Goal: Information Seeking & Learning: Learn about a topic

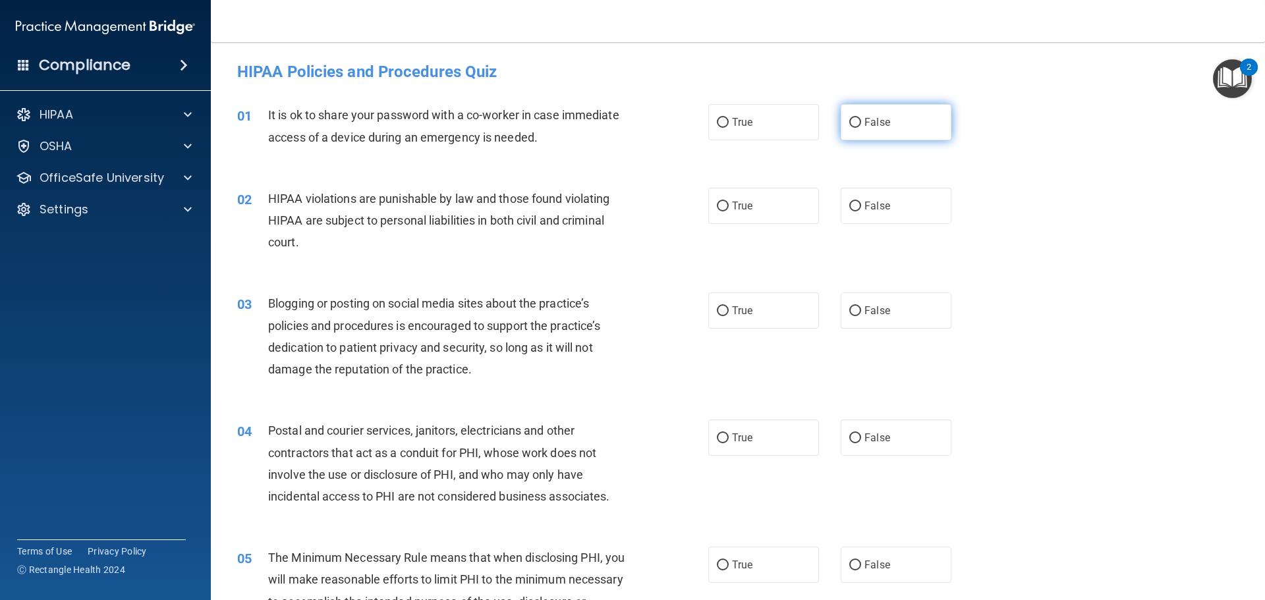
click at [855, 121] on input "False" at bounding box center [855, 123] width 12 height 10
radio input "true"
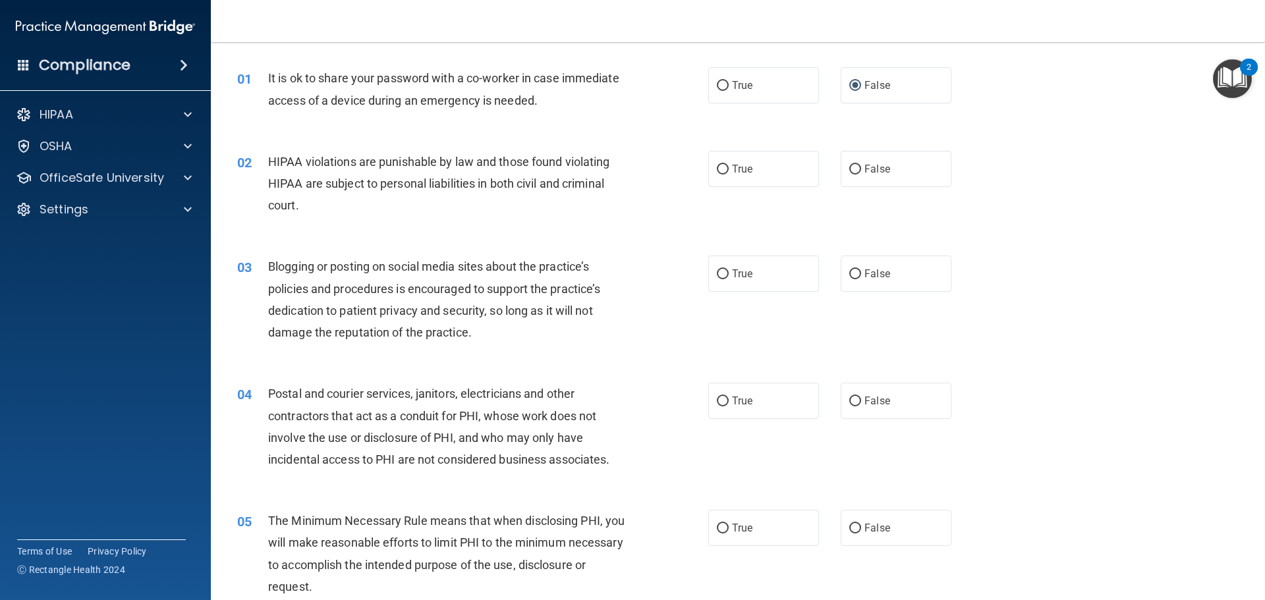
scroll to position [66, 0]
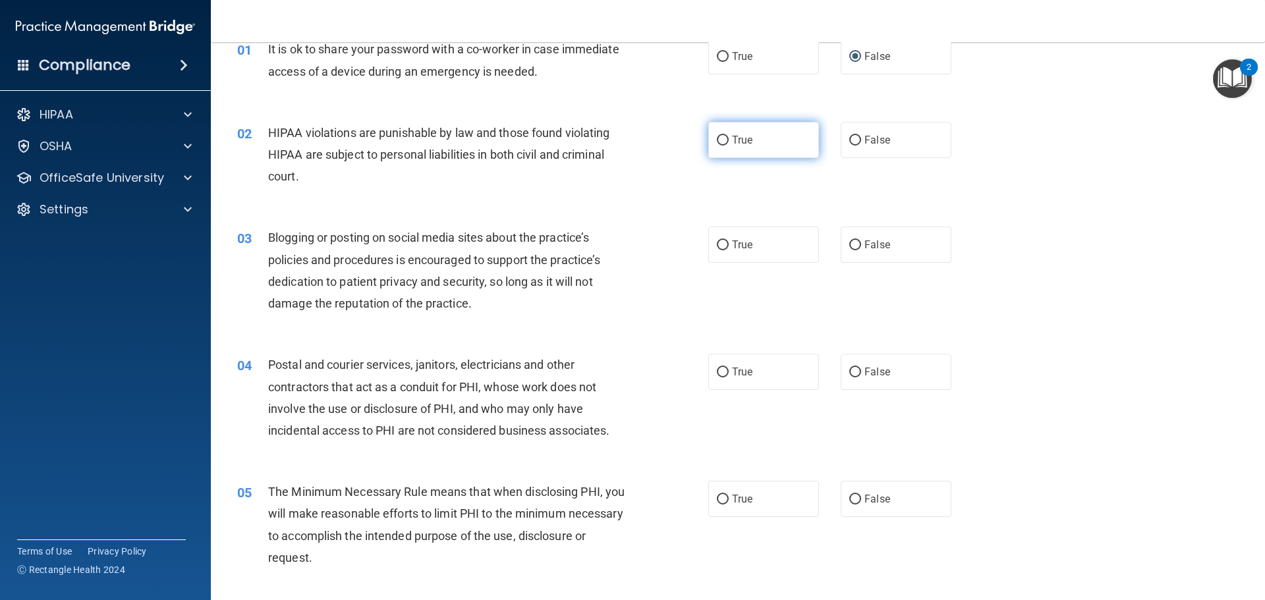
click at [717, 138] on input "True" at bounding box center [723, 141] width 12 height 10
radio input "true"
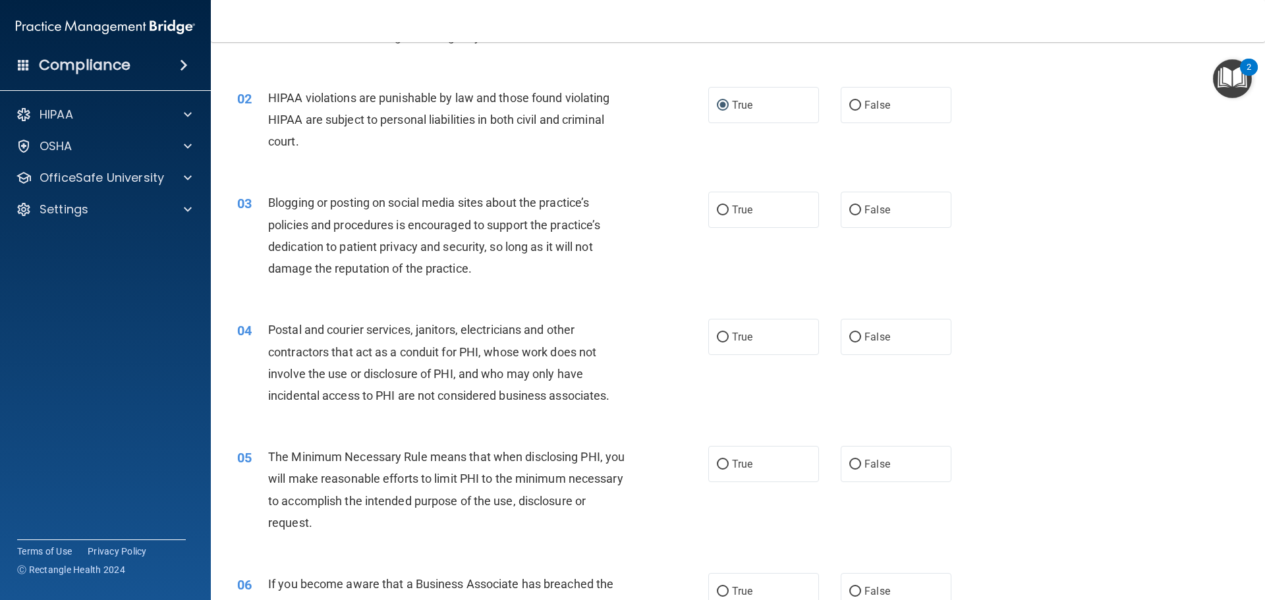
scroll to position [132, 0]
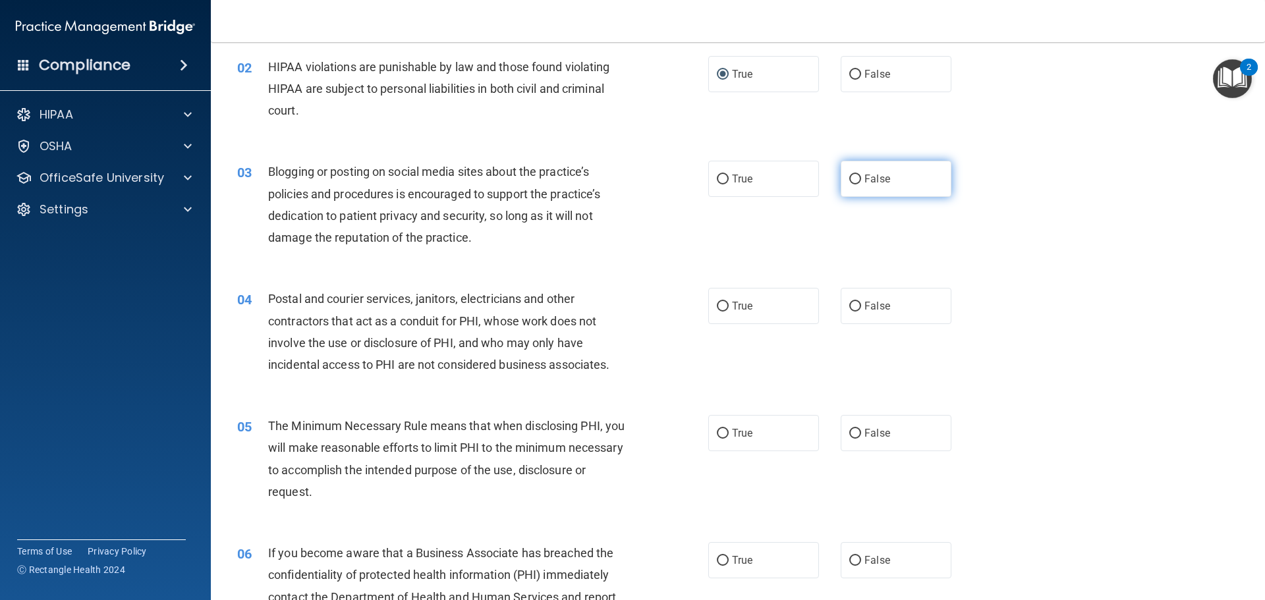
click at [849, 183] on input "False" at bounding box center [855, 180] width 12 height 10
radio input "true"
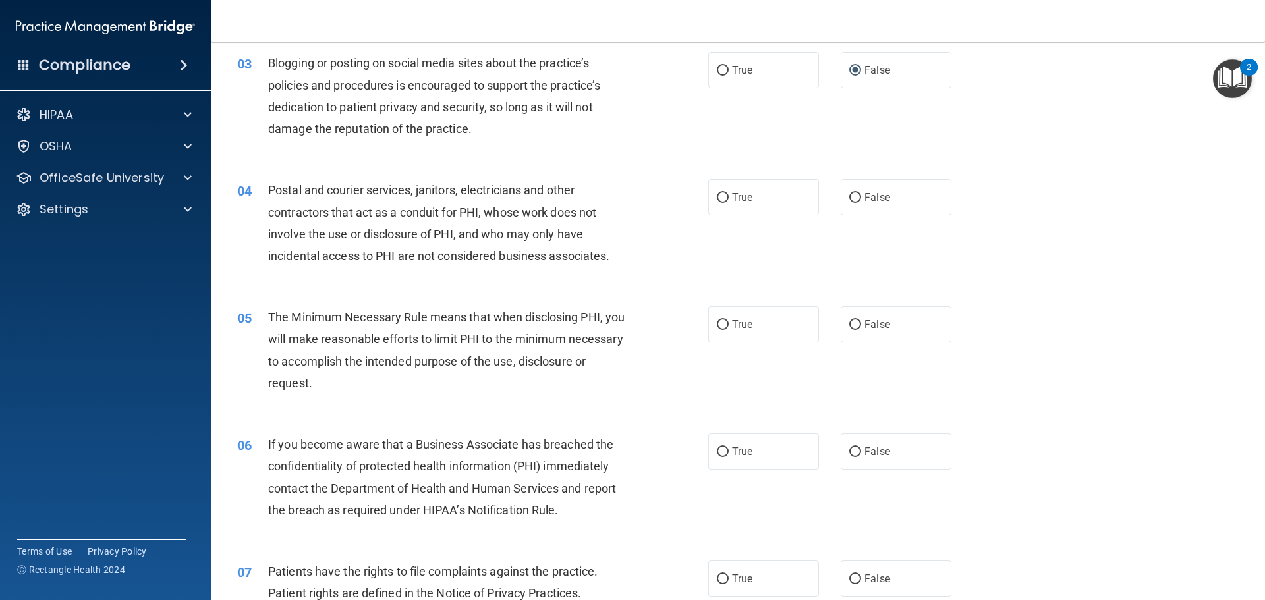
scroll to position [264, 0]
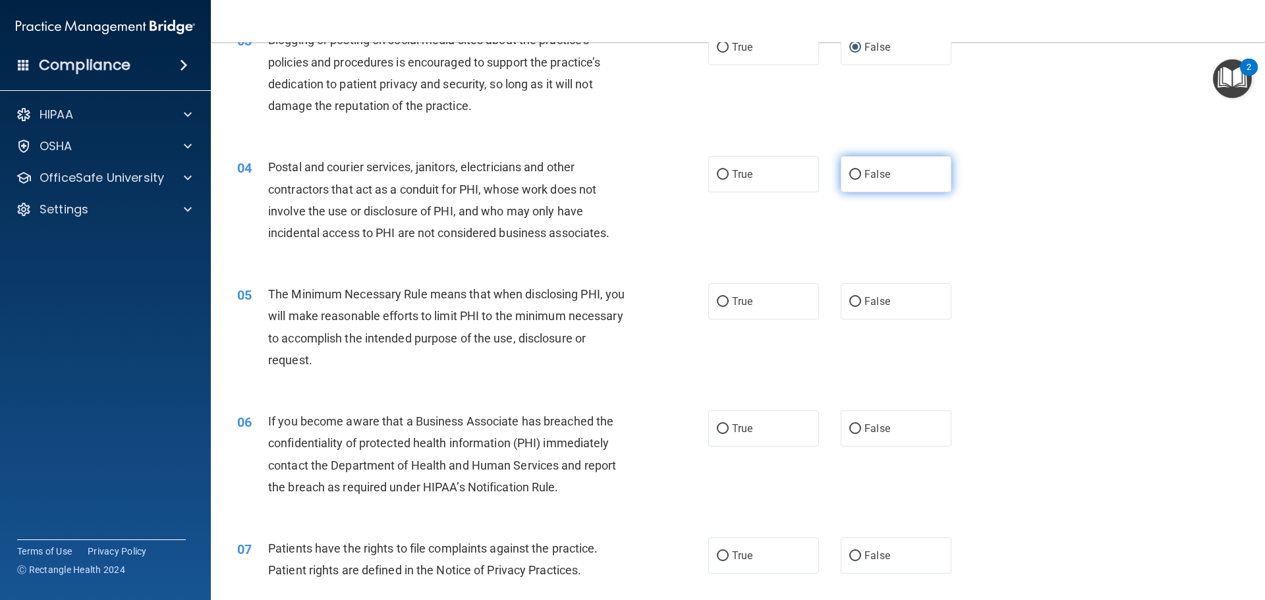
click at [898, 177] on label "False" at bounding box center [896, 174] width 111 height 36
click at [861, 177] on input "False" at bounding box center [855, 175] width 12 height 10
radio input "true"
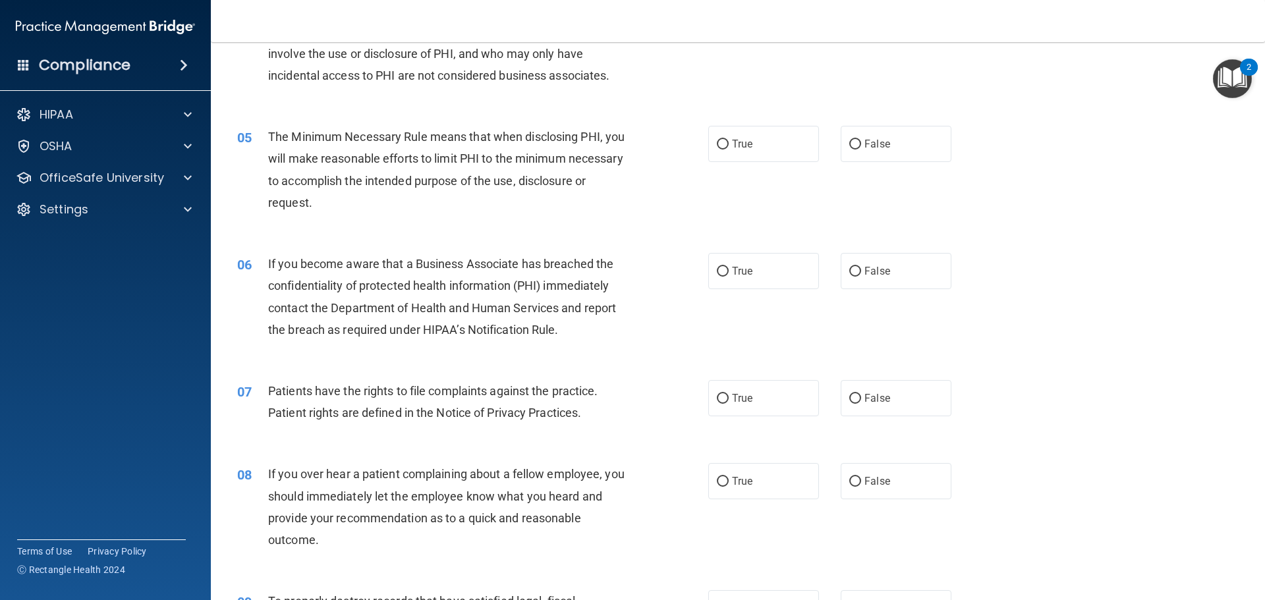
scroll to position [461, 0]
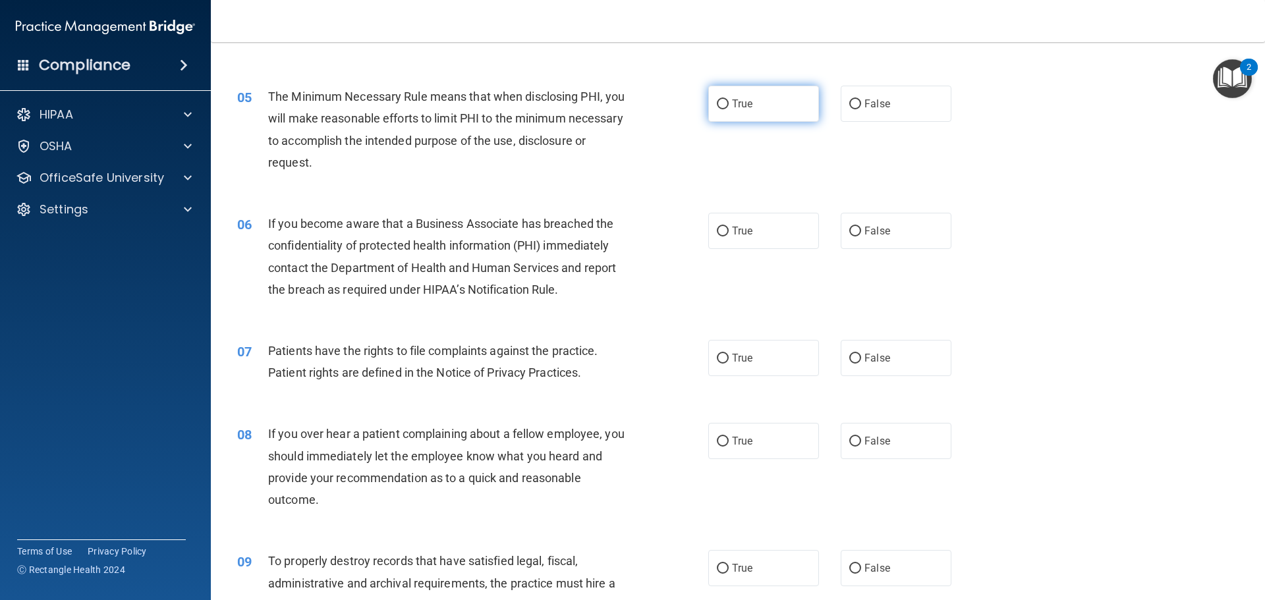
click at [719, 109] on input "True" at bounding box center [723, 105] width 12 height 10
radio input "true"
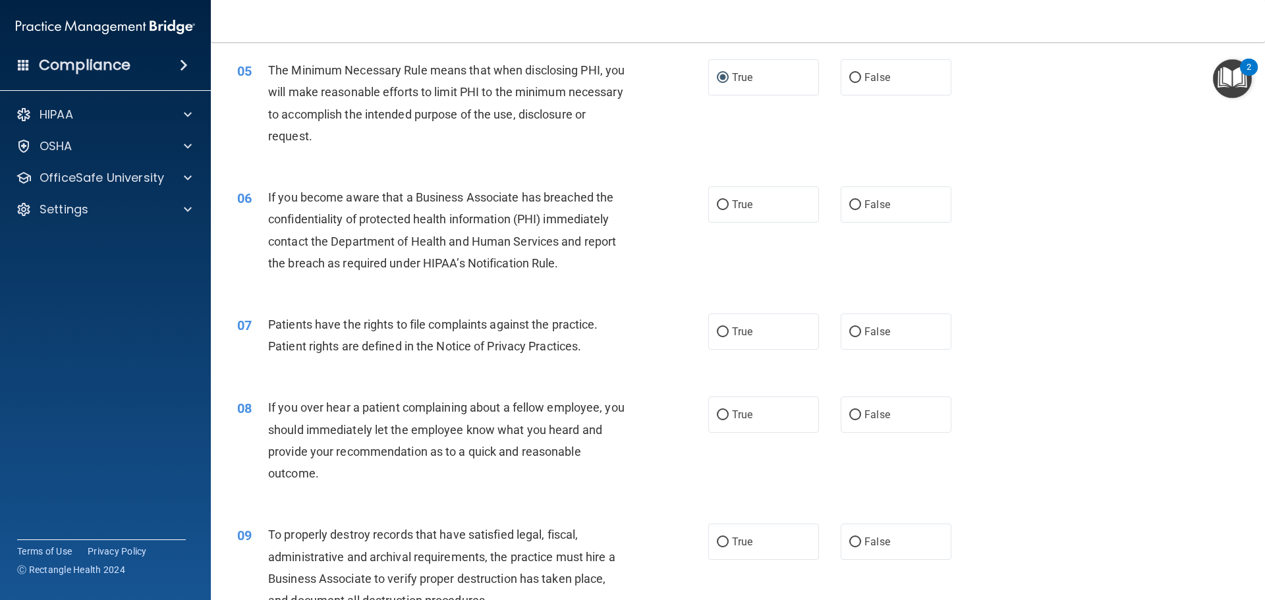
scroll to position [527, 0]
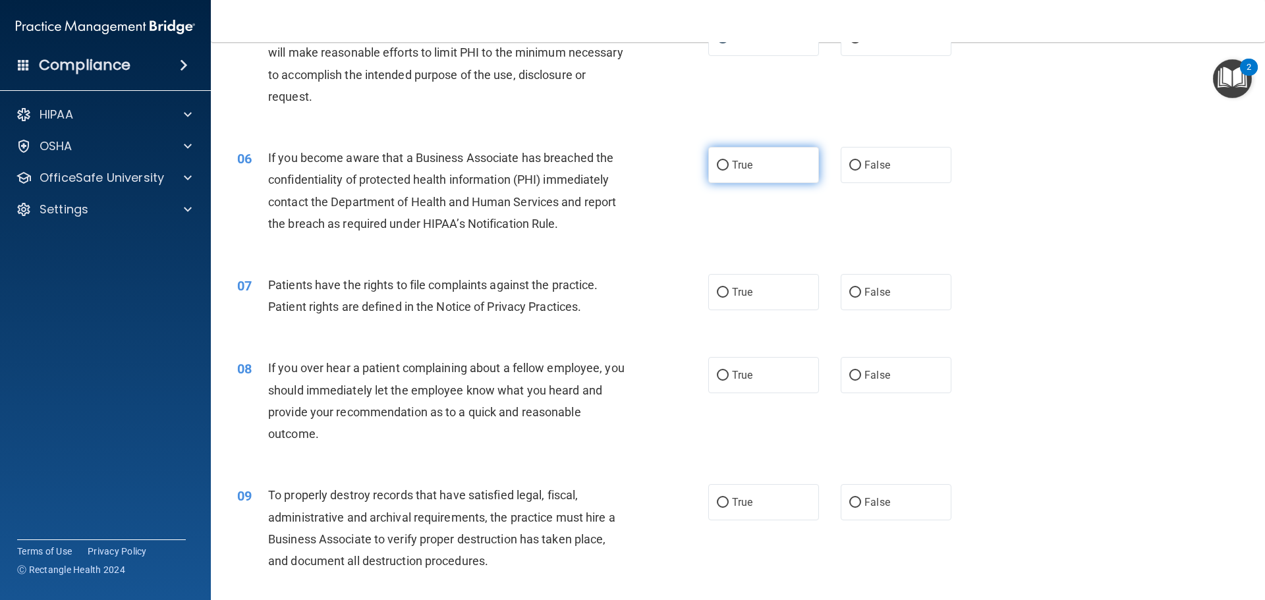
click at [737, 164] on span "True" at bounding box center [742, 165] width 20 height 13
click at [729, 164] on input "True" at bounding box center [723, 166] width 12 height 10
radio input "true"
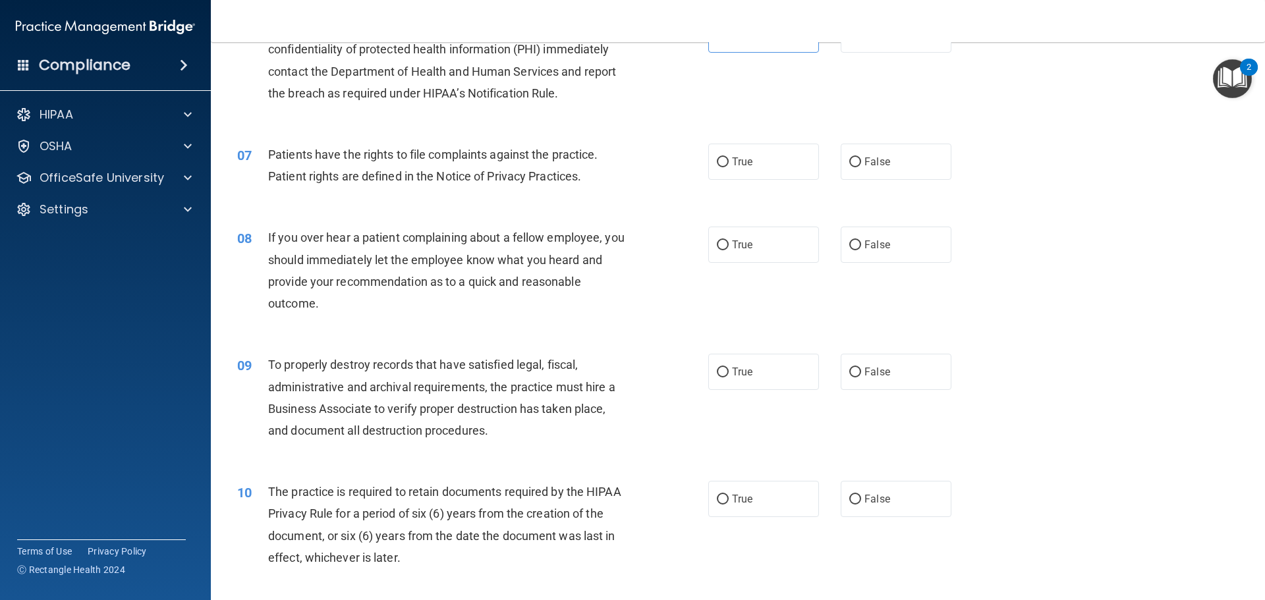
scroll to position [659, 0]
click at [761, 166] on label "True" at bounding box center [763, 160] width 111 height 36
click at [729, 166] on input "True" at bounding box center [723, 161] width 12 height 10
radio input "true"
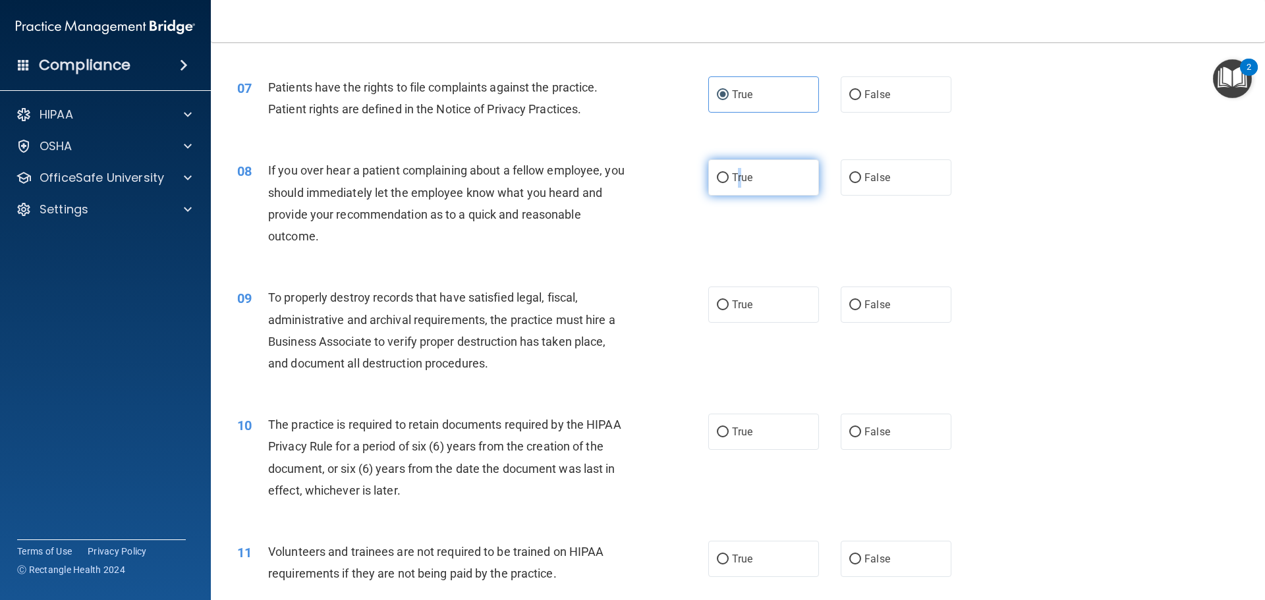
click at [737, 177] on span "True" at bounding box center [742, 177] width 20 height 13
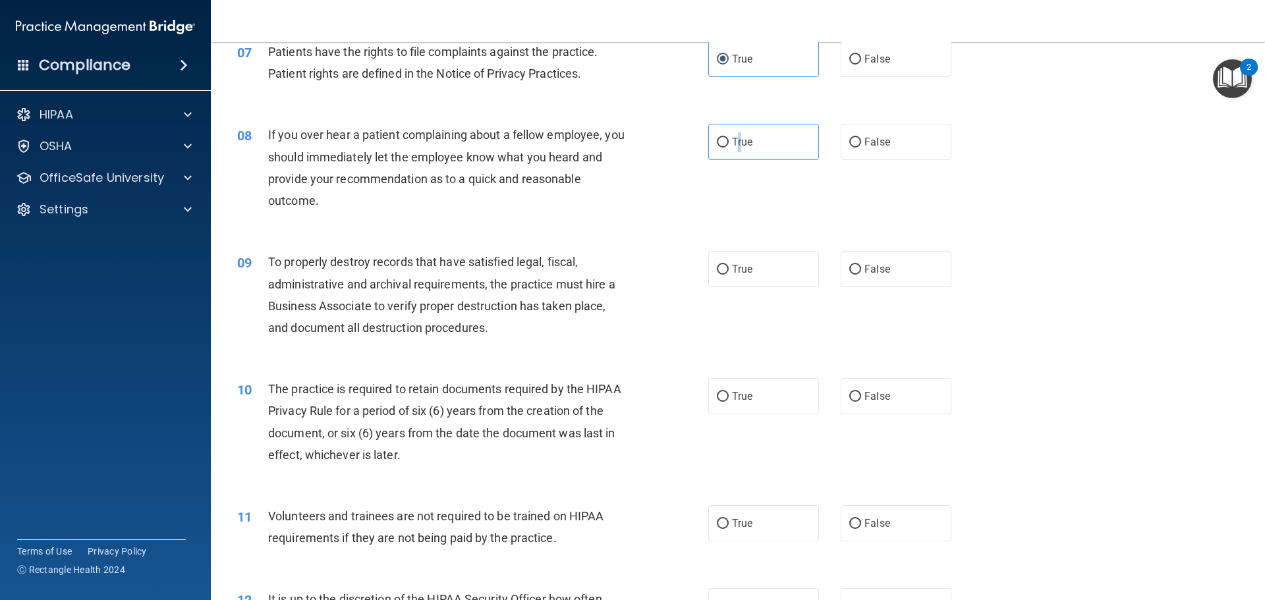
scroll to position [791, 0]
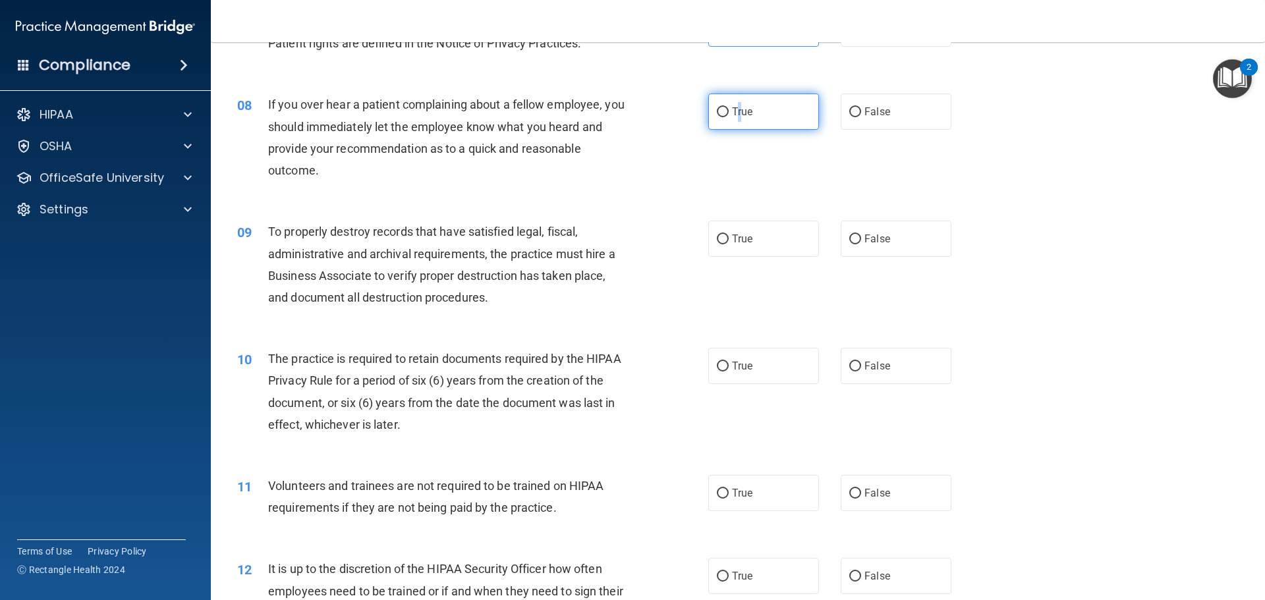
click at [733, 117] on span "True" at bounding box center [742, 111] width 20 height 13
click at [729, 117] on input "True" at bounding box center [723, 112] width 12 height 10
radio input "true"
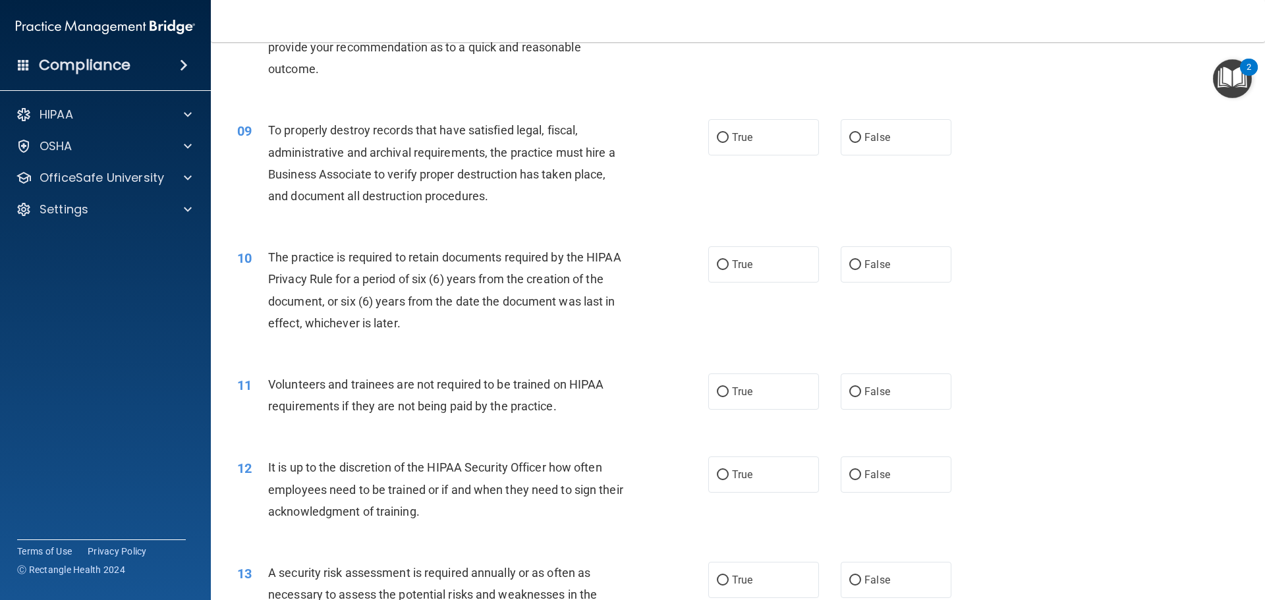
scroll to position [923, 0]
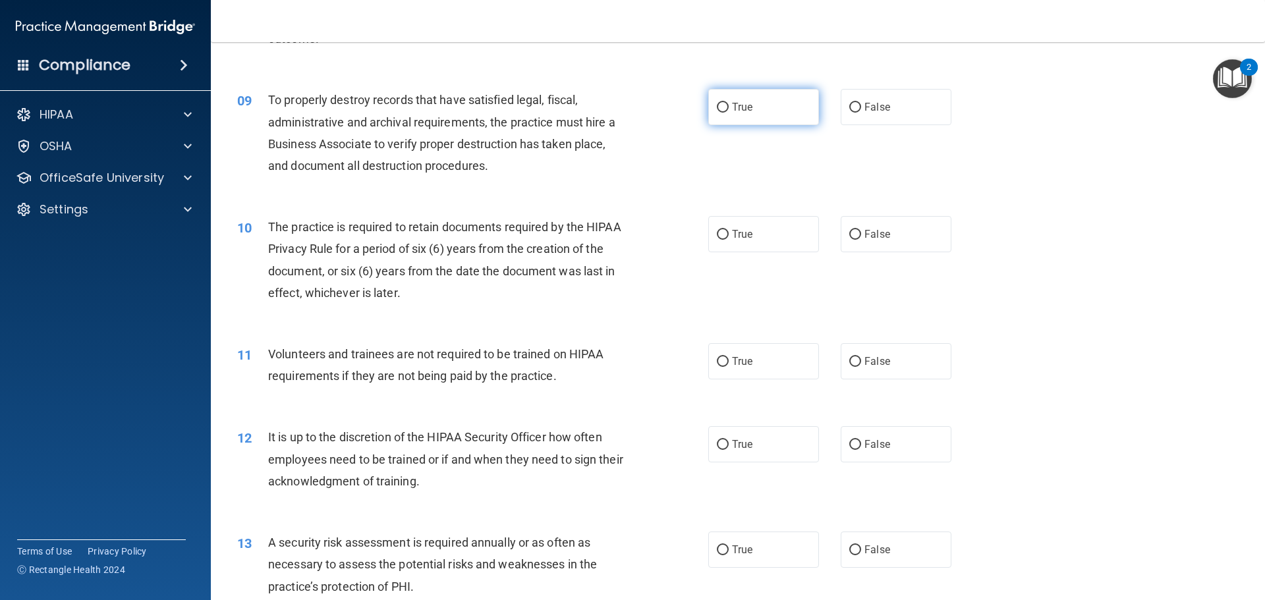
click at [744, 101] on span "True" at bounding box center [742, 107] width 20 height 13
click at [729, 103] on input "True" at bounding box center [723, 108] width 12 height 10
radio input "true"
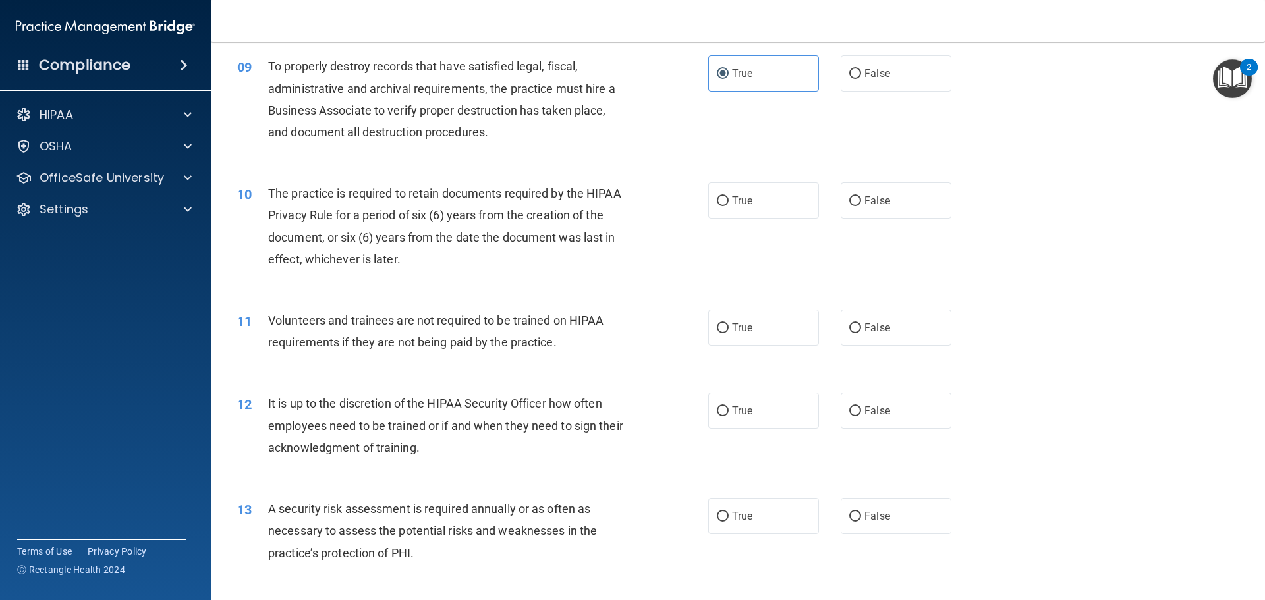
scroll to position [988, 0]
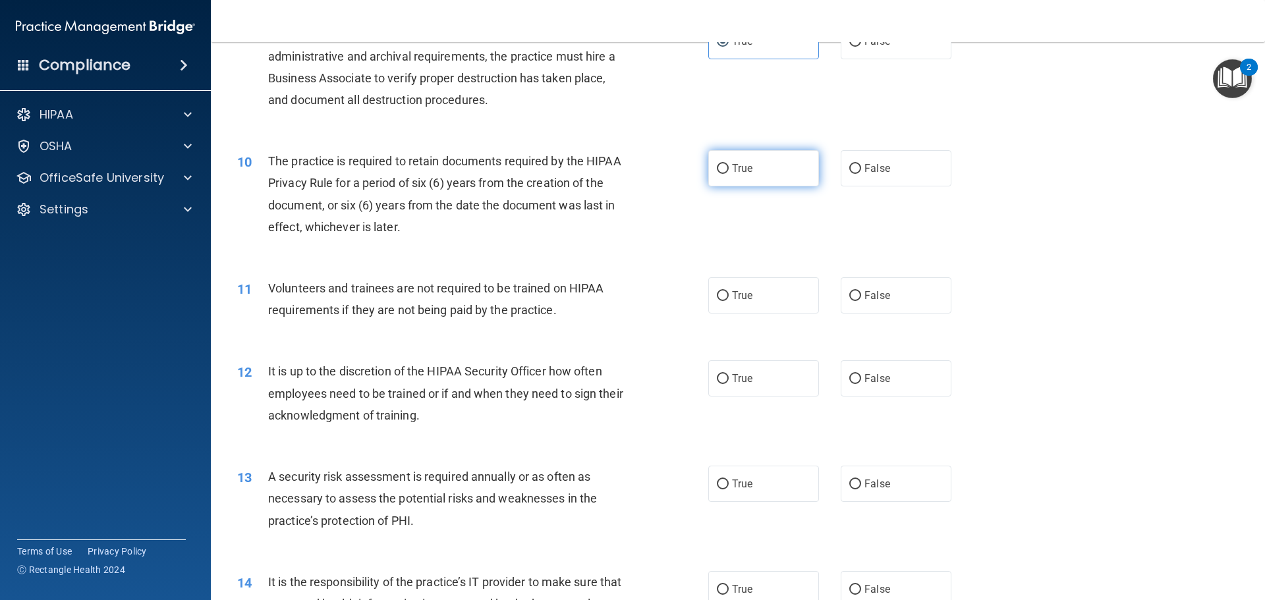
click at [710, 175] on label "True" at bounding box center [763, 168] width 111 height 36
click at [717, 174] on input "True" at bounding box center [723, 169] width 12 height 10
radio input "true"
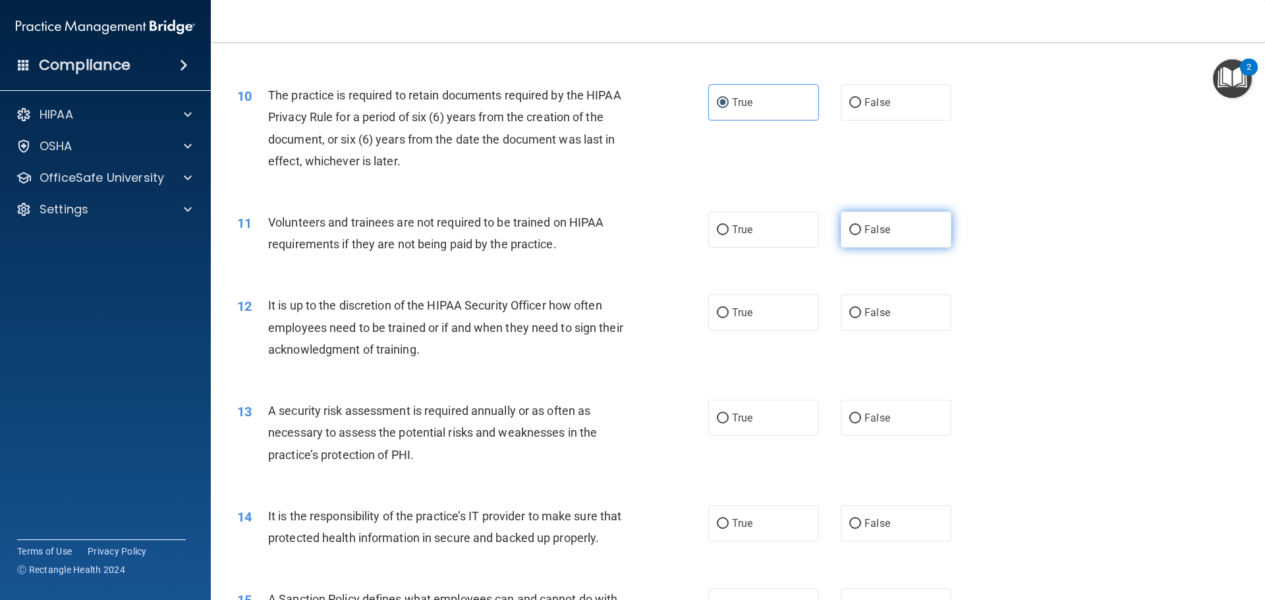
click at [857, 229] on label "False" at bounding box center [896, 230] width 111 height 36
click at [857, 229] on input "False" at bounding box center [855, 230] width 12 height 10
radio input "true"
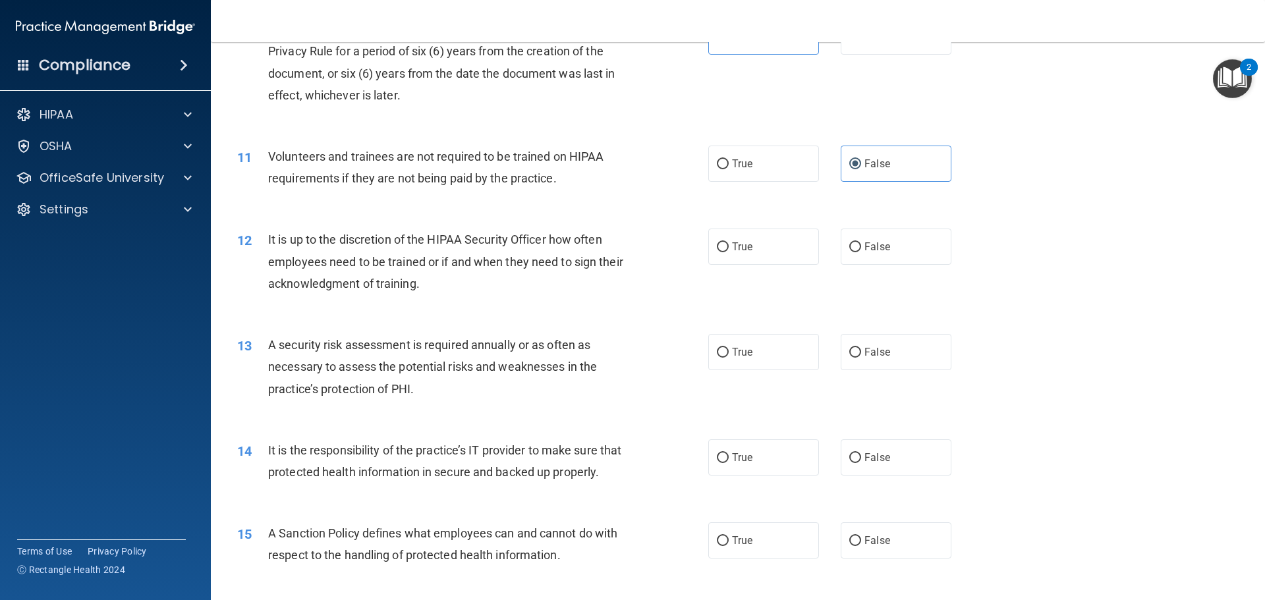
scroll to position [1186, 0]
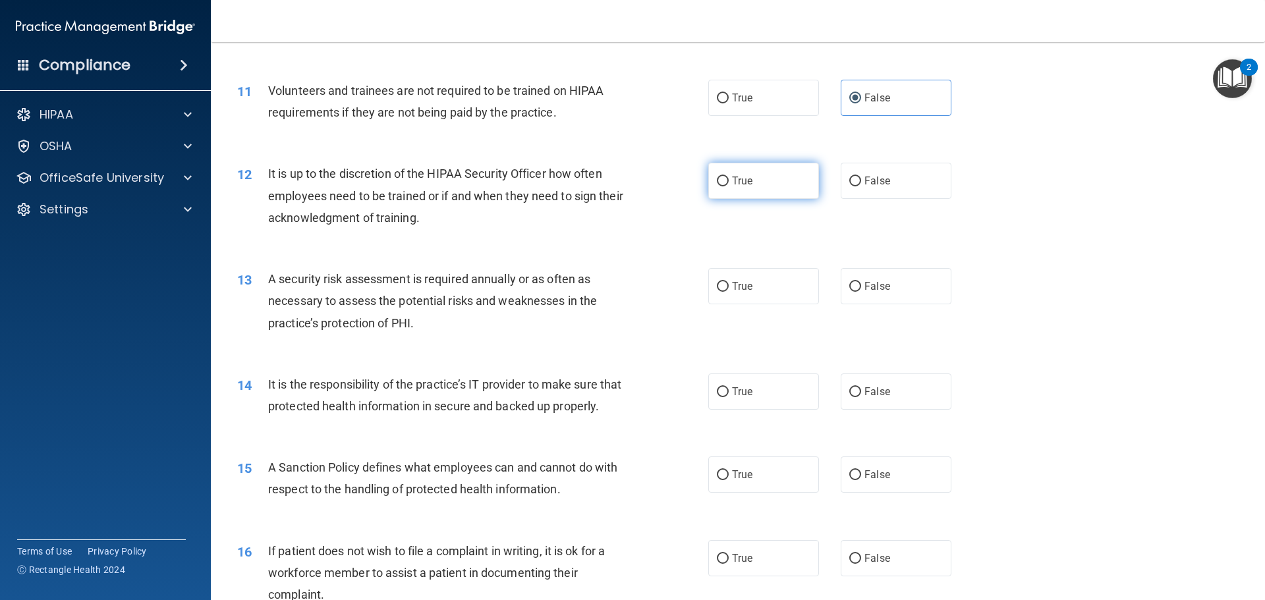
click at [726, 177] on label "True" at bounding box center [763, 181] width 111 height 36
click at [726, 177] on input "True" at bounding box center [723, 182] width 12 height 10
radio input "true"
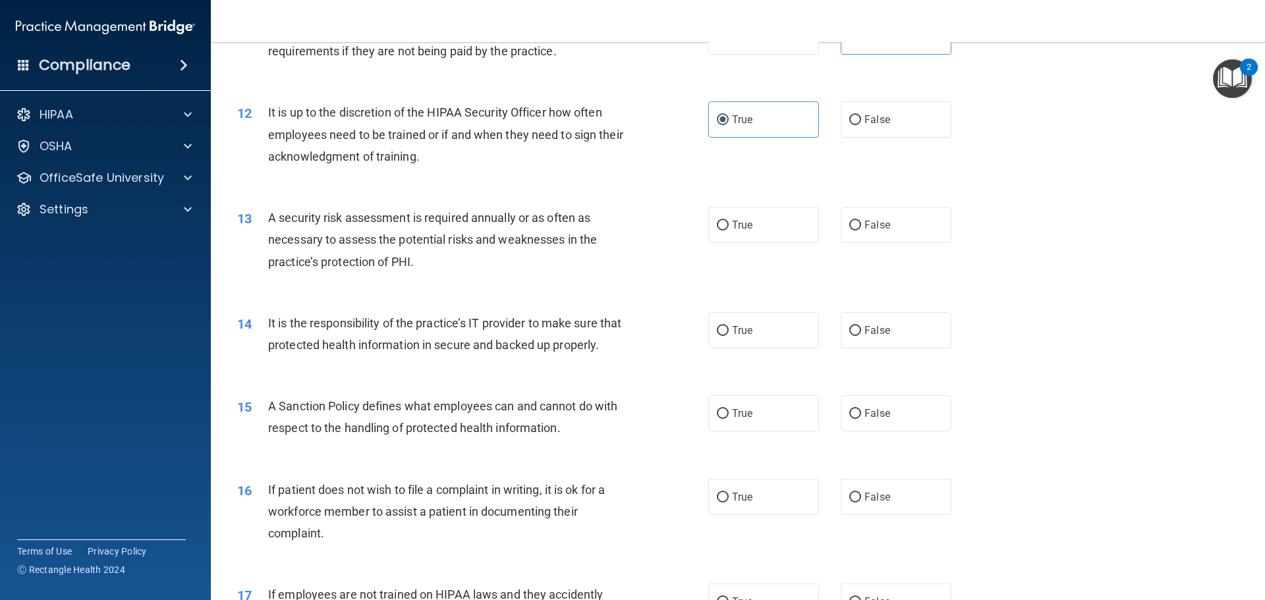
scroll to position [1318, 0]
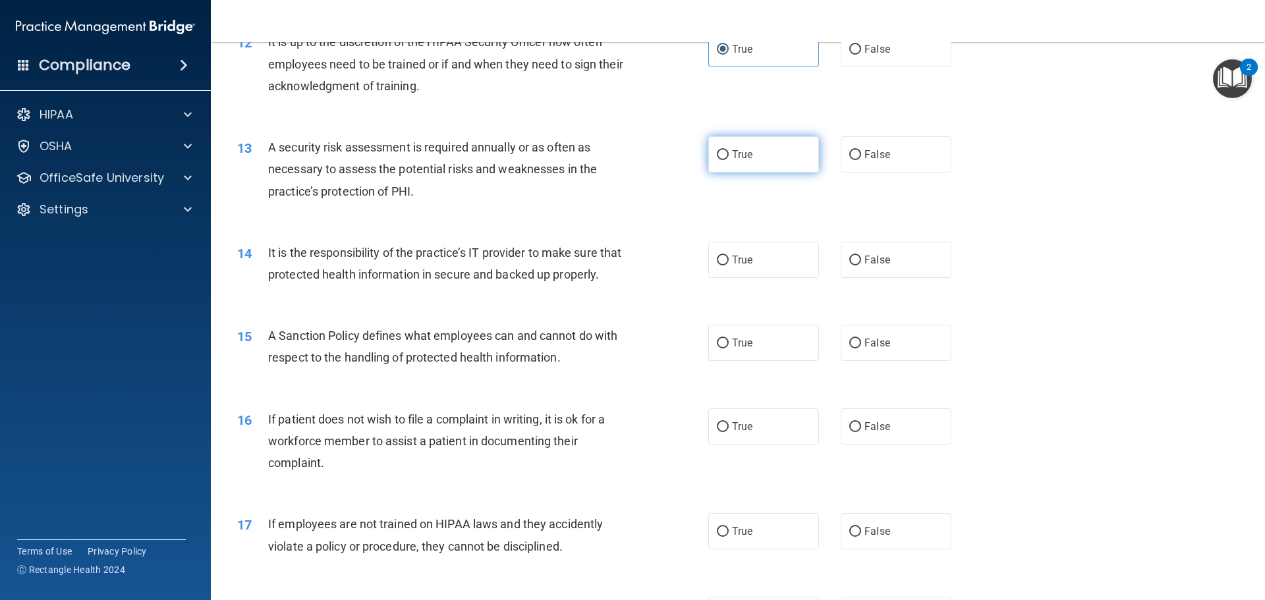
click at [745, 154] on span "True" at bounding box center [742, 154] width 20 height 13
click at [729, 154] on input "True" at bounding box center [723, 155] width 12 height 10
radio input "true"
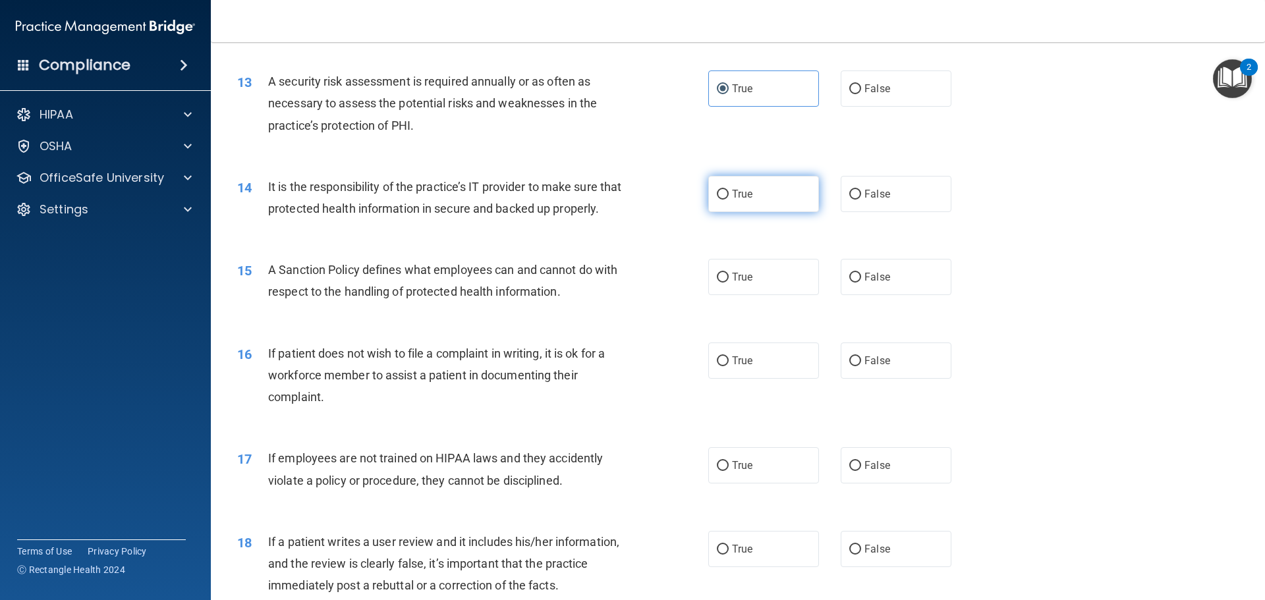
click at [758, 202] on label "True" at bounding box center [763, 194] width 111 height 36
click at [729, 200] on input "True" at bounding box center [723, 195] width 12 height 10
radio input "true"
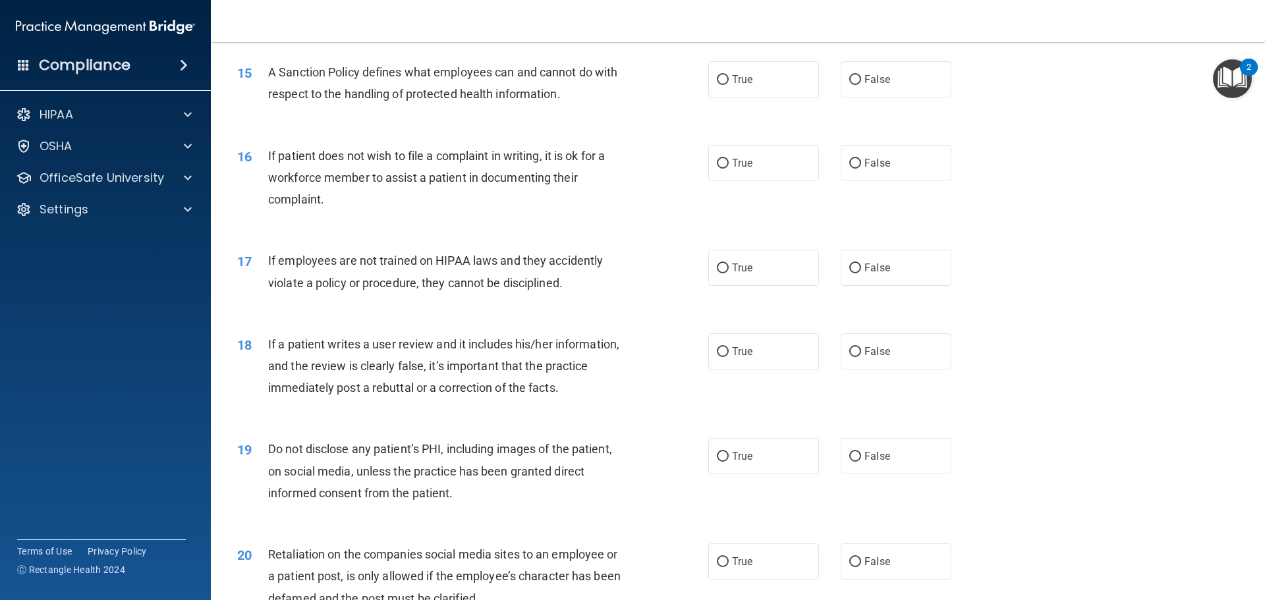
scroll to position [1516, 0]
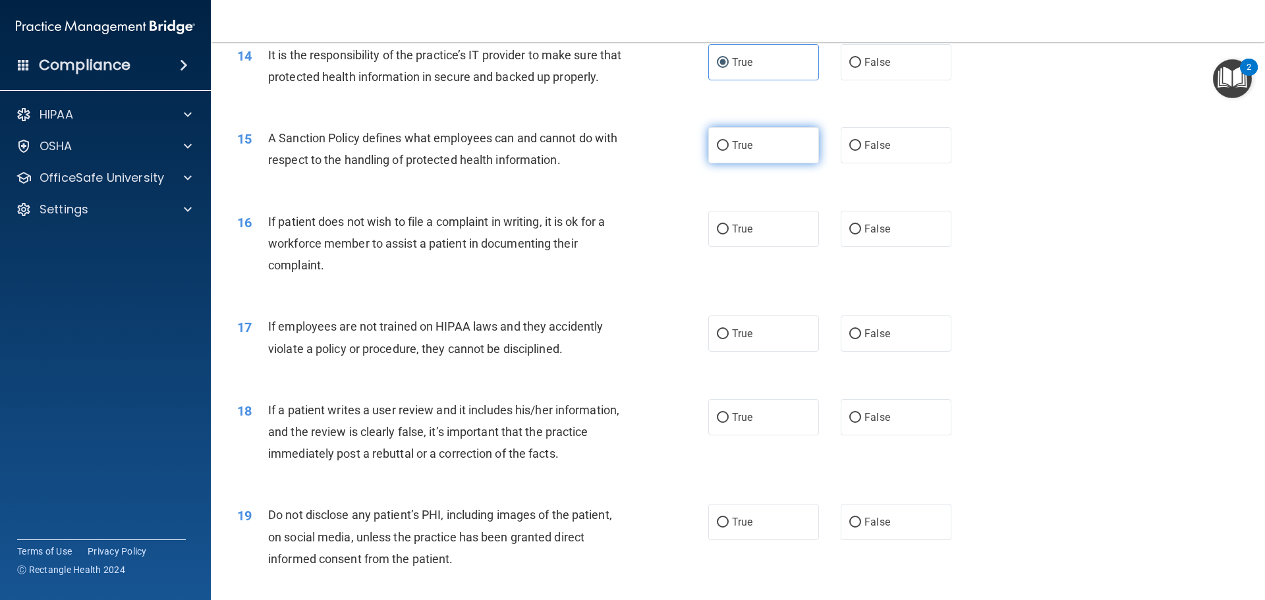
click at [742, 152] on span "True" at bounding box center [742, 145] width 20 height 13
click at [729, 151] on input "True" at bounding box center [723, 146] width 12 height 10
radio input "true"
click at [917, 247] on label "False" at bounding box center [896, 229] width 111 height 36
click at [861, 235] on input "False" at bounding box center [855, 230] width 12 height 10
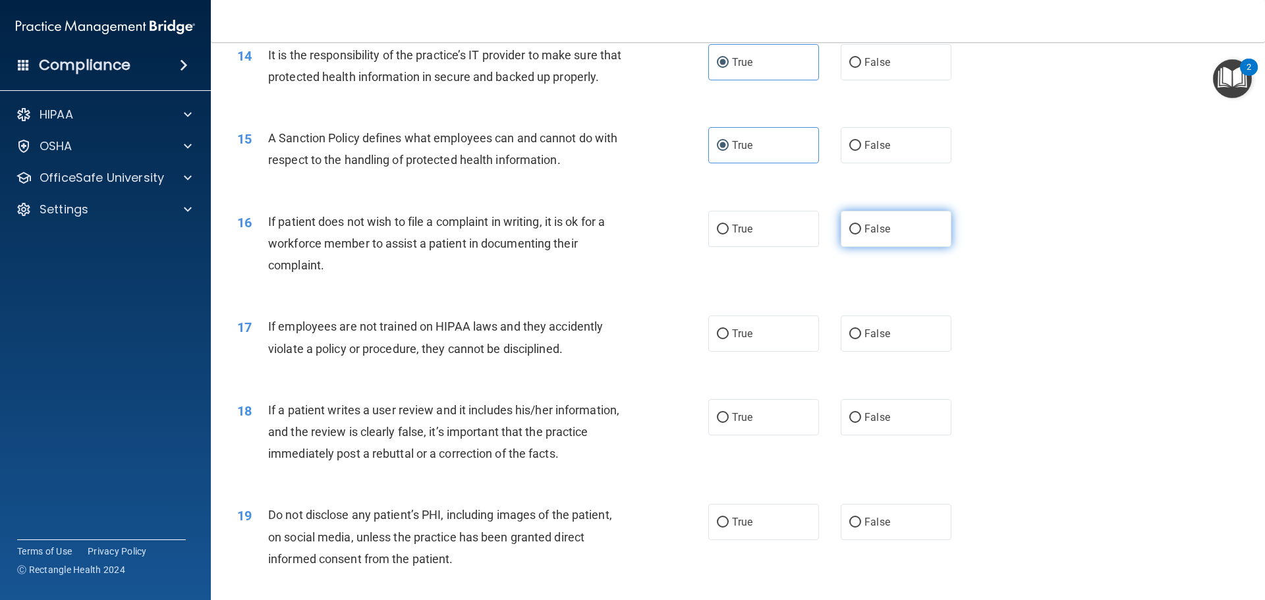
radio input "true"
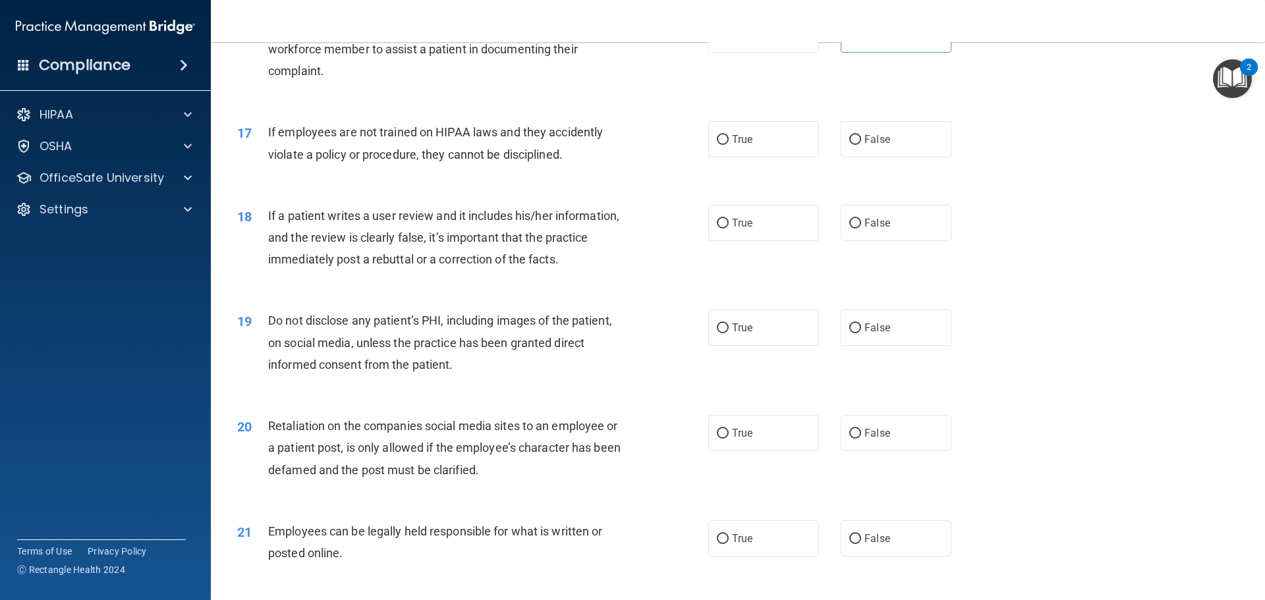
scroll to position [1713, 0]
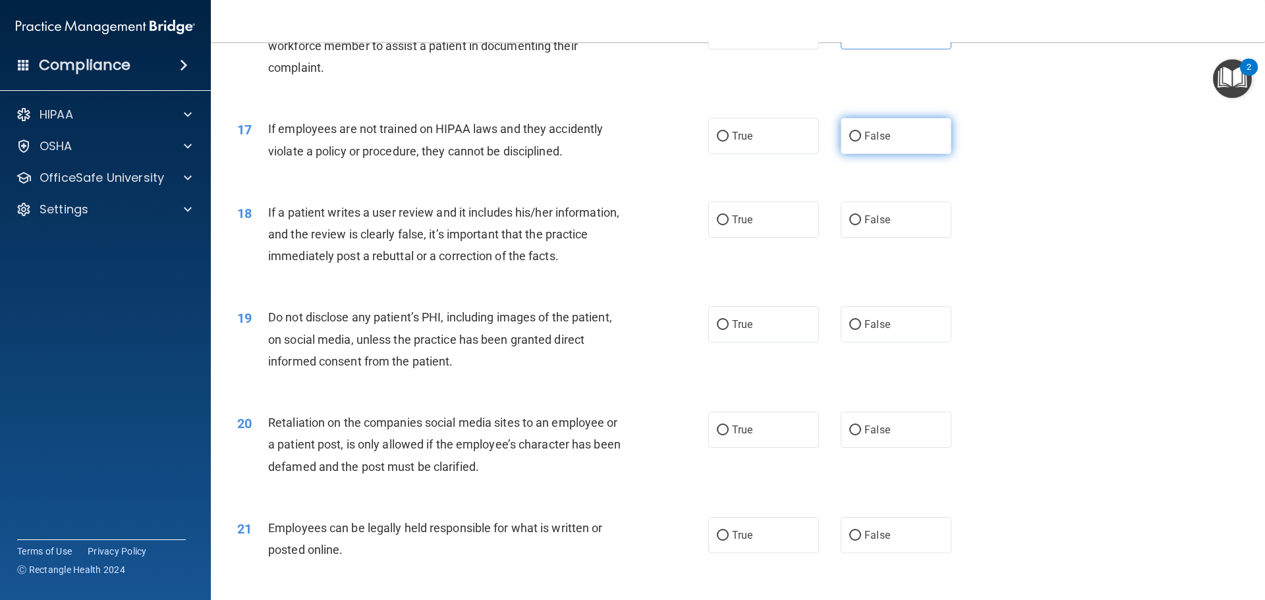
click at [877, 142] on span "False" at bounding box center [878, 136] width 26 height 13
click at [861, 142] on input "False" at bounding box center [855, 137] width 12 height 10
radio input "true"
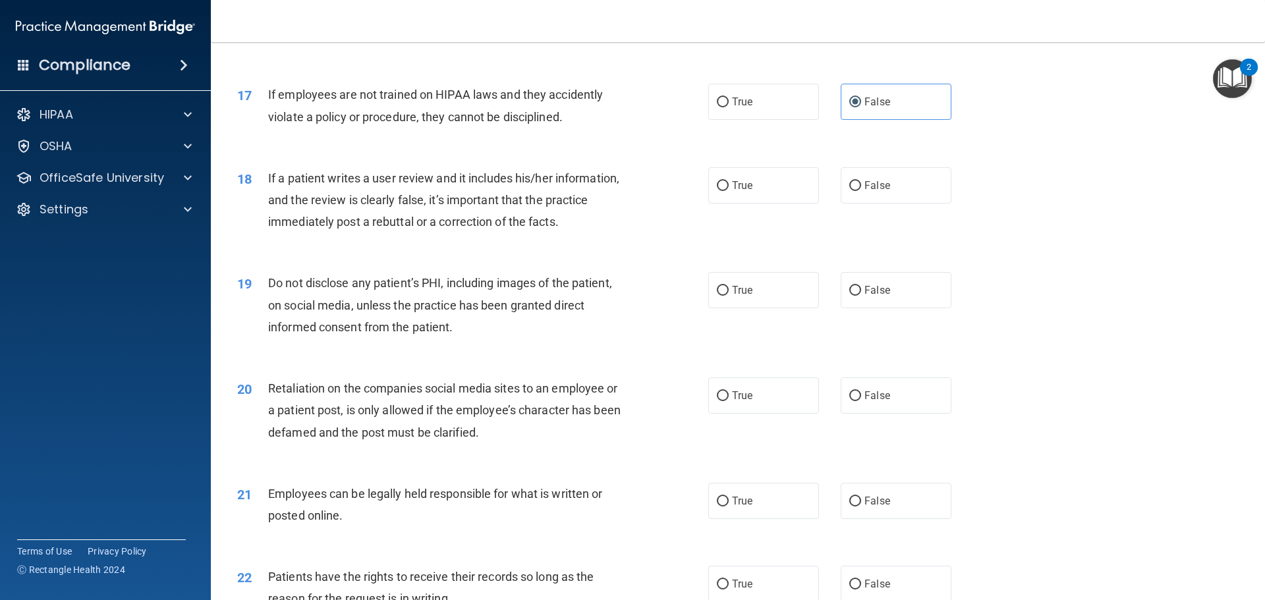
scroll to position [1779, 0]
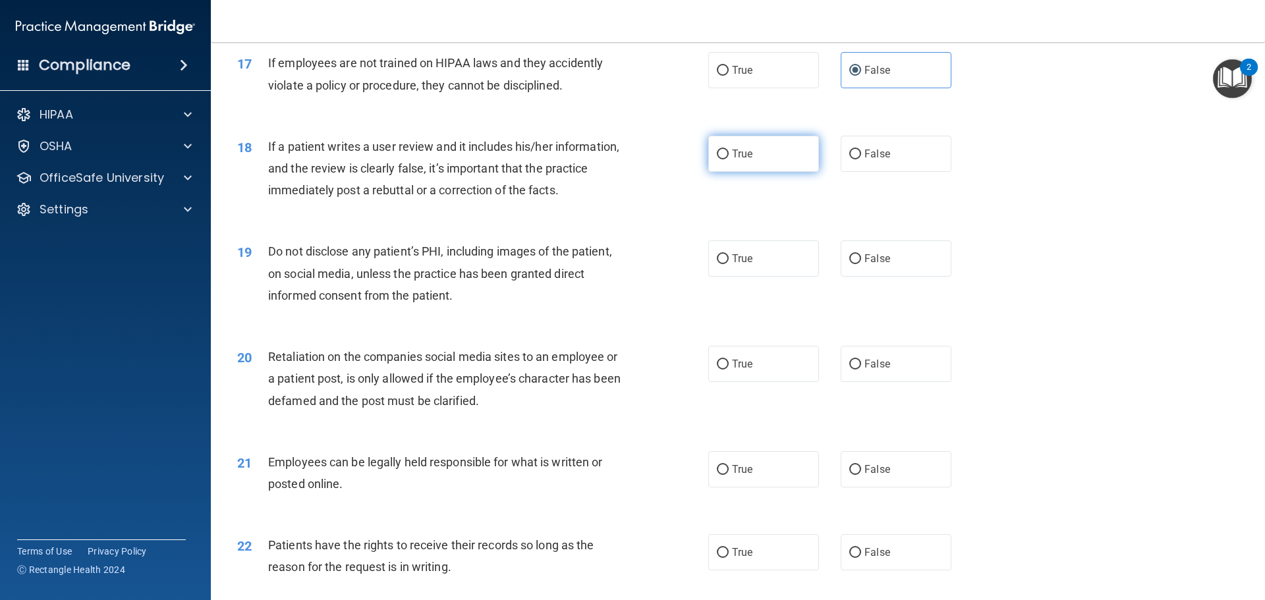
click at [770, 172] on label "True" at bounding box center [763, 154] width 111 height 36
click at [729, 159] on input "True" at bounding box center [723, 155] width 12 height 10
radio input "true"
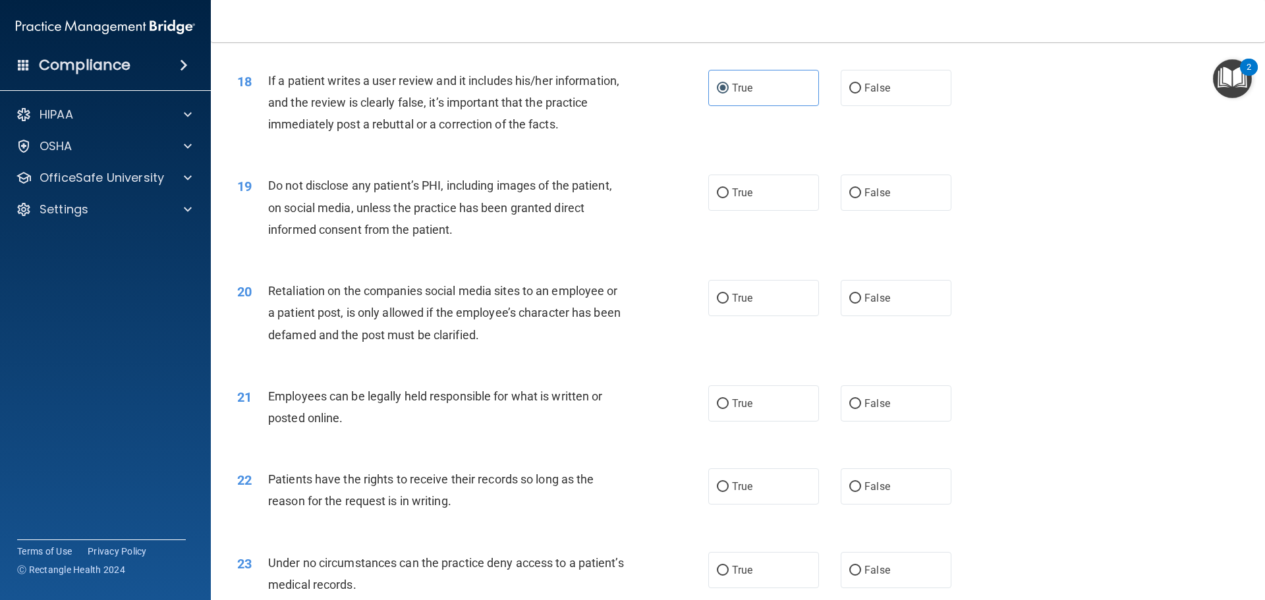
scroll to position [1911, 0]
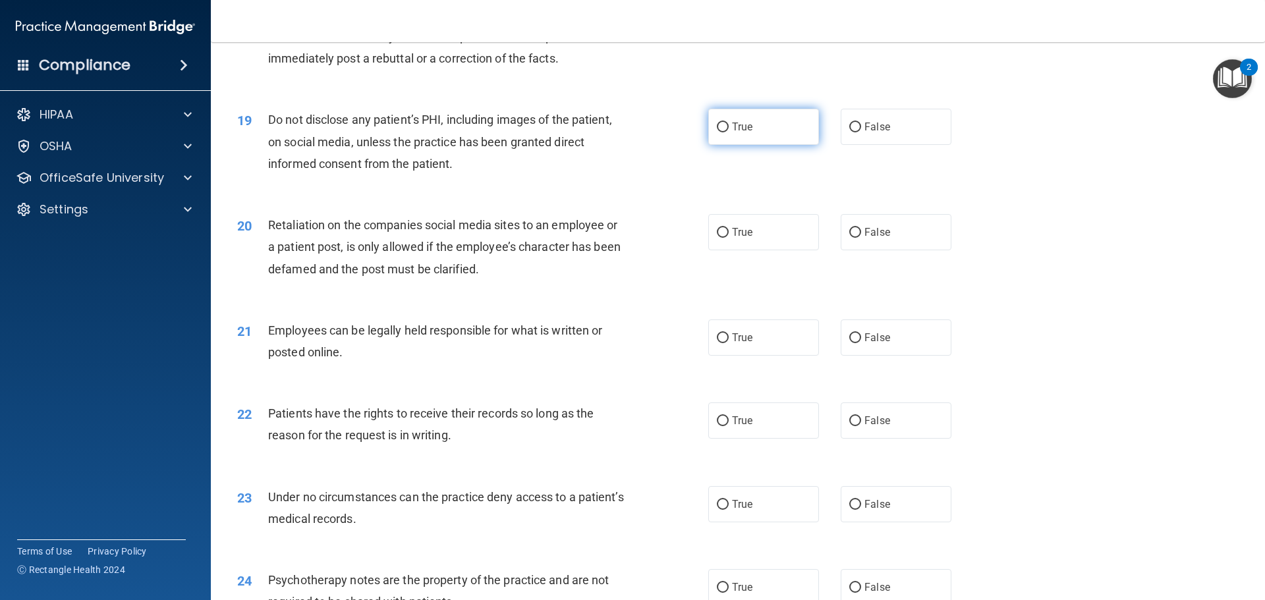
click at [736, 133] on span "True" at bounding box center [742, 127] width 20 height 13
click at [729, 132] on input "True" at bounding box center [723, 128] width 12 height 10
radio input "true"
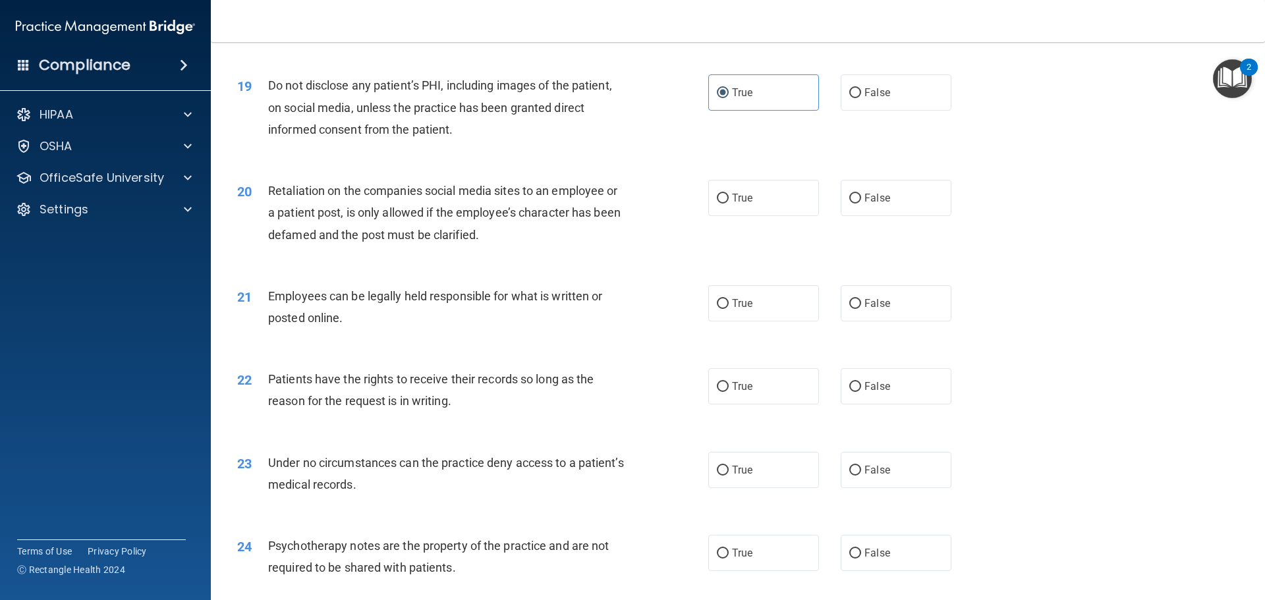
scroll to position [1977, 0]
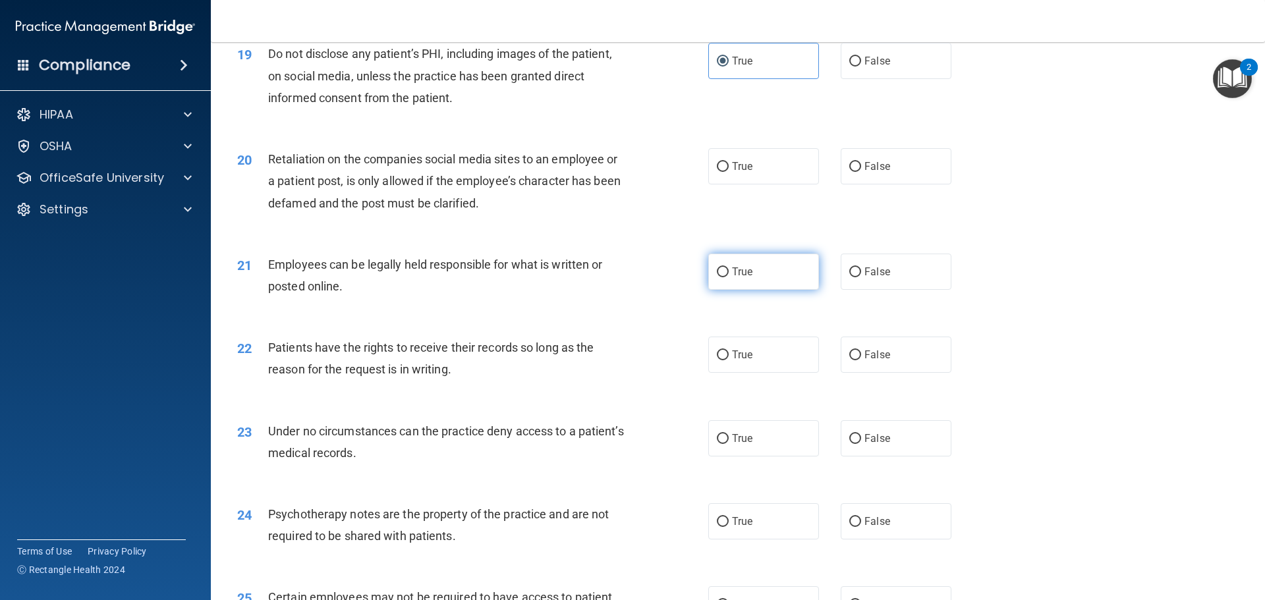
click at [739, 278] on span "True" at bounding box center [742, 272] width 20 height 13
click at [729, 277] on input "True" at bounding box center [723, 273] width 12 height 10
radio input "true"
click at [745, 361] on span "True" at bounding box center [742, 355] width 20 height 13
click at [729, 360] on input "True" at bounding box center [723, 356] width 12 height 10
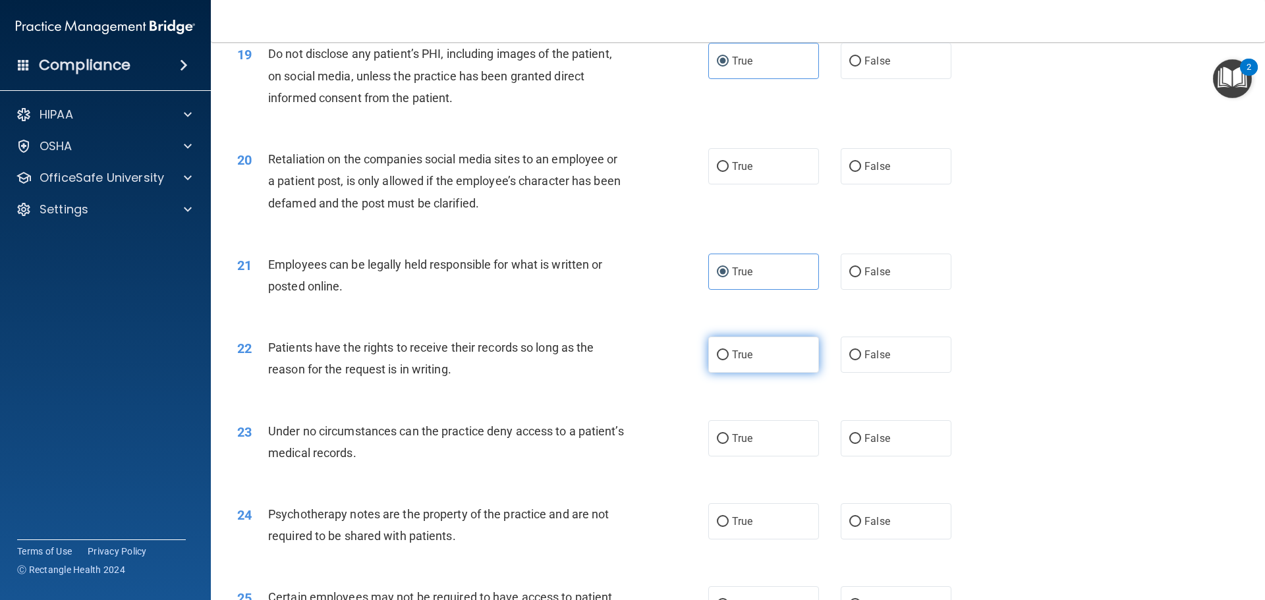
radio input "true"
click at [851, 172] on input "False" at bounding box center [855, 167] width 12 height 10
radio input "true"
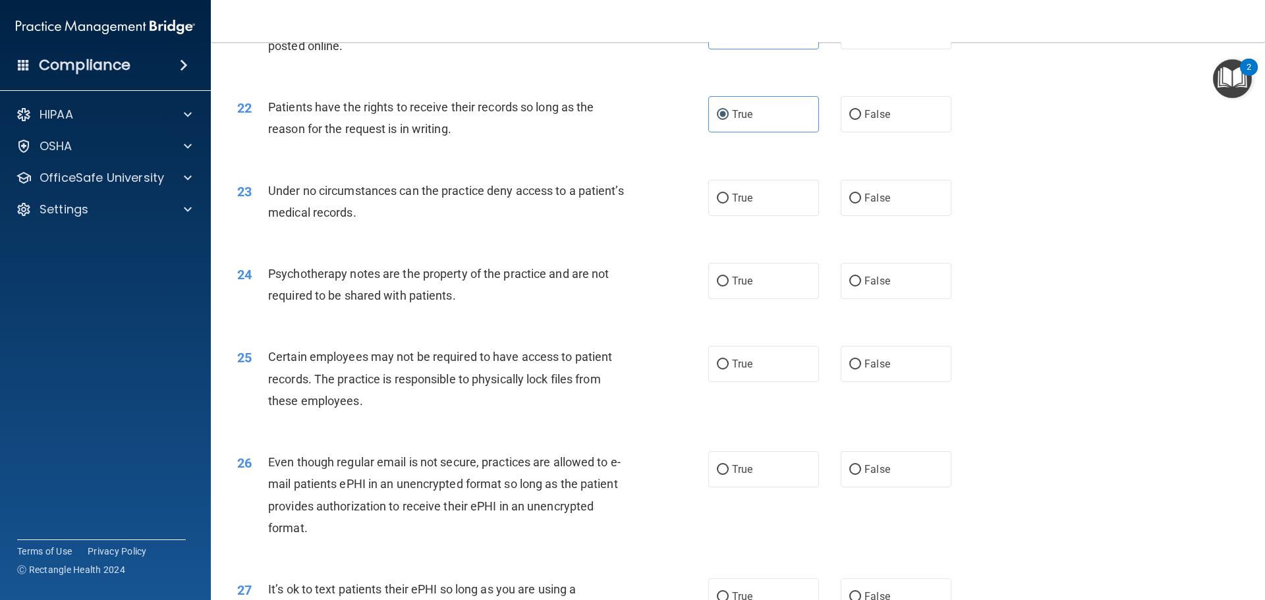
scroll to position [2241, 0]
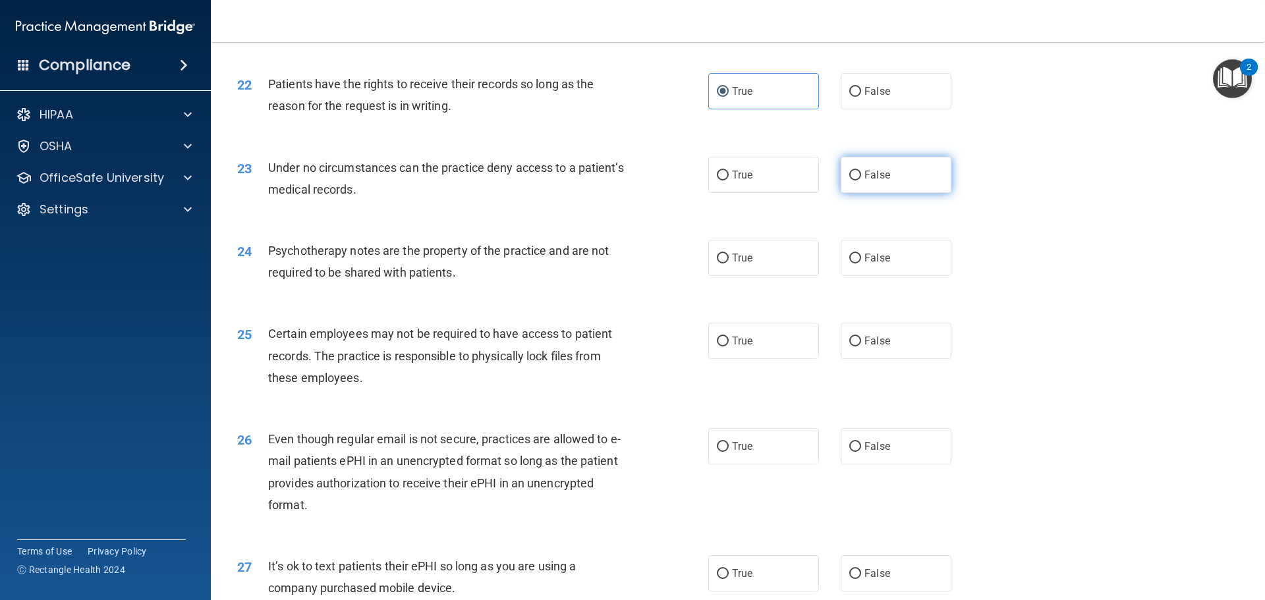
click at [874, 181] on span "False" at bounding box center [878, 175] width 26 height 13
click at [861, 181] on input "False" at bounding box center [855, 176] width 12 height 10
radio input "true"
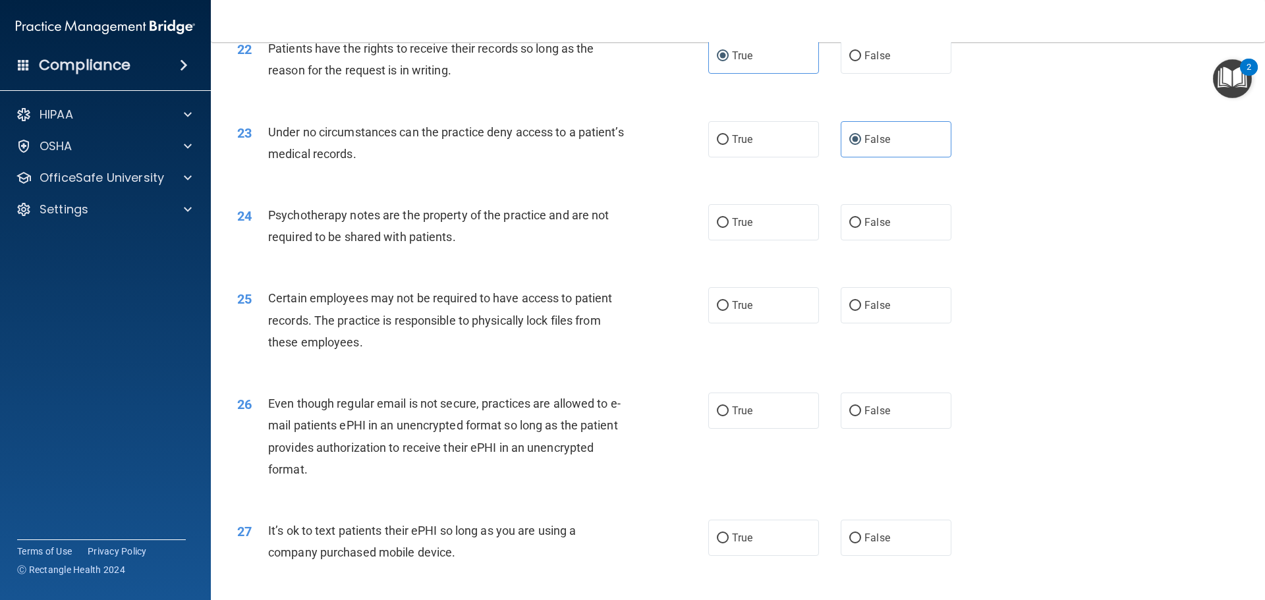
scroll to position [2306, 0]
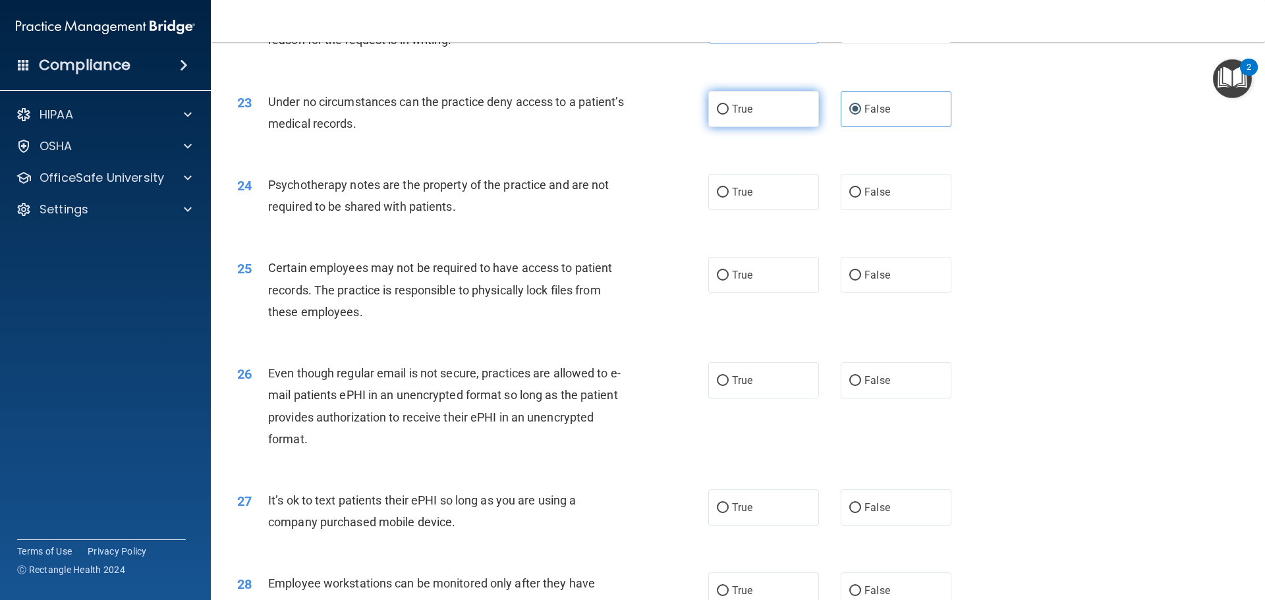
click at [737, 123] on label "True" at bounding box center [763, 109] width 111 height 36
click at [729, 115] on input "True" at bounding box center [723, 110] width 12 height 10
radio input "true"
radio input "false"
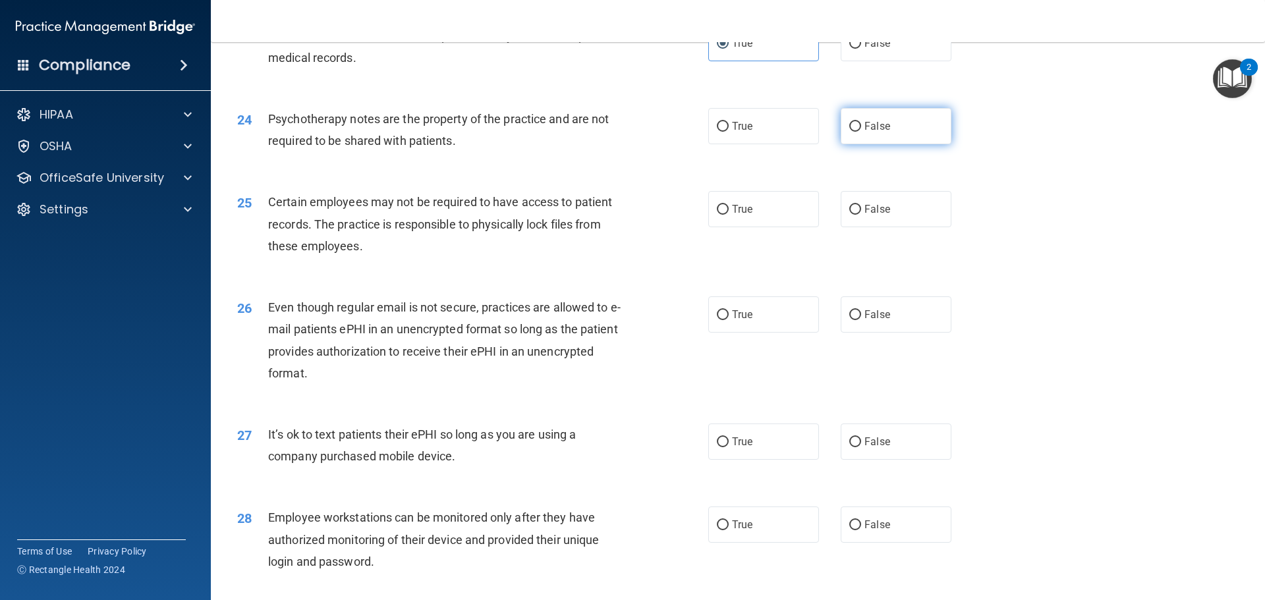
click at [877, 140] on label "False" at bounding box center [896, 126] width 111 height 36
click at [861, 132] on input "False" at bounding box center [855, 127] width 12 height 10
radio input "true"
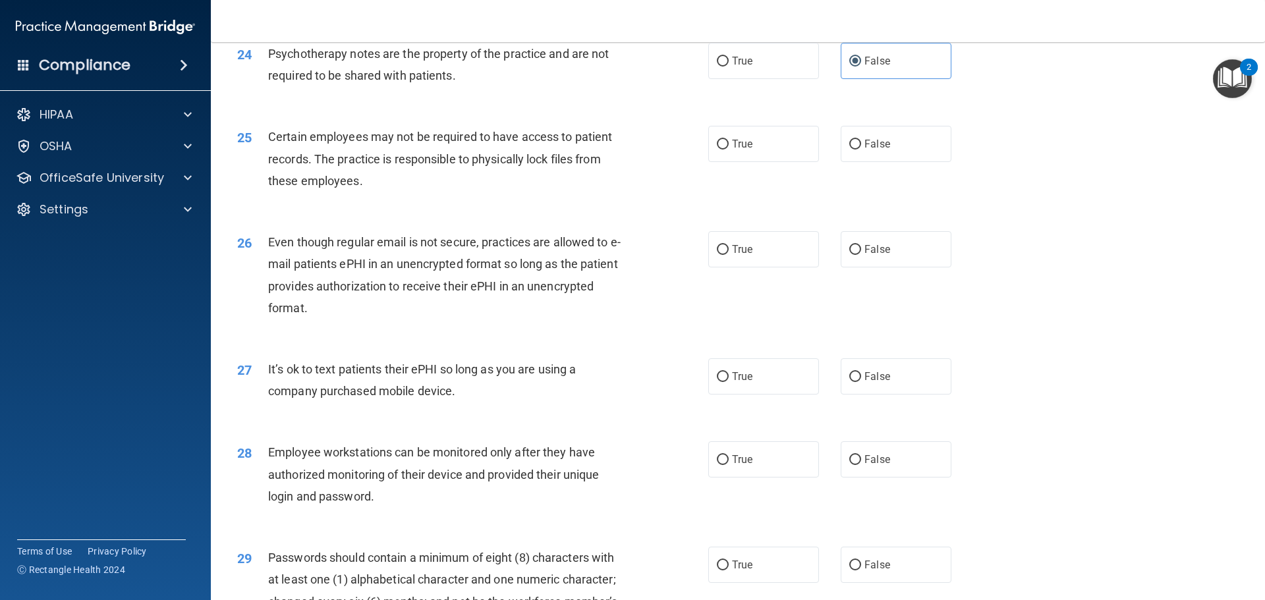
scroll to position [2438, 0]
click at [865, 150] on span "False" at bounding box center [878, 143] width 26 height 13
click at [861, 149] on input "False" at bounding box center [855, 144] width 12 height 10
radio input "true"
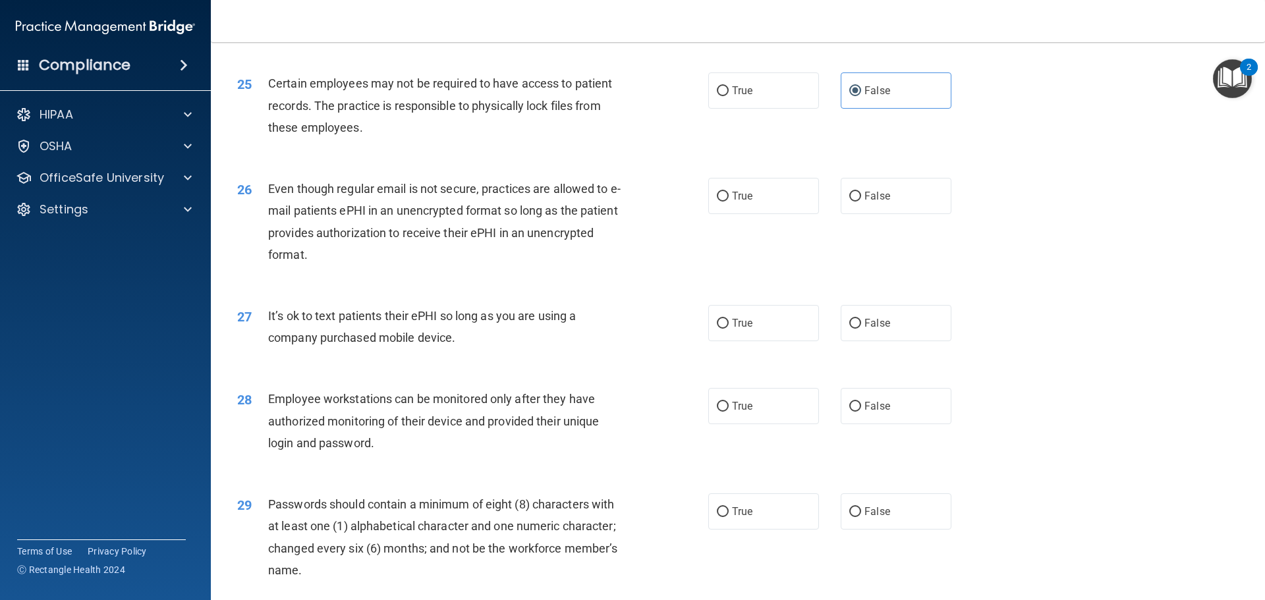
scroll to position [2570, 0]
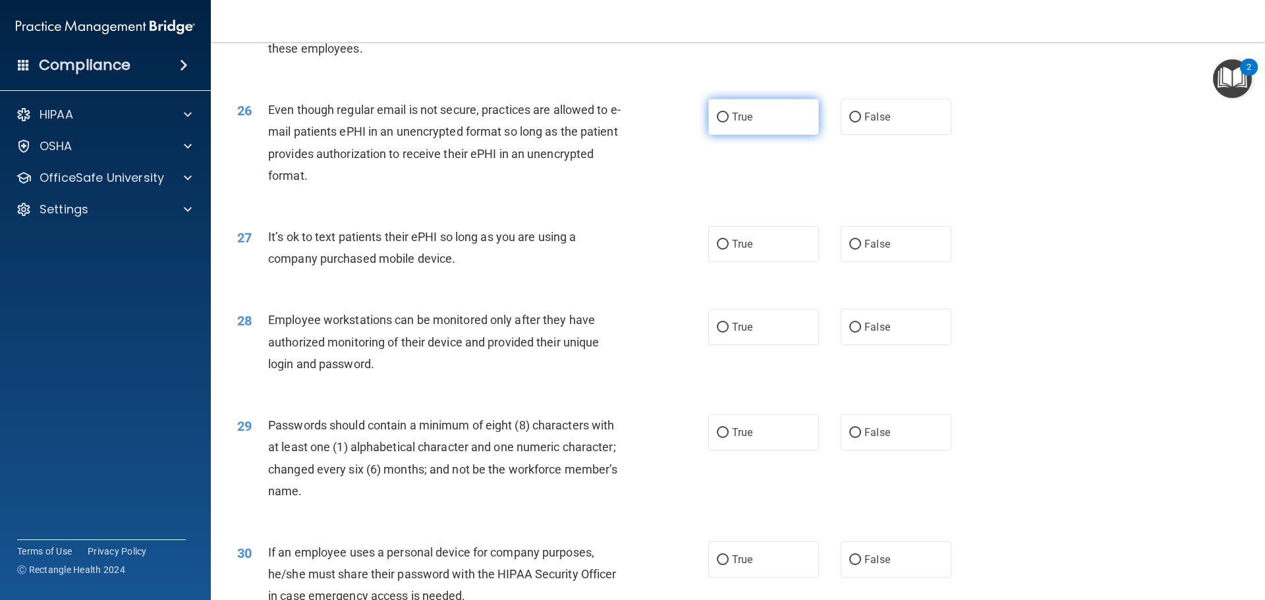
click at [732, 123] on span "True" at bounding box center [742, 117] width 20 height 13
click at [728, 123] on input "True" at bounding box center [723, 118] width 12 height 10
radio input "true"
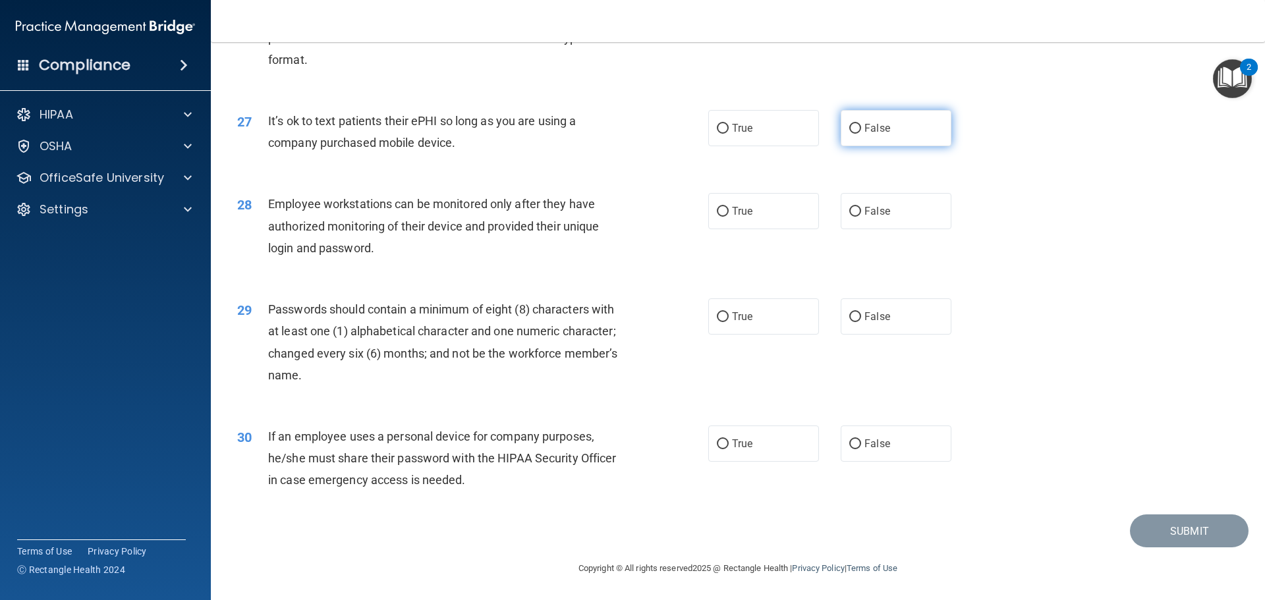
click at [903, 135] on label "False" at bounding box center [896, 128] width 111 height 36
click at [861, 134] on input "False" at bounding box center [855, 129] width 12 height 10
radio input "true"
drag, startPoint x: 279, startPoint y: 434, endPoint x: 401, endPoint y: 445, distance: 121.8
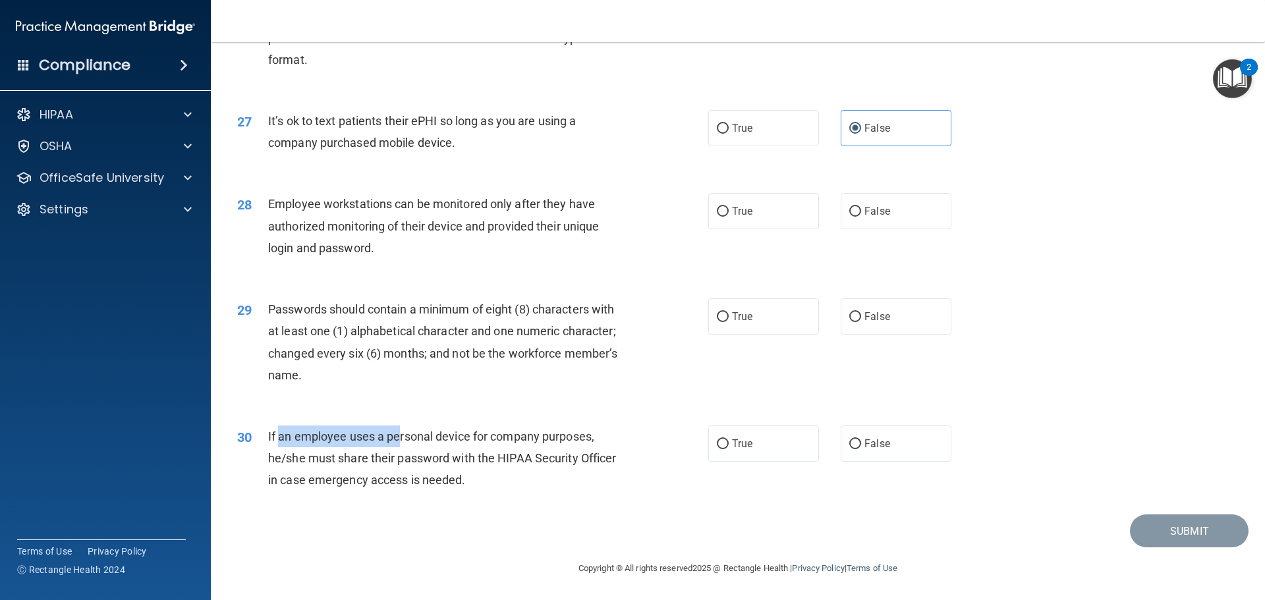
click at [398, 445] on div "If an employee uses a personal device for company purposes, he/she must share t…" at bounding box center [452, 459] width 368 height 66
click at [538, 471] on div "If an employee uses a personal device for company purposes, he/she must share t…" at bounding box center [452, 459] width 368 height 66
click at [785, 451] on label "True" at bounding box center [763, 444] width 111 height 36
click at [729, 449] on input "True" at bounding box center [723, 445] width 12 height 10
radio input "true"
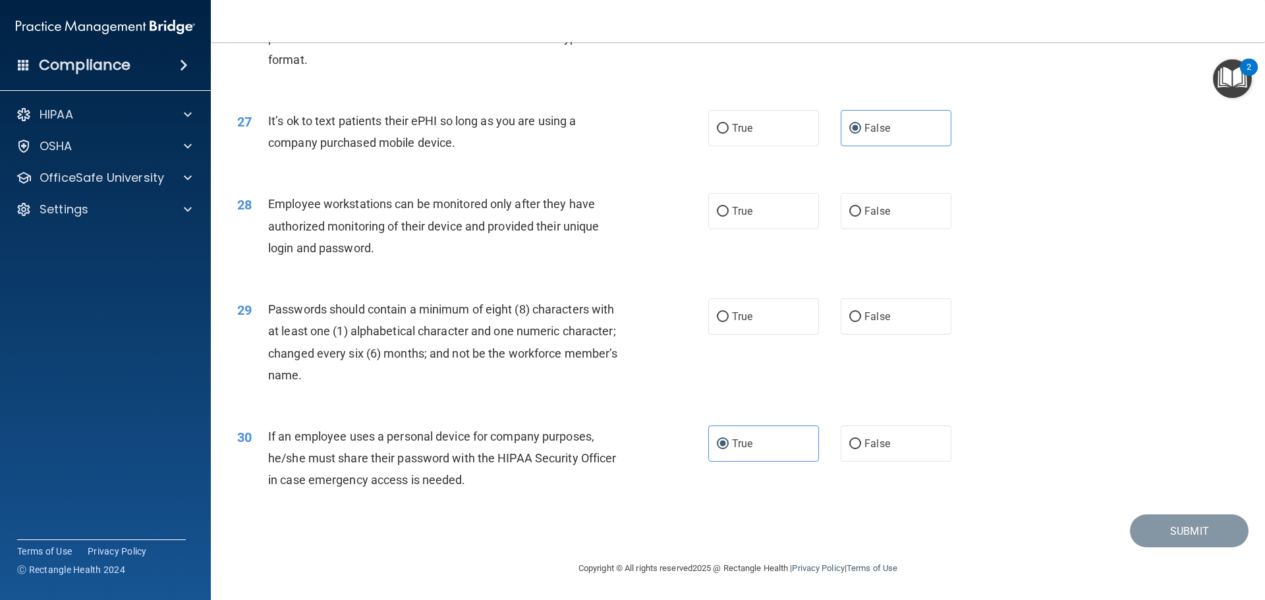
click at [701, 319] on div "29 Passwords should contain a minimum of eight (8) characters with at least one…" at bounding box center [472, 346] width 511 height 94
click at [718, 318] on input "True" at bounding box center [723, 317] width 12 height 10
radio input "true"
click at [740, 201] on label "True" at bounding box center [763, 211] width 111 height 36
click at [729, 207] on input "True" at bounding box center [723, 212] width 12 height 10
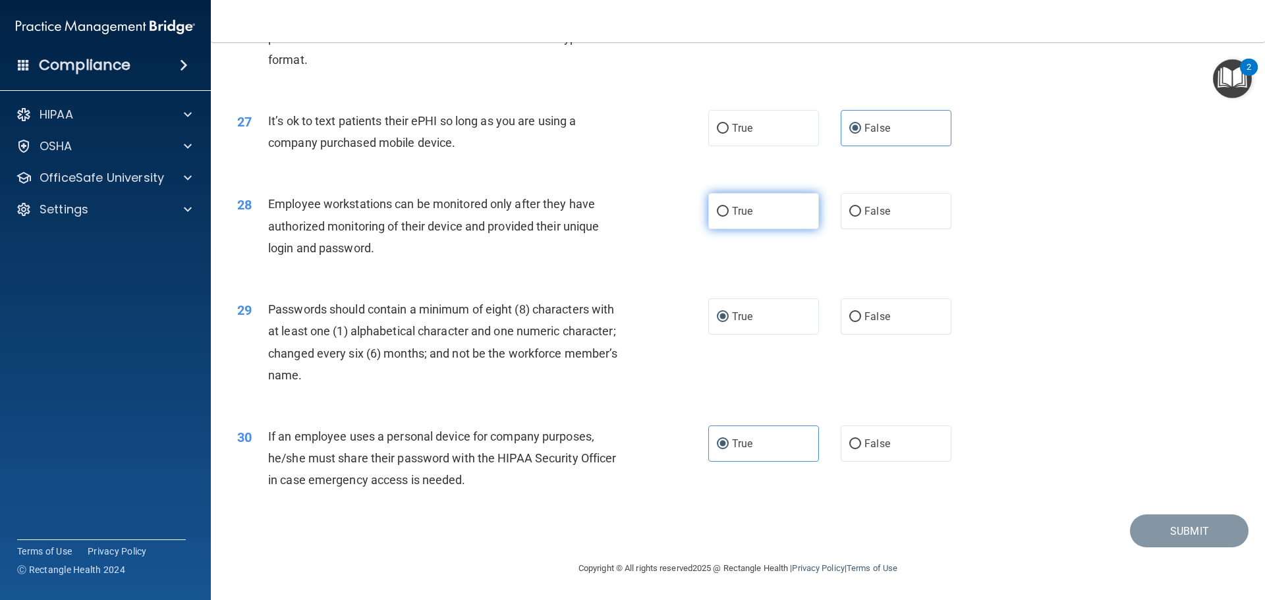
radio input "true"
click at [1178, 520] on button "Submit" at bounding box center [1189, 532] width 119 height 34
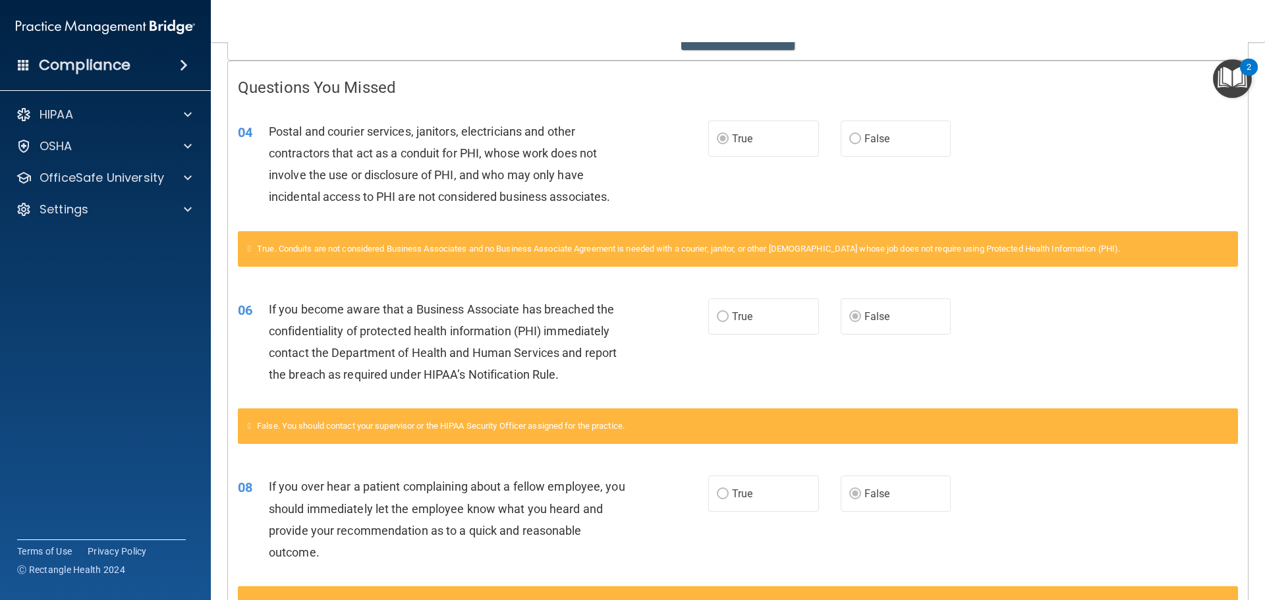
scroll to position [47, 0]
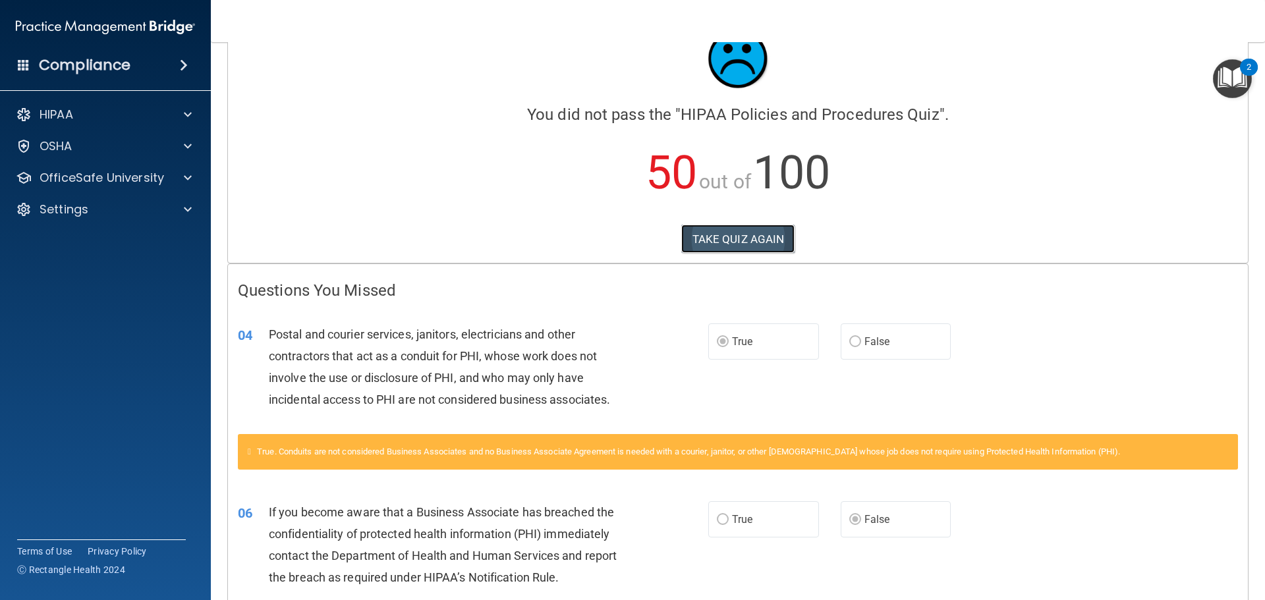
click at [741, 231] on button "TAKE QUIZ AGAIN" at bounding box center [738, 239] width 114 height 29
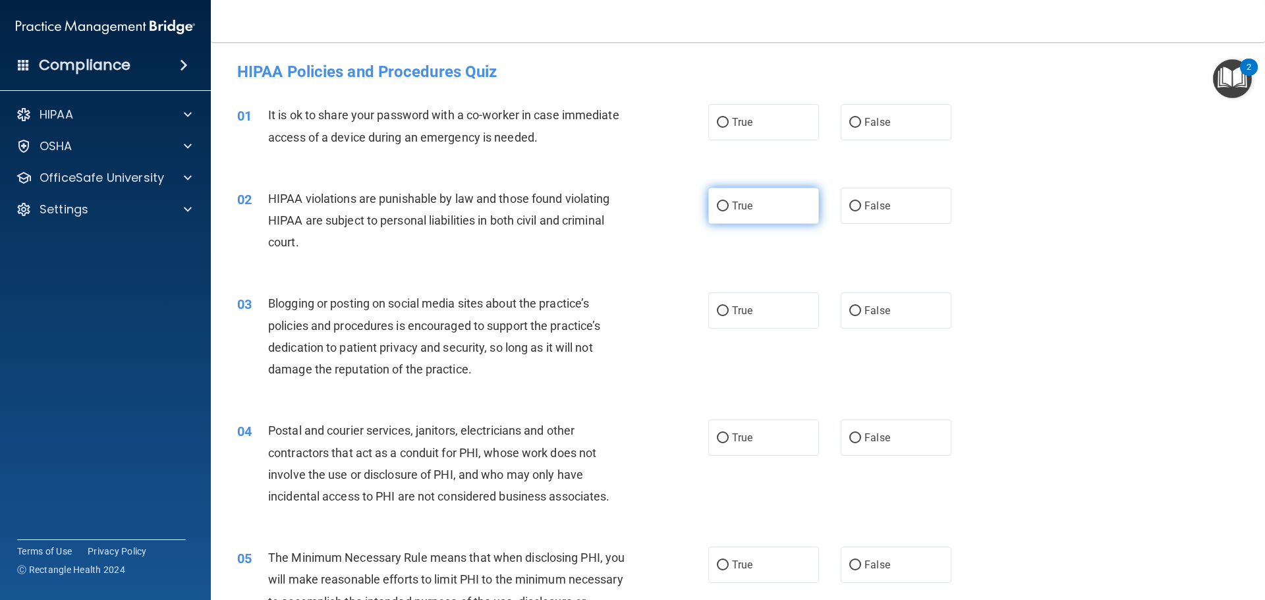
click at [730, 196] on label "True" at bounding box center [763, 206] width 111 height 36
click at [729, 202] on input "True" at bounding box center [723, 207] width 12 height 10
radio input "true"
click at [895, 138] on label "False" at bounding box center [896, 122] width 111 height 36
click at [861, 128] on input "False" at bounding box center [855, 123] width 12 height 10
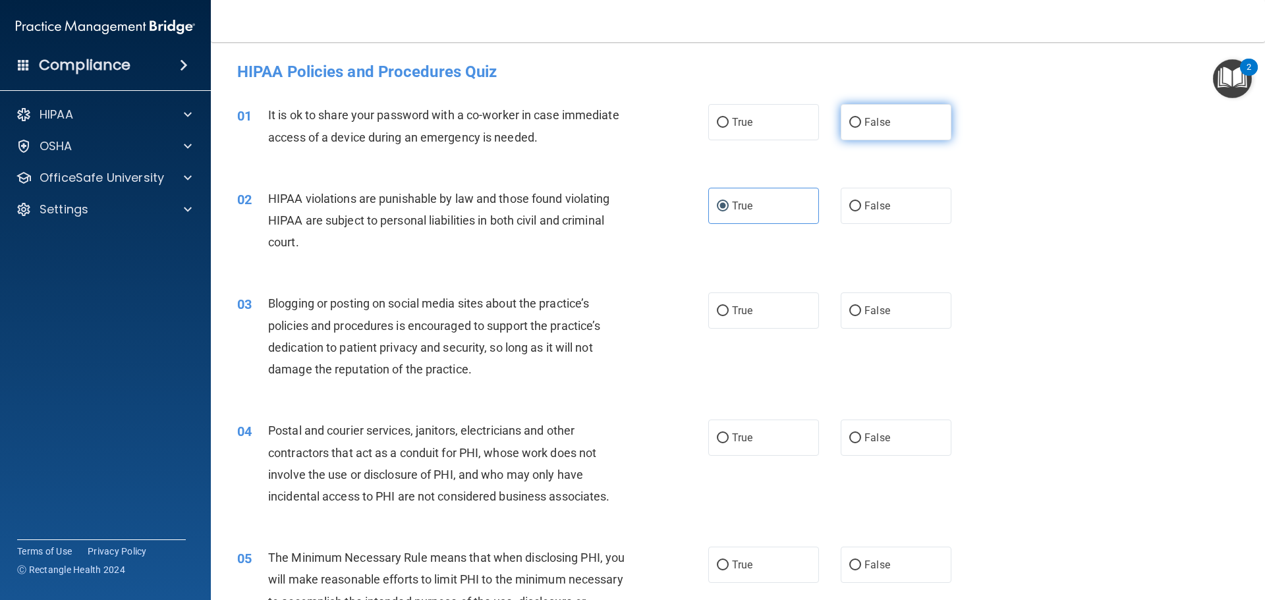
radio input "true"
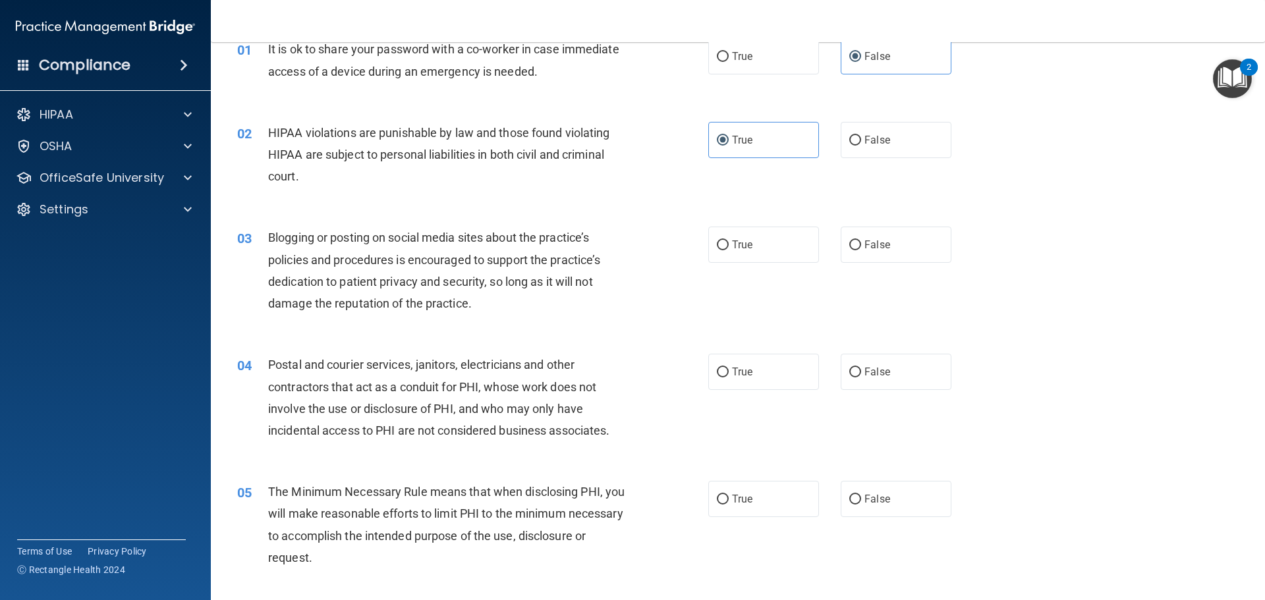
scroll to position [132, 0]
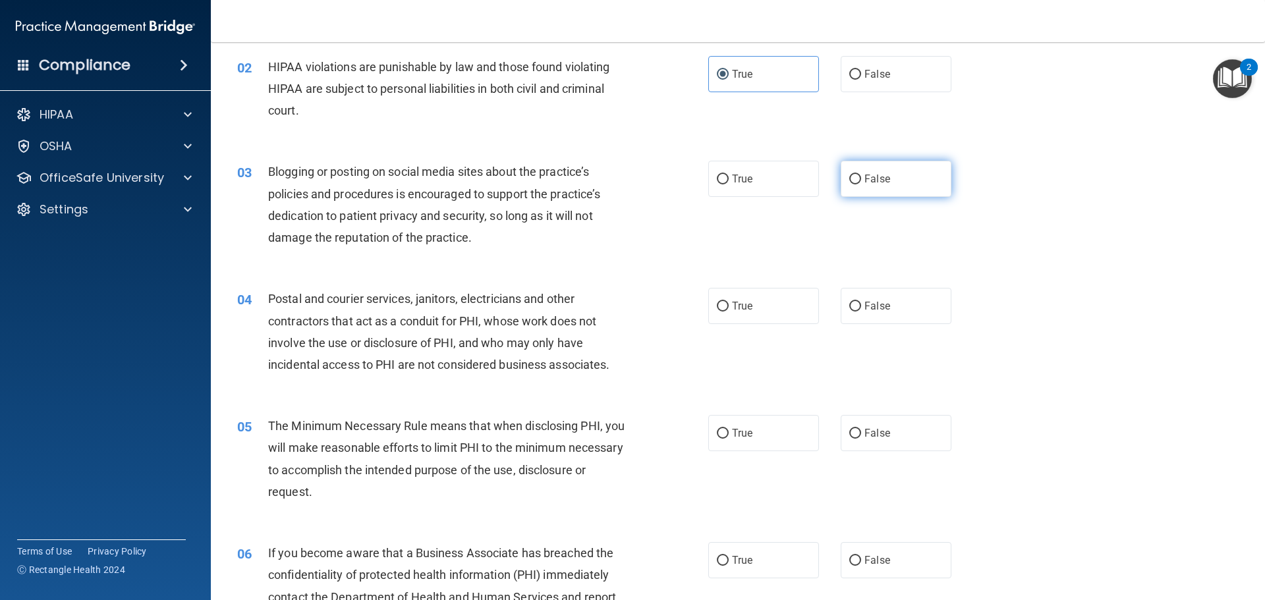
drag, startPoint x: 868, startPoint y: 187, endPoint x: 857, endPoint y: 191, distance: 11.3
click at [867, 187] on label "False" at bounding box center [896, 179] width 111 height 36
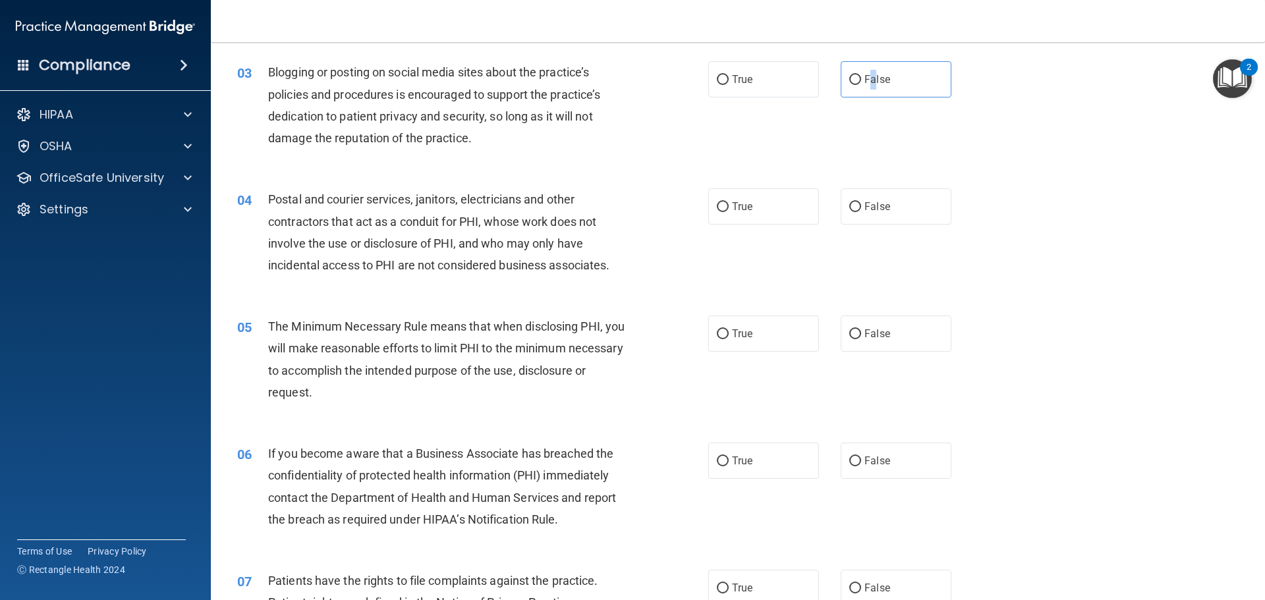
scroll to position [264, 0]
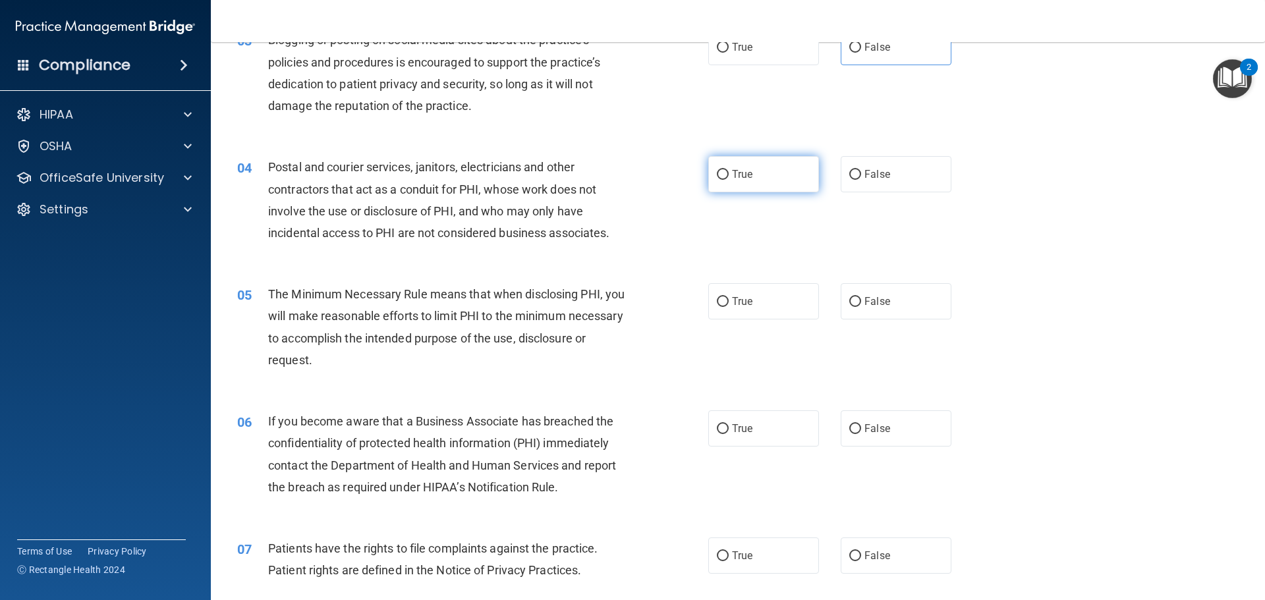
click at [725, 175] on label "True" at bounding box center [763, 174] width 111 height 36
click at [725, 175] on input "True" at bounding box center [723, 175] width 12 height 10
radio input "true"
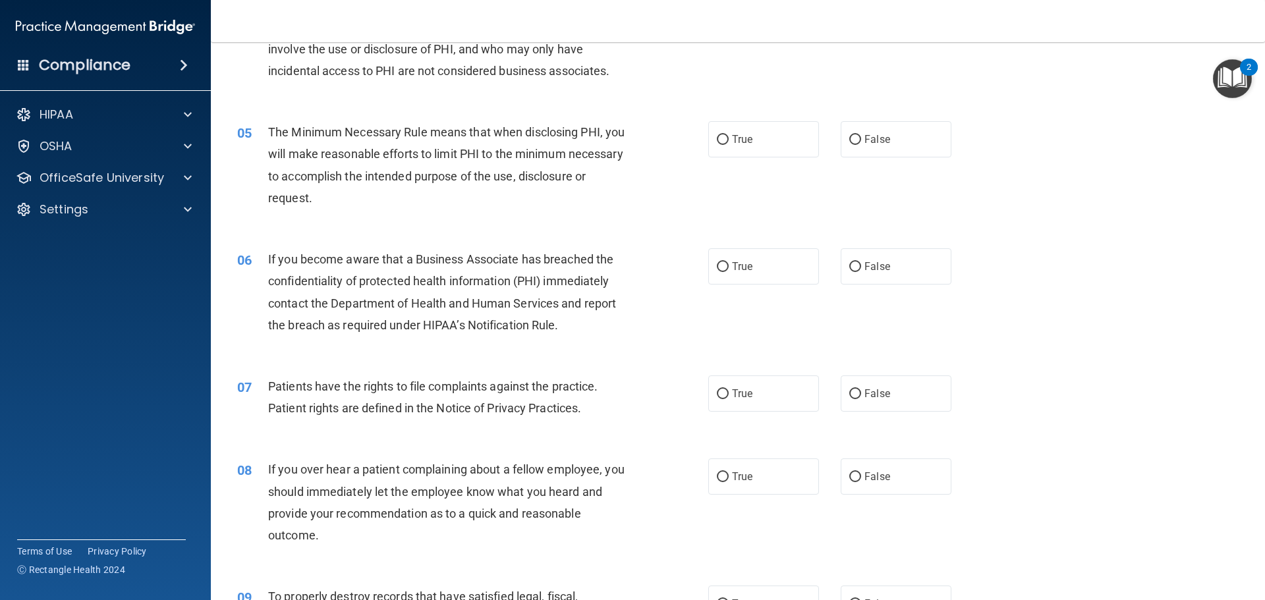
scroll to position [395, 0]
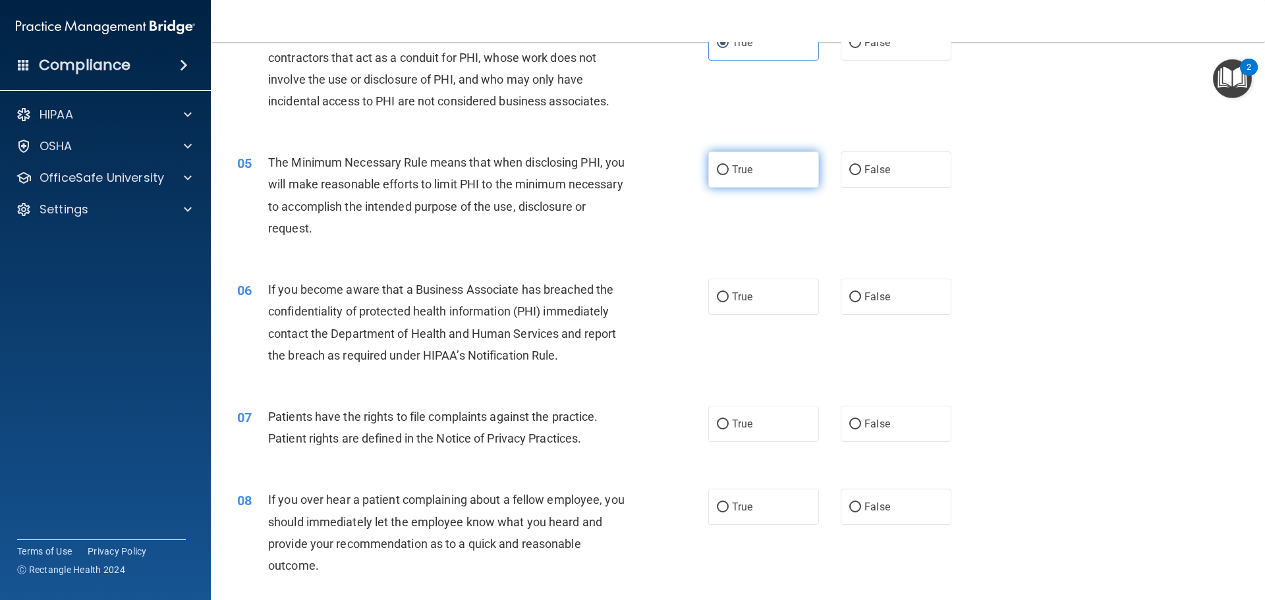
click at [756, 174] on label "True" at bounding box center [763, 170] width 111 height 36
click at [729, 174] on input "True" at bounding box center [723, 170] width 12 height 10
radio input "true"
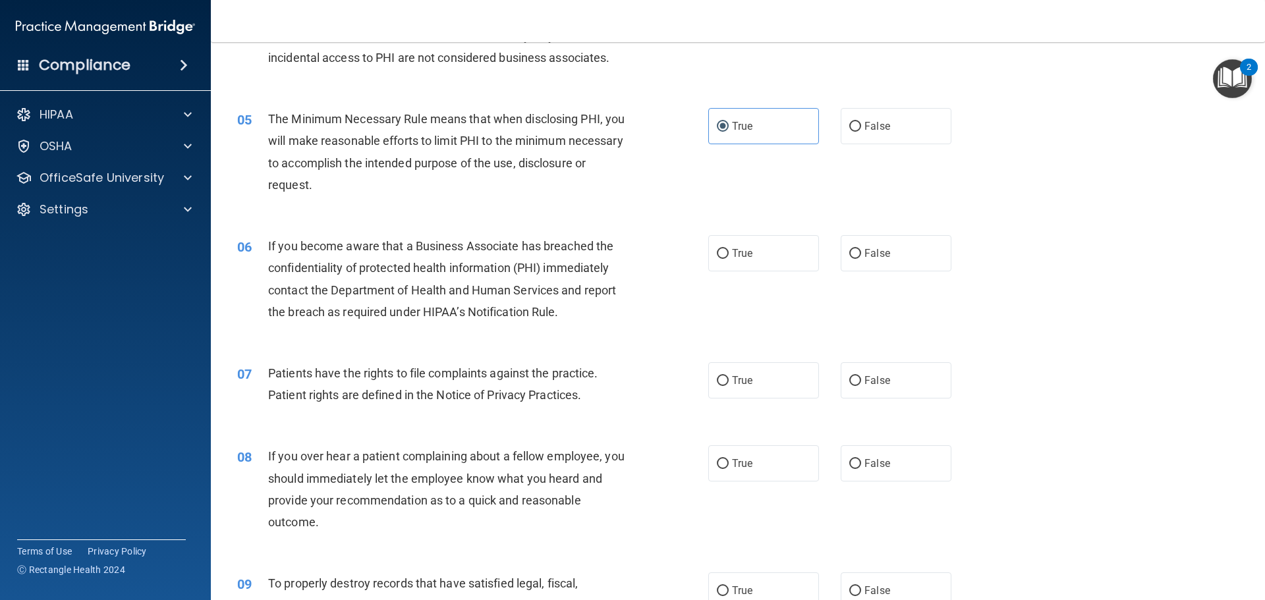
scroll to position [527, 0]
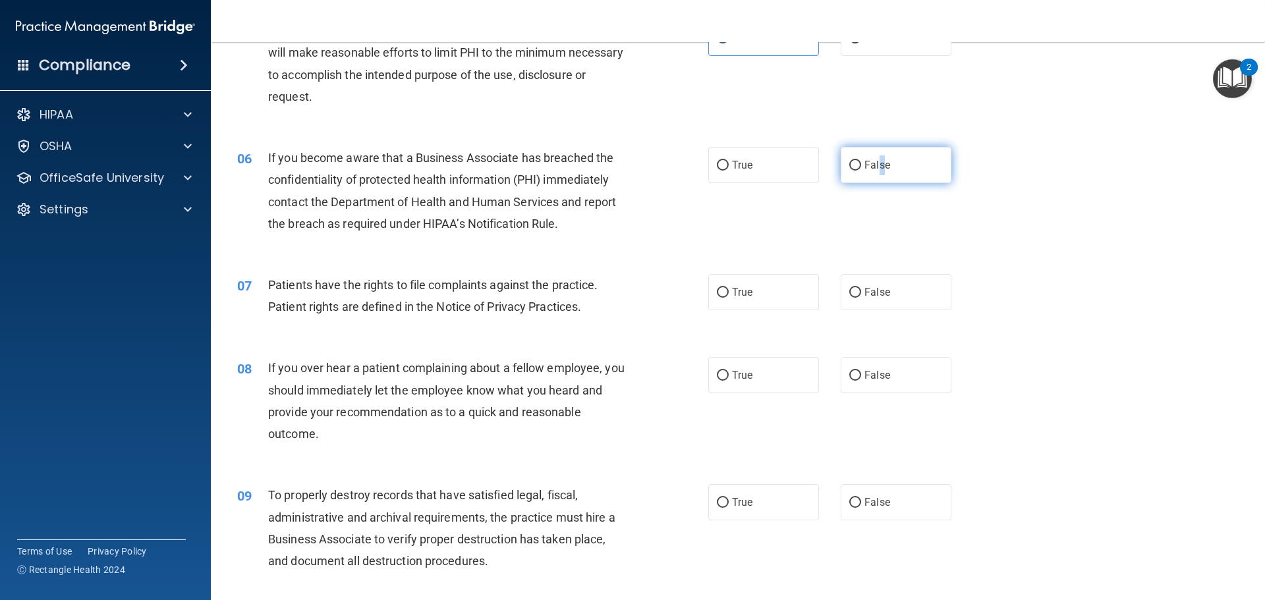
click at [875, 171] on span "False" at bounding box center [878, 165] width 26 height 13
click at [849, 163] on input "False" at bounding box center [855, 166] width 12 height 10
radio input "true"
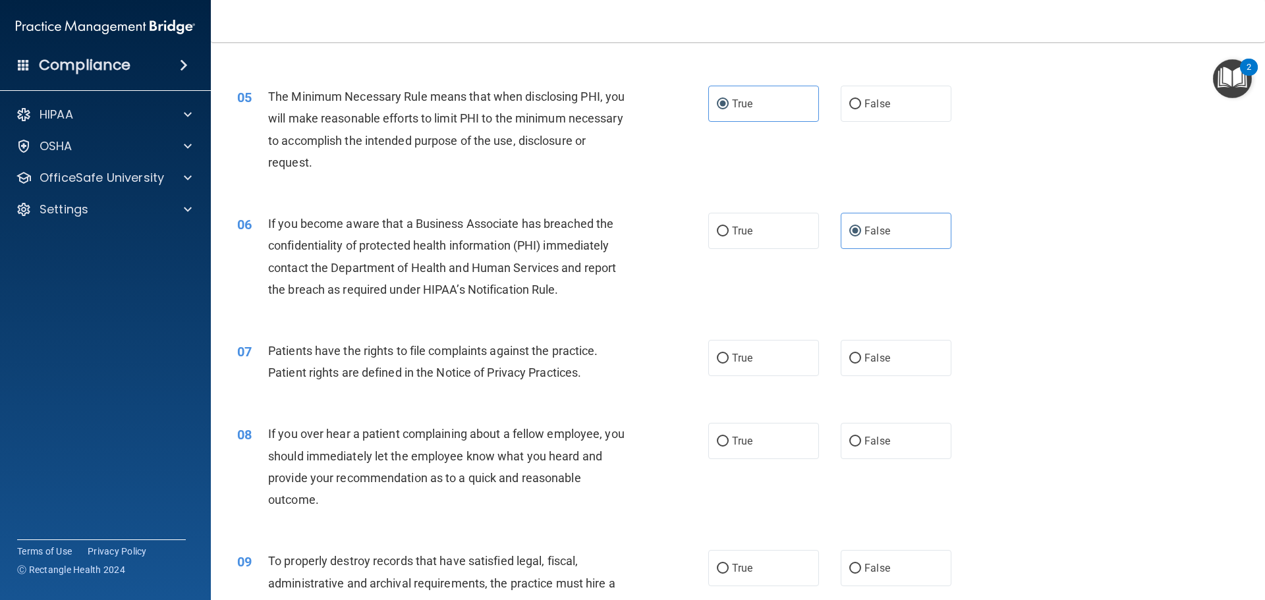
drag, startPoint x: 785, startPoint y: 267, endPoint x: 753, endPoint y: 281, distance: 34.5
click at [784, 268] on div "06 If you become aware that a Business Associate has breached the confidentiali…" at bounding box center [737, 259] width 1021 height 127
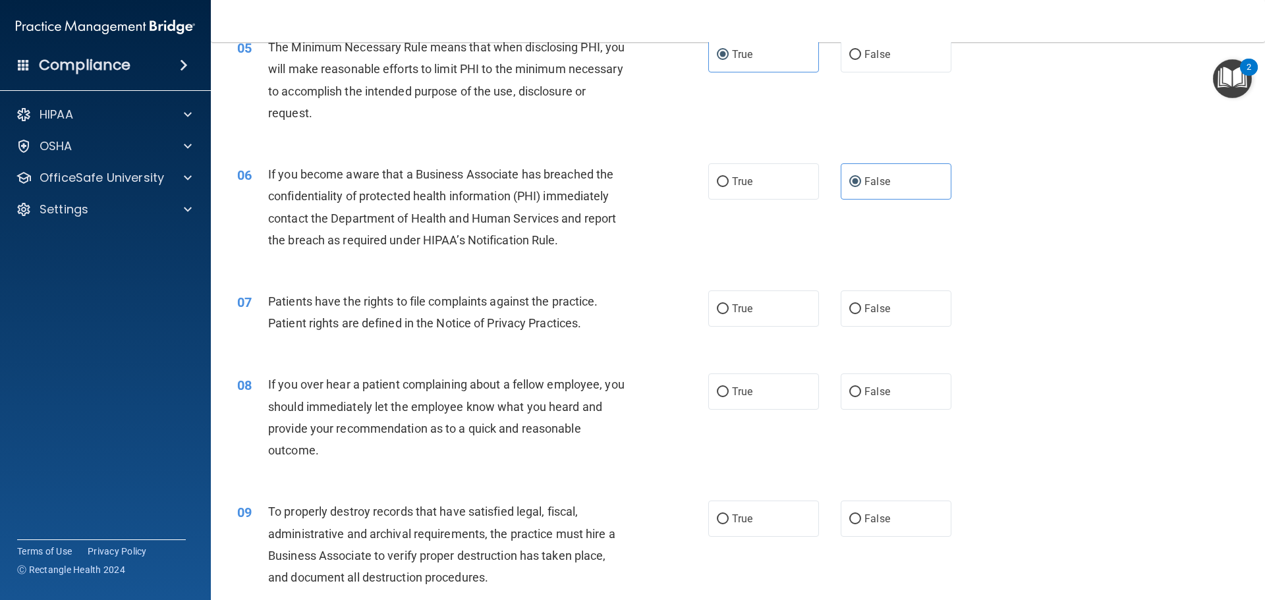
scroll to position [593, 0]
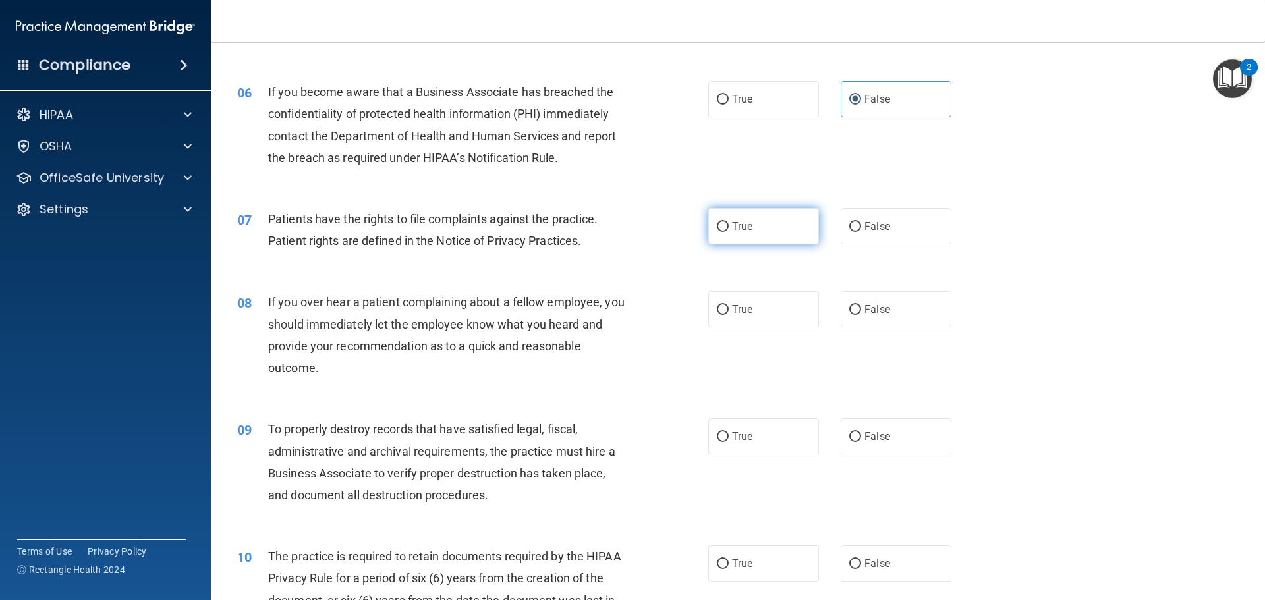
drag, startPoint x: 737, startPoint y: 218, endPoint x: 728, endPoint y: 223, distance: 10.3
click at [738, 217] on label "True" at bounding box center [763, 226] width 111 height 36
click at [729, 222] on input "True" at bounding box center [723, 227] width 12 height 10
radio input "true"
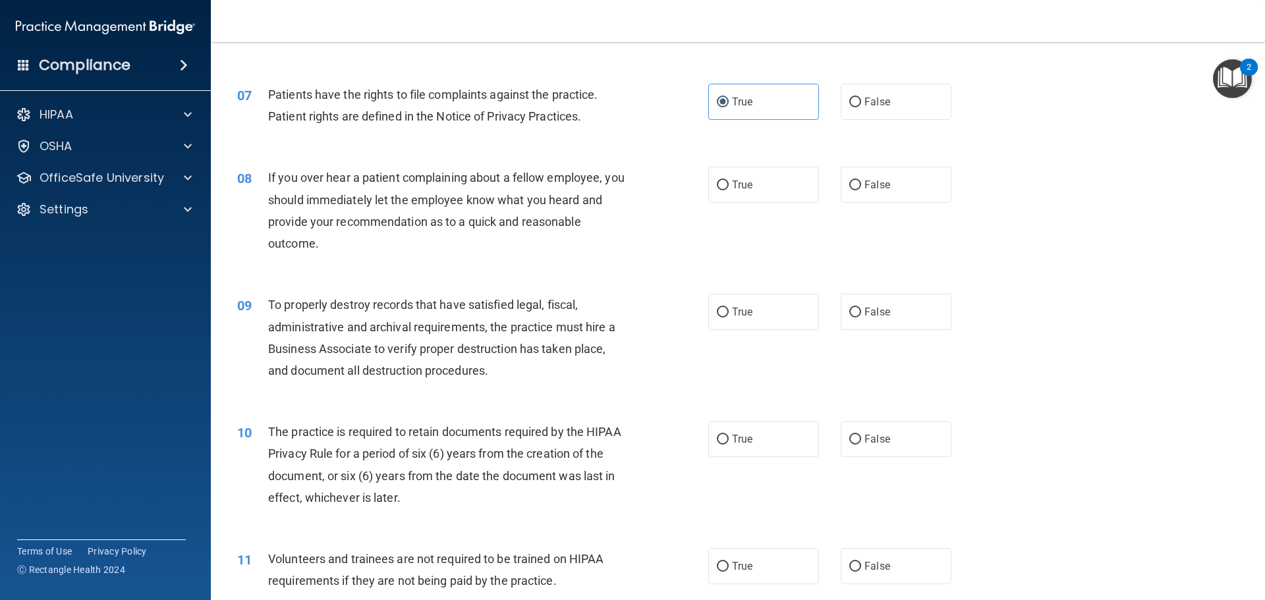
scroll to position [725, 0]
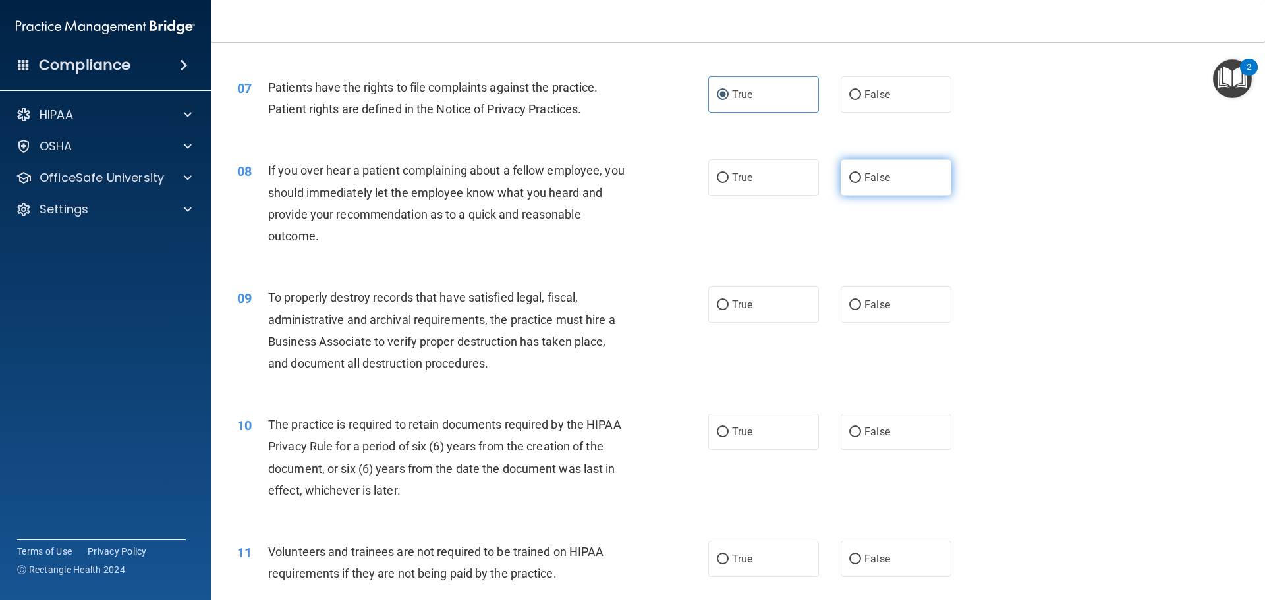
click at [857, 170] on label "False" at bounding box center [896, 177] width 111 height 36
click at [857, 173] on input "False" at bounding box center [855, 178] width 12 height 10
radio input "true"
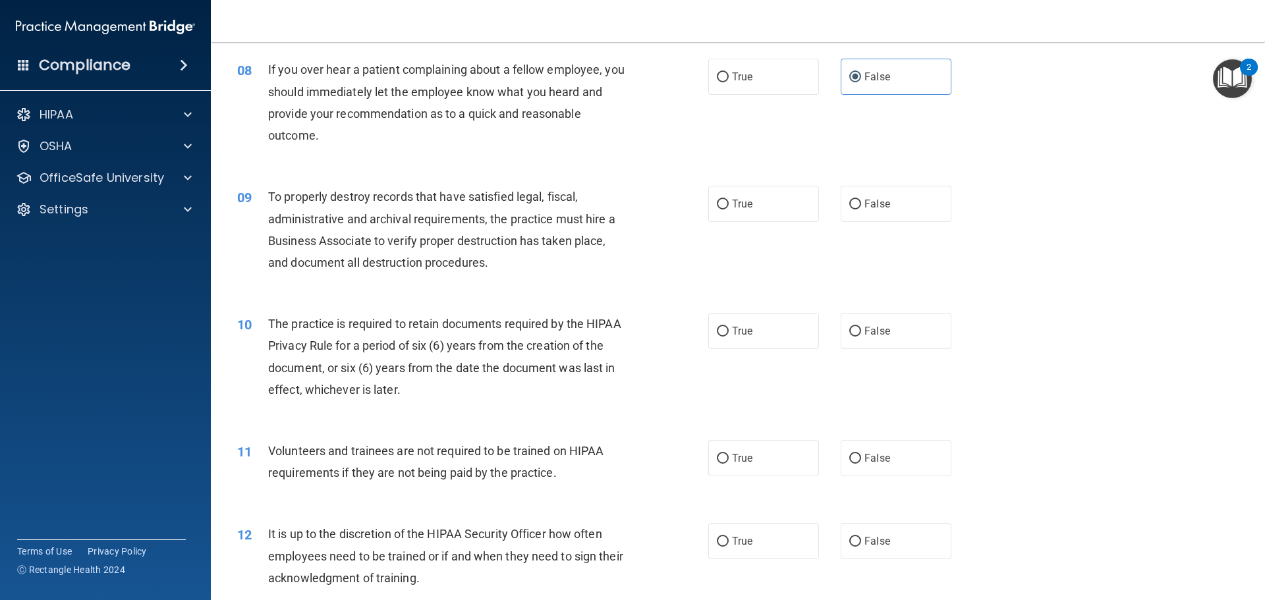
scroll to position [857, 0]
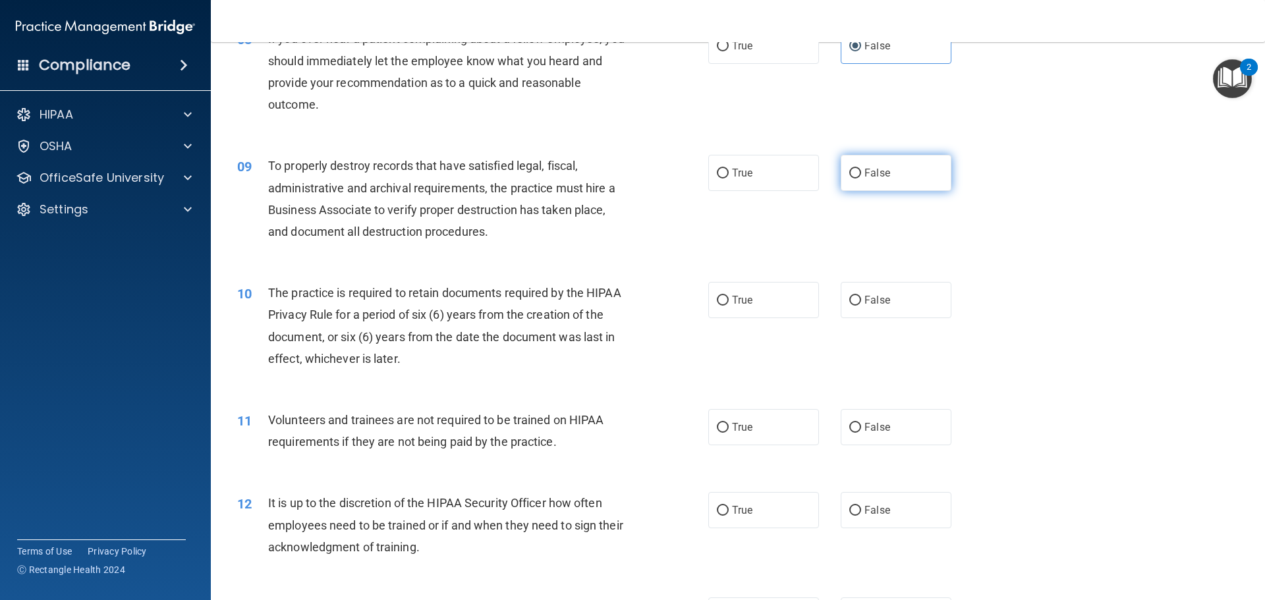
click at [888, 176] on label "False" at bounding box center [896, 173] width 111 height 36
click at [861, 176] on input "False" at bounding box center [855, 174] width 12 height 10
radio input "true"
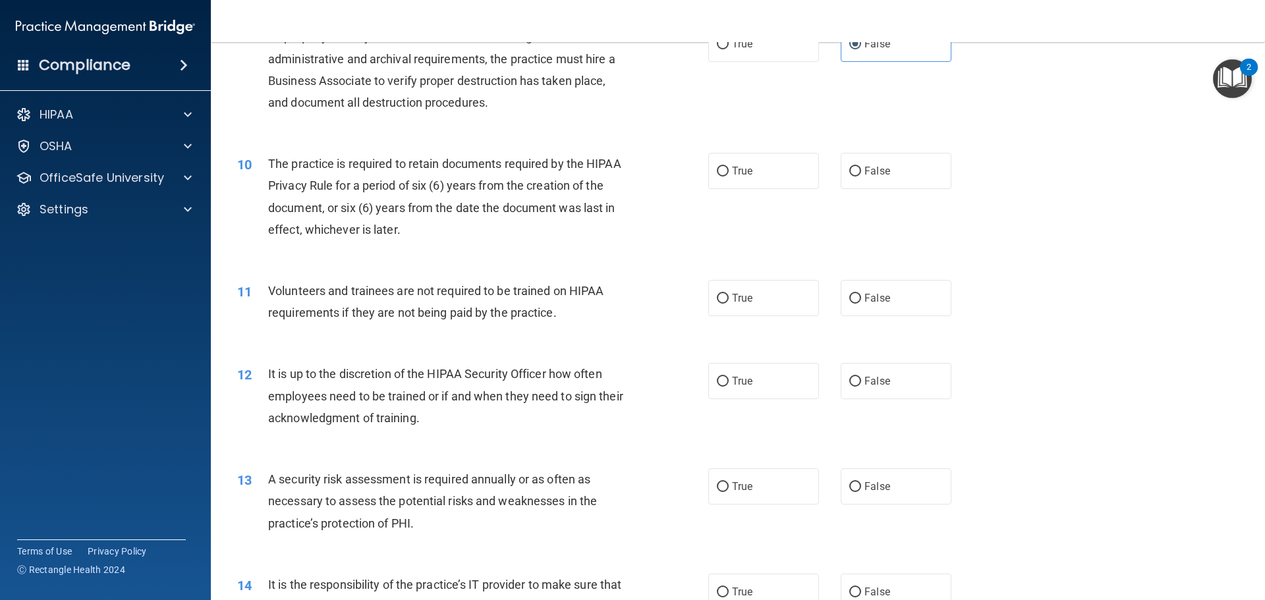
scroll to position [988, 0]
click at [753, 159] on label "True" at bounding box center [763, 168] width 111 height 36
click at [729, 164] on input "True" at bounding box center [723, 169] width 12 height 10
radio input "true"
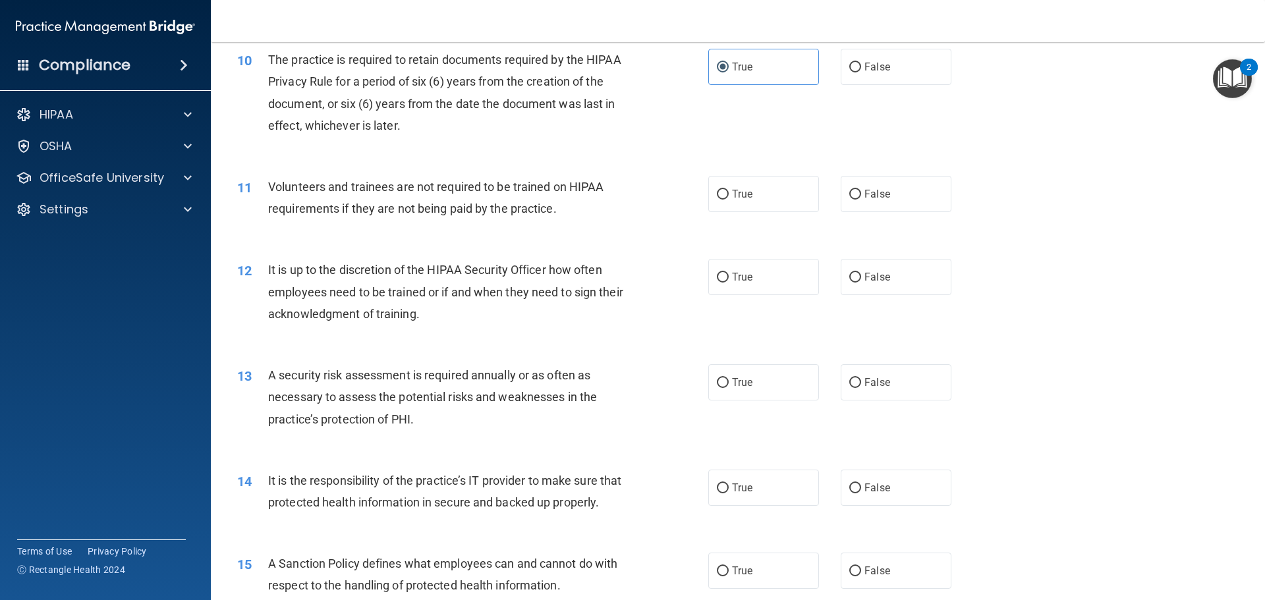
scroll to position [1120, 0]
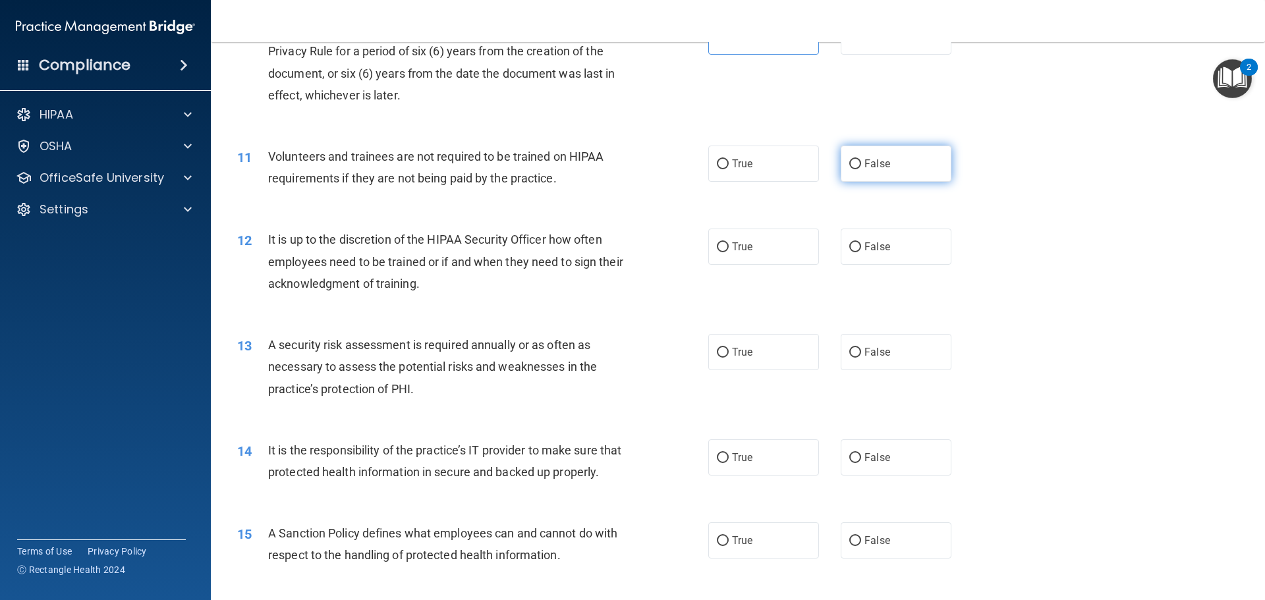
click at [867, 155] on label "False" at bounding box center [896, 164] width 111 height 36
click at [861, 159] on input "False" at bounding box center [855, 164] width 12 height 10
radio input "true"
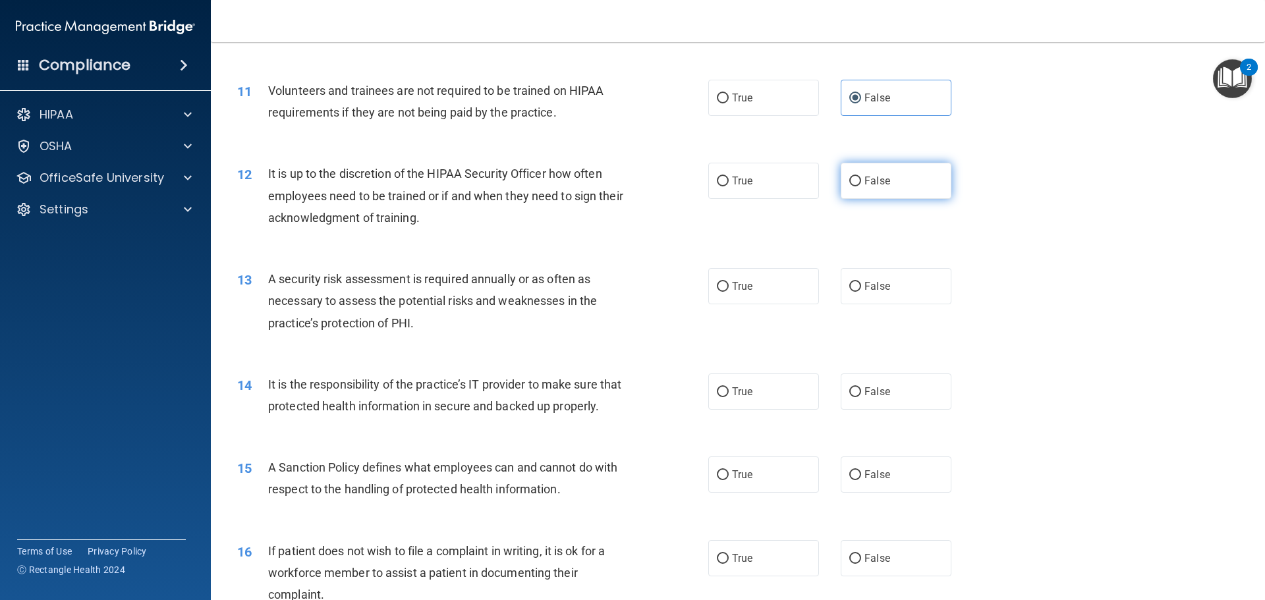
click at [868, 188] on label "False" at bounding box center [896, 181] width 111 height 36
click at [861, 186] on input "False" at bounding box center [855, 182] width 12 height 10
radio input "true"
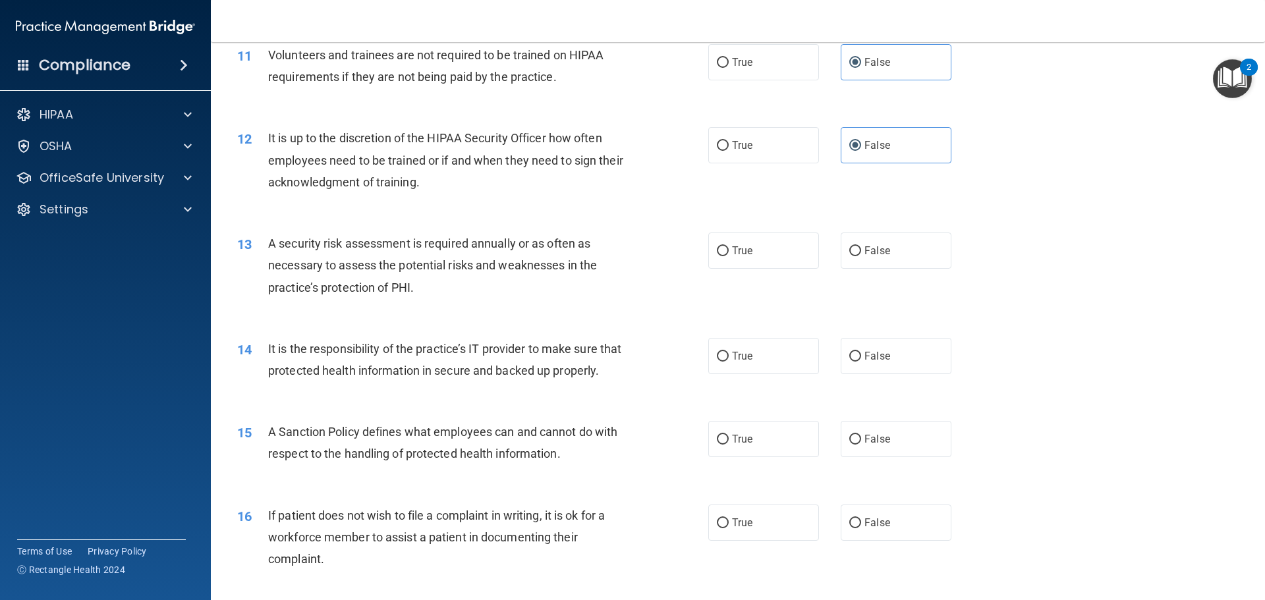
scroll to position [1318, 0]
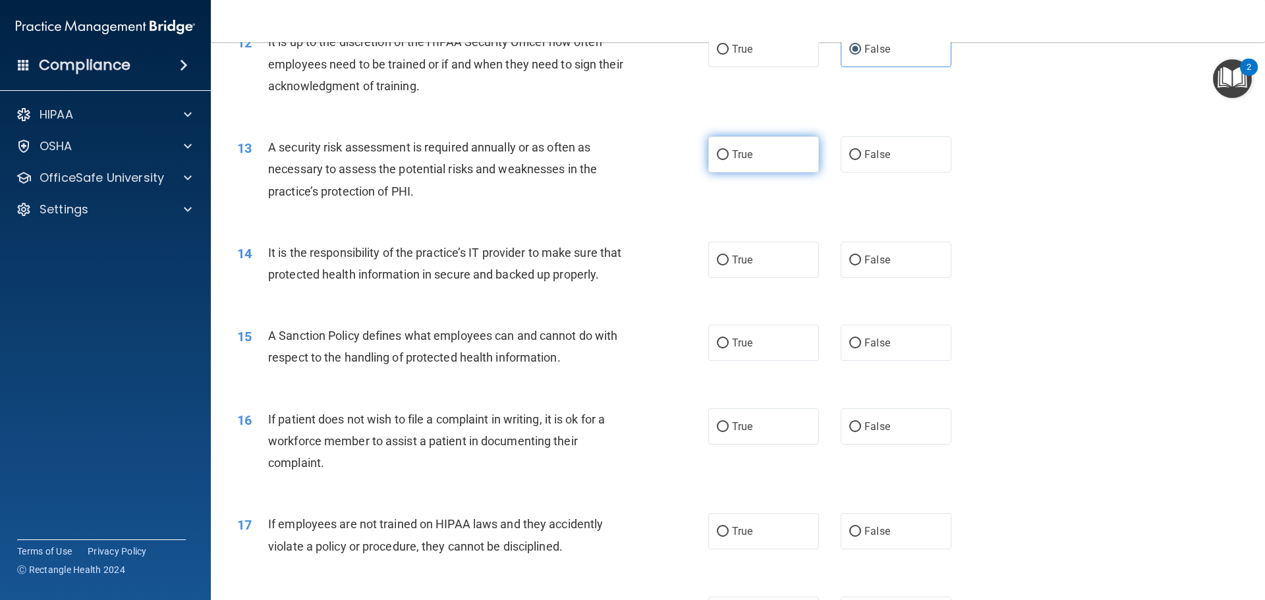
click at [760, 163] on label "True" at bounding box center [763, 154] width 111 height 36
click at [729, 160] on input "True" at bounding box center [723, 155] width 12 height 10
radio input "true"
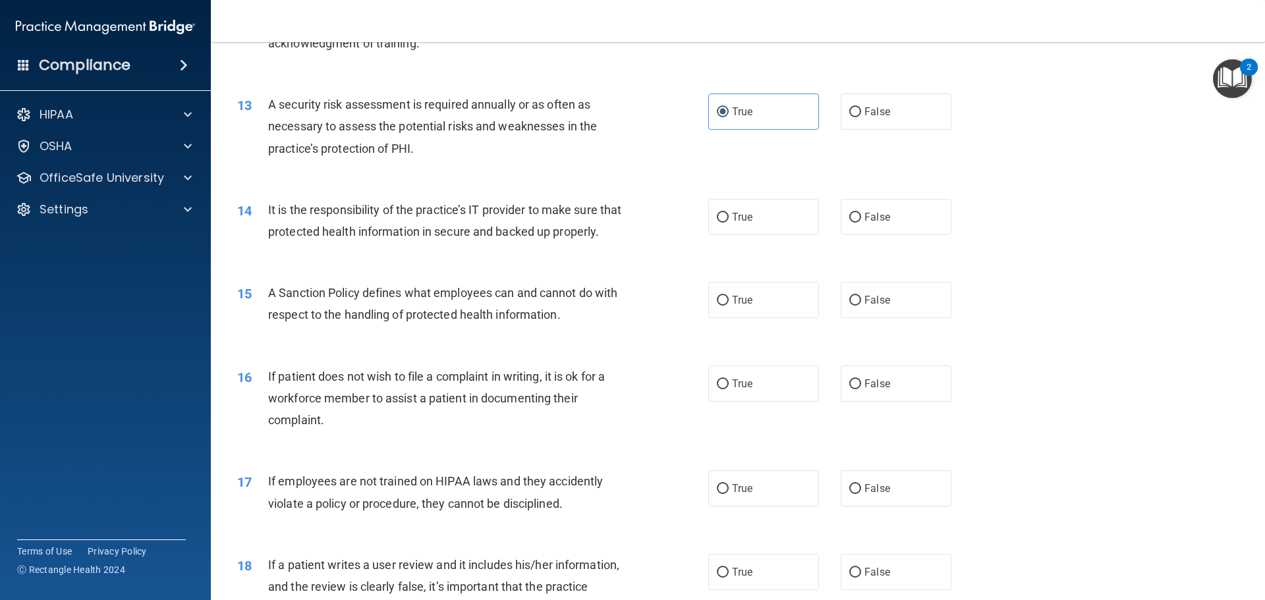
scroll to position [1384, 0]
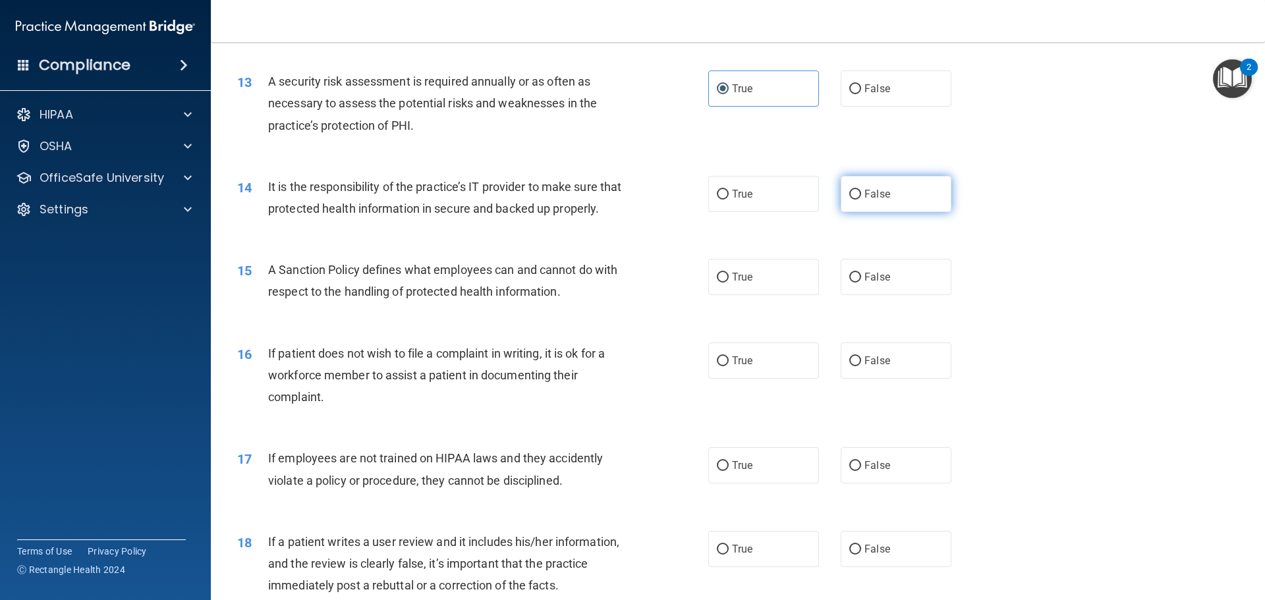
click at [869, 192] on span "False" at bounding box center [878, 194] width 26 height 13
click at [861, 192] on input "False" at bounding box center [855, 195] width 12 height 10
radio input "true"
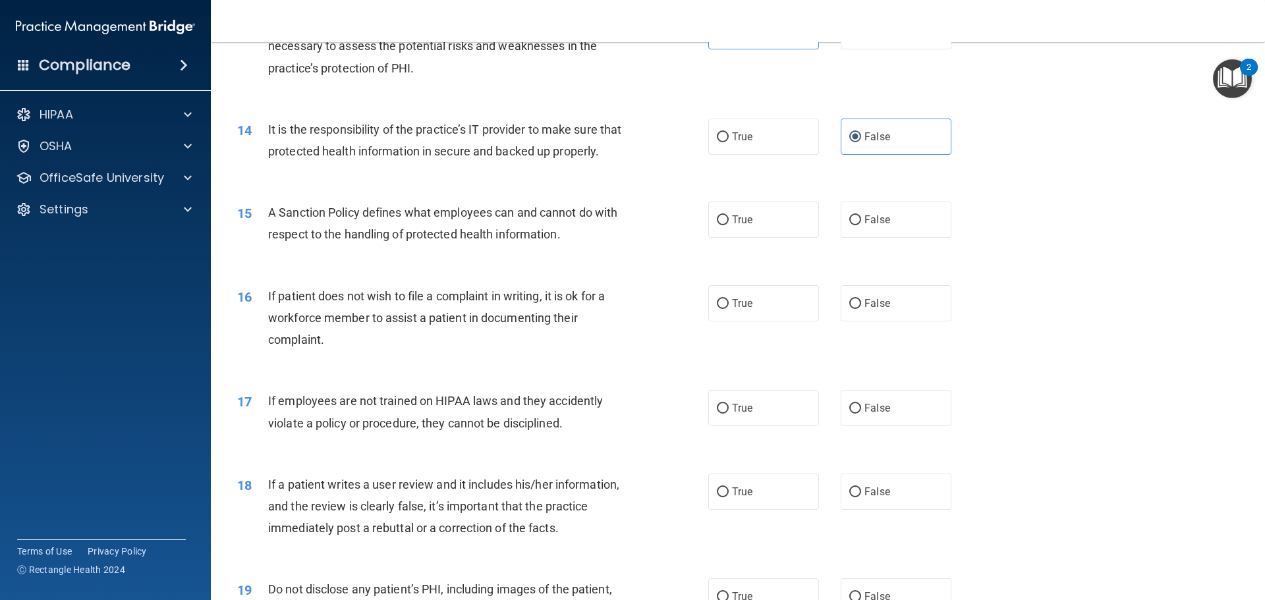
scroll to position [1516, 0]
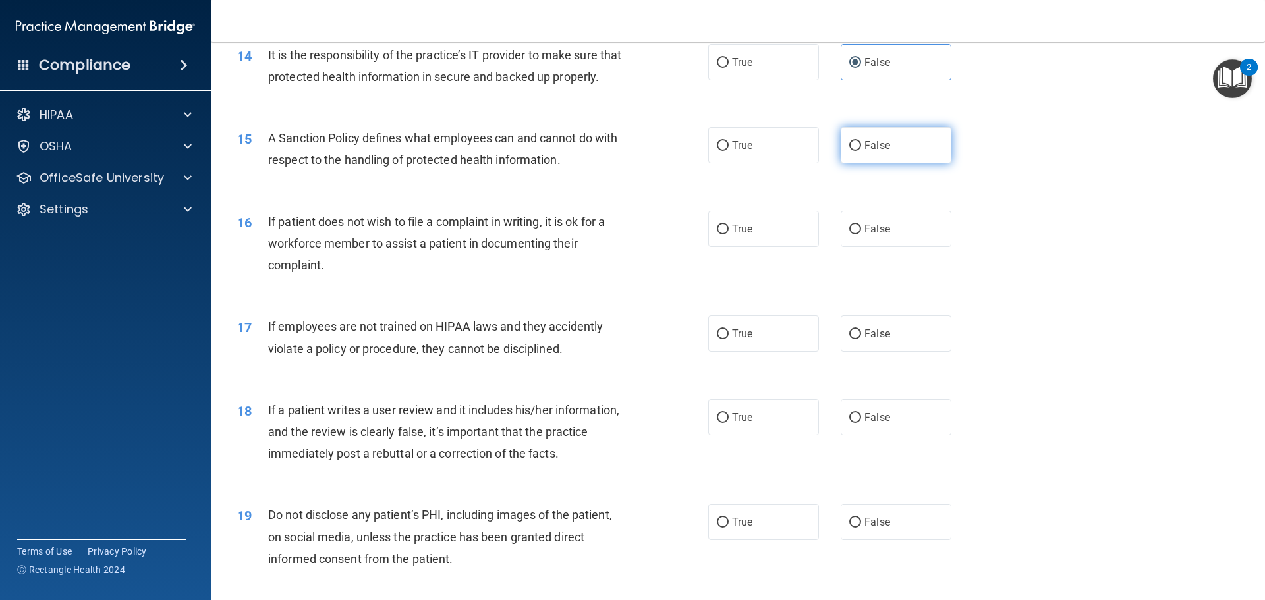
click at [851, 151] on input "False" at bounding box center [855, 146] width 12 height 10
radio input "true"
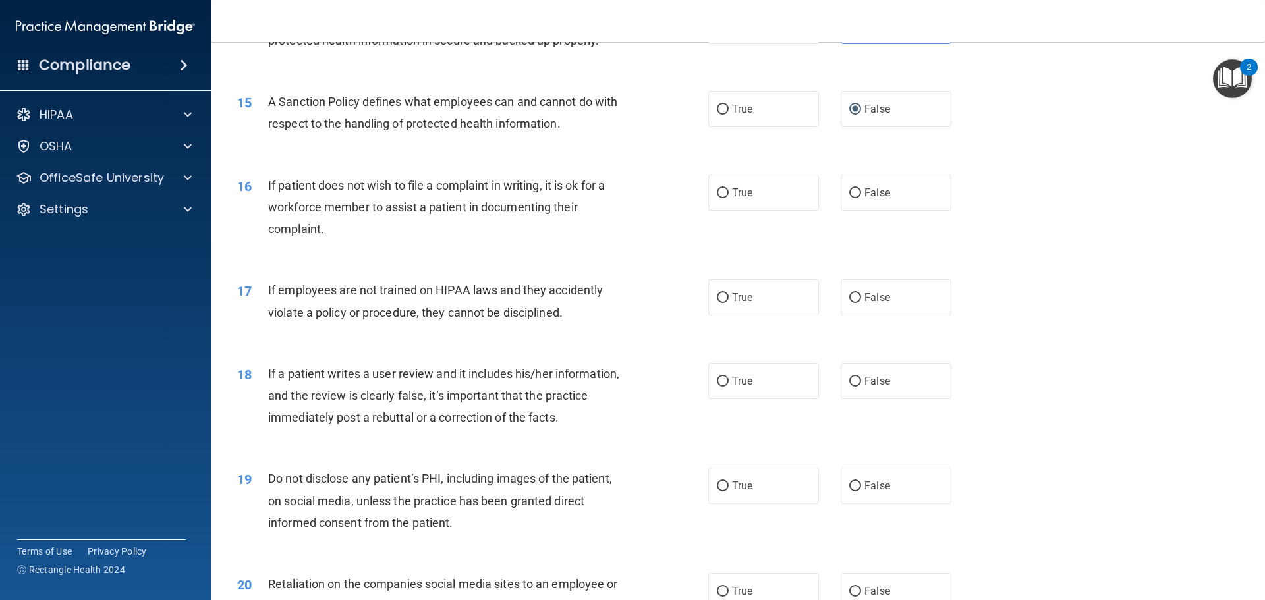
scroll to position [1582, 0]
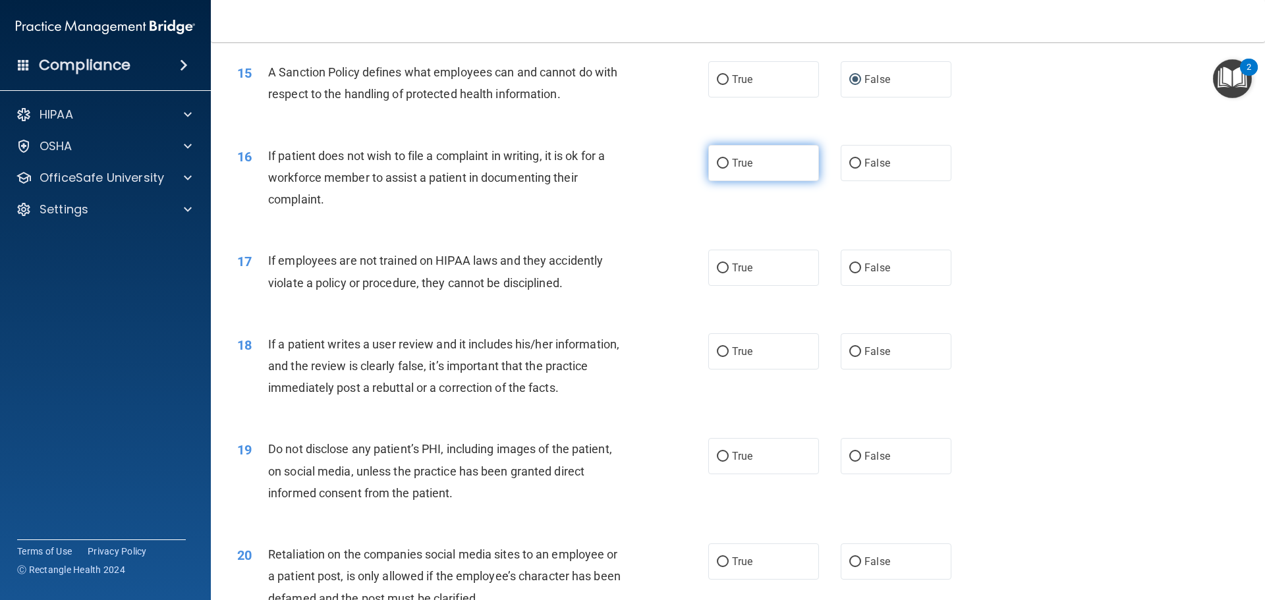
click at [732, 169] on span "True" at bounding box center [742, 163] width 20 height 13
click at [729, 169] on input "True" at bounding box center [723, 164] width 12 height 10
radio input "true"
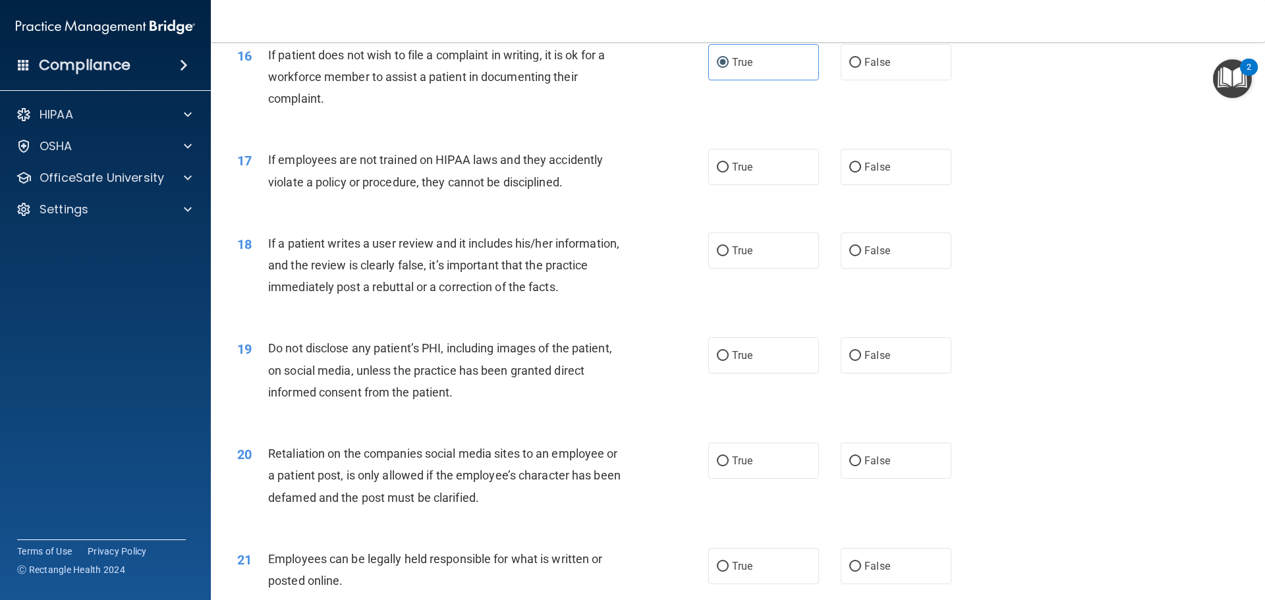
scroll to position [1713, 0]
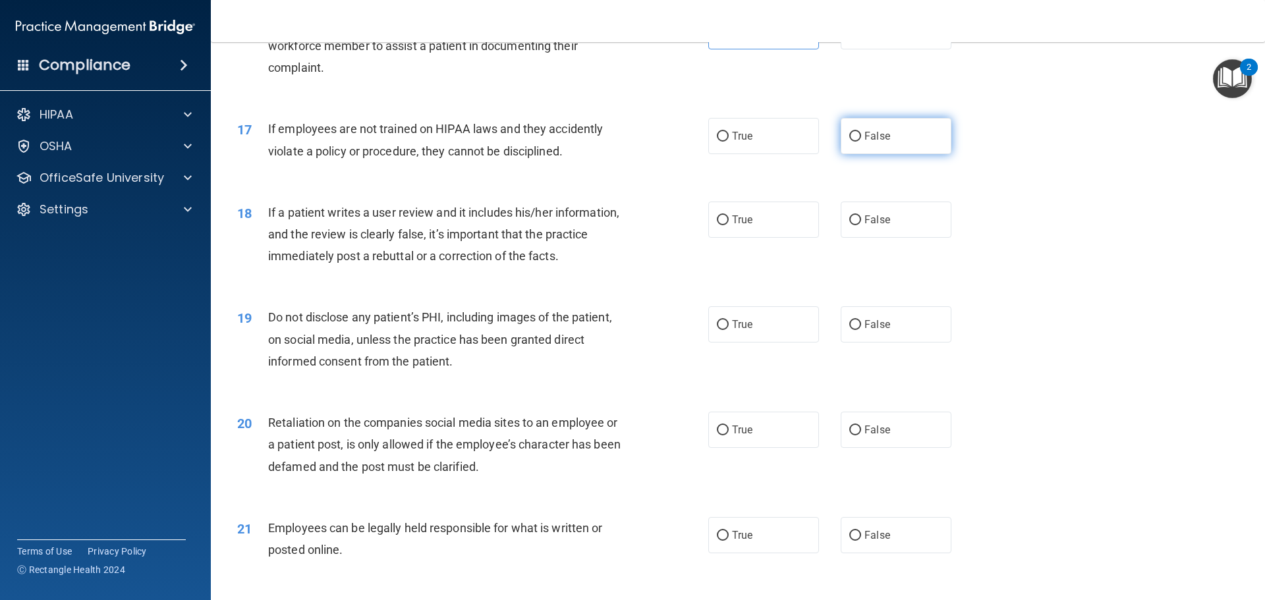
click at [874, 142] on span "False" at bounding box center [878, 136] width 26 height 13
click at [861, 142] on input "False" at bounding box center [855, 137] width 12 height 10
radio input "true"
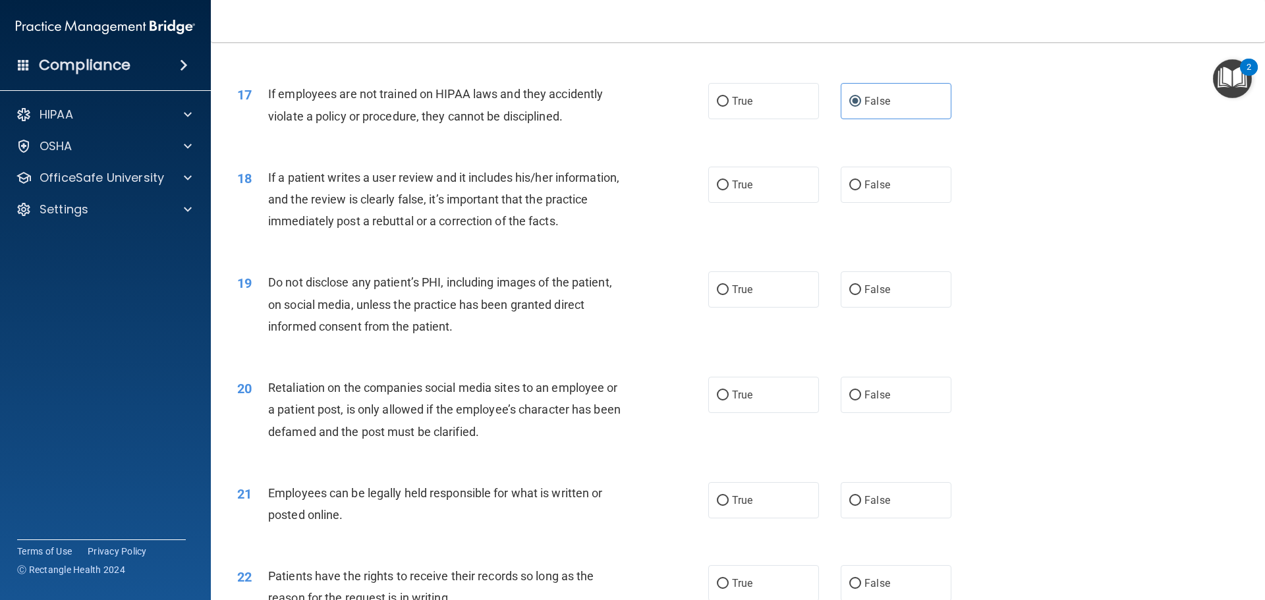
scroll to position [1779, 0]
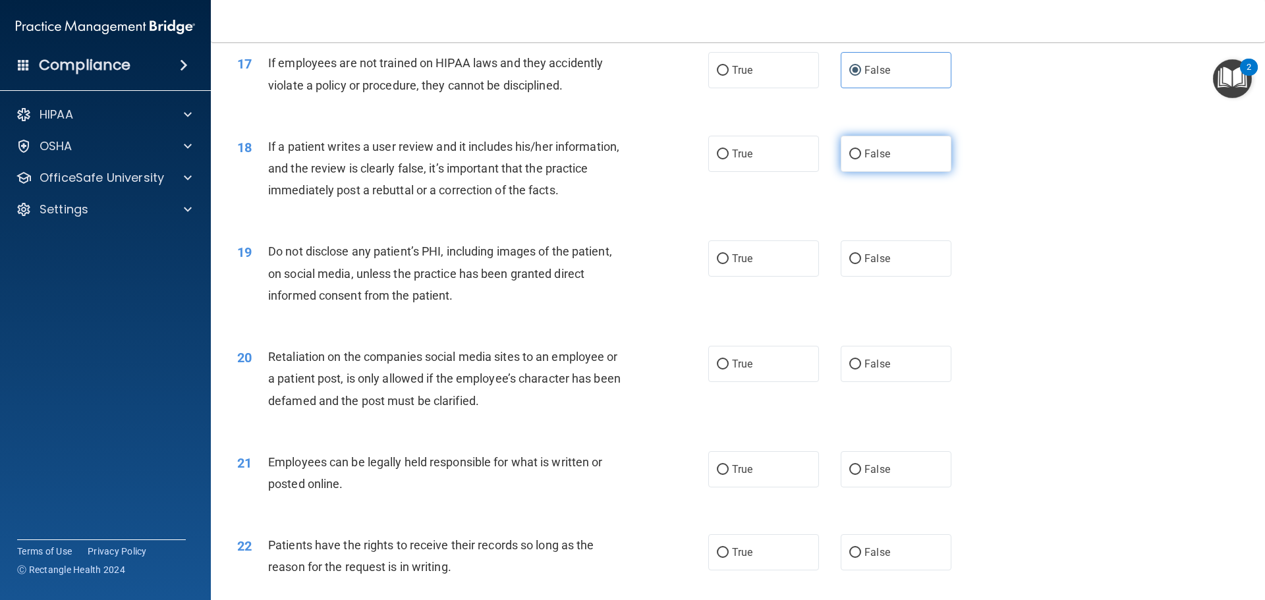
click at [877, 160] on span "False" at bounding box center [878, 154] width 26 height 13
click at [861, 159] on input "False" at bounding box center [855, 155] width 12 height 10
radio input "true"
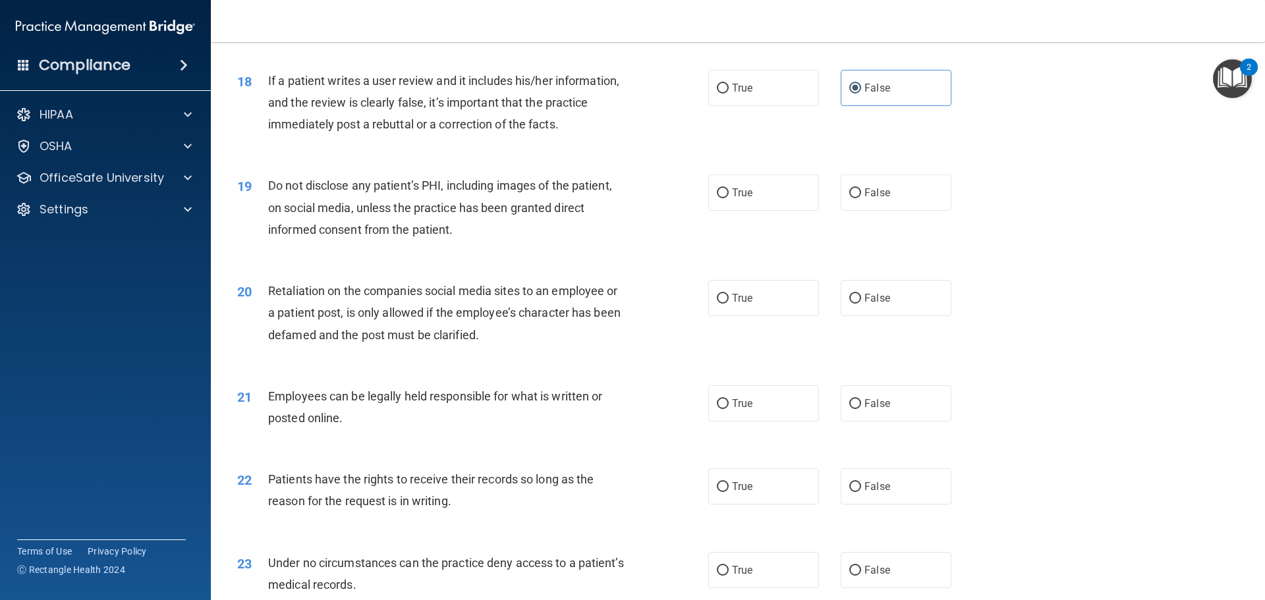
scroll to position [1911, 0]
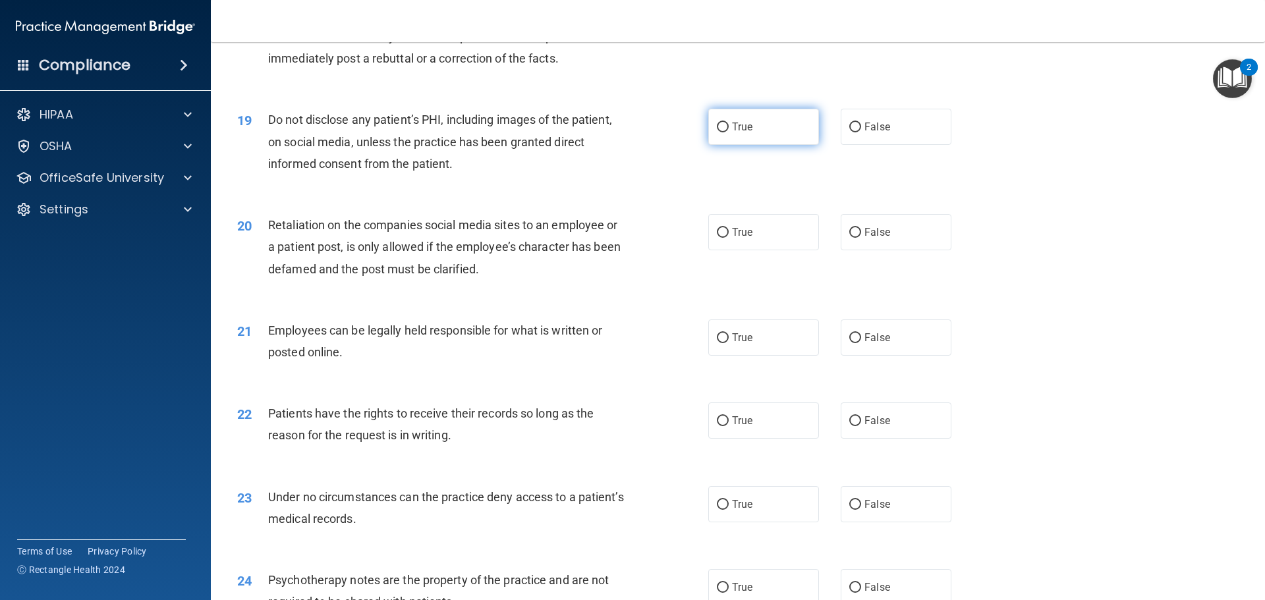
click at [759, 145] on label "True" at bounding box center [763, 127] width 111 height 36
click at [729, 132] on input "True" at bounding box center [723, 128] width 12 height 10
radio input "true"
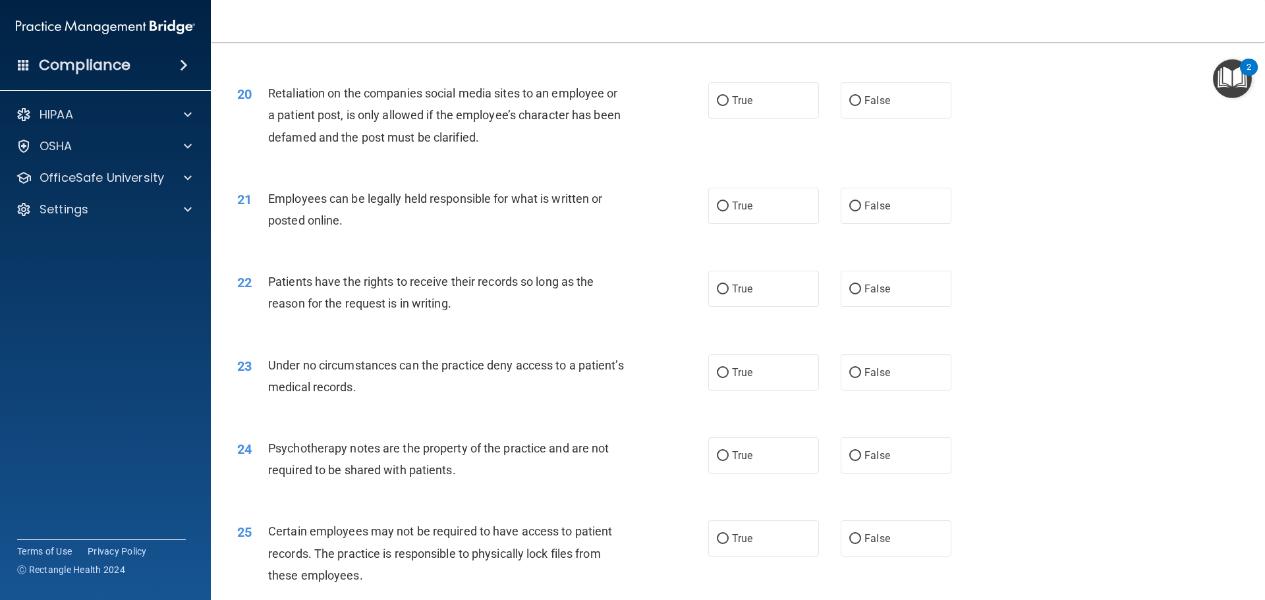
scroll to position [1977, 0]
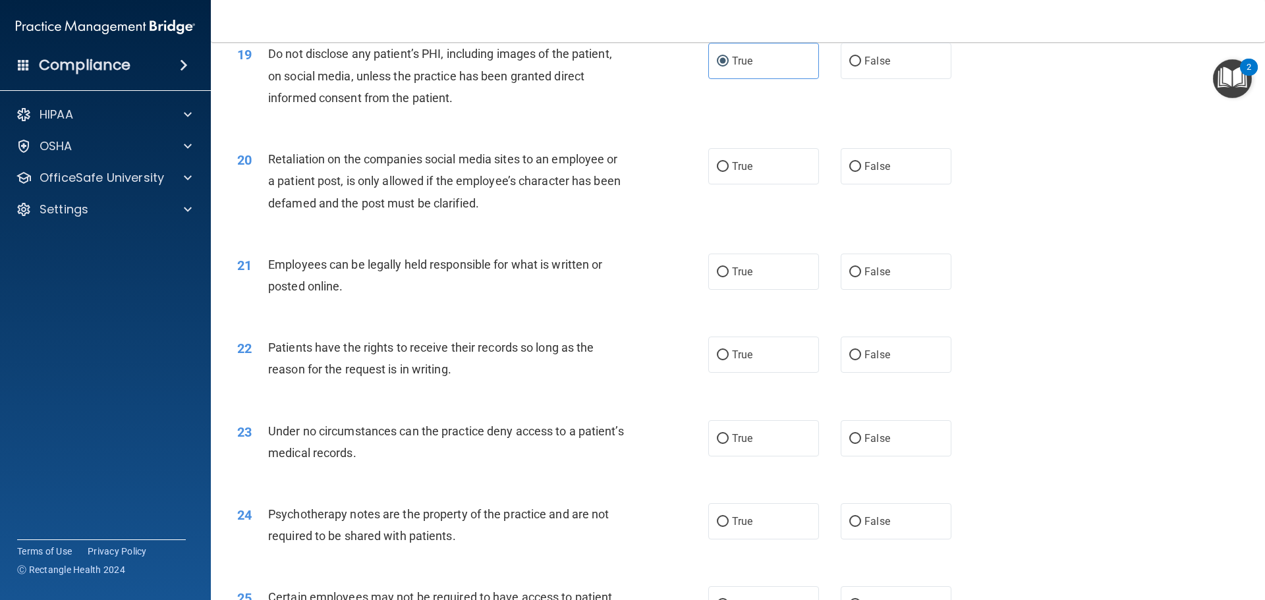
click at [951, 185] on div "True False" at bounding box center [841, 166] width 266 height 36
click at [900, 185] on label "False" at bounding box center [896, 166] width 111 height 36
click at [861, 172] on input "False" at bounding box center [855, 167] width 12 height 10
radio input "true"
click at [645, 219] on div "20 Retaliation on the companies social media sites to an employee or a patient …" at bounding box center [472, 184] width 511 height 72
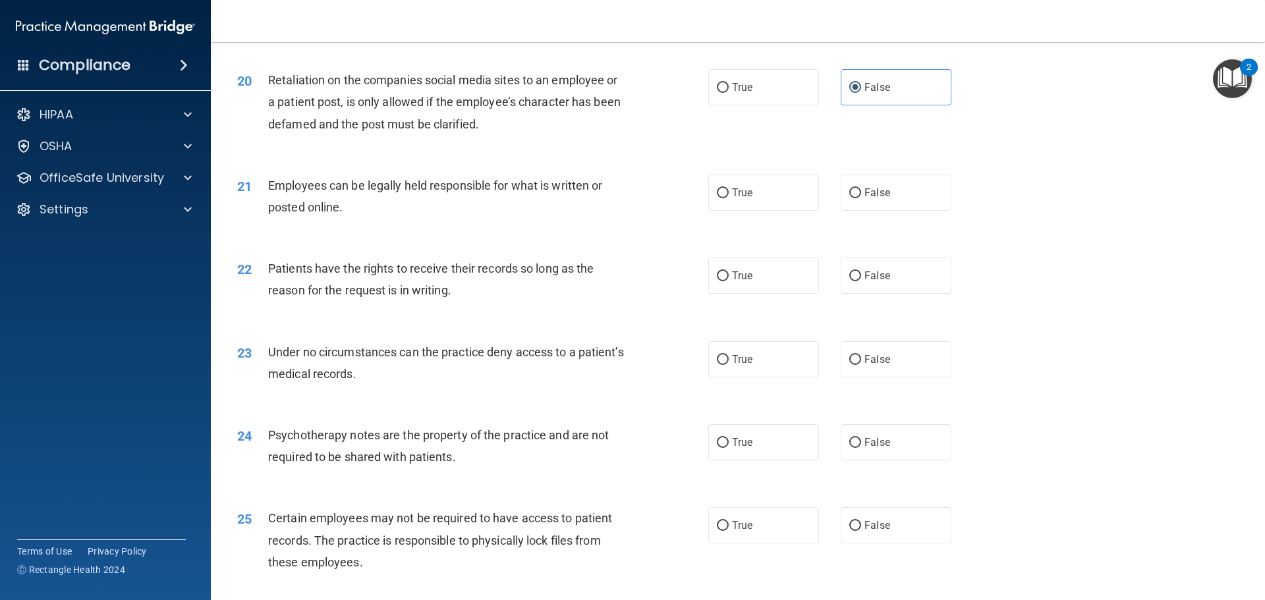
scroll to position [2043, 0]
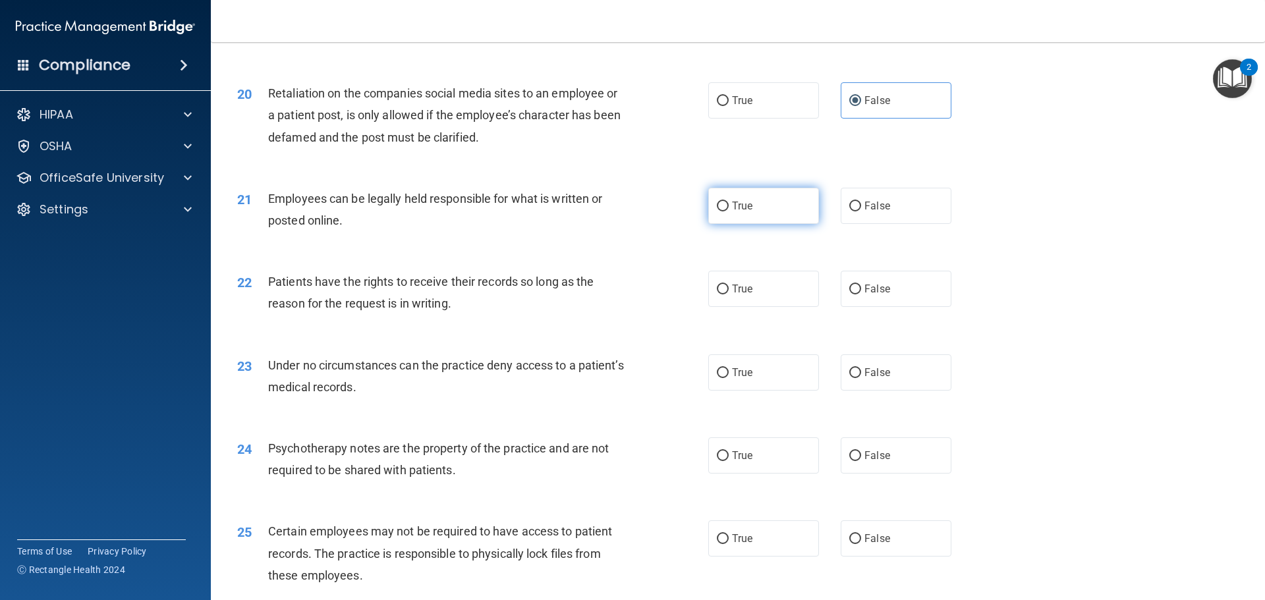
click at [739, 212] on span "True" at bounding box center [742, 206] width 20 height 13
click at [729, 212] on input "True" at bounding box center [723, 207] width 12 height 10
radio input "true"
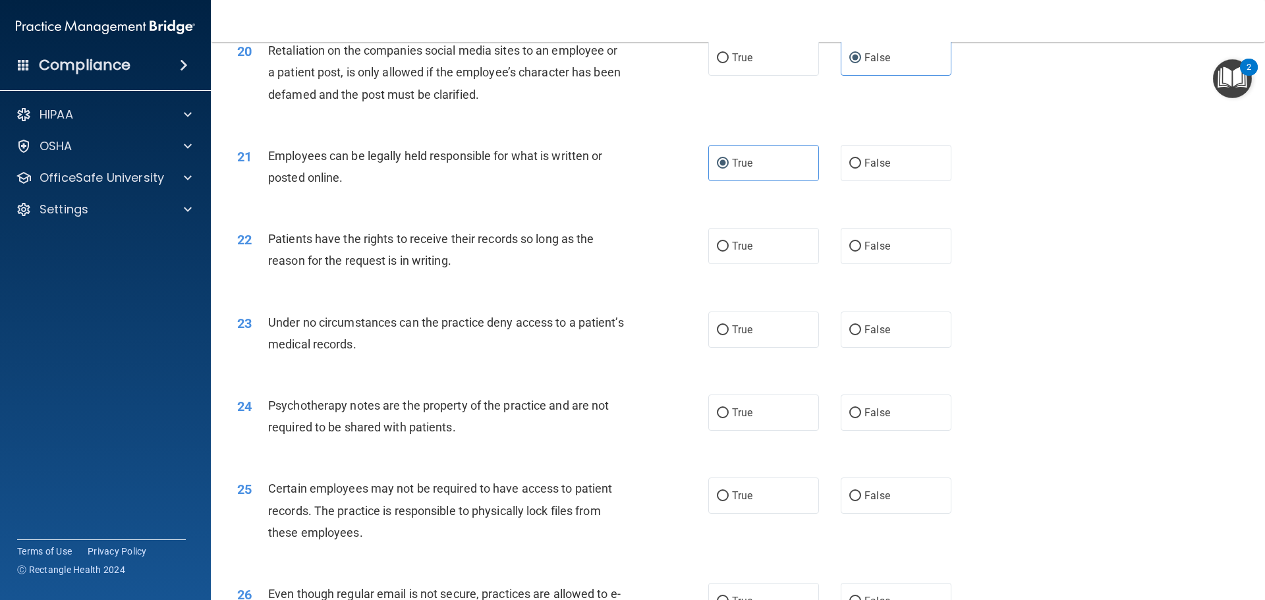
scroll to position [2109, 0]
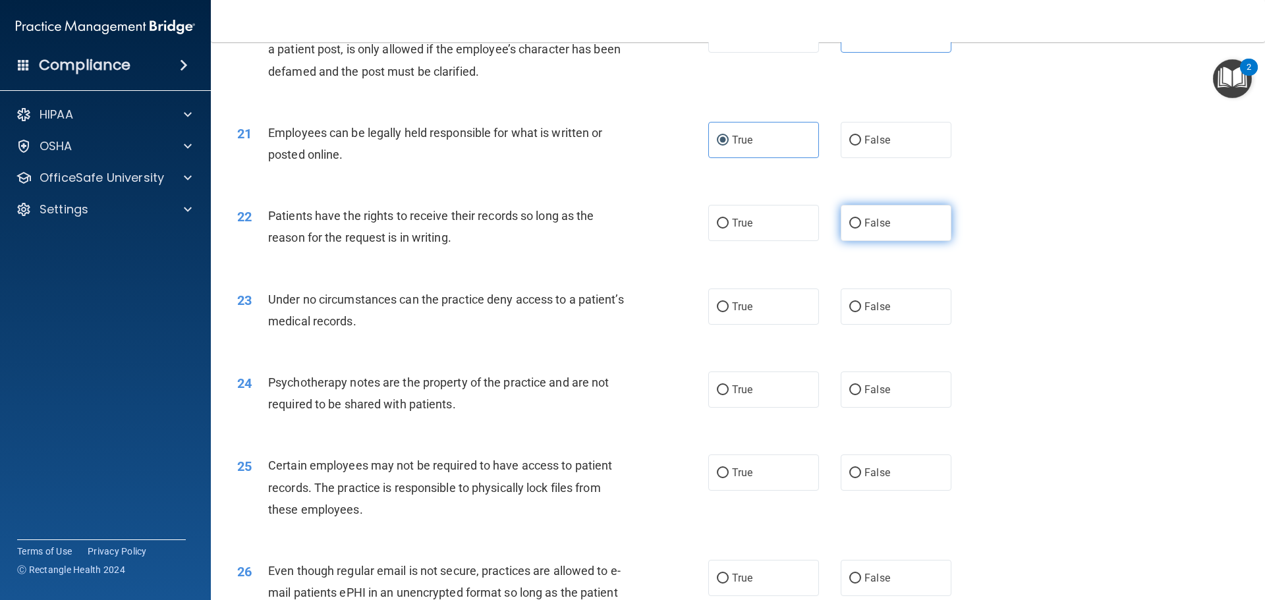
click at [940, 241] on label "False" at bounding box center [896, 223] width 111 height 36
click at [861, 229] on input "False" at bounding box center [855, 224] width 12 height 10
radio input "true"
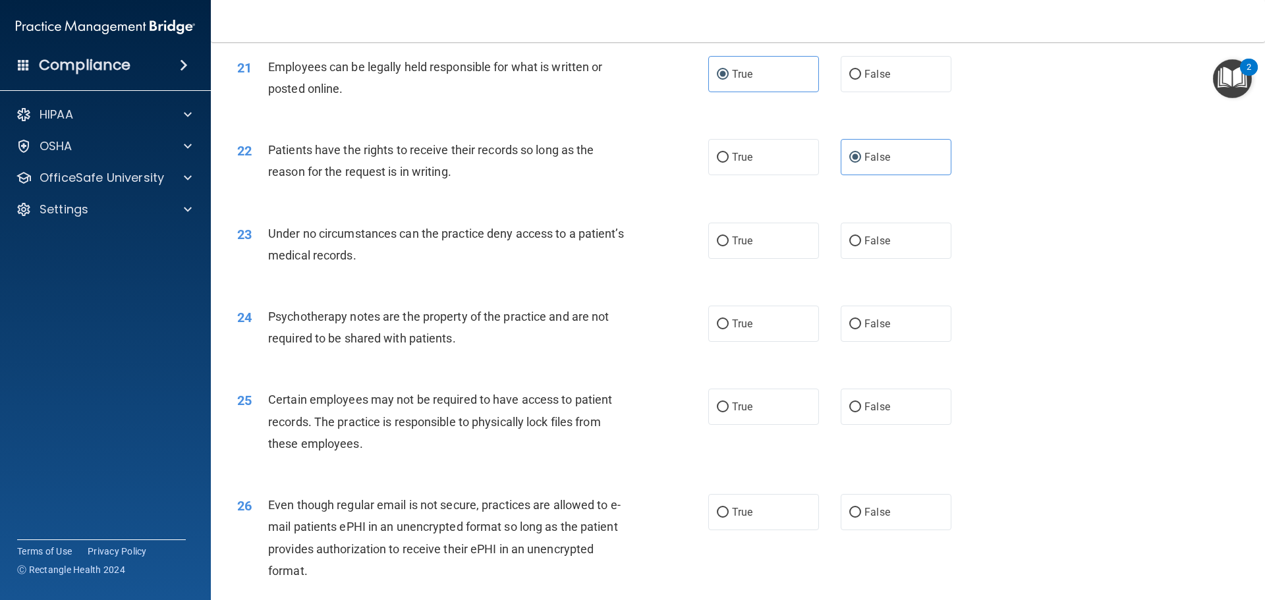
scroll to position [2241, 0]
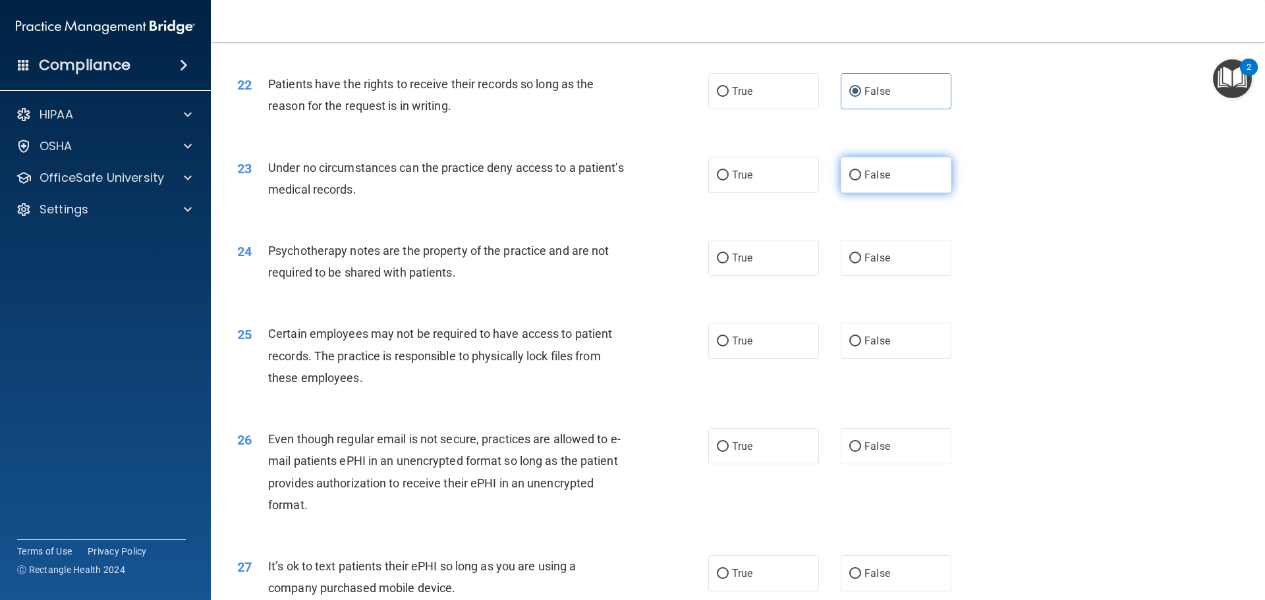
click at [935, 193] on label "False" at bounding box center [896, 175] width 111 height 36
click at [861, 181] on input "False" at bounding box center [855, 176] width 12 height 10
radio input "true"
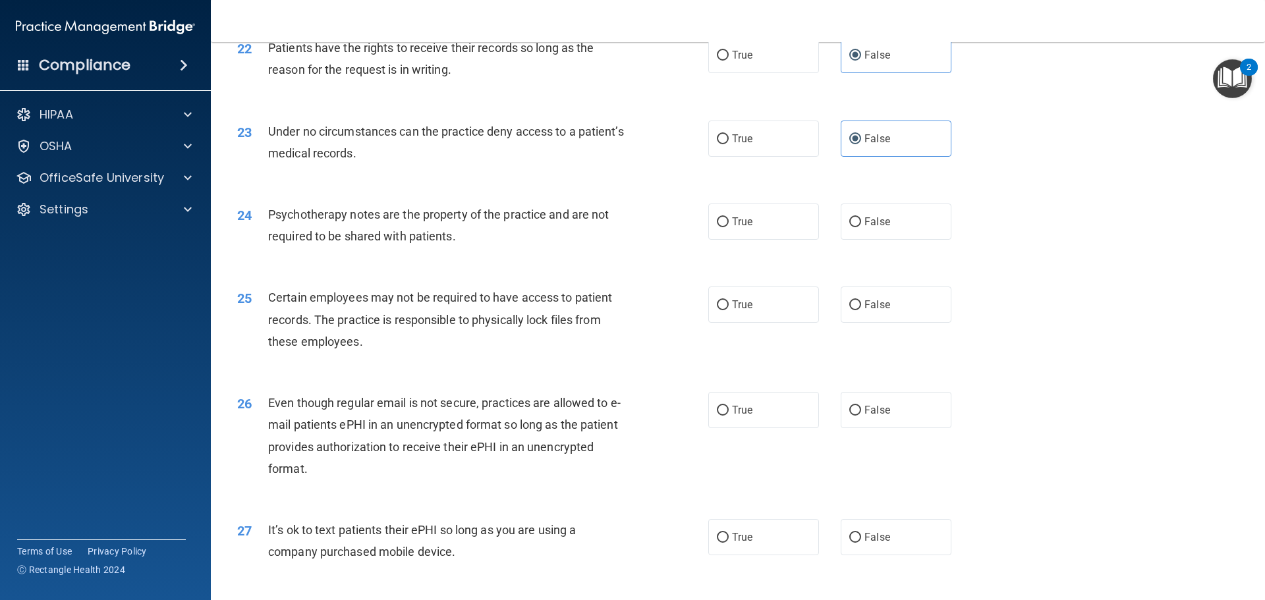
scroll to position [2306, 0]
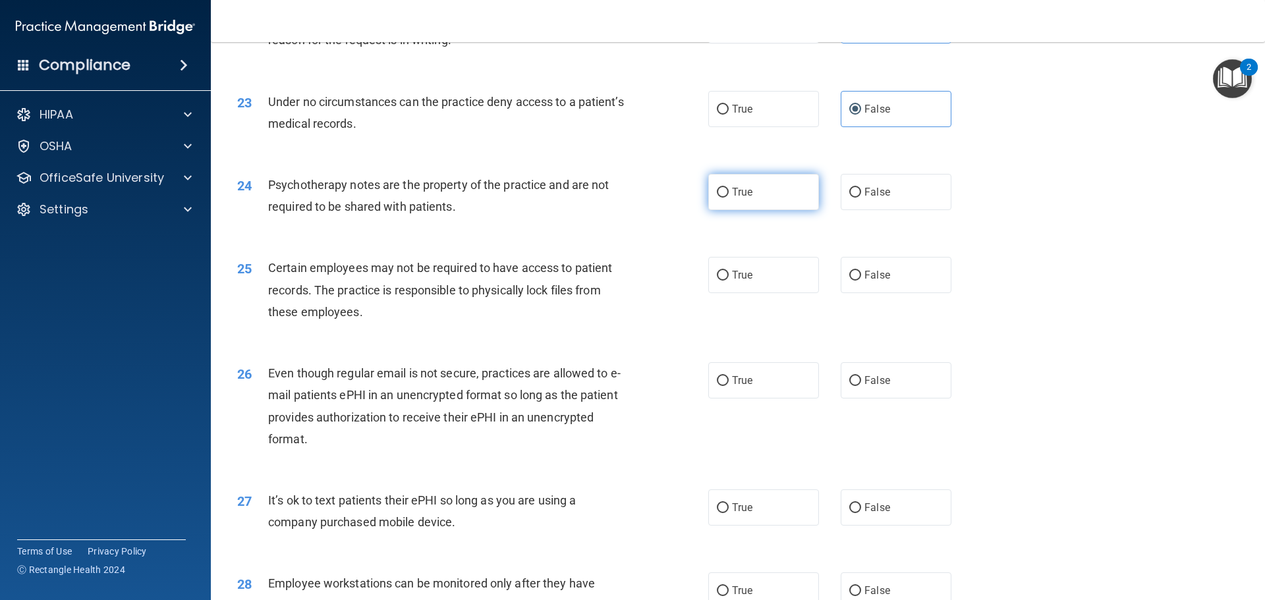
click at [743, 205] on label "True" at bounding box center [763, 192] width 111 height 36
click at [729, 198] on input "True" at bounding box center [723, 193] width 12 height 10
radio input "true"
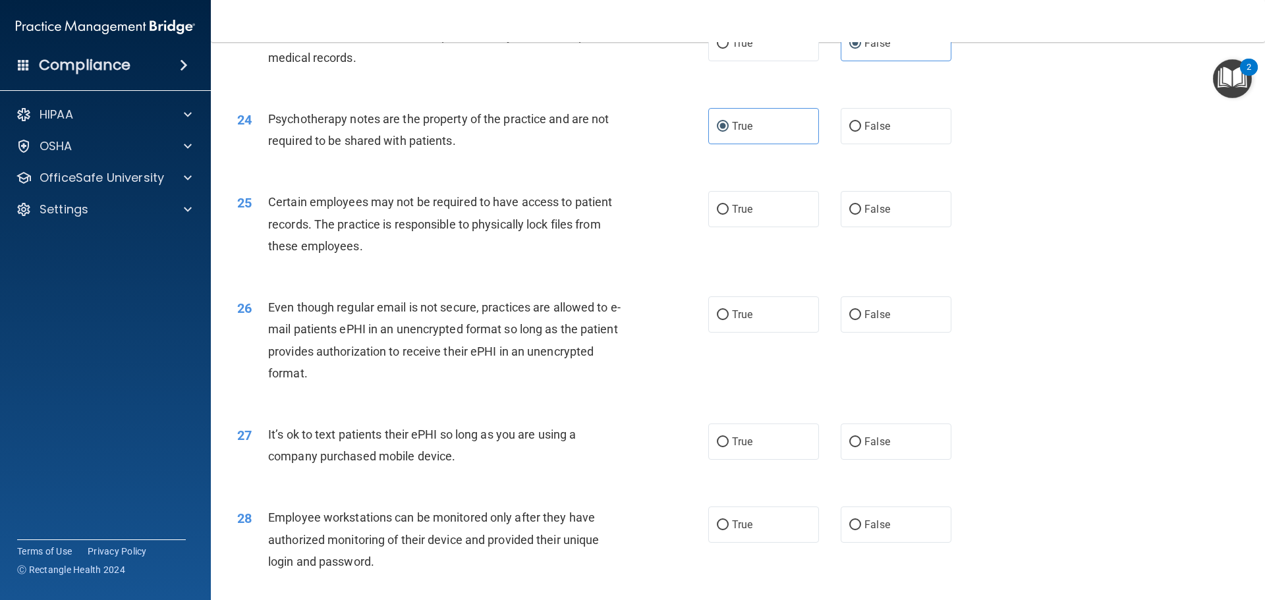
scroll to position [2438, 0]
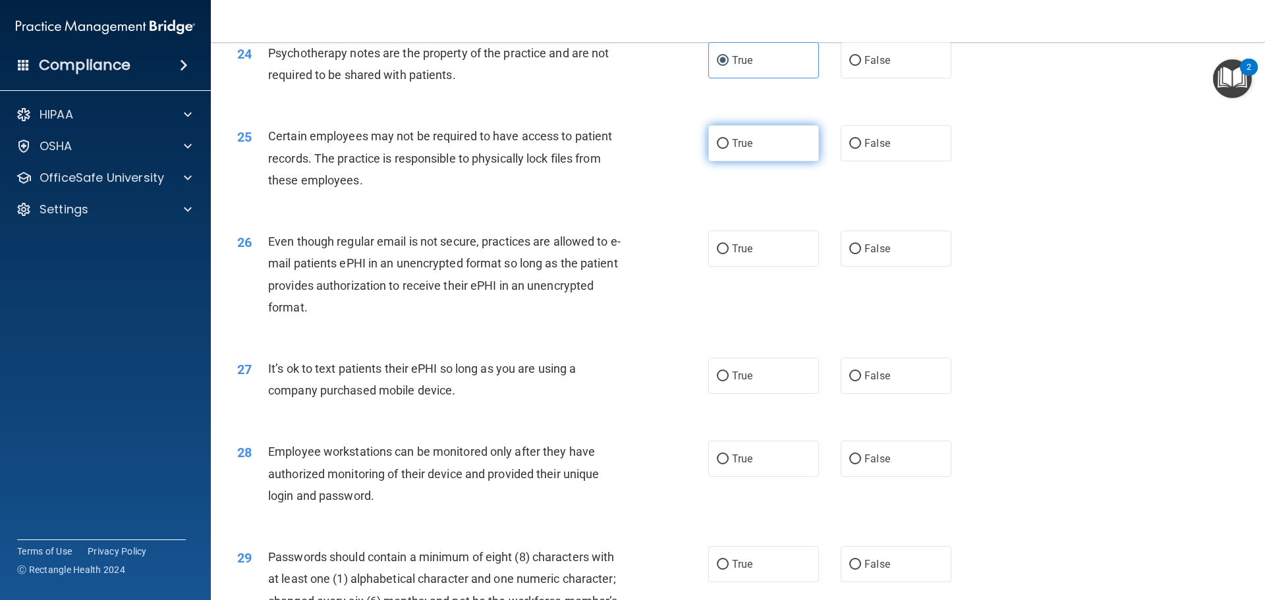
click at [736, 150] on span "True" at bounding box center [742, 143] width 20 height 13
click at [729, 149] on input "True" at bounding box center [723, 144] width 12 height 10
radio input "true"
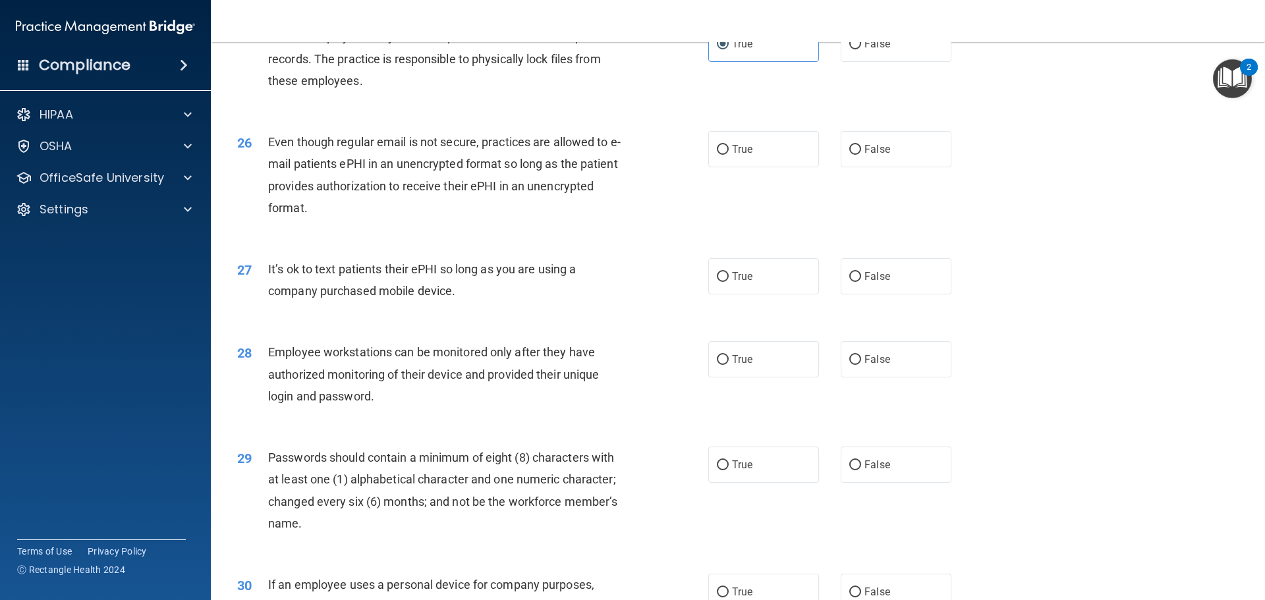
scroll to position [2570, 0]
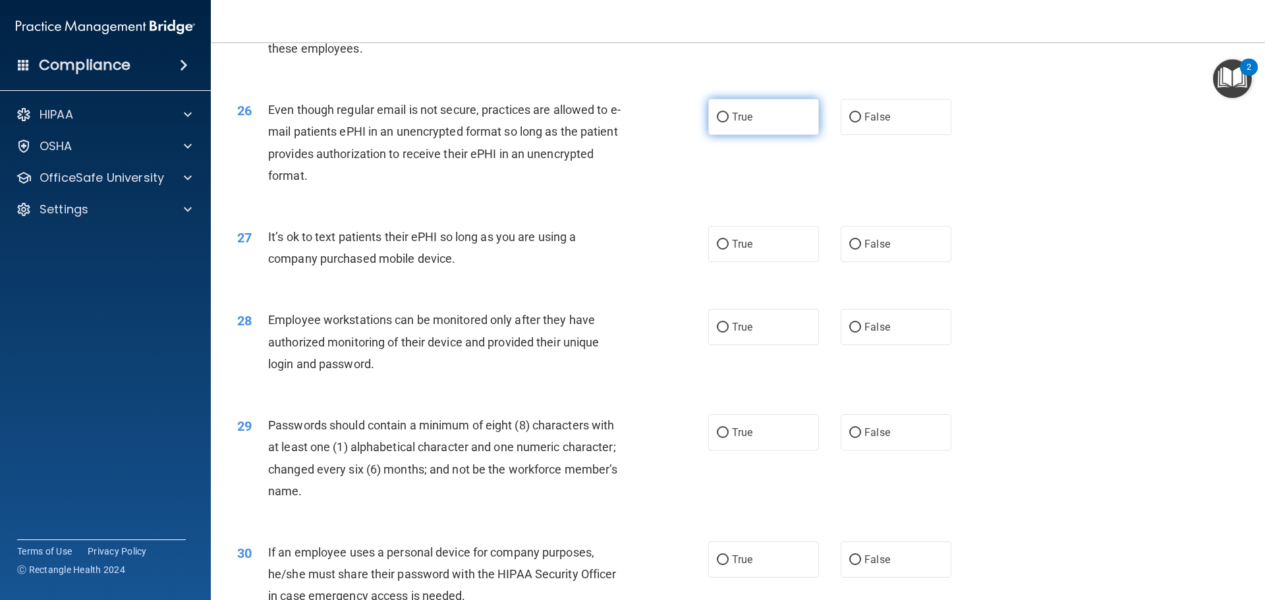
click at [763, 135] on label "True" at bounding box center [763, 117] width 111 height 36
click at [729, 123] on input "True" at bounding box center [723, 118] width 12 height 10
radio input "true"
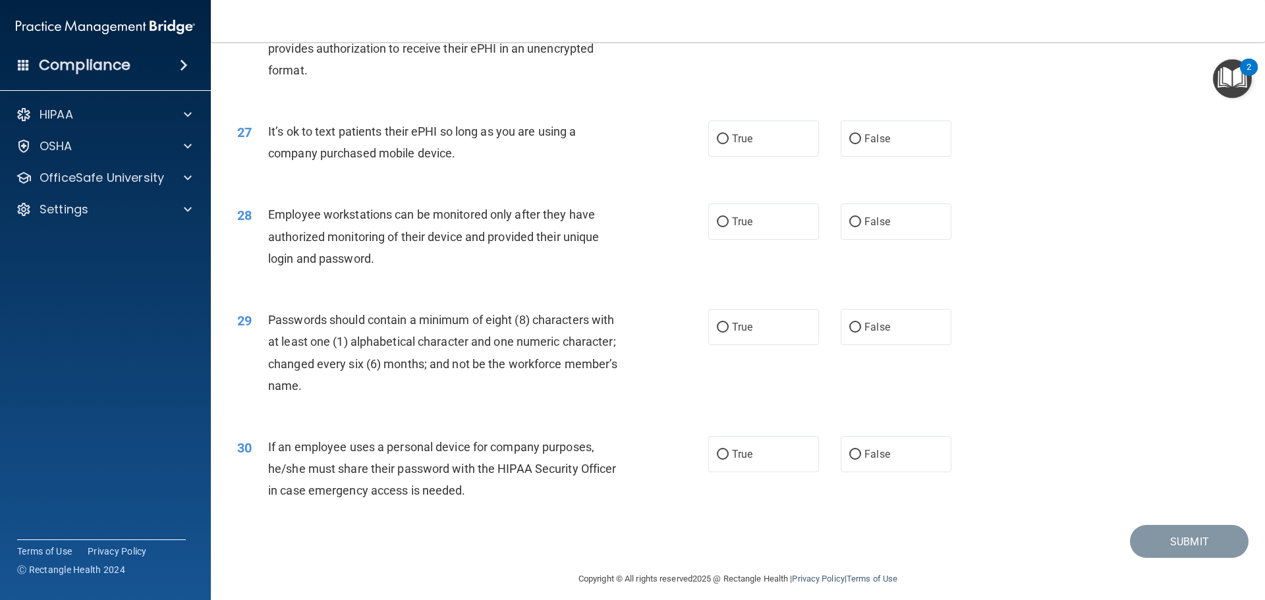
scroll to position [2708, 0]
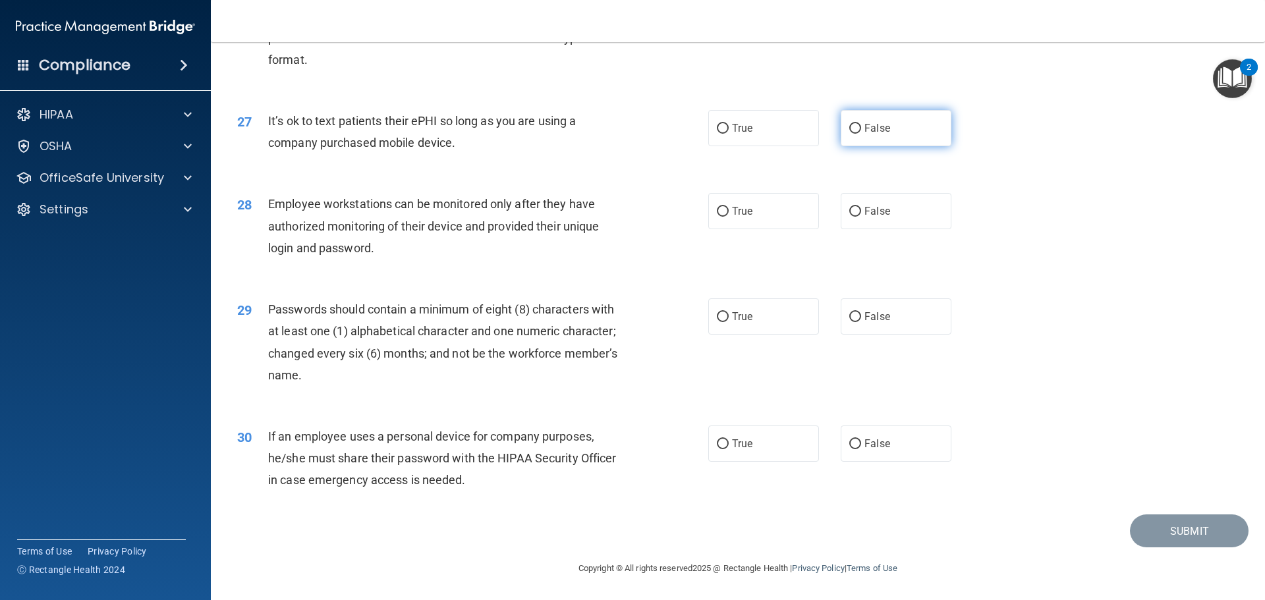
click at [898, 127] on label "False" at bounding box center [896, 128] width 111 height 36
click at [861, 127] on input "False" at bounding box center [855, 129] width 12 height 10
radio input "true"
click at [733, 312] on span "True" at bounding box center [742, 316] width 20 height 13
click at [729, 312] on input "True" at bounding box center [723, 317] width 12 height 10
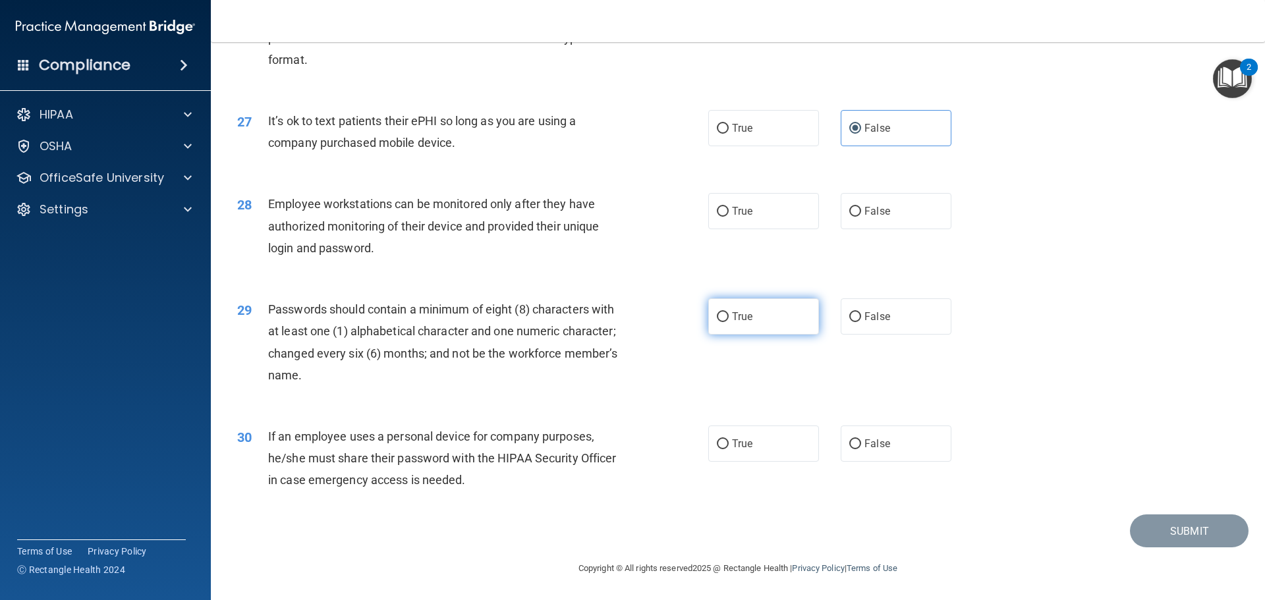
radio input "true"
drag, startPoint x: 300, startPoint y: 435, endPoint x: 370, endPoint y: 435, distance: 69.9
click at [370, 435] on span "If an employee uses a personal device for company purposes, he/she must share t…" at bounding box center [442, 458] width 348 height 57
click at [436, 476] on span "If an employee uses a personal device for company purposes, he/she must share t…" at bounding box center [442, 458] width 348 height 57
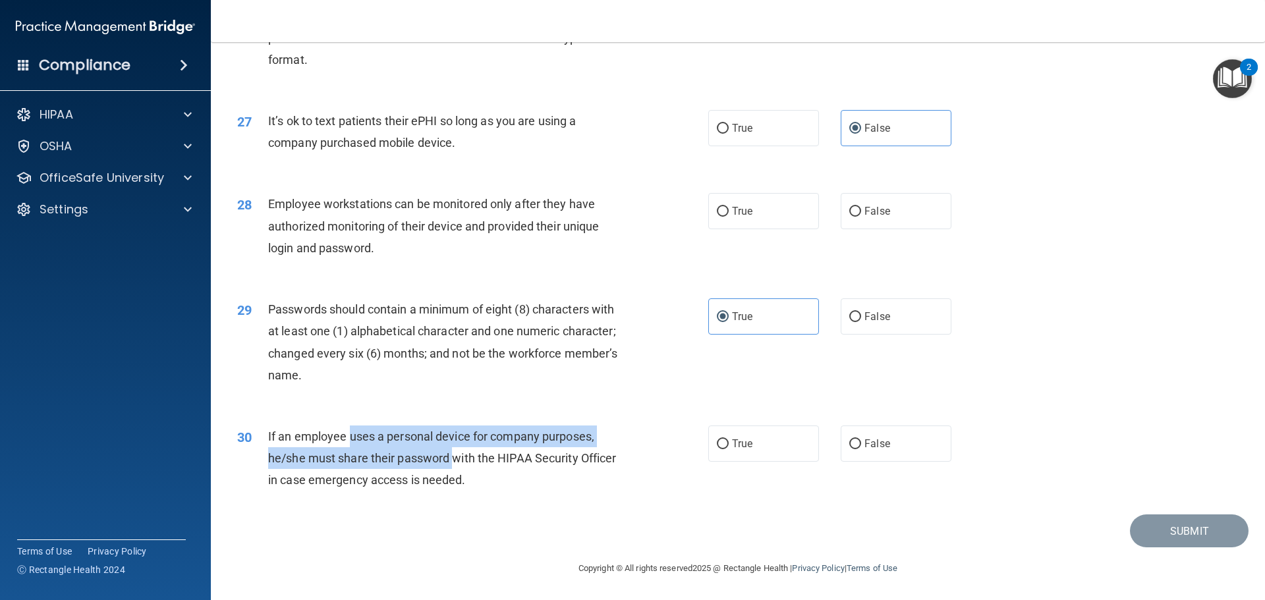
drag, startPoint x: 351, startPoint y: 442, endPoint x: 453, endPoint y: 464, distance: 105.1
click at [453, 464] on span "If an employee uses a personal device for company purposes, he/she must share t…" at bounding box center [442, 458] width 348 height 57
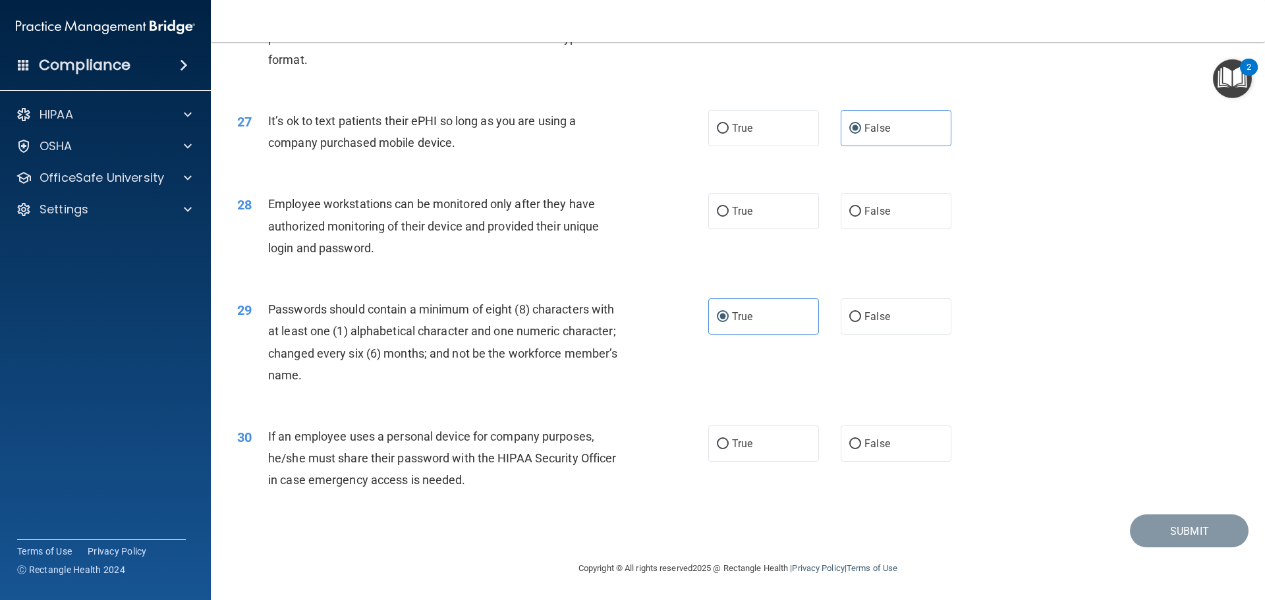
click at [457, 472] on span "If an employee uses a personal device for company purposes, he/she must share t…" at bounding box center [442, 458] width 348 height 57
click at [904, 443] on label "False" at bounding box center [896, 444] width 111 height 36
click at [861, 443] on input "False" at bounding box center [855, 445] width 12 height 10
radio input "true"
click at [720, 204] on label "True" at bounding box center [763, 211] width 111 height 36
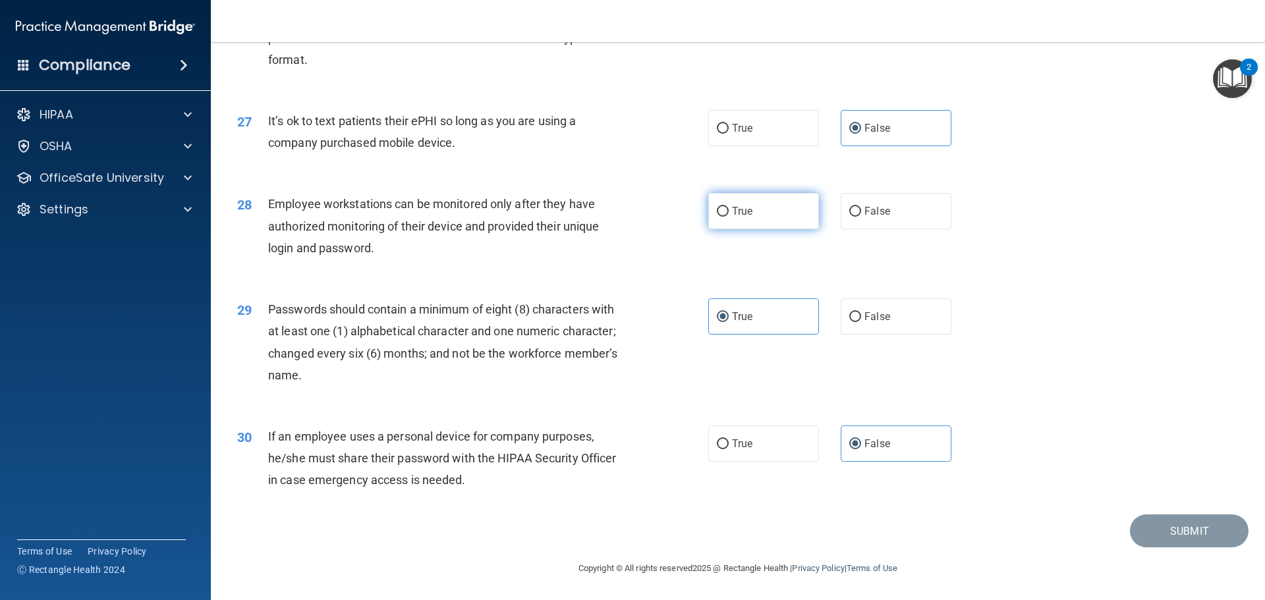
click at [720, 207] on input "True" at bounding box center [723, 212] width 12 height 10
radio input "true"
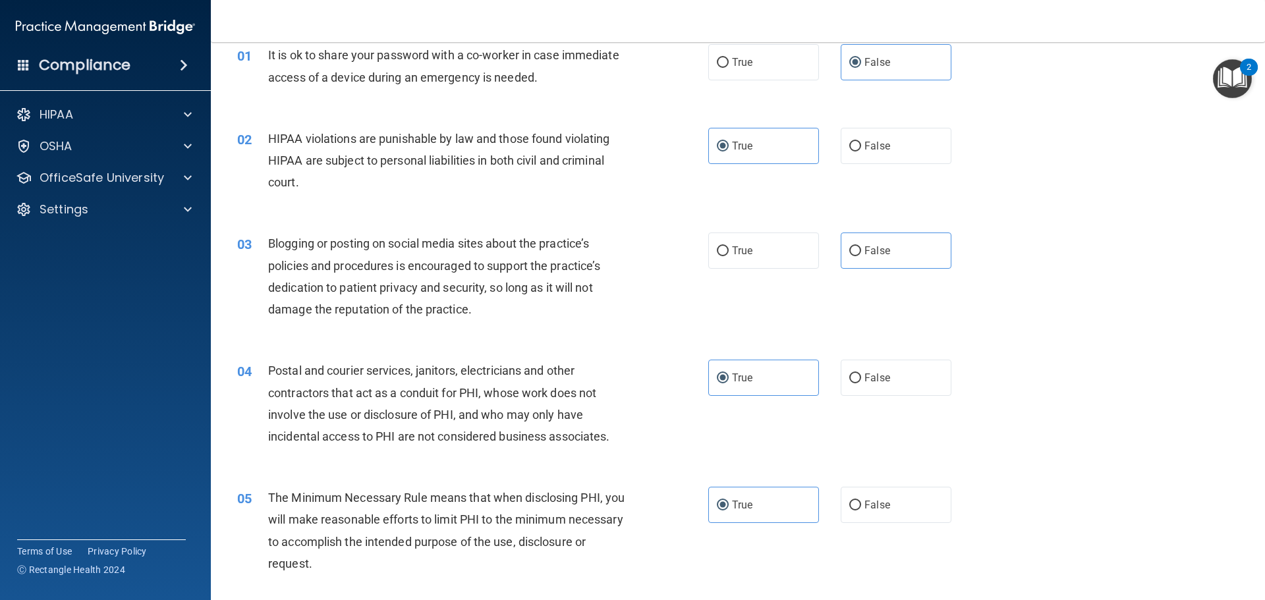
scroll to position [0, 0]
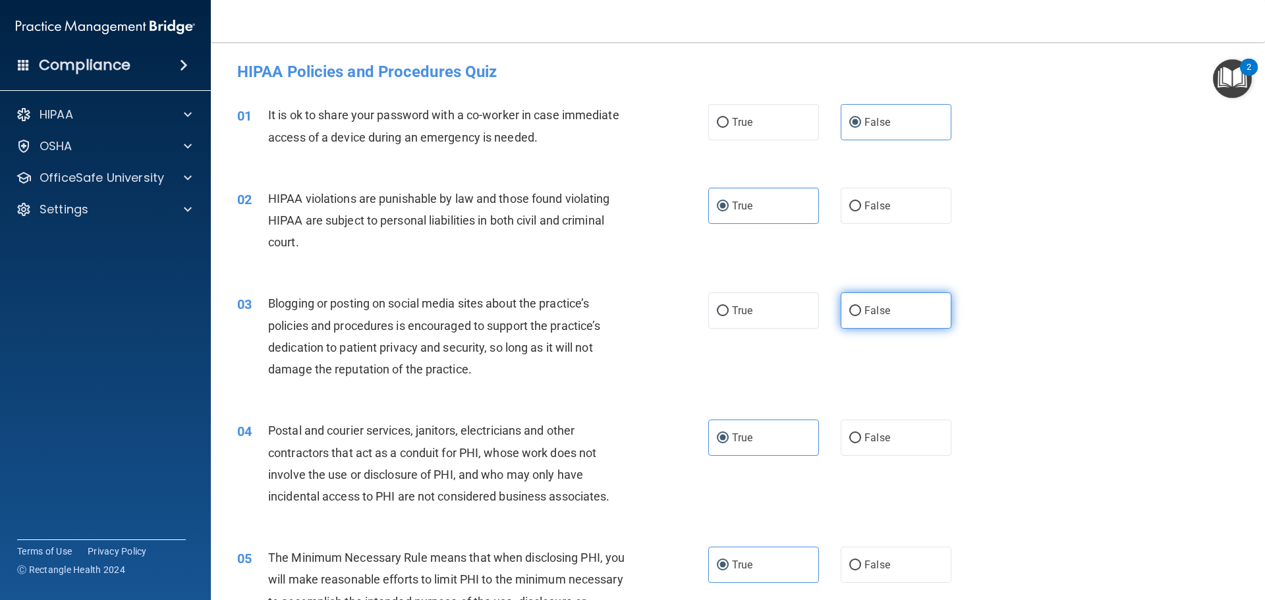
drag, startPoint x: 848, startPoint y: 306, endPoint x: 886, endPoint y: 304, distance: 37.6
click at [849, 306] on input "False" at bounding box center [855, 311] width 12 height 10
radio input "true"
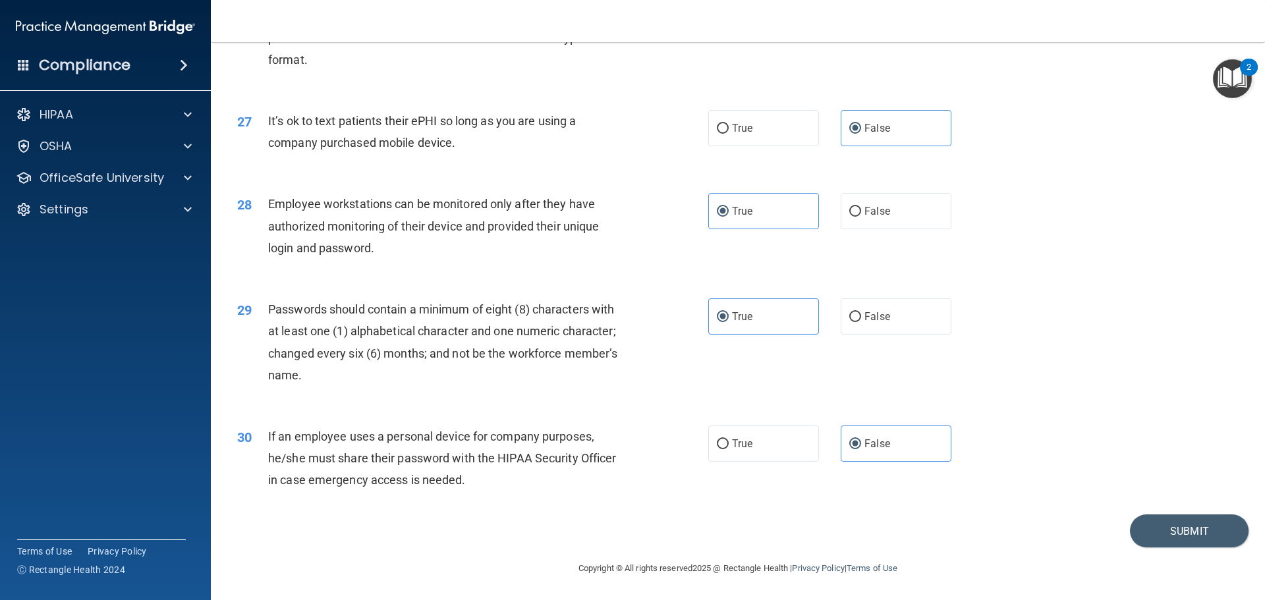
scroll to position [2708, 0]
click at [1184, 539] on button "Submit" at bounding box center [1189, 532] width 119 height 34
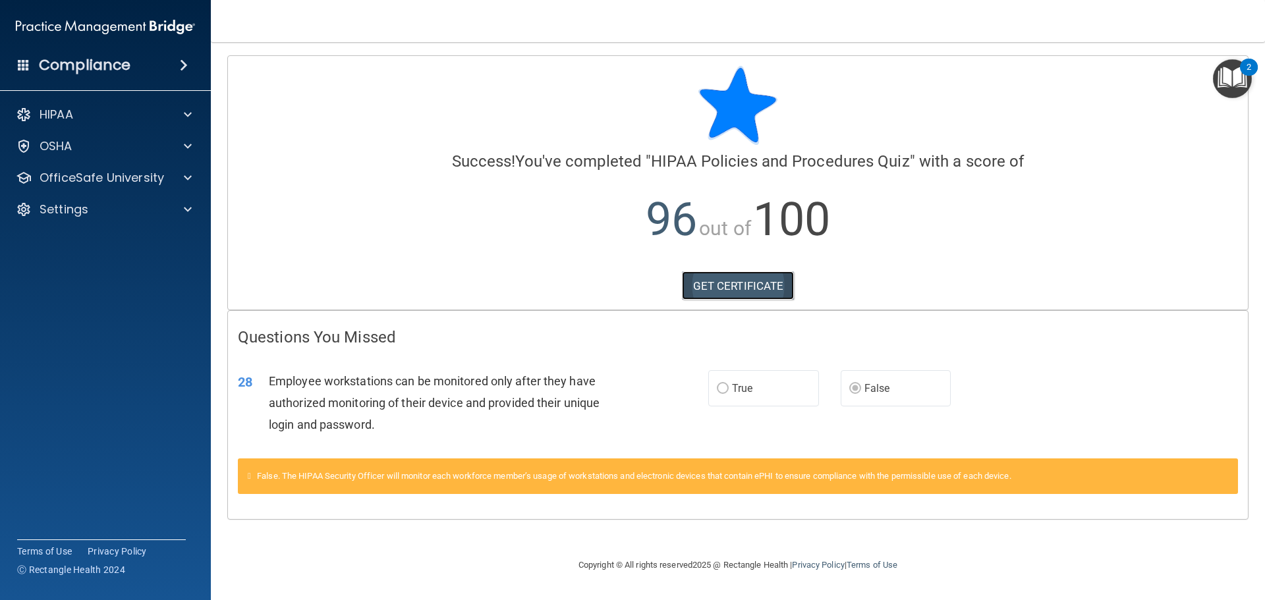
click at [729, 287] on link "GET CERTIFICATE" at bounding box center [738, 286] width 113 height 29
click at [177, 175] on div at bounding box center [185, 178] width 33 height 16
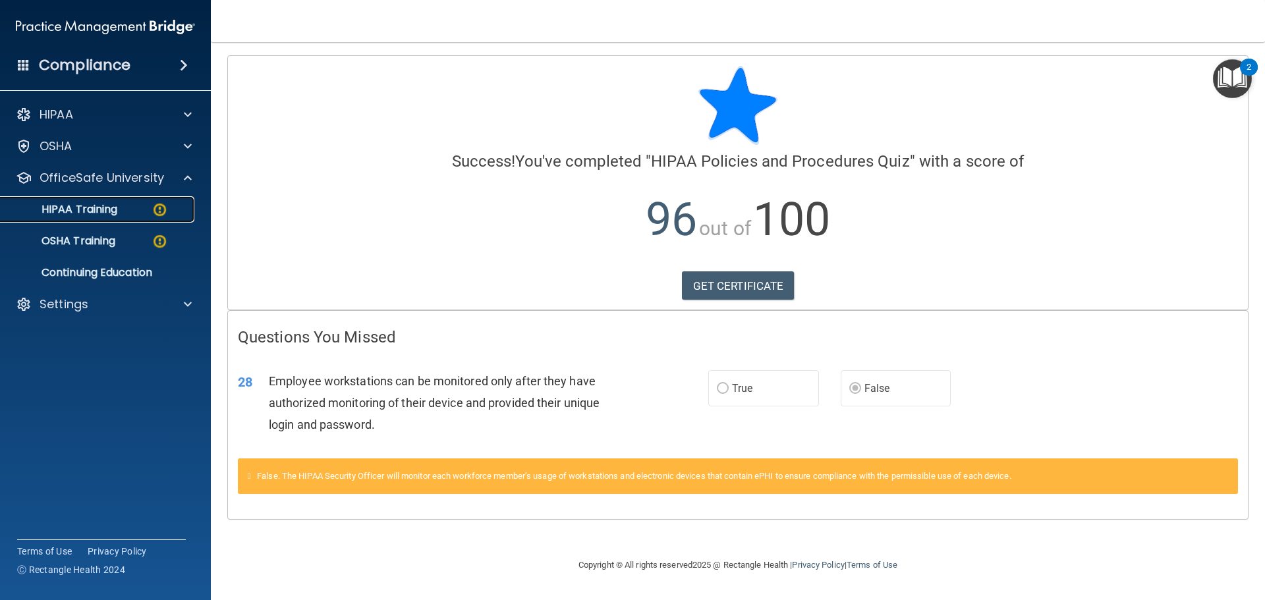
click at [156, 210] on img at bounding box center [160, 210] width 16 height 16
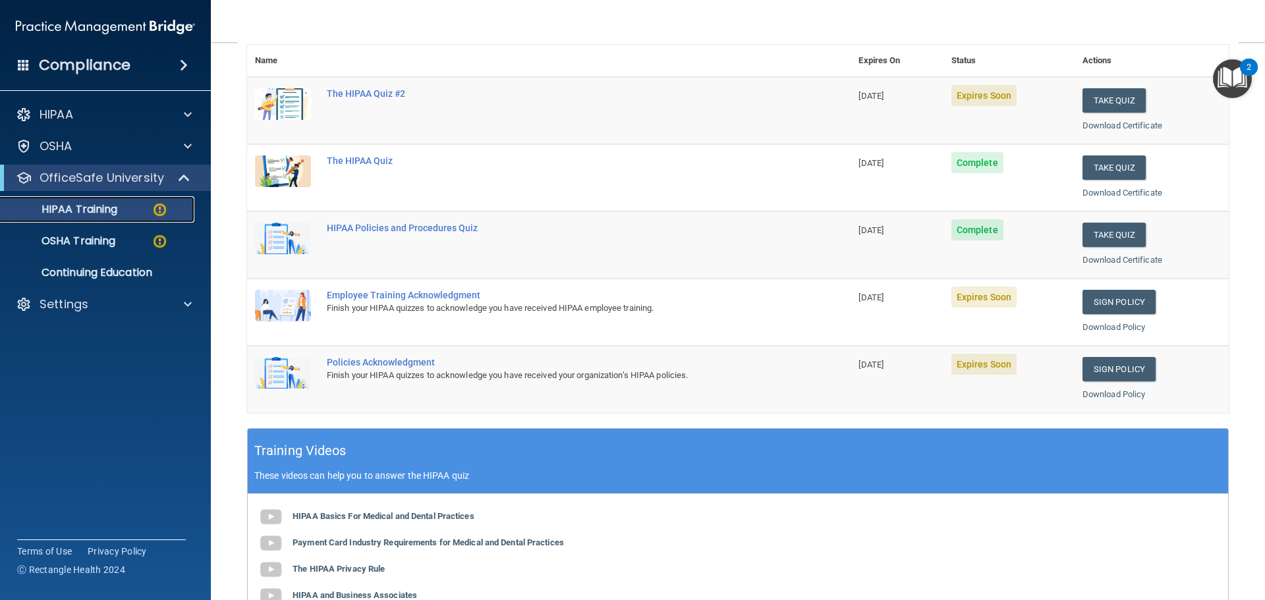
scroll to position [132, 0]
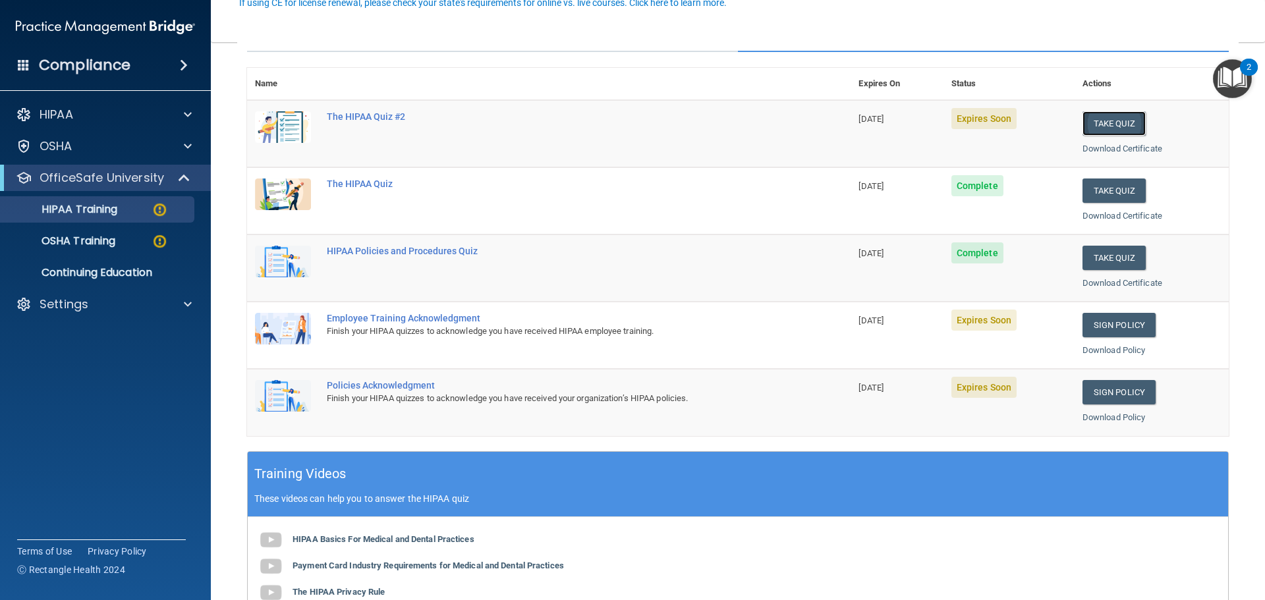
click at [1124, 119] on button "Take Quiz" at bounding box center [1114, 123] width 63 height 24
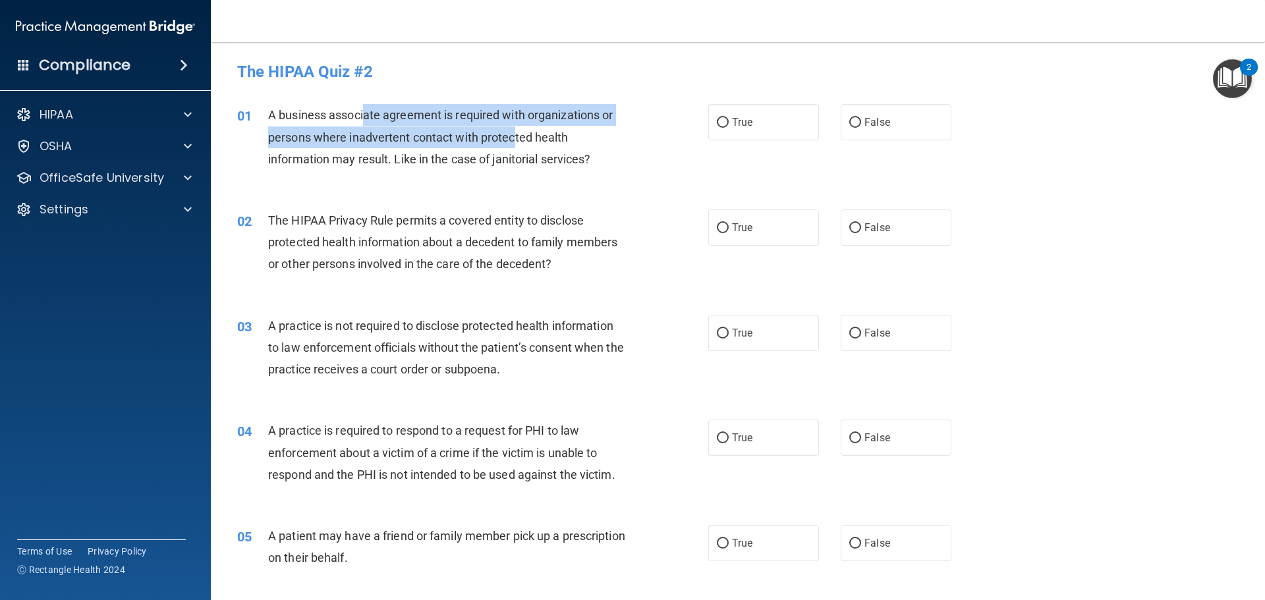
drag, startPoint x: 460, startPoint y: 128, endPoint x: 513, endPoint y: 127, distance: 53.4
click at [513, 127] on div "A business associate agreement is required with organizations or persons where …" at bounding box center [452, 137] width 368 height 66
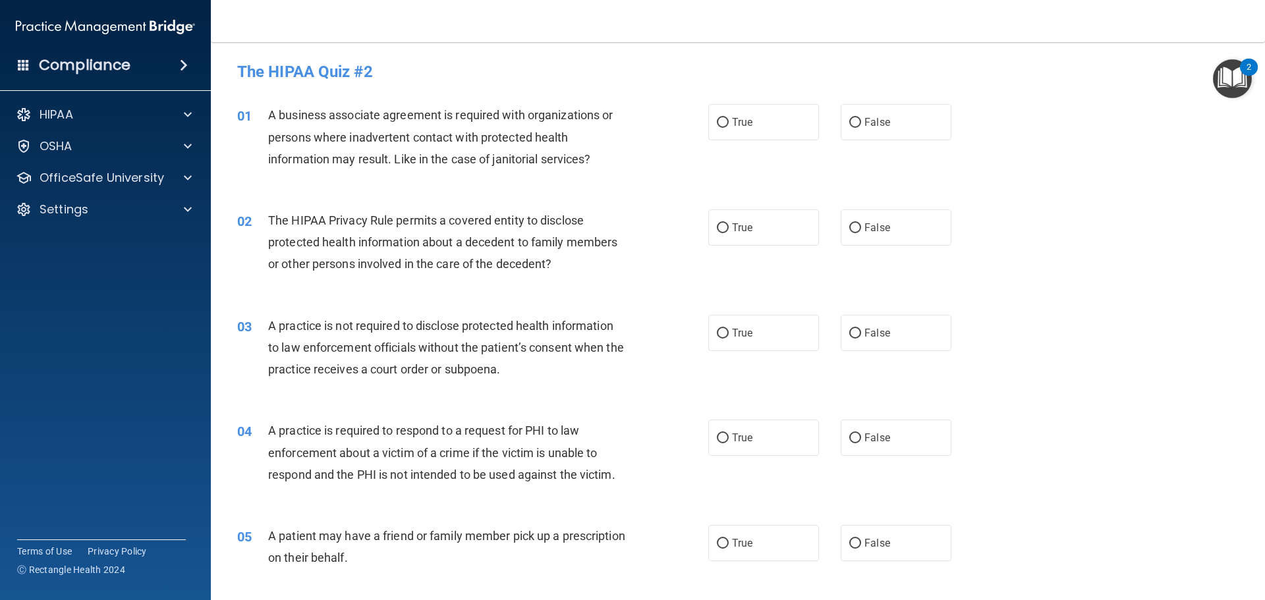
click at [608, 155] on div "A business associate agreement is required with organizations or persons where …" at bounding box center [452, 137] width 368 height 66
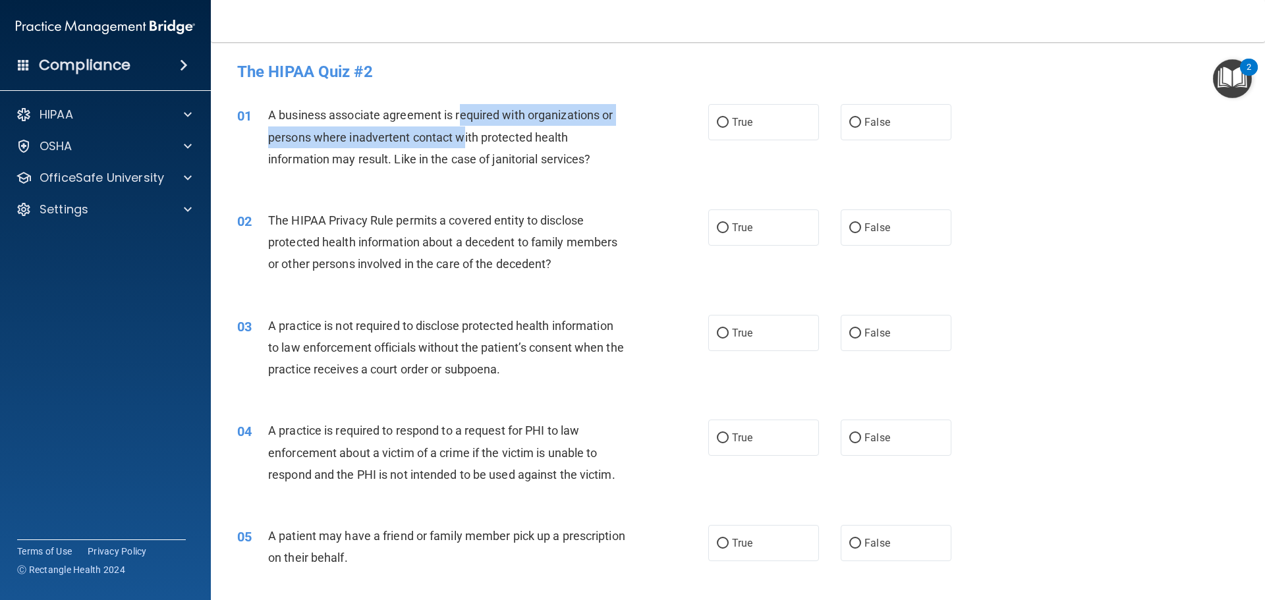
drag, startPoint x: 460, startPoint y: 112, endPoint x: 461, endPoint y: 147, distance: 34.9
click at [461, 147] on div "A business associate agreement is required with organizations or persons where …" at bounding box center [452, 137] width 368 height 66
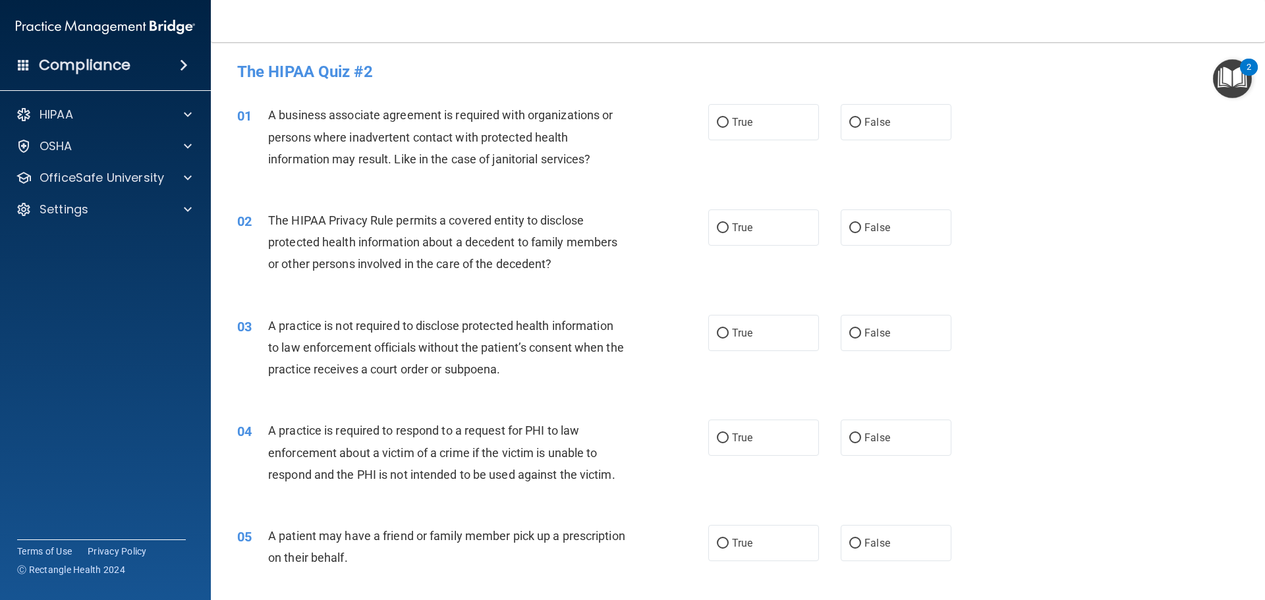
click at [485, 166] on div "A business associate agreement is required with organizations or persons where …" at bounding box center [452, 137] width 368 height 66
click at [902, 127] on label "False" at bounding box center [896, 122] width 111 height 36
click at [861, 127] on input "False" at bounding box center [855, 123] width 12 height 10
radio input "true"
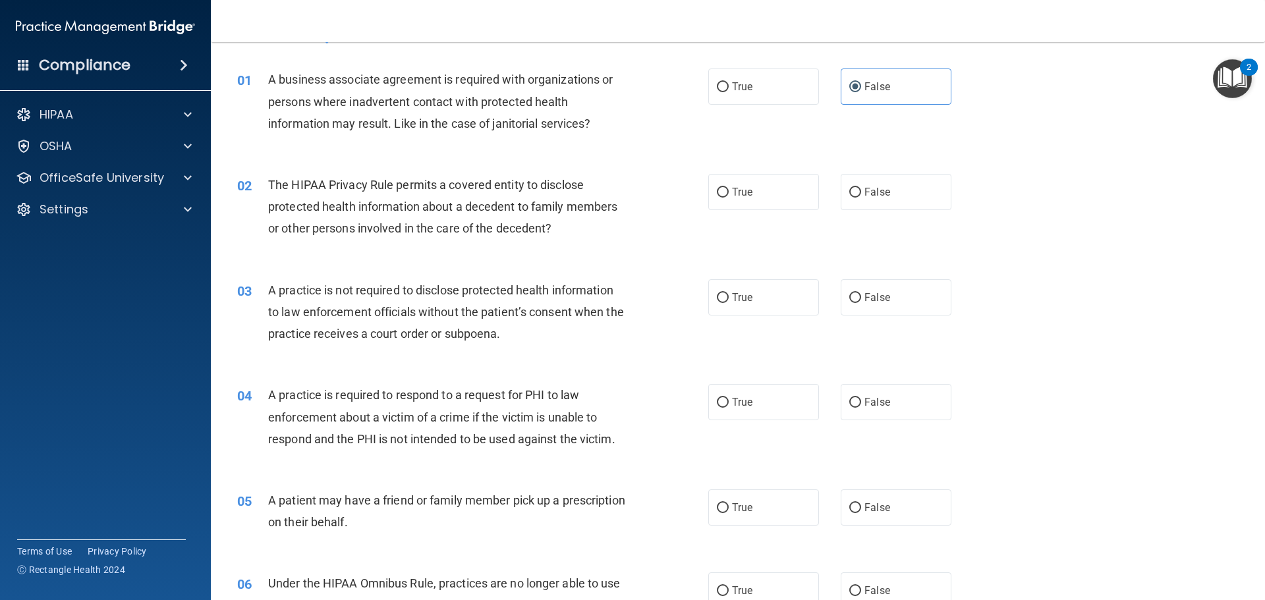
scroll to position [66, 0]
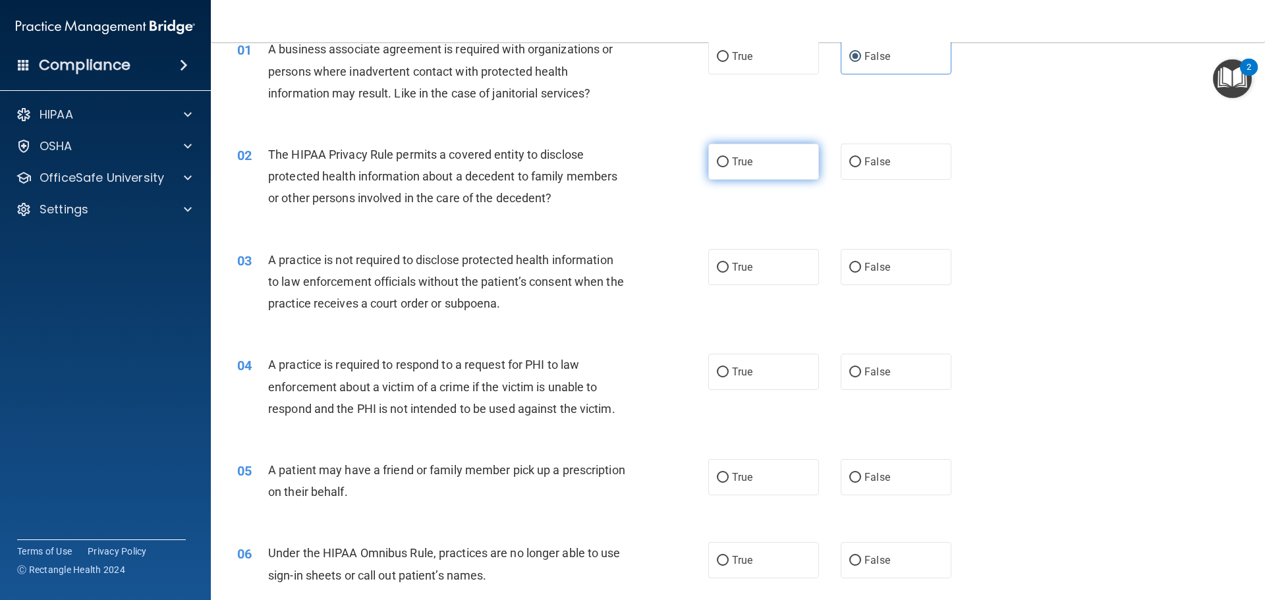
click at [772, 156] on label "True" at bounding box center [763, 162] width 111 height 36
click at [729, 157] on input "True" at bounding box center [723, 162] width 12 height 10
radio input "true"
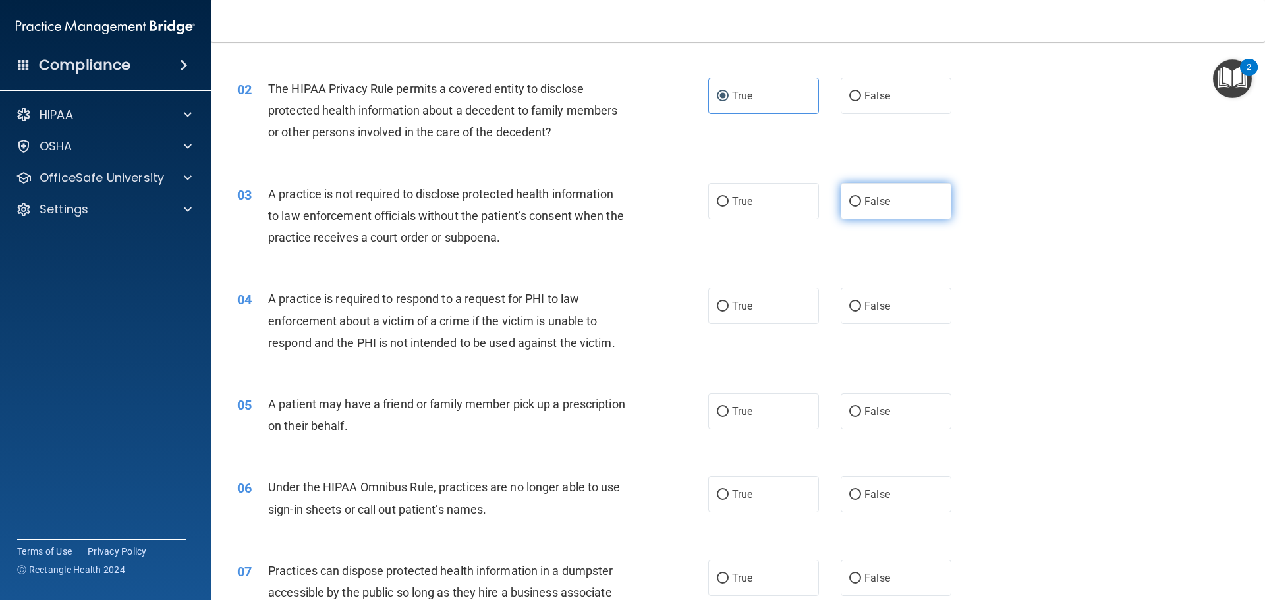
click at [919, 204] on label "False" at bounding box center [896, 201] width 111 height 36
click at [861, 204] on input "False" at bounding box center [855, 202] width 12 height 10
radio input "true"
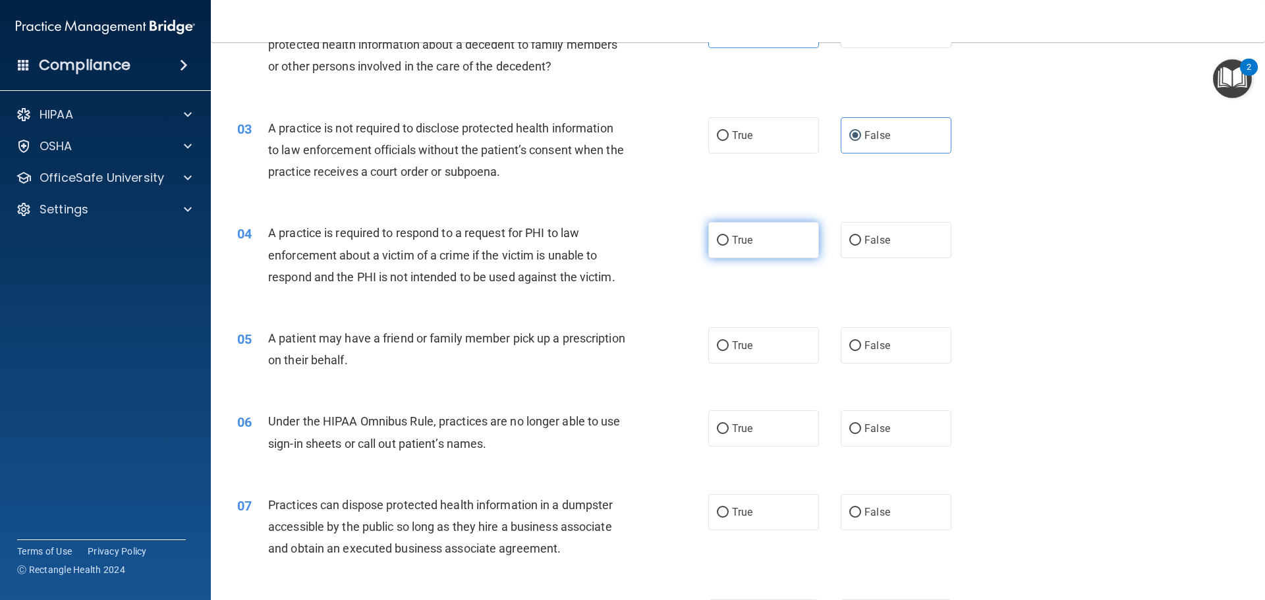
click at [769, 243] on label "True" at bounding box center [763, 240] width 111 height 36
click at [729, 243] on input "True" at bounding box center [723, 241] width 12 height 10
radio input "true"
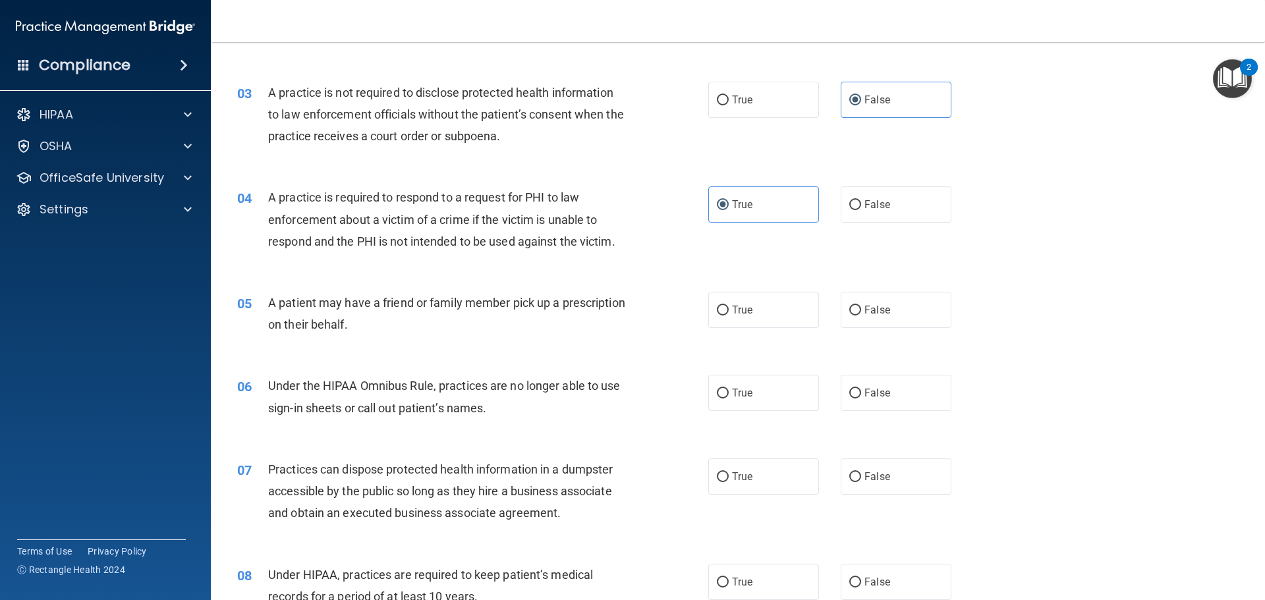
scroll to position [264, 0]
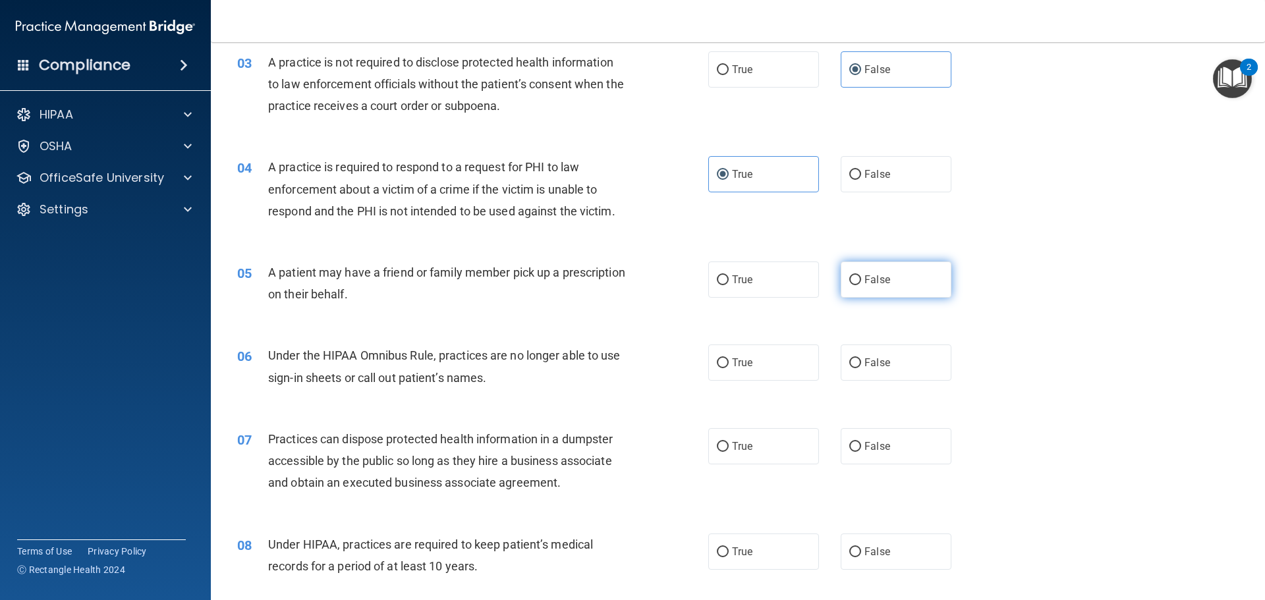
click at [868, 281] on span "False" at bounding box center [878, 279] width 26 height 13
click at [861, 281] on input "False" at bounding box center [855, 280] width 12 height 10
radio input "true"
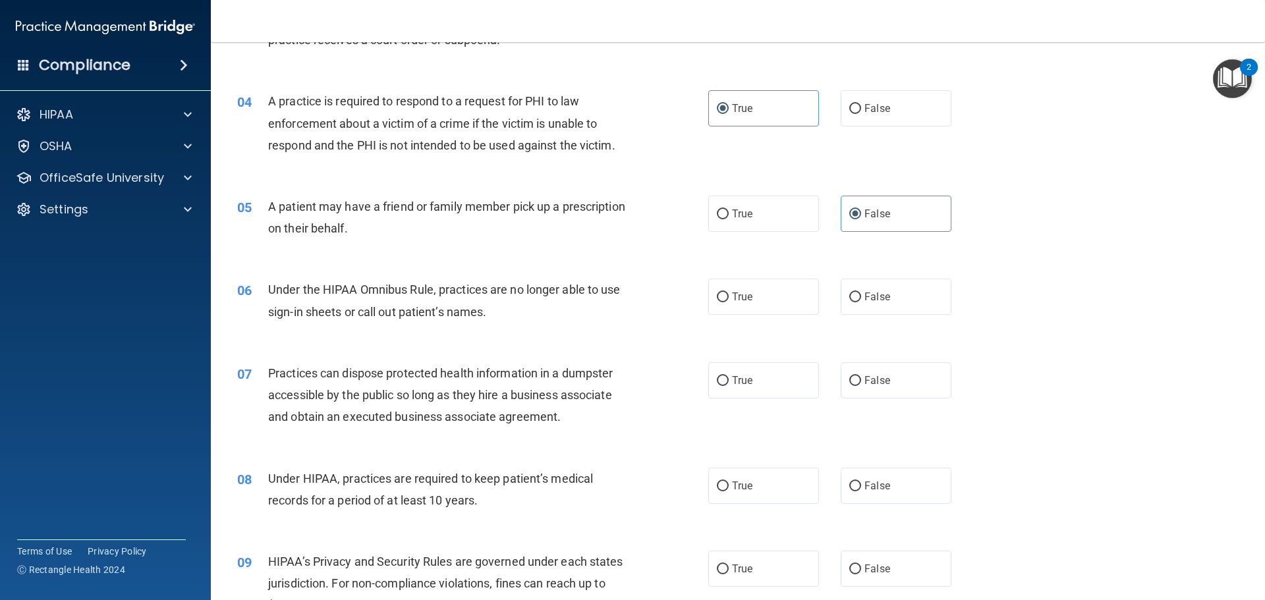
scroll to position [395, 0]
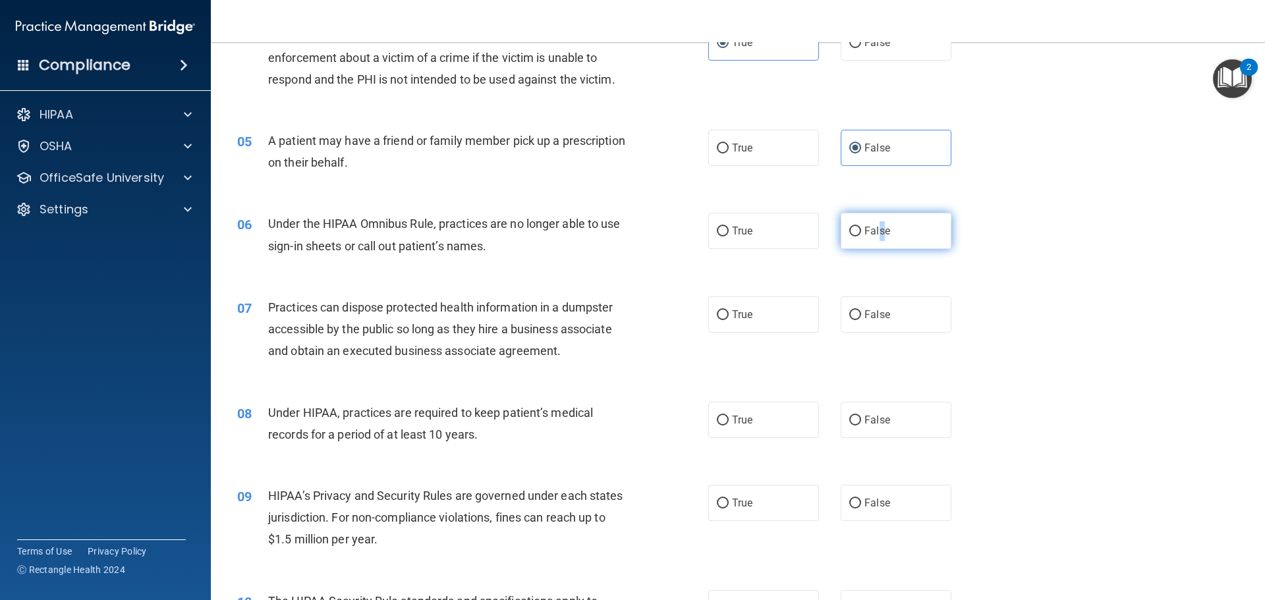
click at [881, 231] on span "False" at bounding box center [878, 231] width 26 height 13
click at [870, 236] on span "False" at bounding box center [878, 231] width 26 height 13
click at [861, 236] on input "False" at bounding box center [855, 232] width 12 height 10
radio input "true"
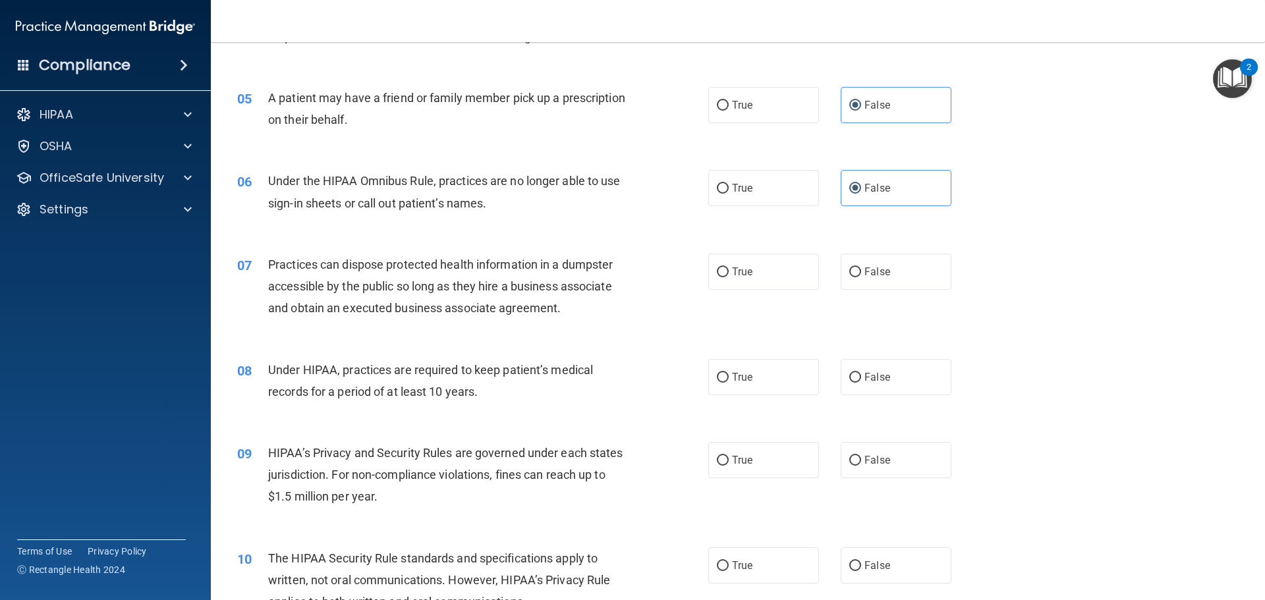
scroll to position [461, 0]
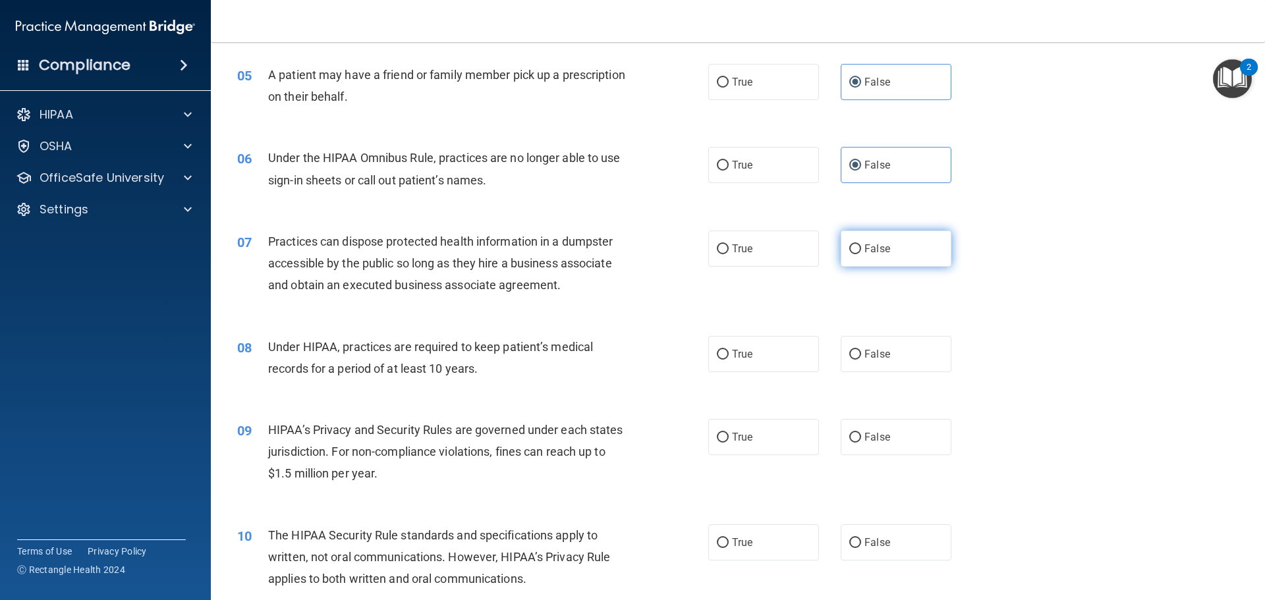
click at [865, 246] on span "False" at bounding box center [878, 249] width 26 height 13
click at [859, 246] on input "False" at bounding box center [855, 249] width 12 height 10
radio input "true"
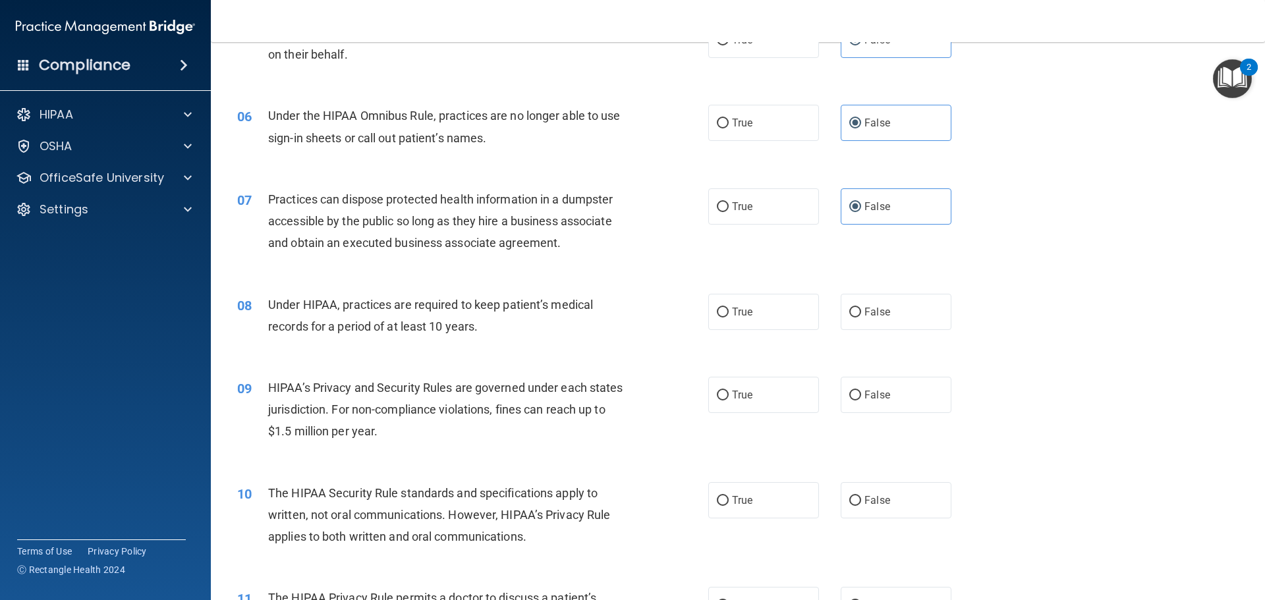
scroll to position [527, 0]
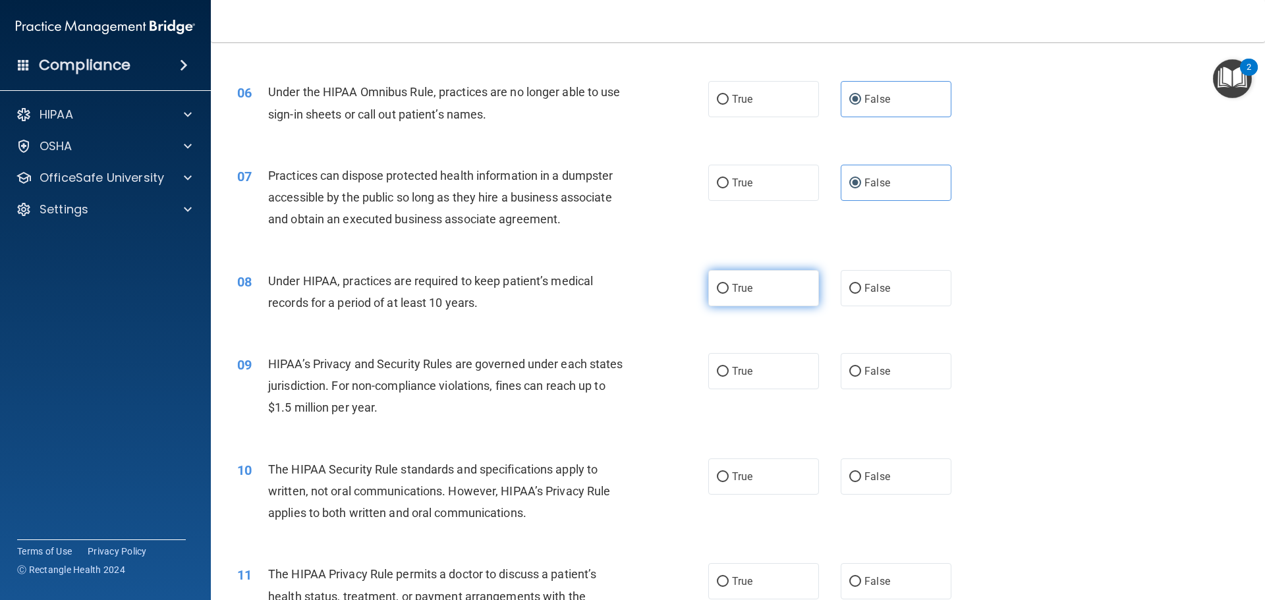
click at [732, 291] on span "True" at bounding box center [742, 288] width 20 height 13
click at [729, 291] on input "True" at bounding box center [723, 289] width 12 height 10
radio input "true"
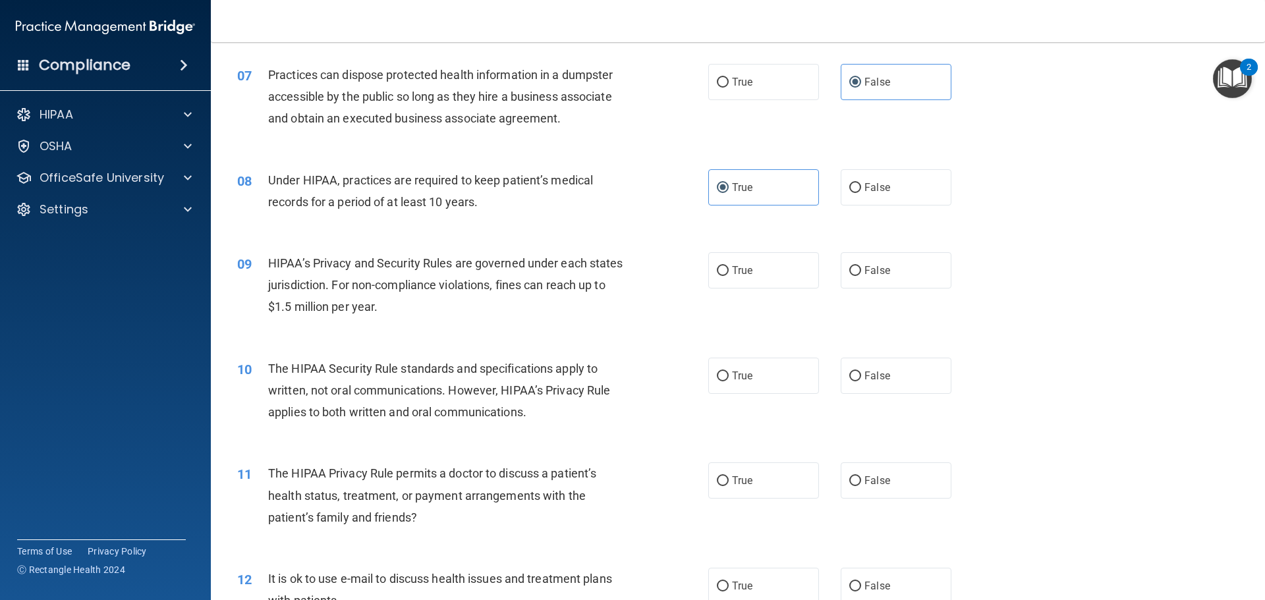
scroll to position [659, 0]
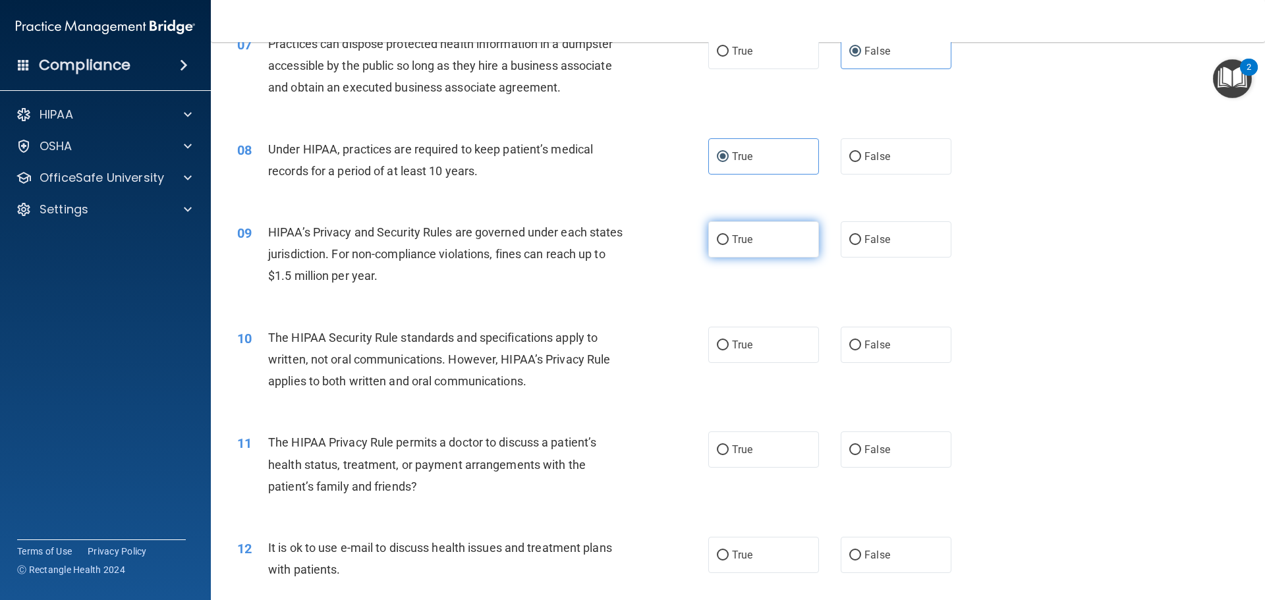
click at [751, 232] on label "True" at bounding box center [763, 239] width 111 height 36
click at [729, 235] on input "True" at bounding box center [723, 240] width 12 height 10
radio input "true"
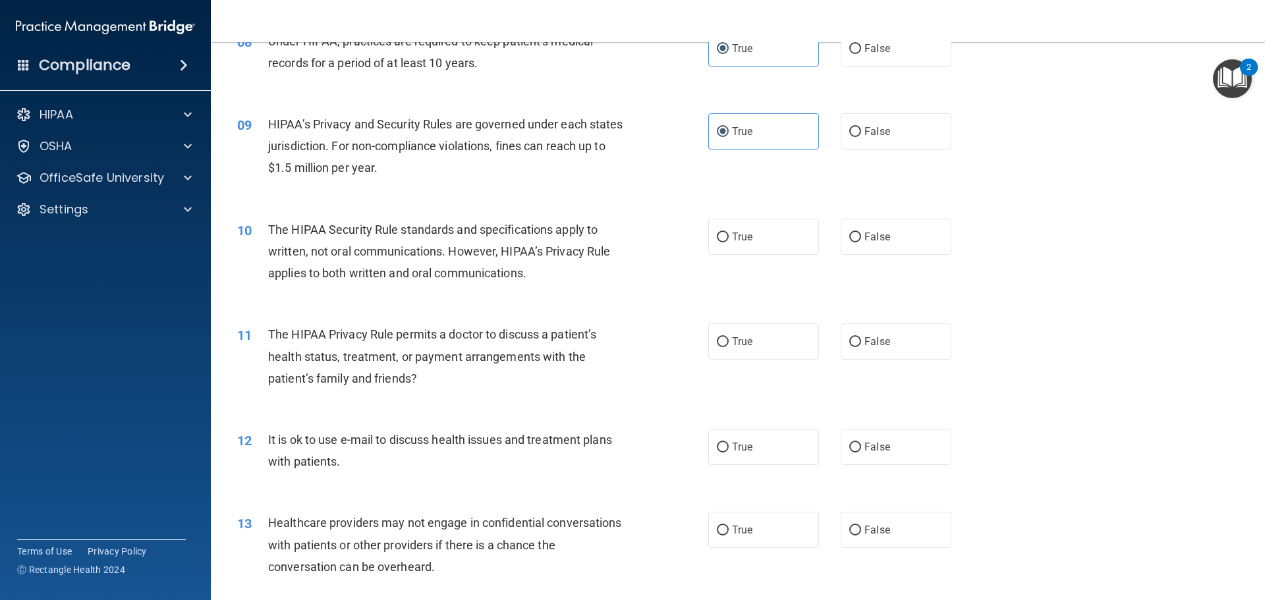
scroll to position [791, 0]
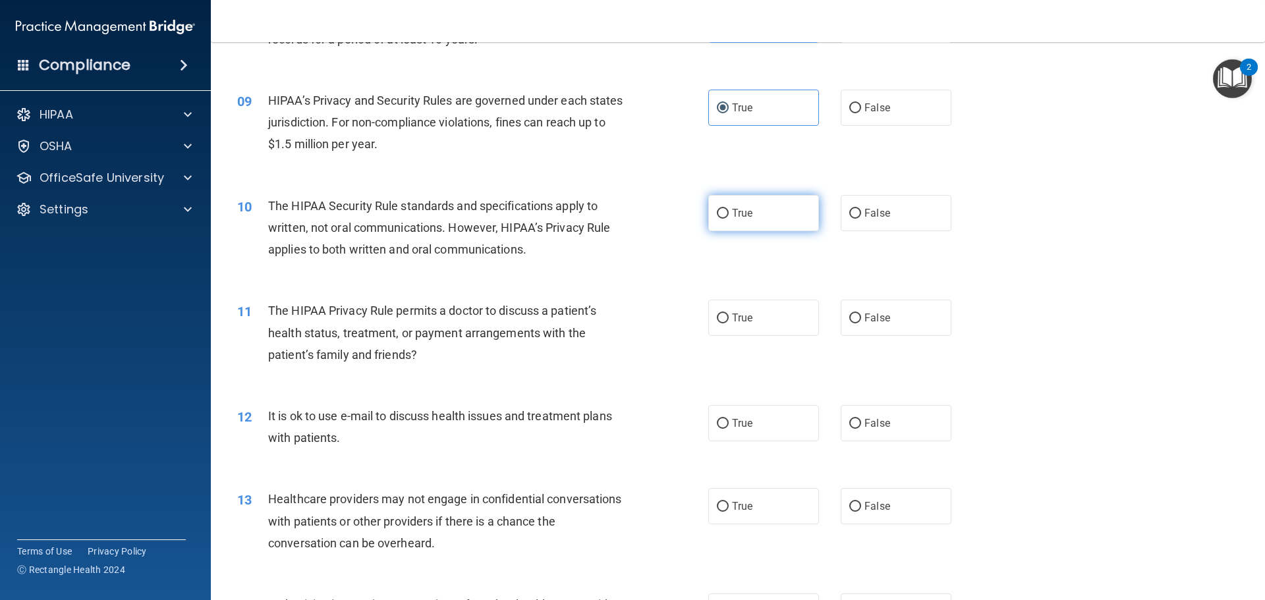
click at [734, 210] on span "True" at bounding box center [742, 213] width 20 height 13
click at [729, 210] on input "True" at bounding box center [723, 214] width 12 height 10
radio input "true"
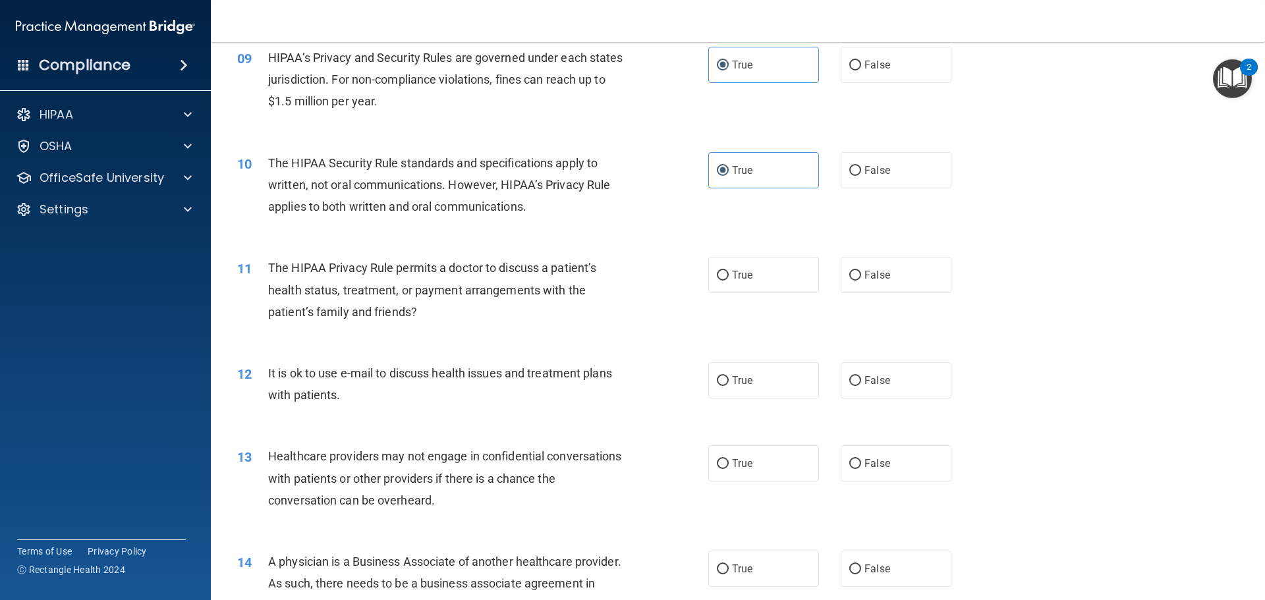
scroll to position [857, 0]
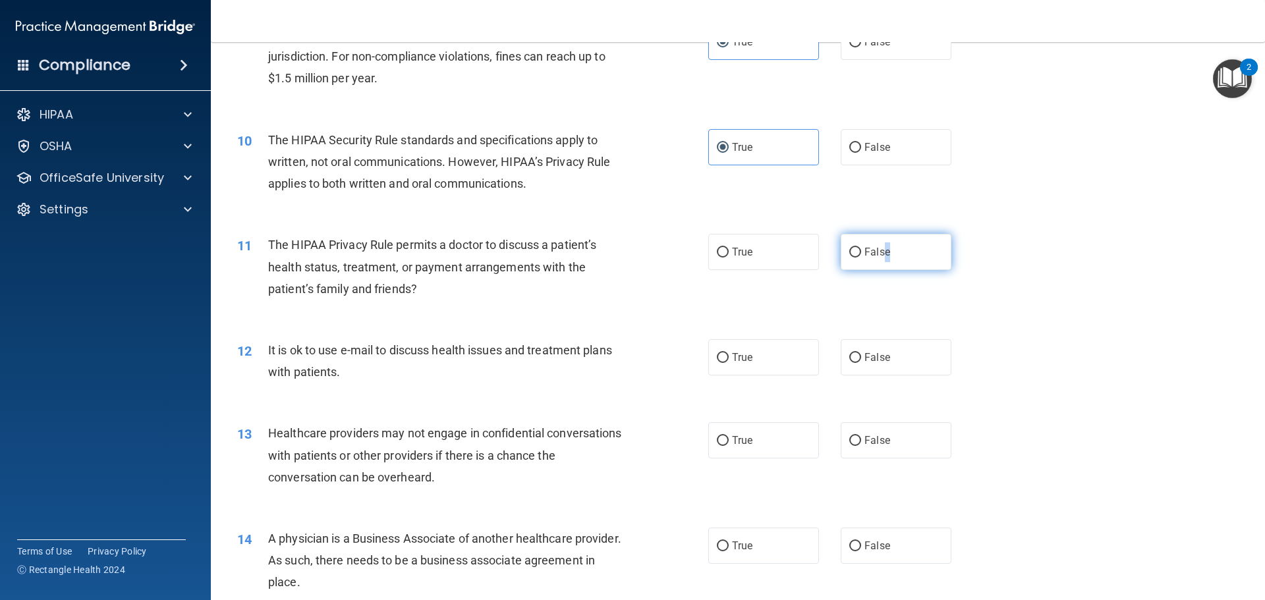
click at [884, 266] on label "False" at bounding box center [896, 252] width 111 height 36
click at [881, 258] on label "False" at bounding box center [896, 252] width 111 height 36
click at [861, 258] on input "False" at bounding box center [855, 253] width 12 height 10
radio input "true"
click at [679, 295] on div "11 The HIPAA Privacy Rule permits a doctor to discuss a patient’s health status…" at bounding box center [472, 270] width 511 height 72
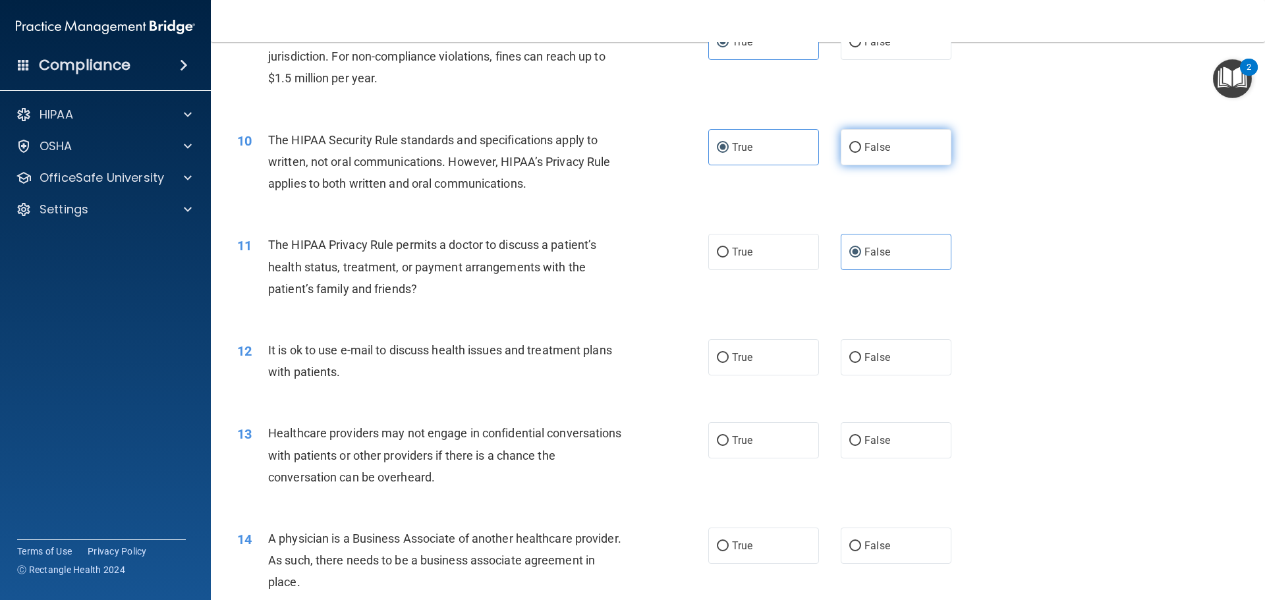
click at [865, 152] on span "False" at bounding box center [878, 147] width 26 height 13
click at [859, 152] on input "False" at bounding box center [855, 148] width 12 height 10
radio input "true"
radio input "false"
click at [553, 227] on div "11 The HIPAA Privacy Rule permits a doctor to discuss a patient’s health status…" at bounding box center [737, 269] width 1021 height 105
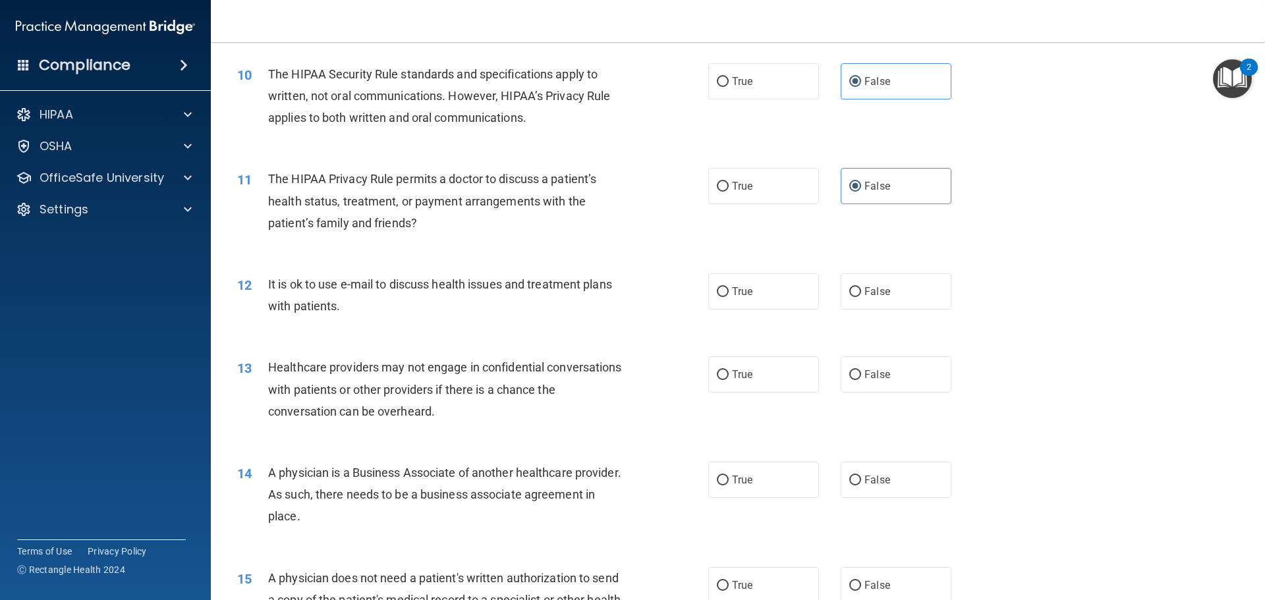
scroll to position [988, 0]
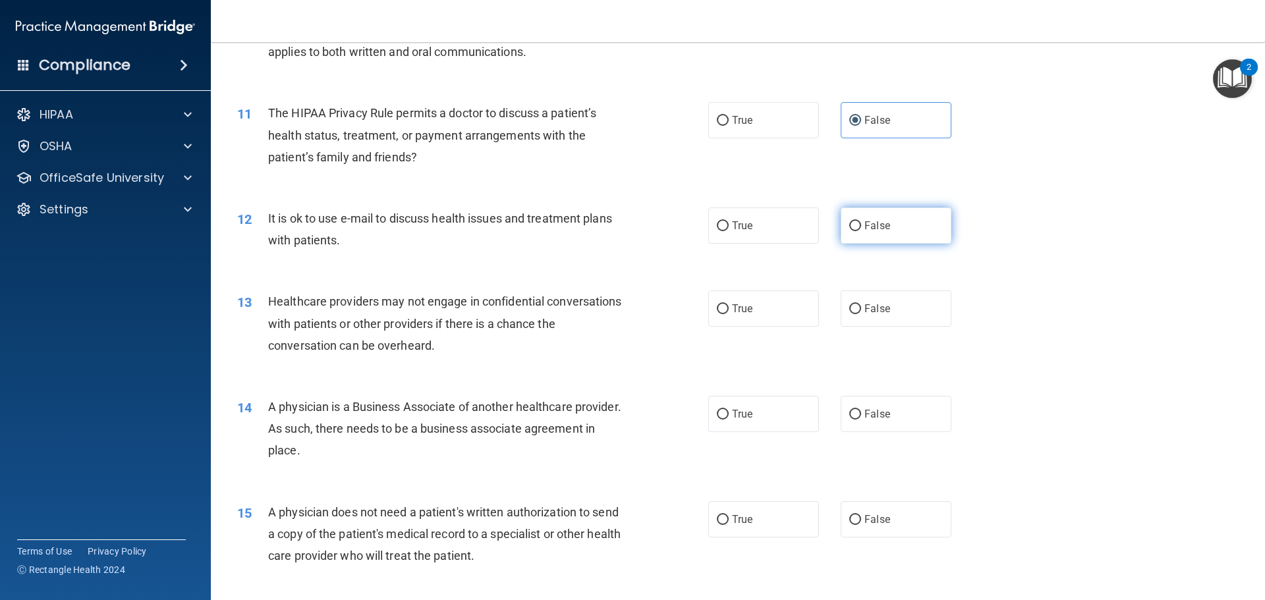
click at [868, 225] on span "False" at bounding box center [878, 225] width 26 height 13
click at [861, 225] on input "False" at bounding box center [855, 226] width 12 height 10
radio input "true"
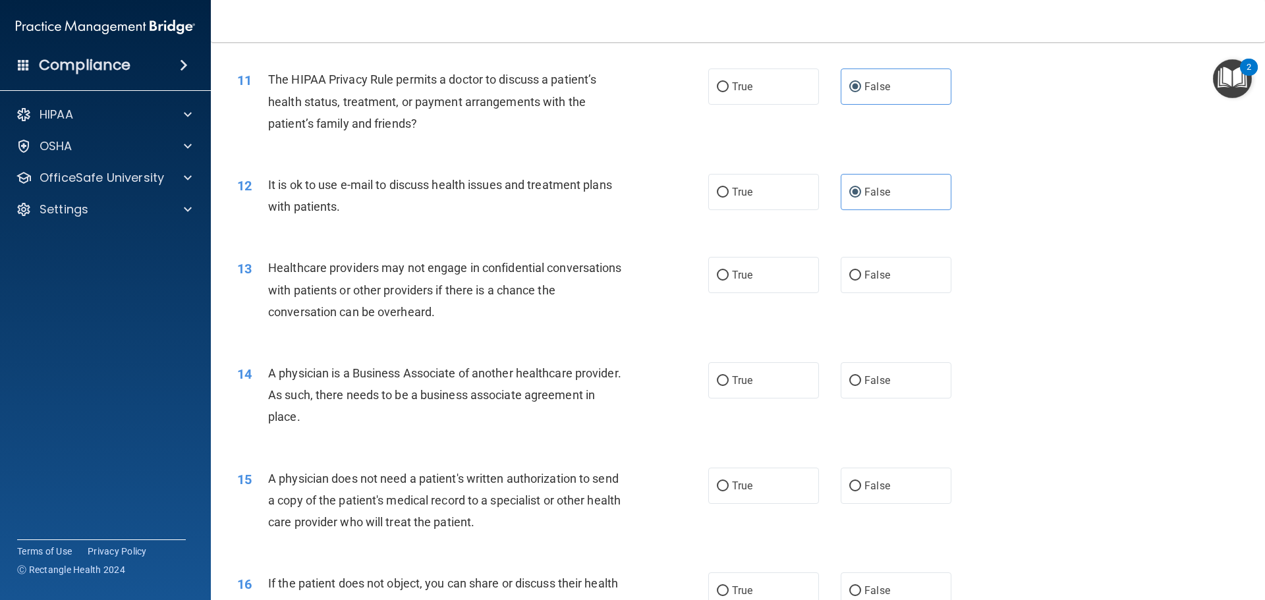
scroll to position [1054, 0]
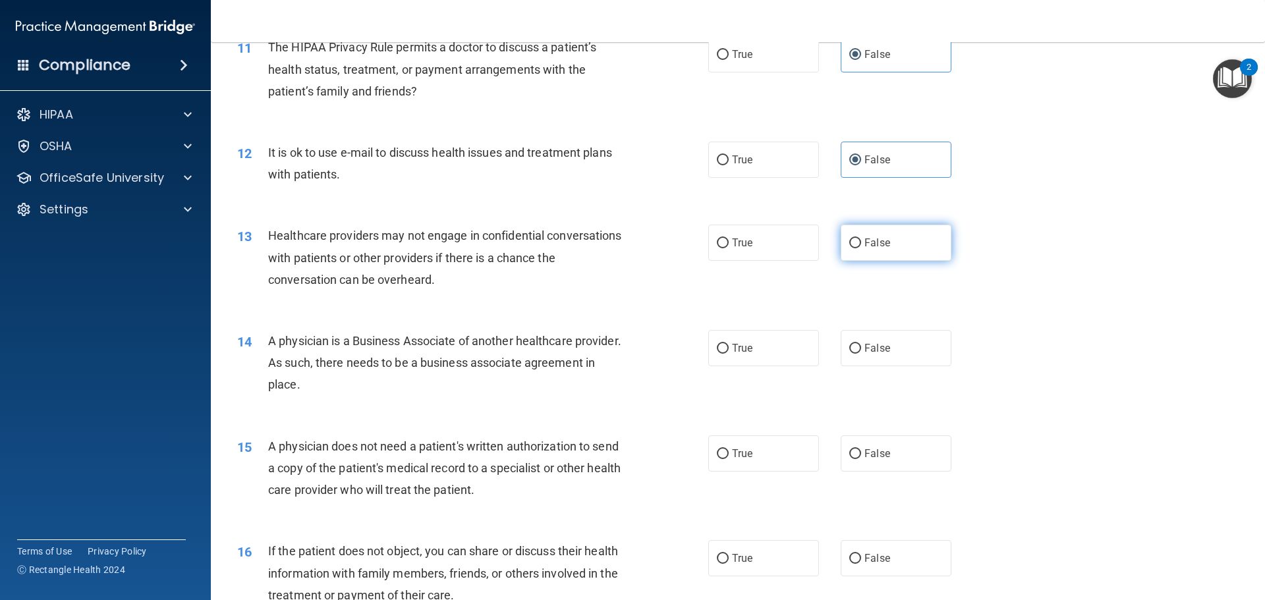
drag, startPoint x: 876, startPoint y: 244, endPoint x: 857, endPoint y: 256, distance: 22.7
click at [877, 244] on span "False" at bounding box center [878, 243] width 26 height 13
click at [861, 244] on input "False" at bounding box center [855, 244] width 12 height 10
radio input "true"
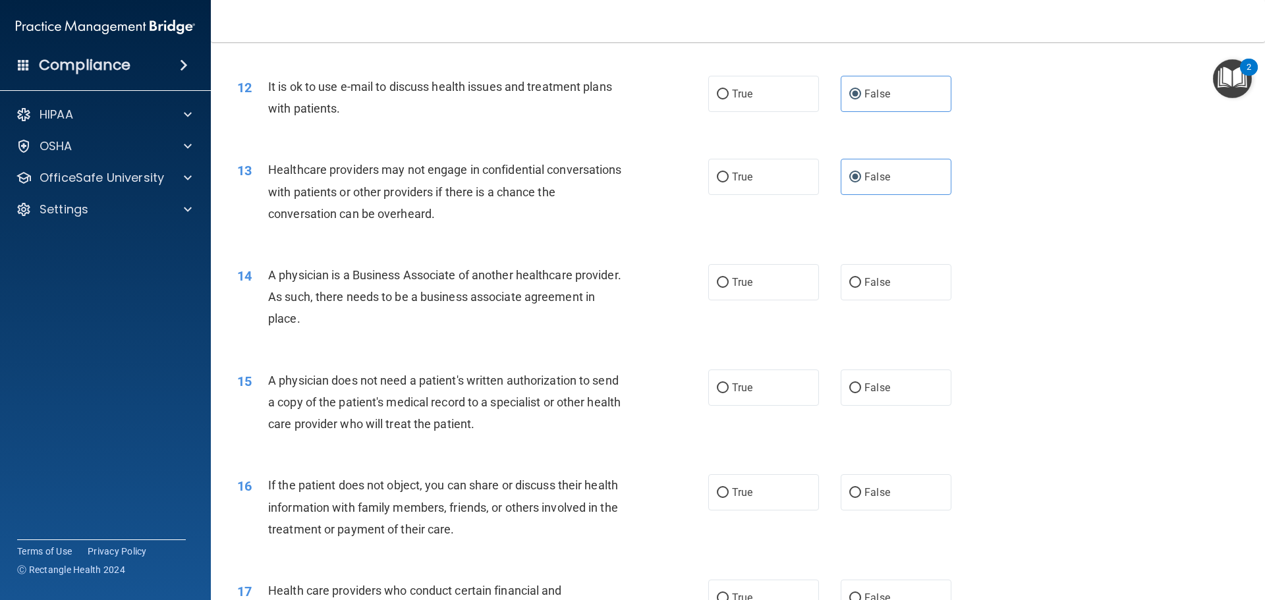
scroll to position [1186, 0]
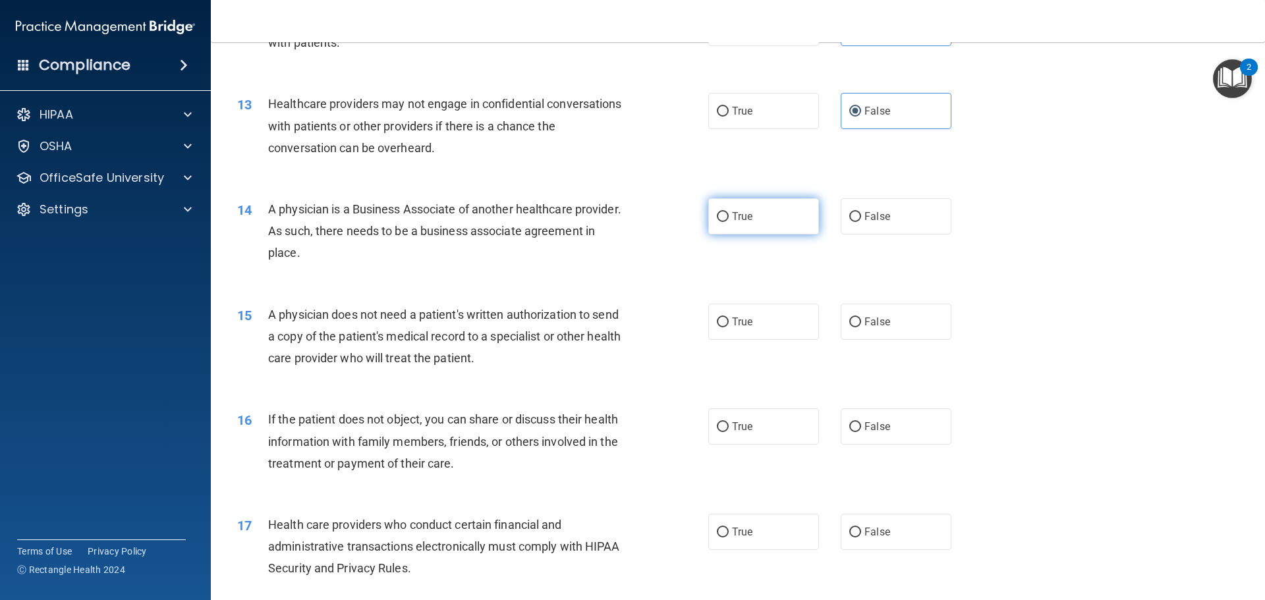
click at [804, 229] on label "True" at bounding box center [763, 216] width 111 height 36
click at [729, 222] on input "True" at bounding box center [723, 217] width 12 height 10
radio input "true"
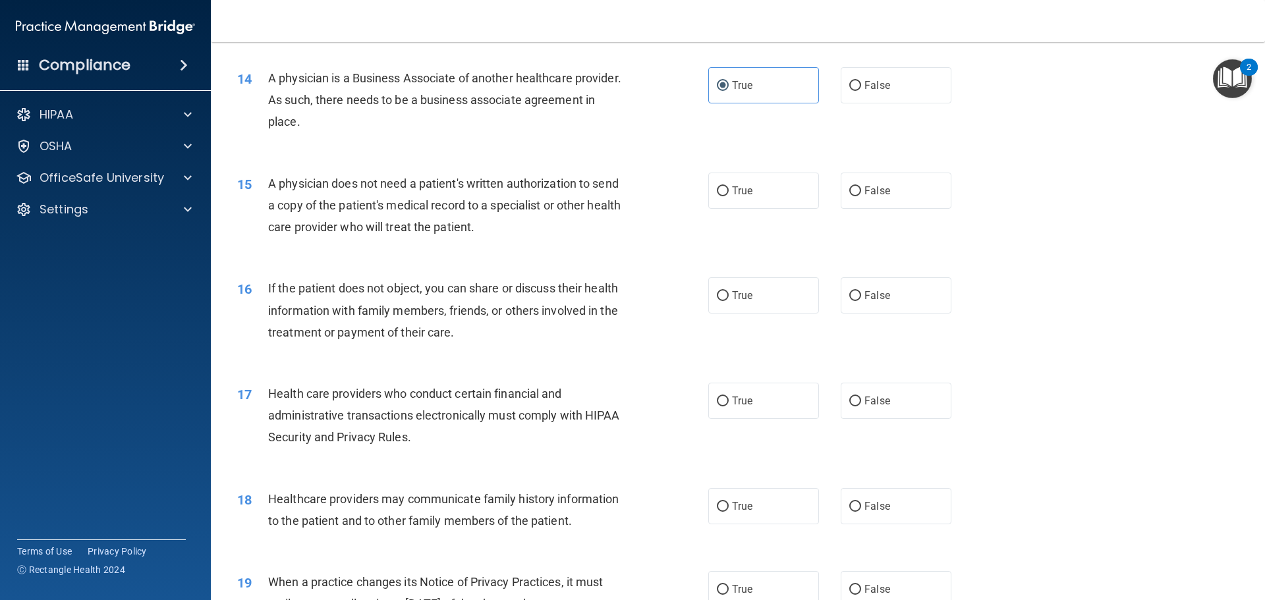
scroll to position [1318, 0]
click at [865, 194] on span "False" at bounding box center [878, 190] width 26 height 13
click at [861, 194] on input "False" at bounding box center [855, 191] width 12 height 10
radio input "true"
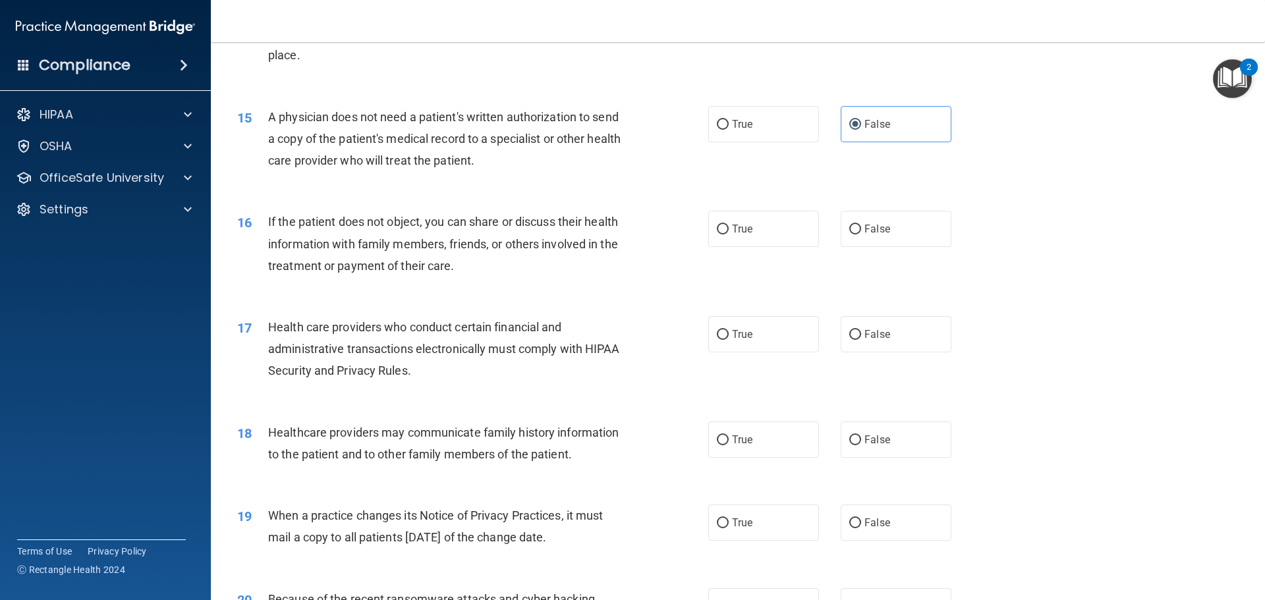
scroll to position [1450, 0]
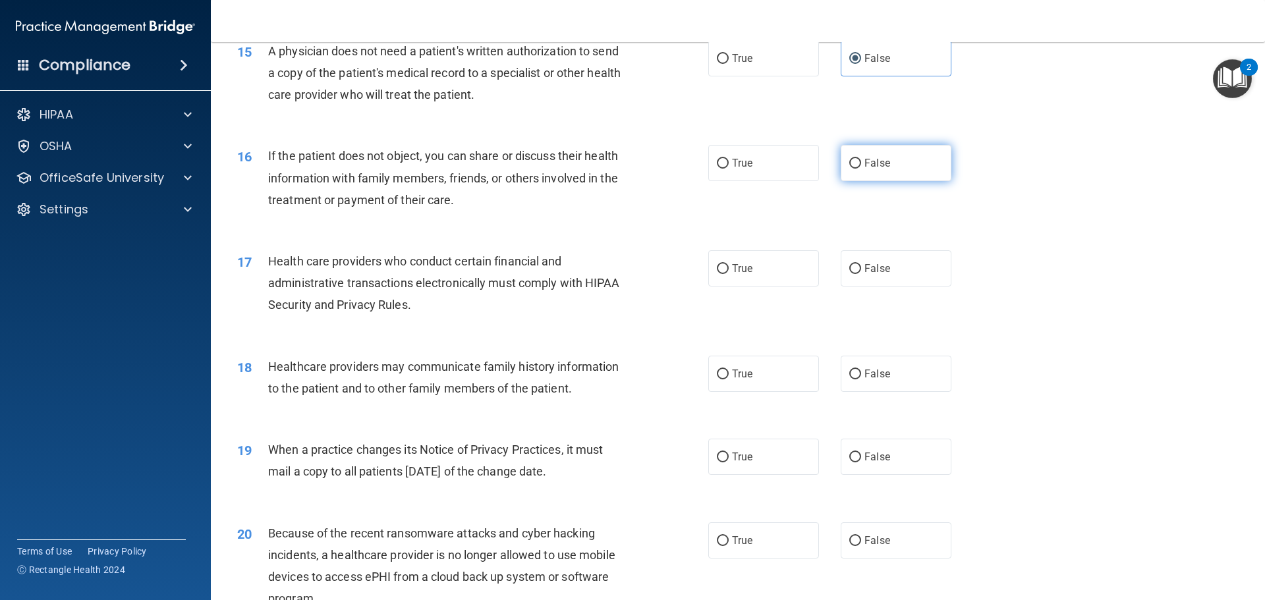
click at [872, 168] on span "False" at bounding box center [878, 163] width 26 height 13
click at [861, 168] on input "False" at bounding box center [855, 164] width 12 height 10
radio input "true"
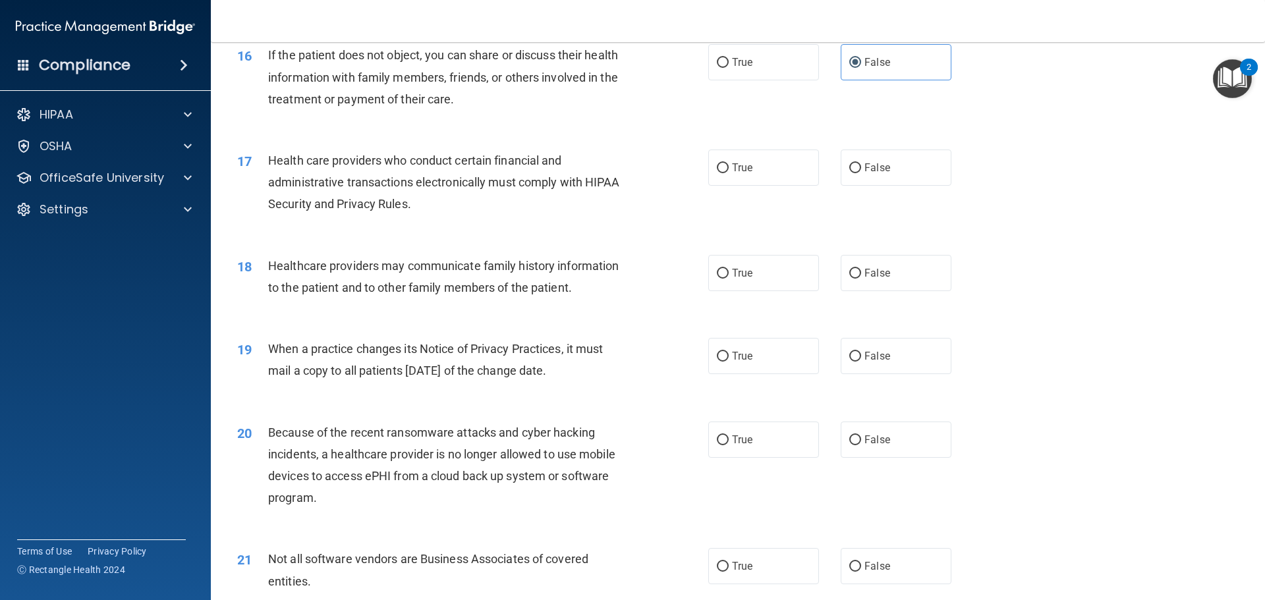
scroll to position [1582, 0]
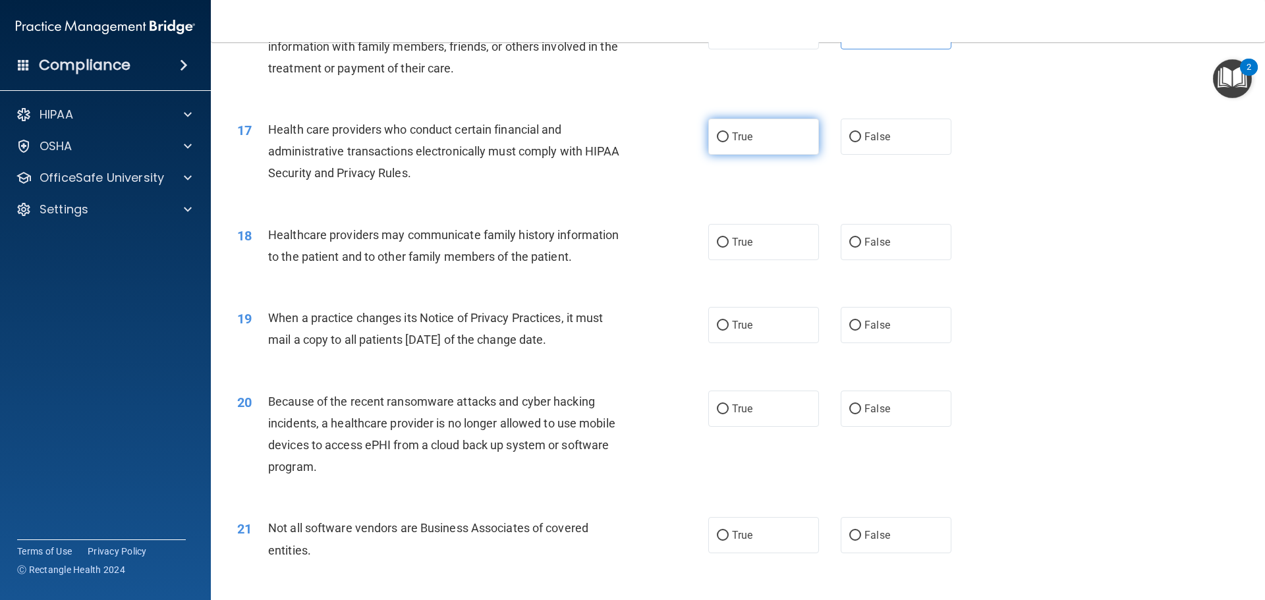
click at [796, 136] on label "True" at bounding box center [763, 137] width 111 height 36
click at [729, 136] on input "True" at bounding box center [723, 137] width 12 height 10
radio input "true"
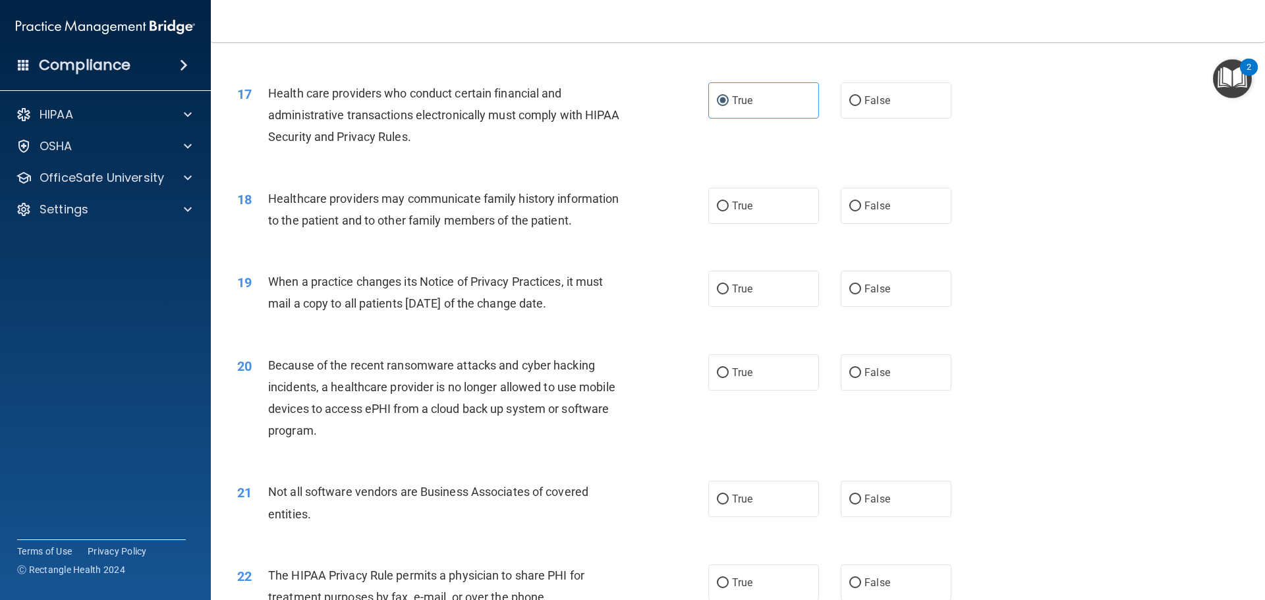
scroll to position [1647, 0]
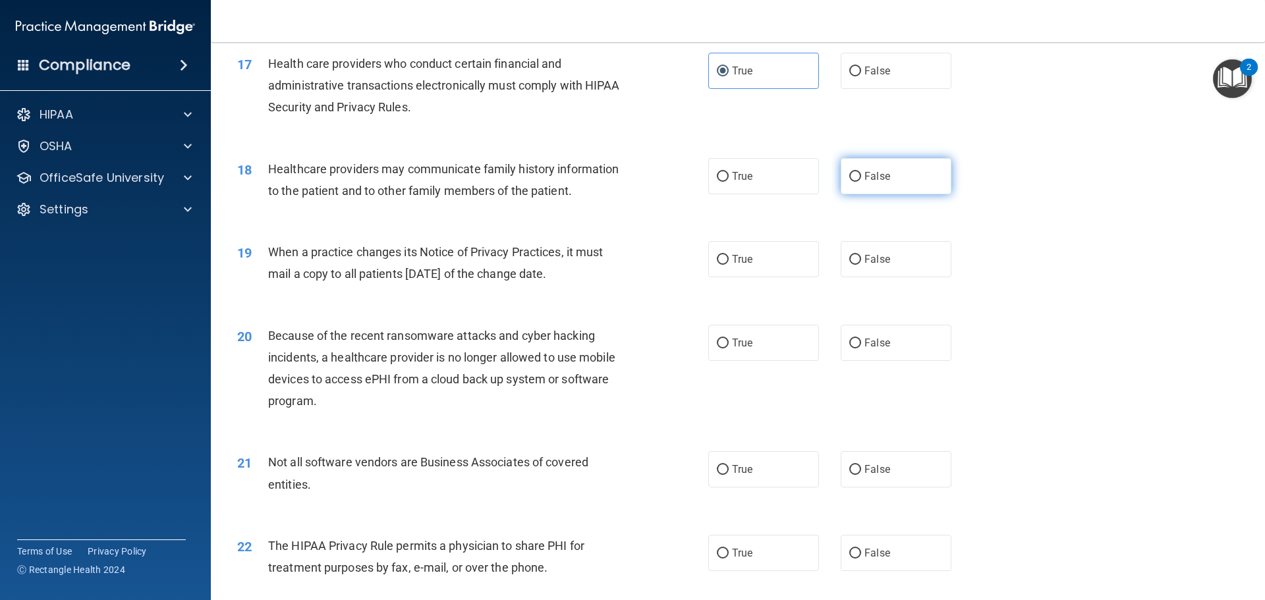
click at [863, 182] on label "False" at bounding box center [896, 176] width 111 height 36
click at [861, 182] on input "False" at bounding box center [855, 177] width 12 height 10
radio input "true"
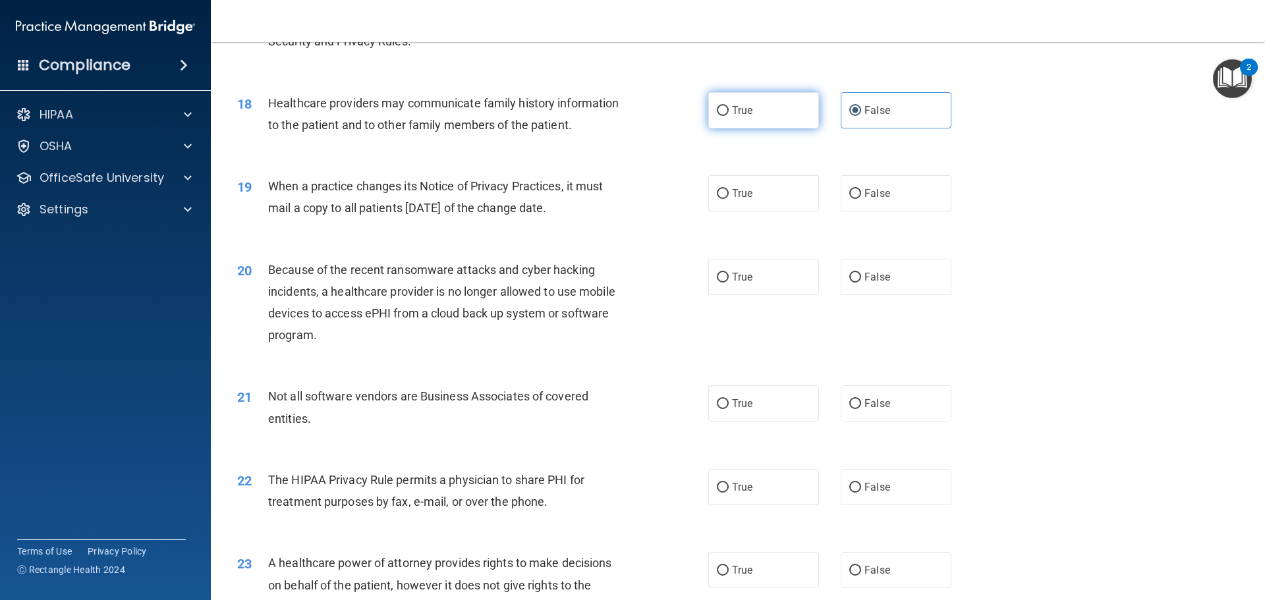
click at [752, 113] on label "True" at bounding box center [763, 110] width 111 height 36
click at [729, 113] on input "True" at bounding box center [723, 111] width 12 height 10
radio input "true"
click at [641, 205] on div "19 When a practice changes its Notice of Privacy Practices, it must mail a copy…" at bounding box center [472, 200] width 511 height 50
click at [876, 107] on span "False" at bounding box center [878, 110] width 26 height 13
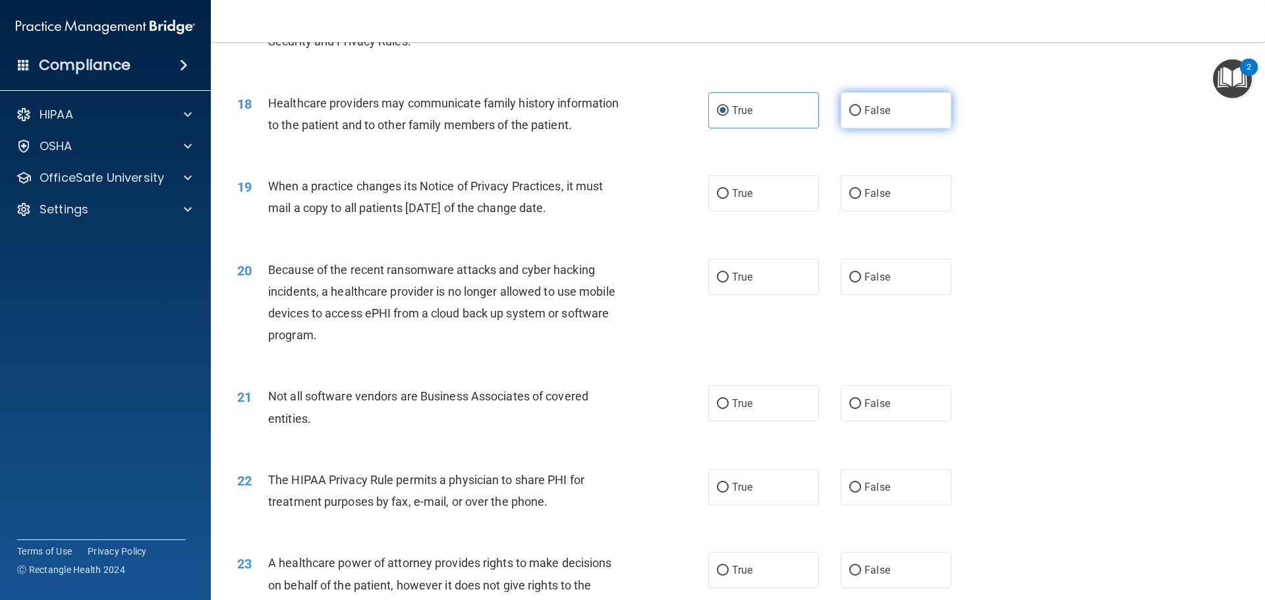
click at [861, 107] on input "False" at bounding box center [855, 111] width 12 height 10
radio input "true"
radio input "false"
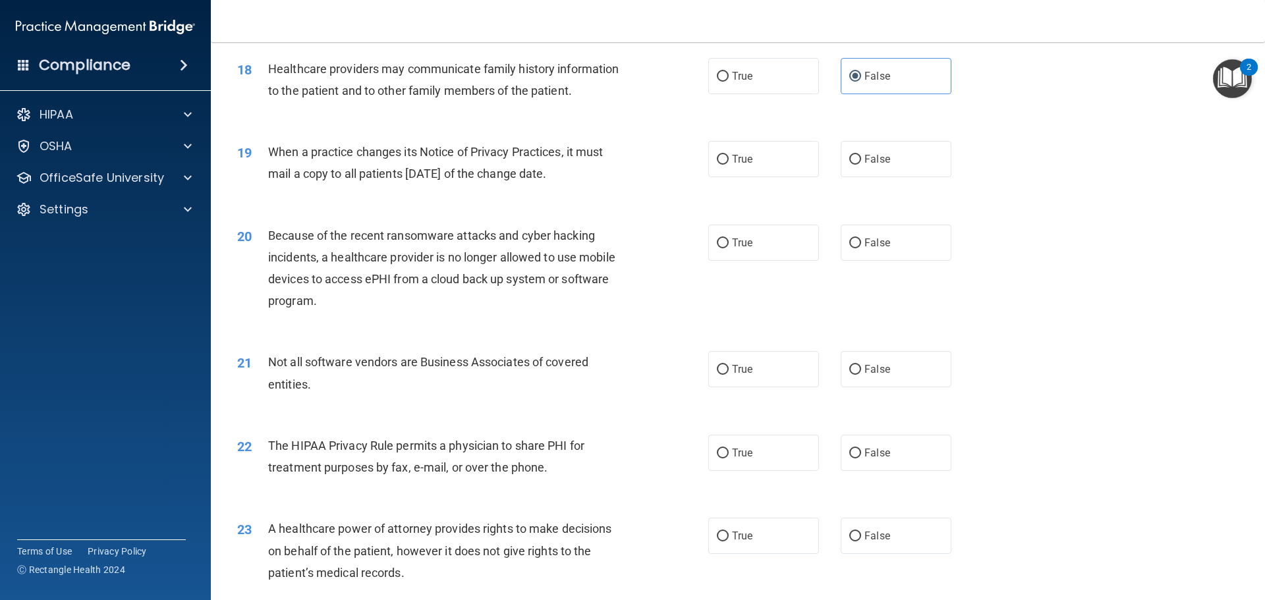
scroll to position [1779, 0]
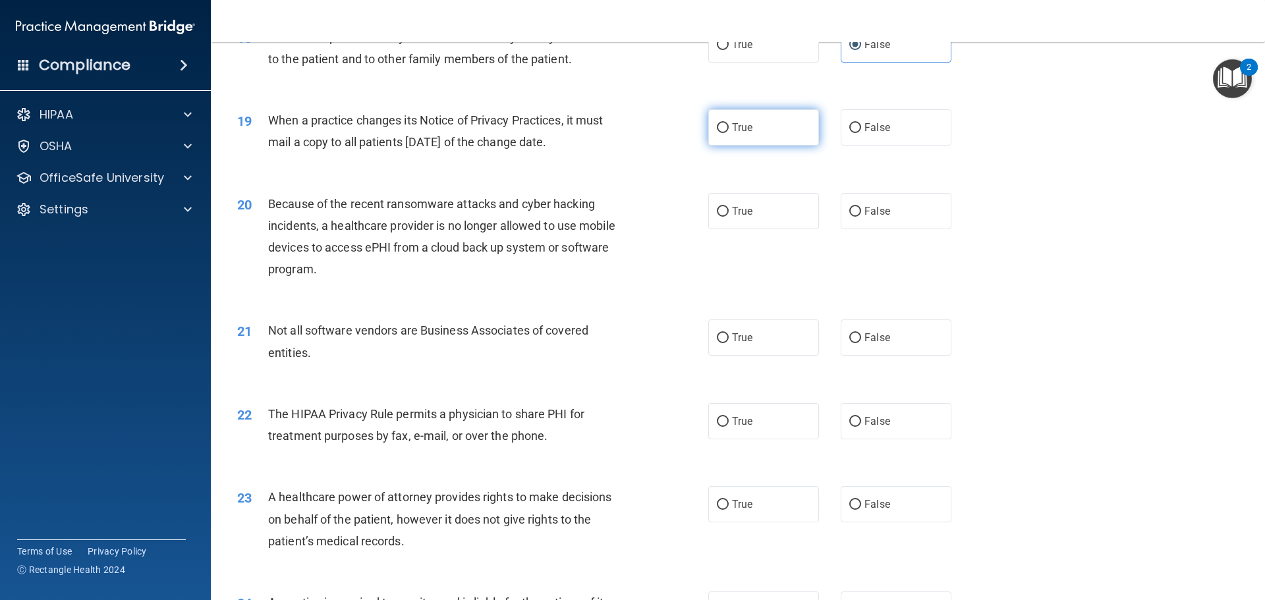
click at [733, 120] on label "True" at bounding box center [763, 127] width 111 height 36
click at [729, 123] on input "True" at bounding box center [723, 128] width 12 height 10
radio input "true"
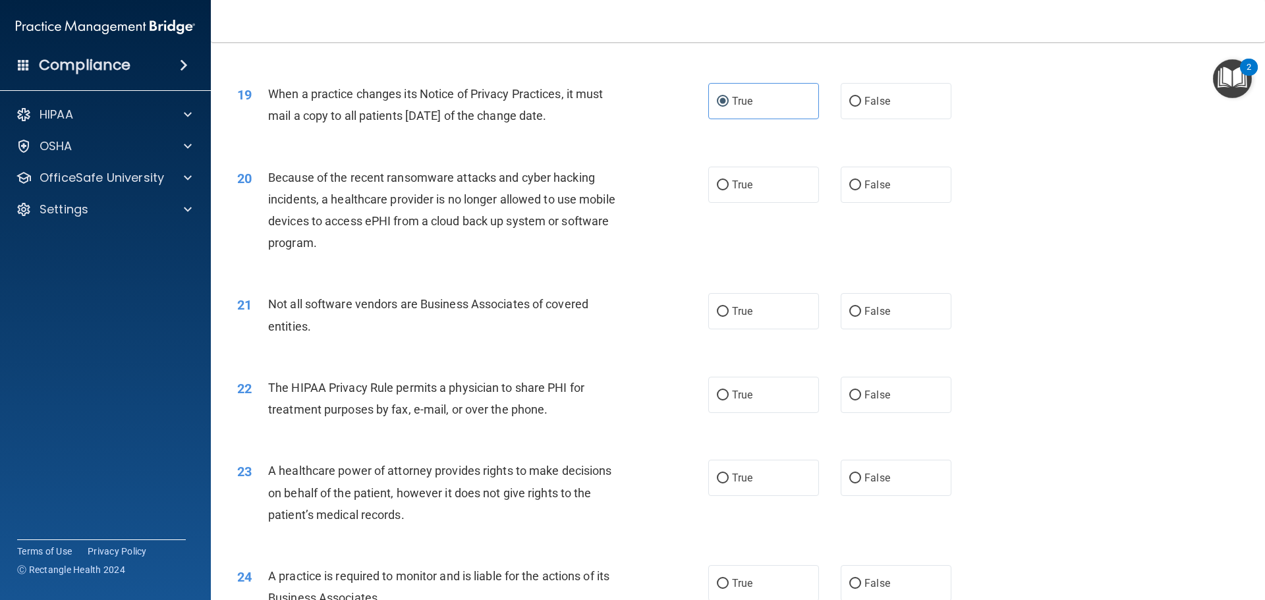
scroll to position [1845, 0]
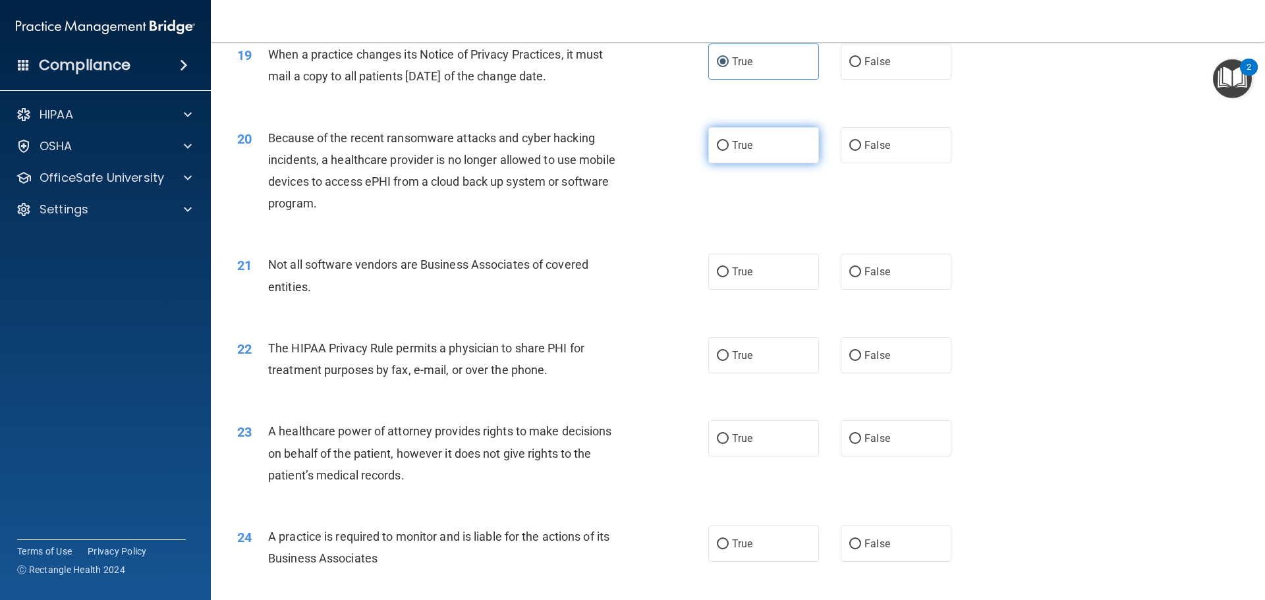
click at [725, 160] on label "True" at bounding box center [763, 145] width 111 height 36
click at [725, 151] on input "True" at bounding box center [723, 146] width 12 height 10
radio input "true"
click at [717, 150] on input "True" at bounding box center [723, 146] width 12 height 10
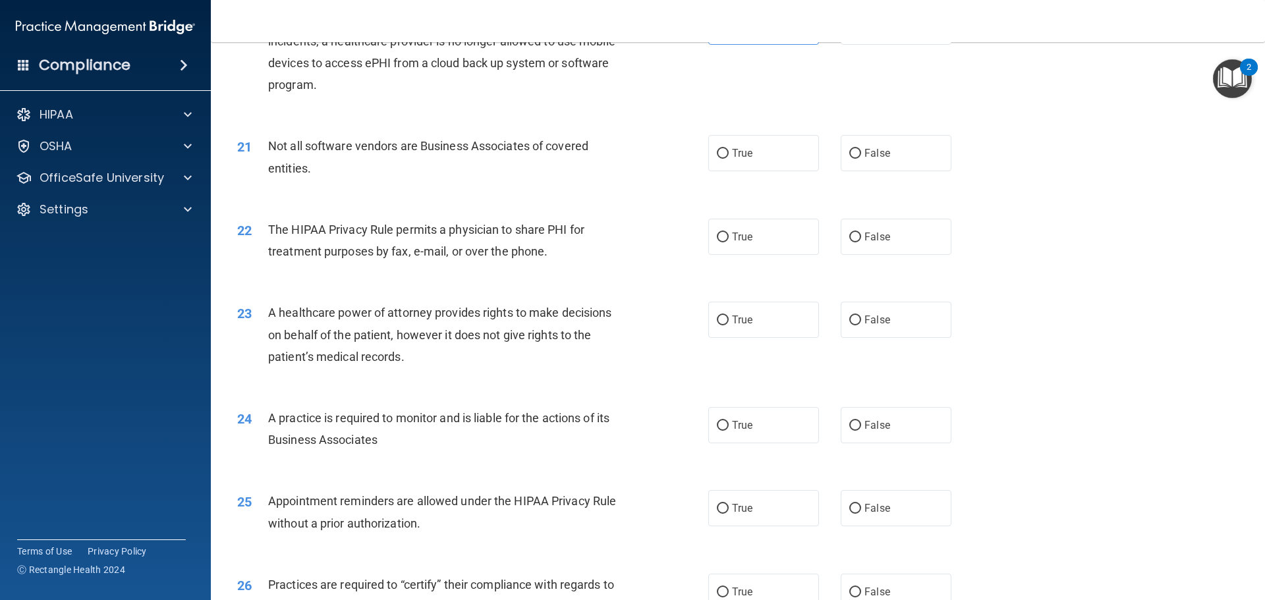
scroll to position [1977, 0]
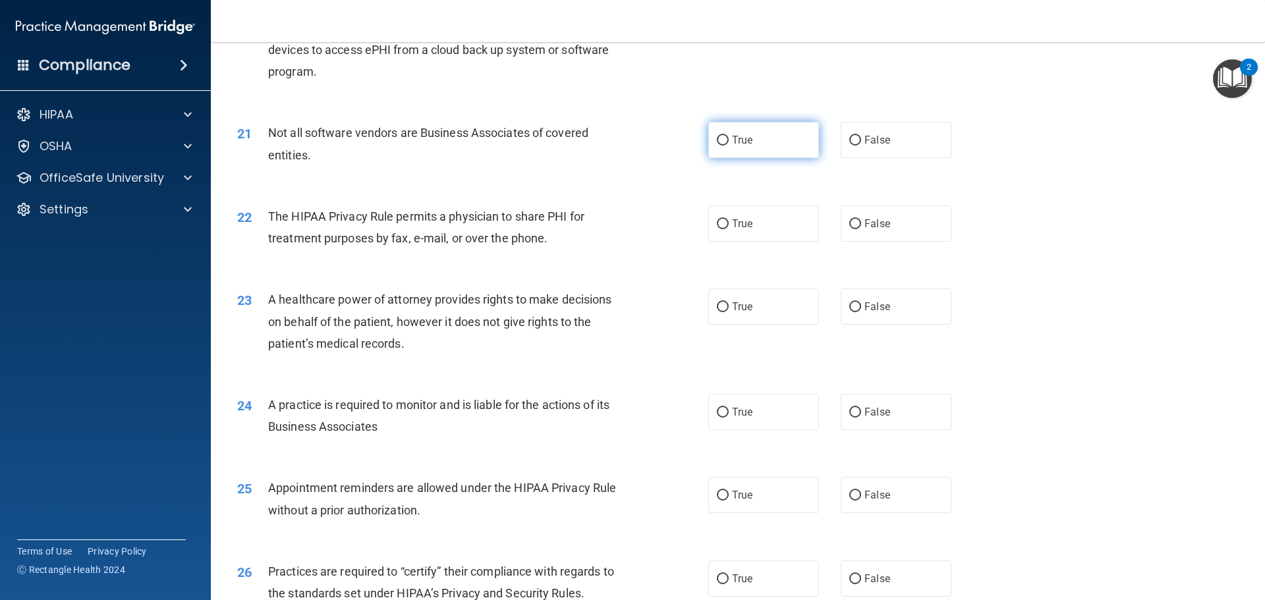
click at [756, 149] on label "True" at bounding box center [763, 140] width 111 height 36
click at [729, 146] on input "True" at bounding box center [723, 141] width 12 height 10
radio input "true"
click at [869, 140] on span "False" at bounding box center [878, 140] width 26 height 13
click at [861, 140] on input "False" at bounding box center [855, 141] width 12 height 10
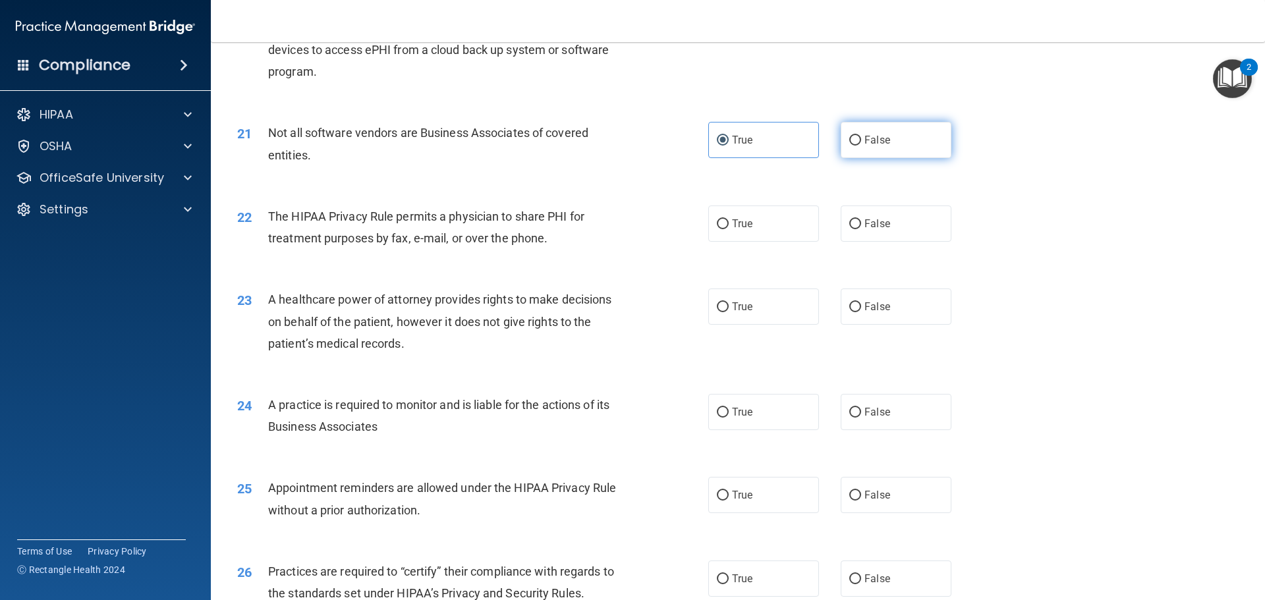
radio input "true"
radio input "false"
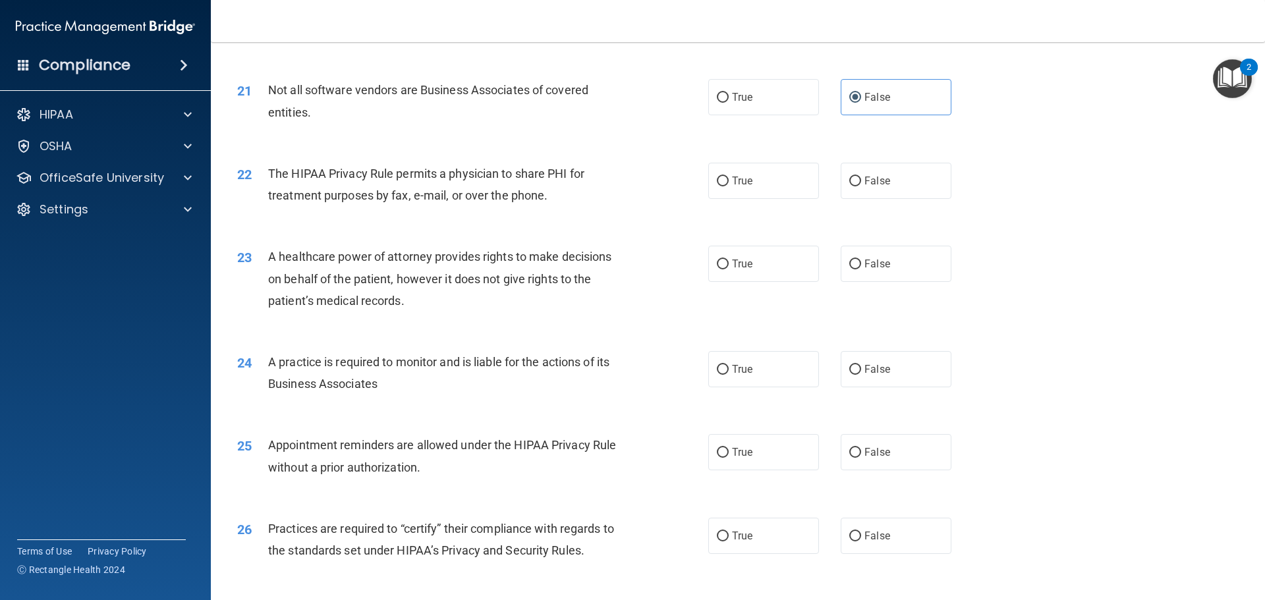
scroll to position [2043, 0]
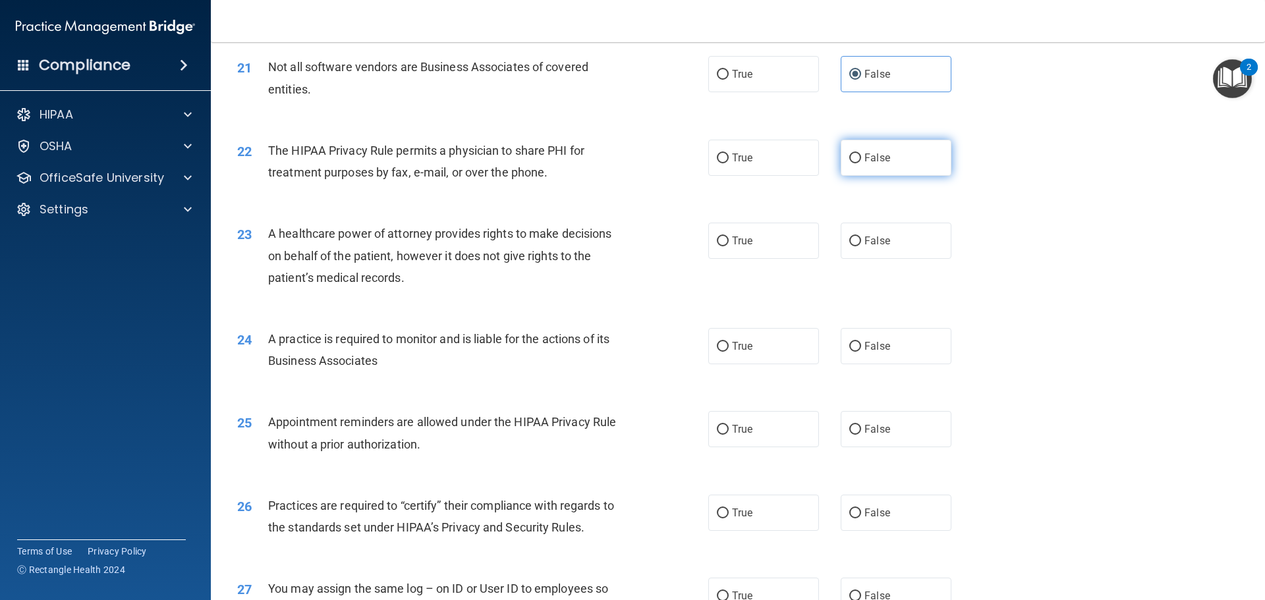
click at [849, 160] on input "False" at bounding box center [855, 159] width 12 height 10
radio input "true"
click at [725, 170] on label "True" at bounding box center [763, 158] width 111 height 36
click at [725, 163] on input "True" at bounding box center [723, 159] width 12 height 10
radio input "true"
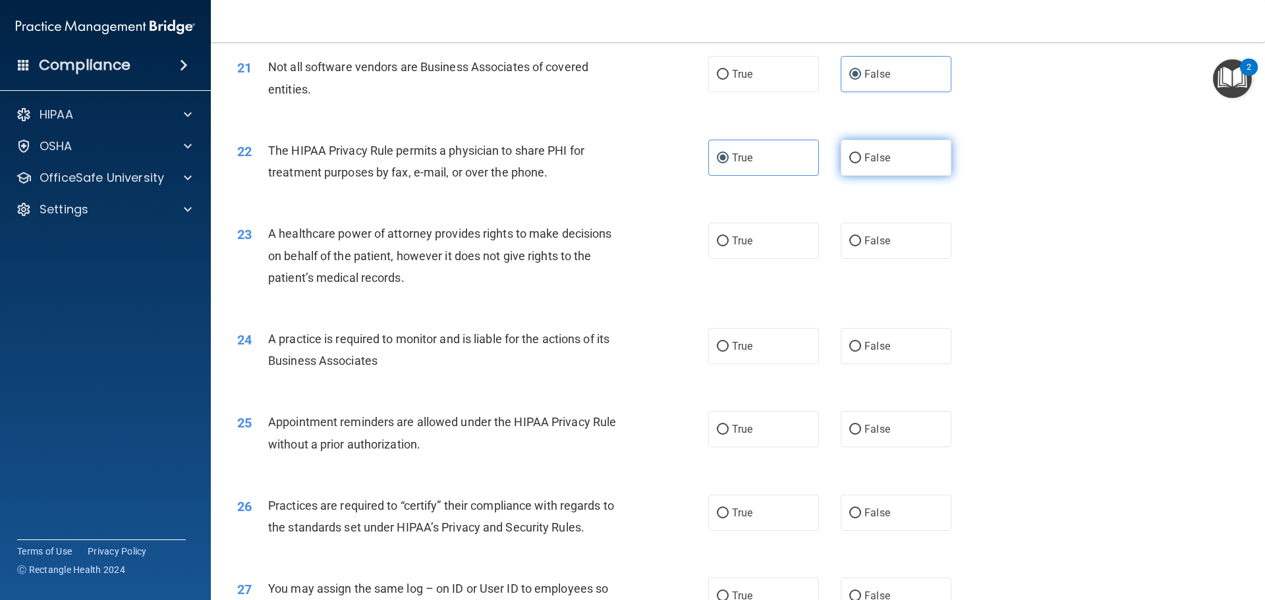
click at [897, 161] on label "False" at bounding box center [896, 158] width 111 height 36
click at [861, 161] on input "False" at bounding box center [855, 159] width 12 height 10
radio input "true"
radio input "false"
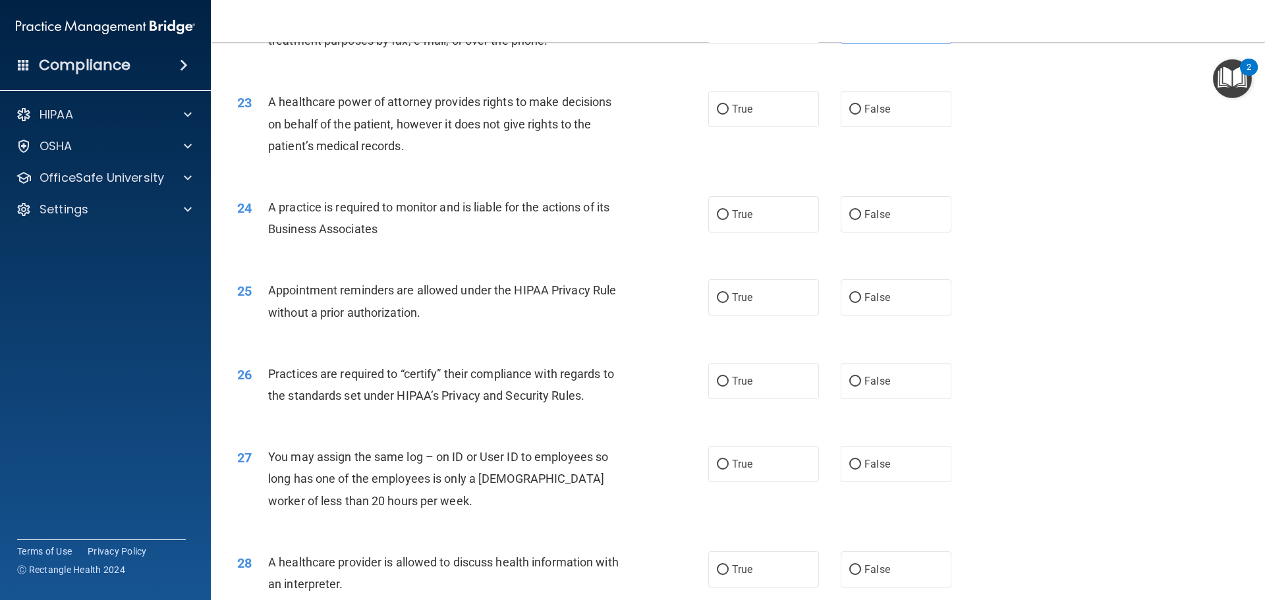
scroll to position [2109, 0]
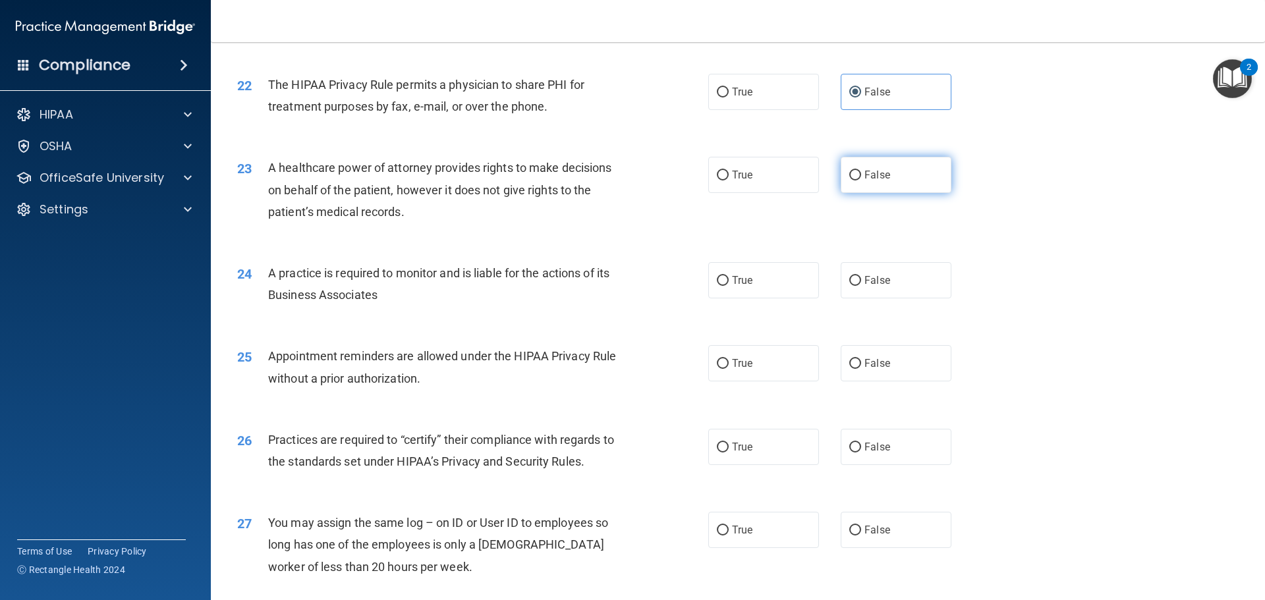
click at [886, 171] on label "False" at bounding box center [896, 175] width 111 height 36
click at [861, 171] on input "False" at bounding box center [855, 176] width 12 height 10
radio input "true"
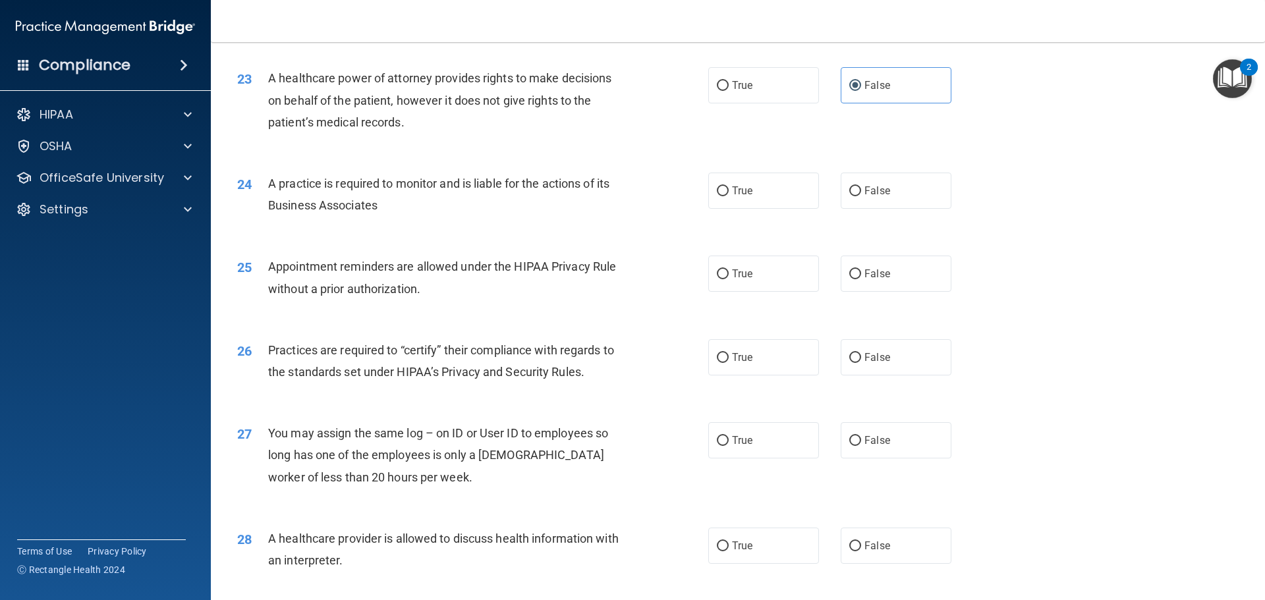
scroll to position [2241, 0]
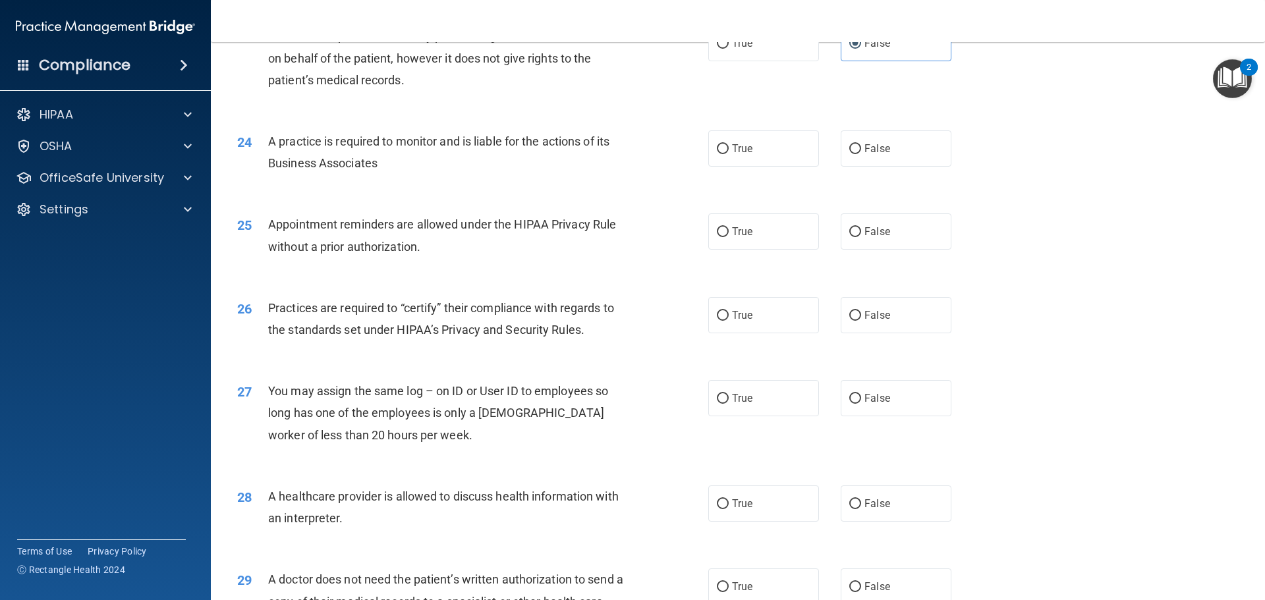
click at [739, 171] on div "24 A practice is required to monitor and is liable for the actions of its Busin…" at bounding box center [737, 155] width 1021 height 83
click at [738, 140] on label "True" at bounding box center [763, 148] width 111 height 36
click at [729, 144] on input "True" at bounding box center [723, 149] width 12 height 10
radio input "true"
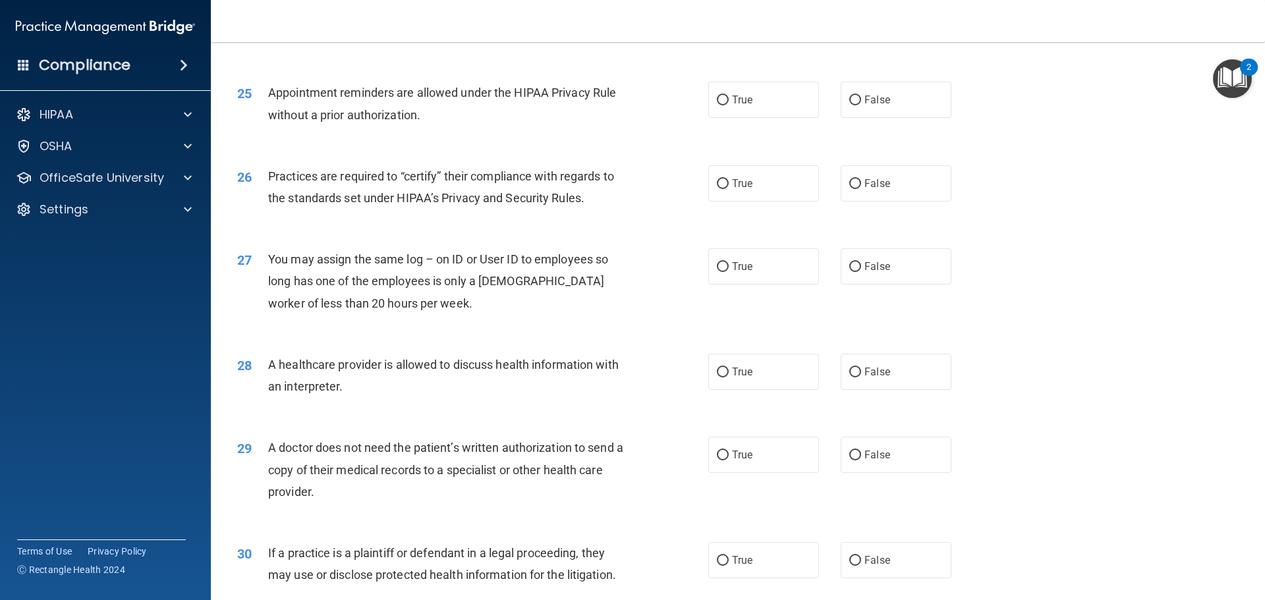
scroll to position [2306, 0]
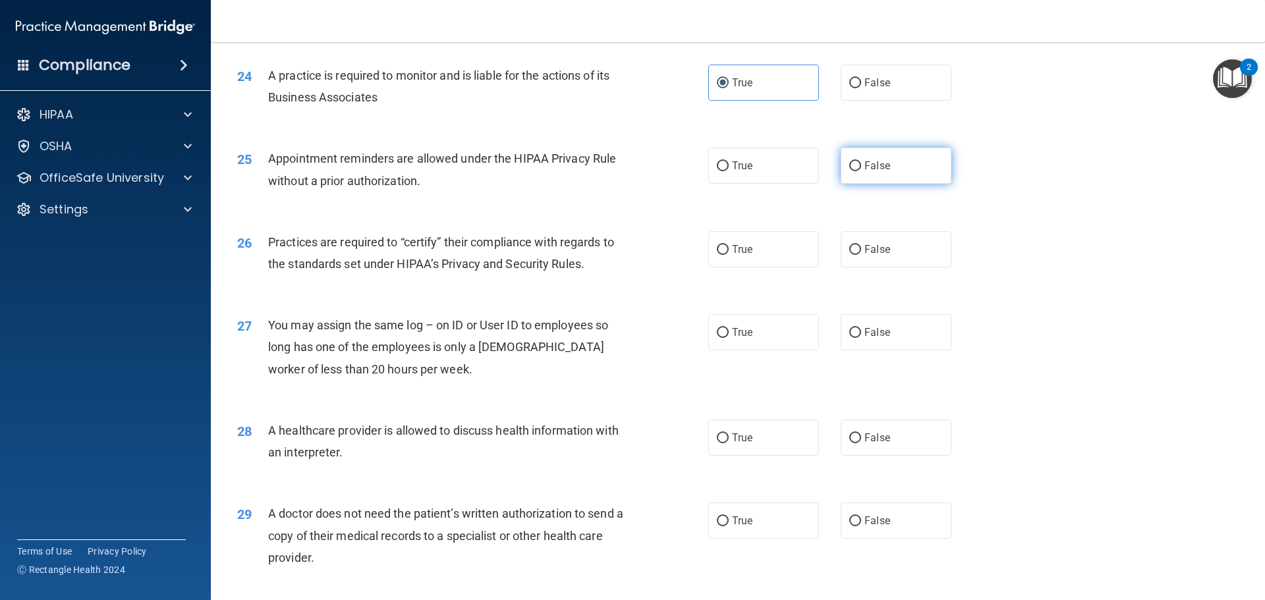
click at [876, 172] on label "False" at bounding box center [896, 166] width 111 height 36
click at [861, 171] on input "False" at bounding box center [855, 166] width 12 height 10
radio input "true"
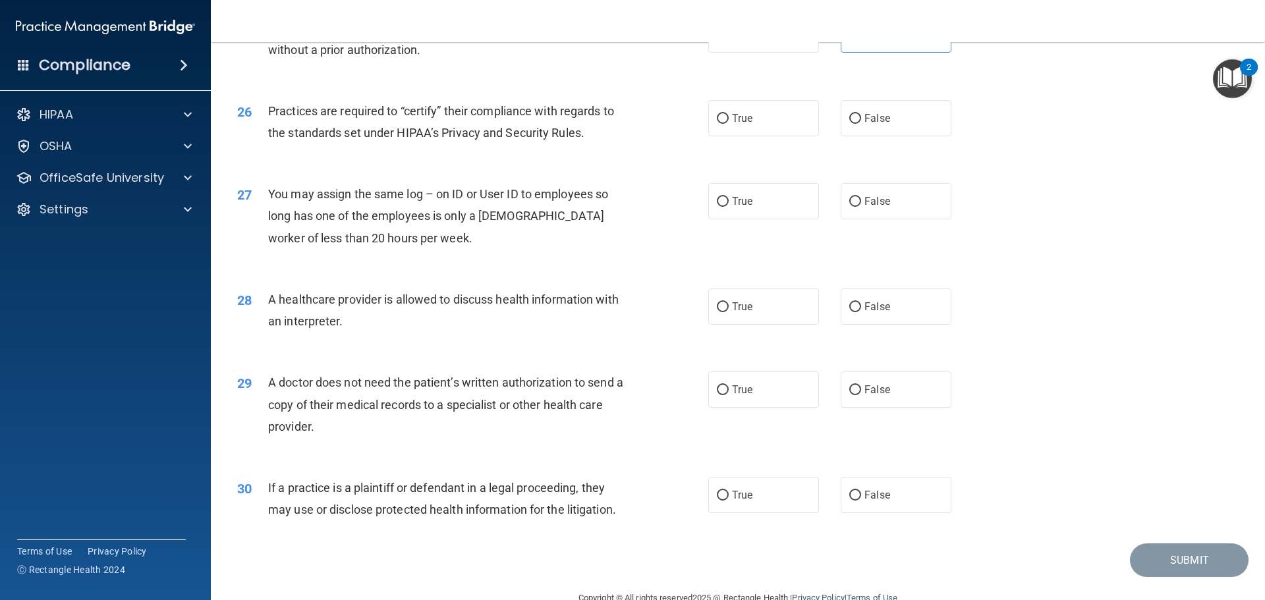
scroll to position [2438, 0]
click at [748, 125] on label "True" at bounding box center [763, 118] width 111 height 36
click at [729, 123] on input "True" at bounding box center [723, 118] width 12 height 10
radio input "true"
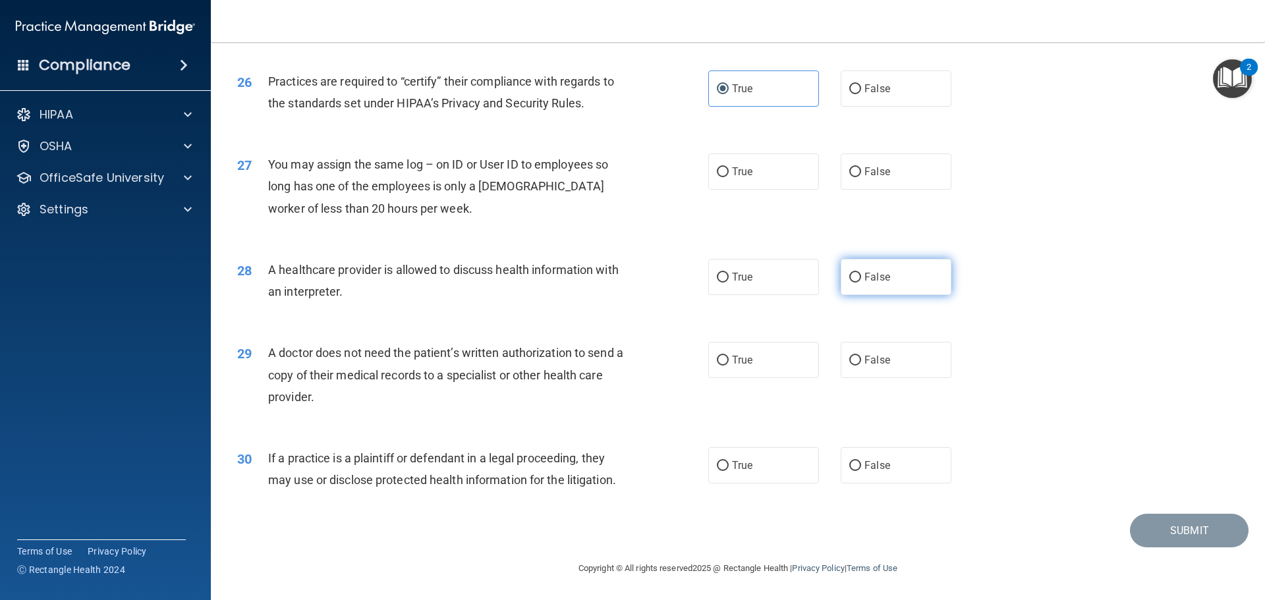
click at [911, 286] on label "False" at bounding box center [896, 277] width 111 height 36
click at [861, 283] on input "False" at bounding box center [855, 278] width 12 height 10
radio input "true"
click at [857, 360] on label "False" at bounding box center [896, 360] width 111 height 36
click at [857, 360] on input "False" at bounding box center [855, 361] width 12 height 10
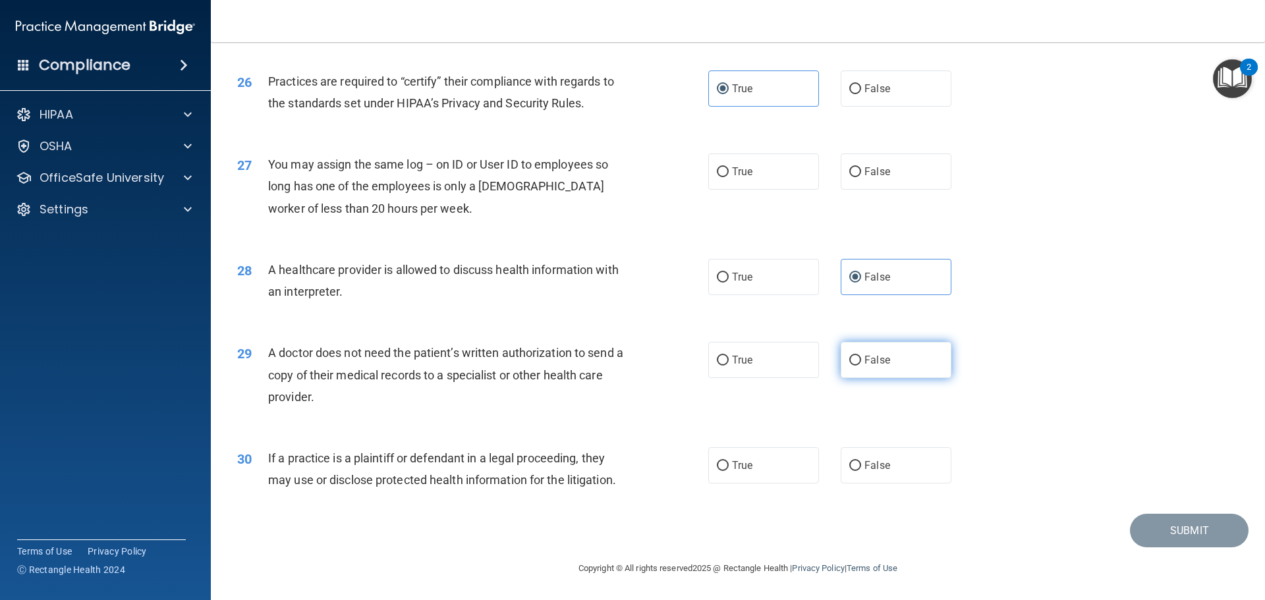
radio input "true"
click at [746, 477] on label "True" at bounding box center [763, 465] width 111 height 36
click at [729, 471] on input "True" at bounding box center [723, 466] width 12 height 10
radio input "true"
click at [862, 165] on label "False" at bounding box center [896, 172] width 111 height 36
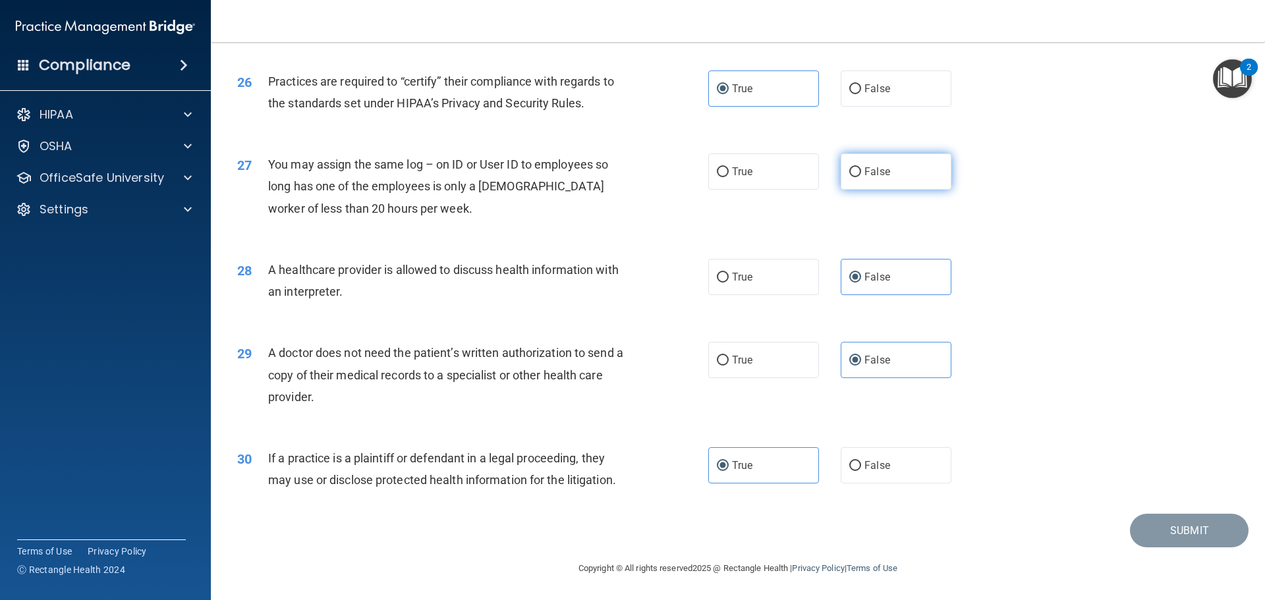
click at [861, 167] on input "False" at bounding box center [855, 172] width 12 height 10
radio input "true"
click at [1161, 525] on button "Submit" at bounding box center [1189, 531] width 119 height 34
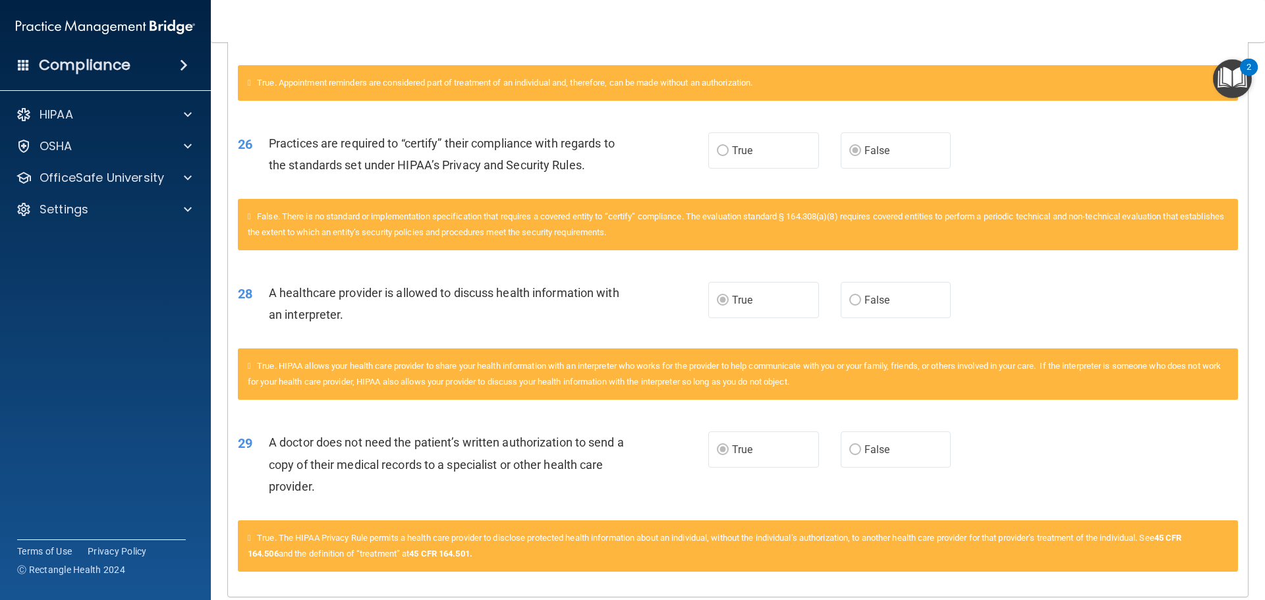
scroll to position [2679, 0]
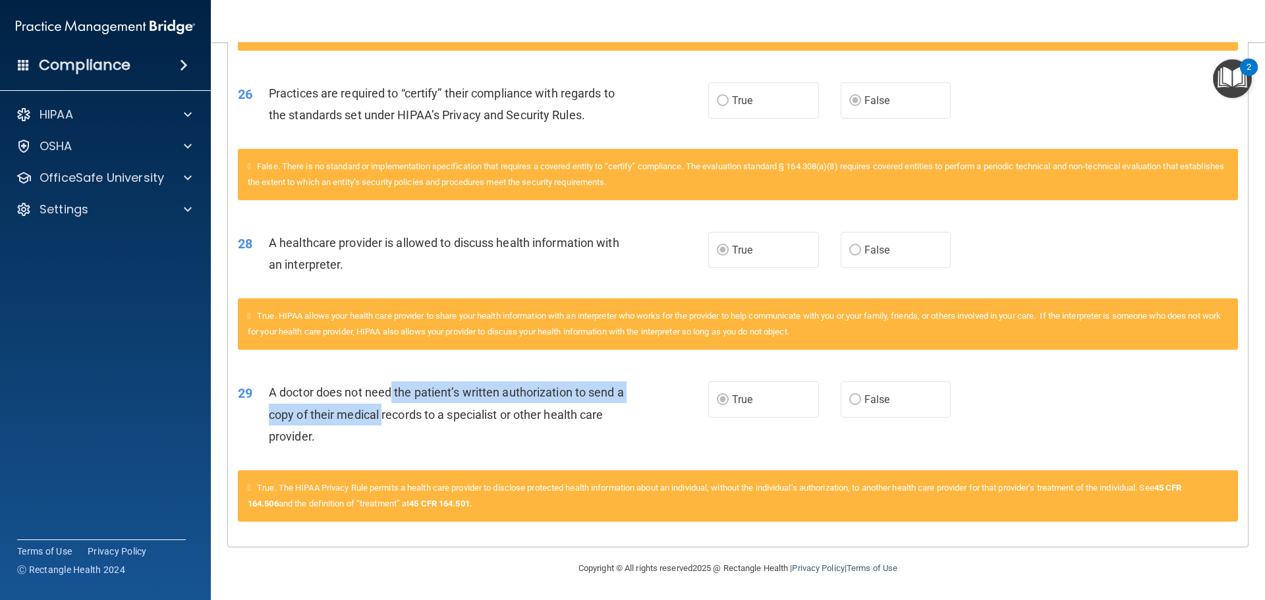
drag, startPoint x: 387, startPoint y: 391, endPoint x: 389, endPoint y: 421, distance: 30.3
click at [389, 421] on span "A doctor does not need the patient’s written authorization to send a copy of th…" at bounding box center [446, 414] width 355 height 57
click at [389, 445] on div "A doctor does not need the patient’s written authorization to send a copy of th…" at bounding box center [453, 415] width 368 height 66
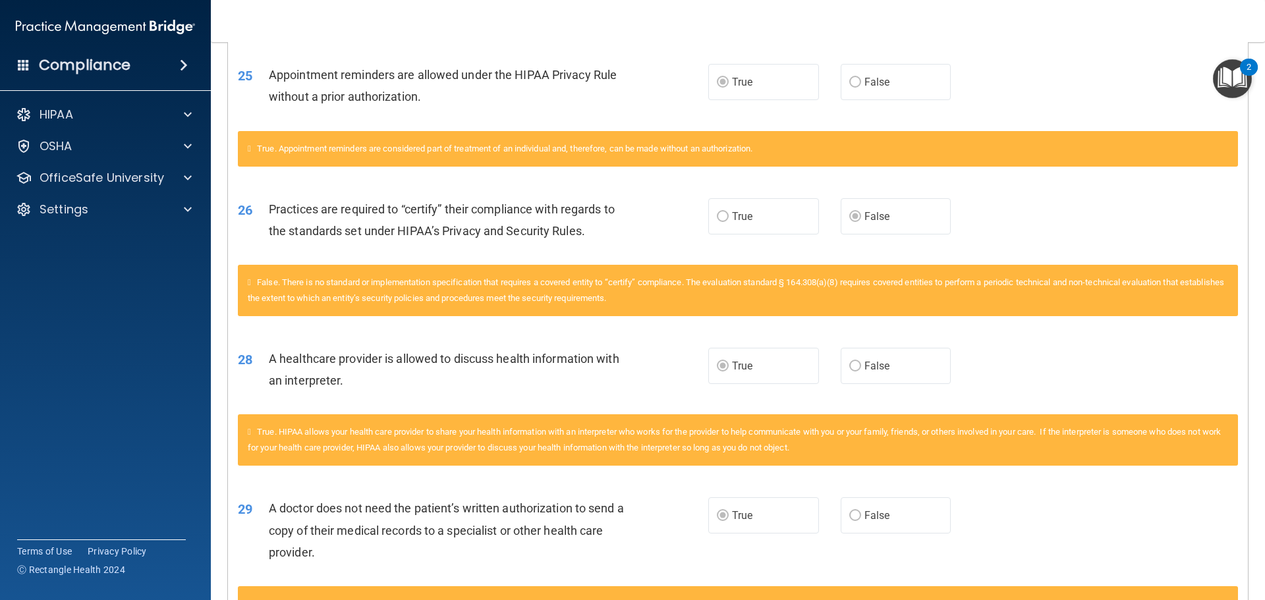
scroll to position [2482, 0]
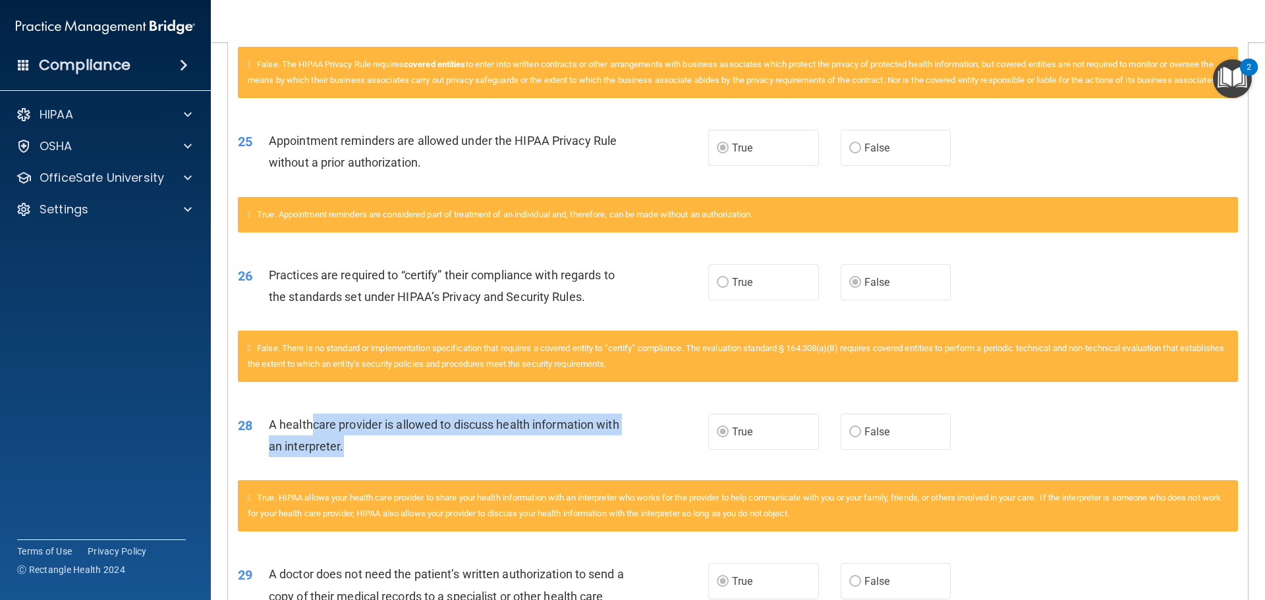
drag, startPoint x: 309, startPoint y: 430, endPoint x: 562, endPoint y: 462, distance: 255.1
click at [562, 457] on div "A healthcare provider is allowed to discuss health information with an interpre…" at bounding box center [453, 435] width 368 height 43
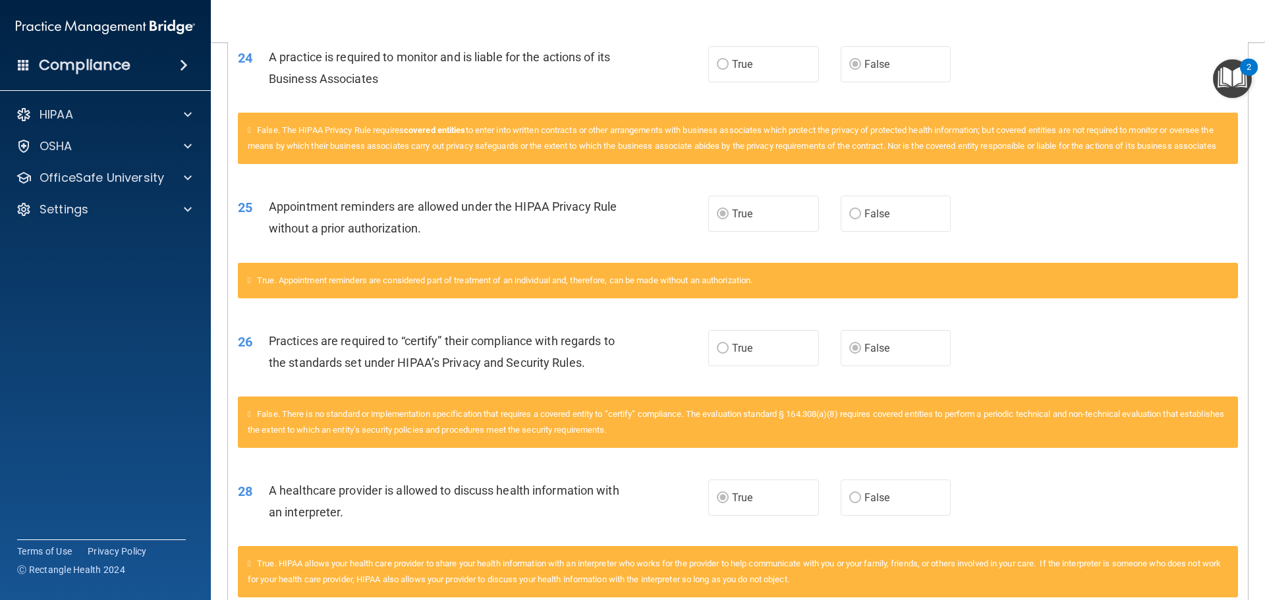
scroll to position [2350, 0]
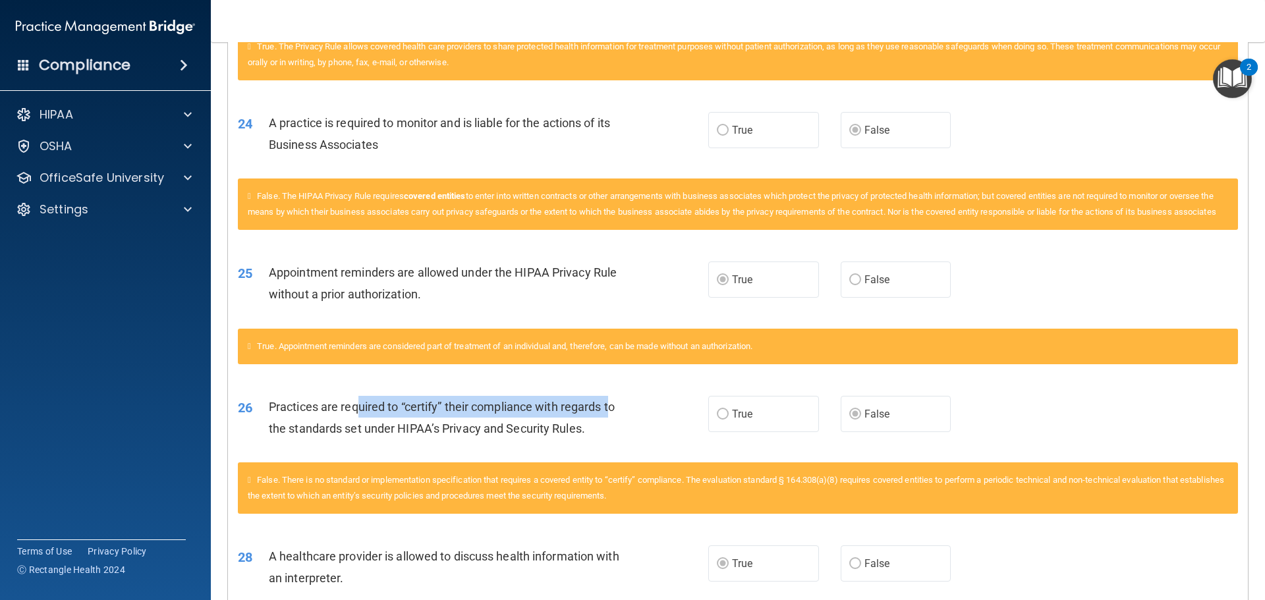
drag, startPoint x: 358, startPoint y: 427, endPoint x: 616, endPoint y: 432, distance: 258.4
click at [615, 428] on span "Practices are required to “certify” their compliance with regards to the standa…" at bounding box center [442, 418] width 346 height 36
click at [620, 436] on div "Practices are required to “certify” their compliance with regards to the standa…" at bounding box center [453, 417] width 368 height 43
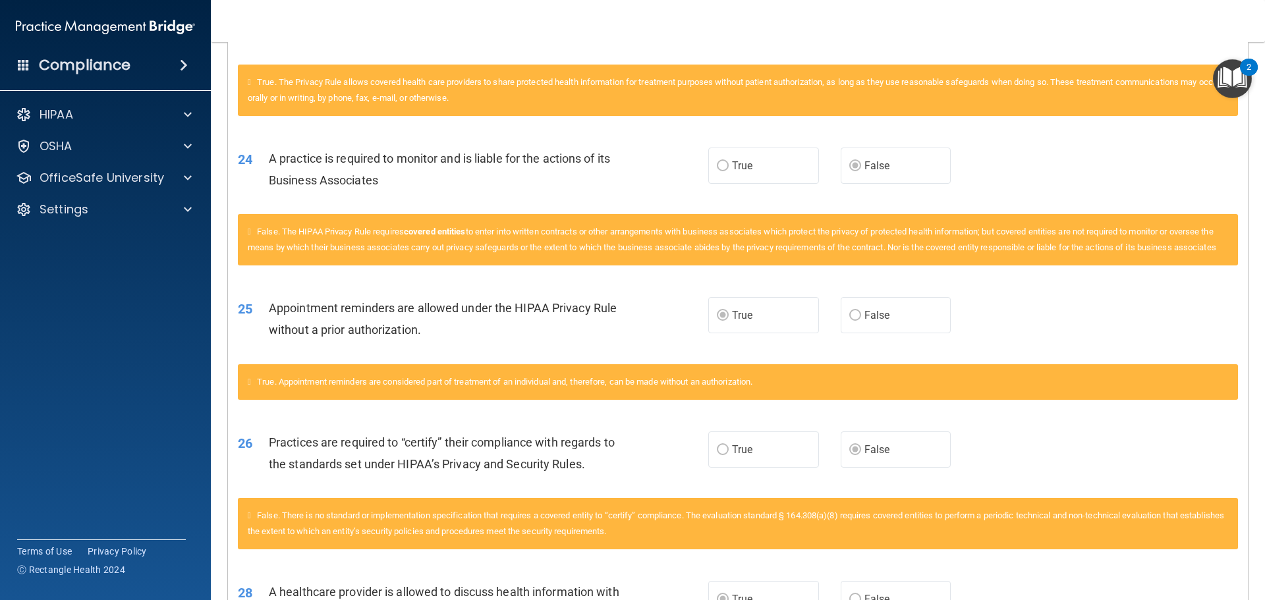
scroll to position [2284, 0]
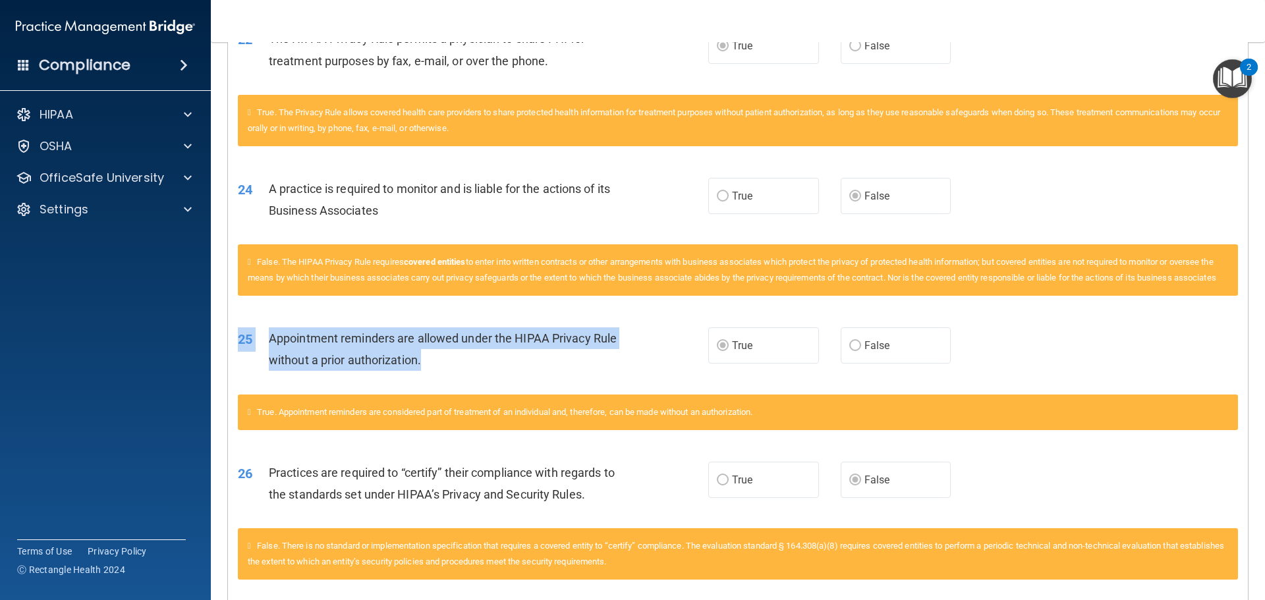
drag, startPoint x: 484, startPoint y: 383, endPoint x: 231, endPoint y: 352, distance: 254.3
click at [231, 352] on div "25 Appointment reminders are allowed under the HIPAA Privacy Rule without a pri…" at bounding box center [473, 353] width 510 height 50
click at [519, 360] on span "Appointment reminders are allowed under the HIPAA Privacy Rule without a prior …" at bounding box center [443, 349] width 348 height 36
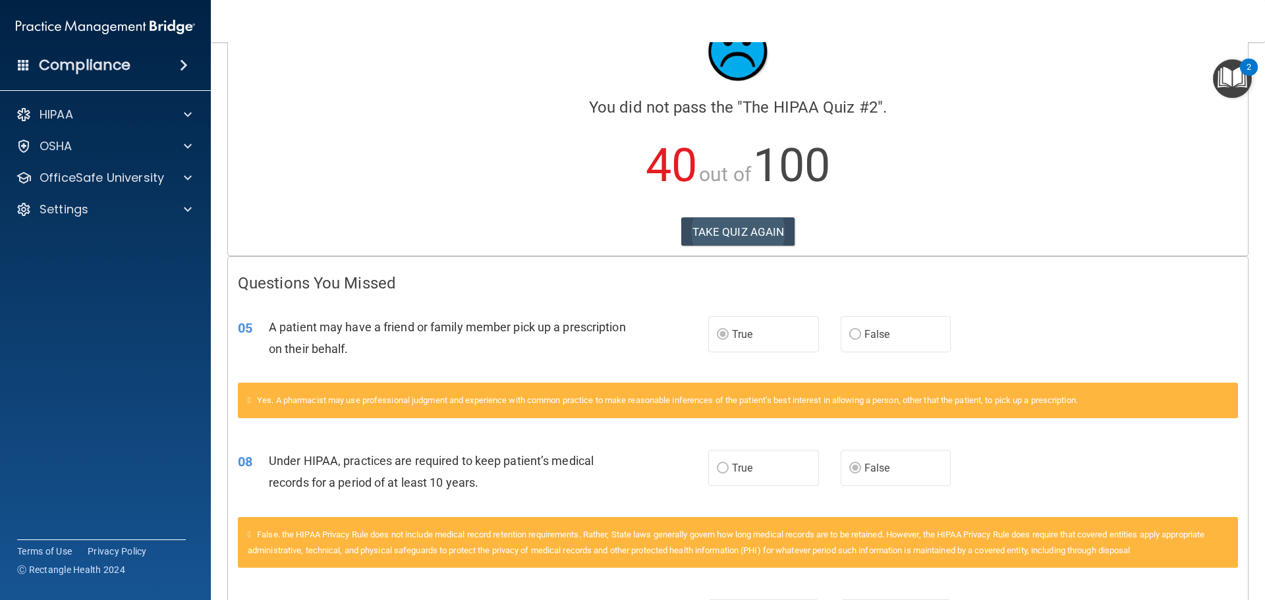
scroll to position [0, 0]
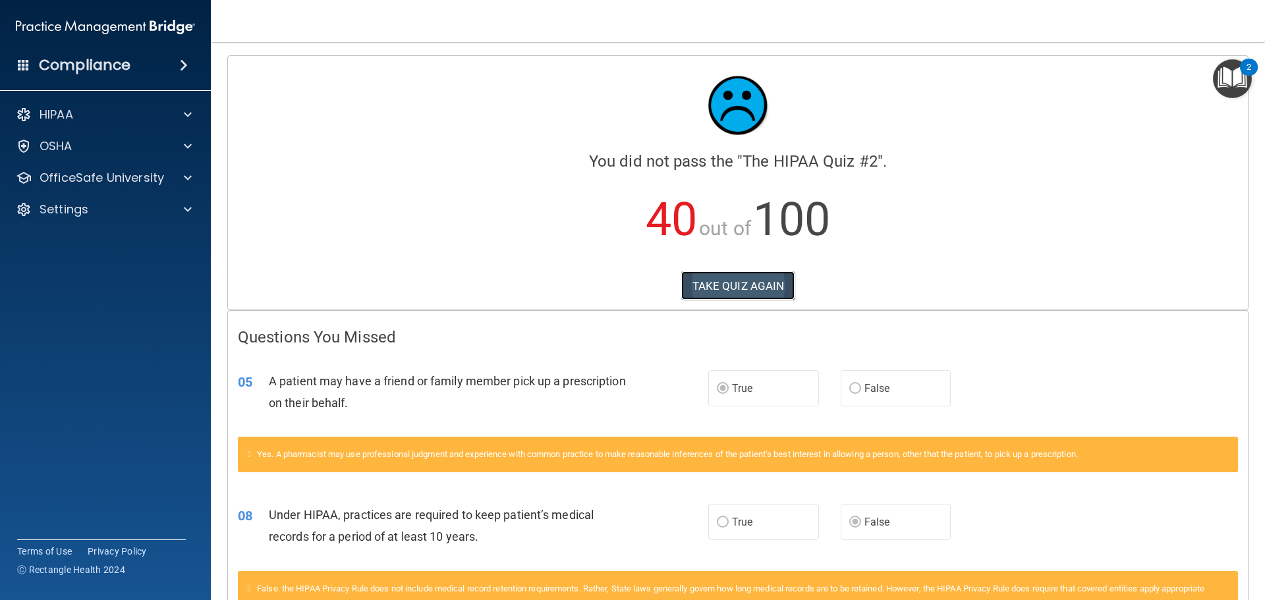
click at [745, 279] on button "TAKE QUIZ AGAIN" at bounding box center [738, 286] width 114 height 29
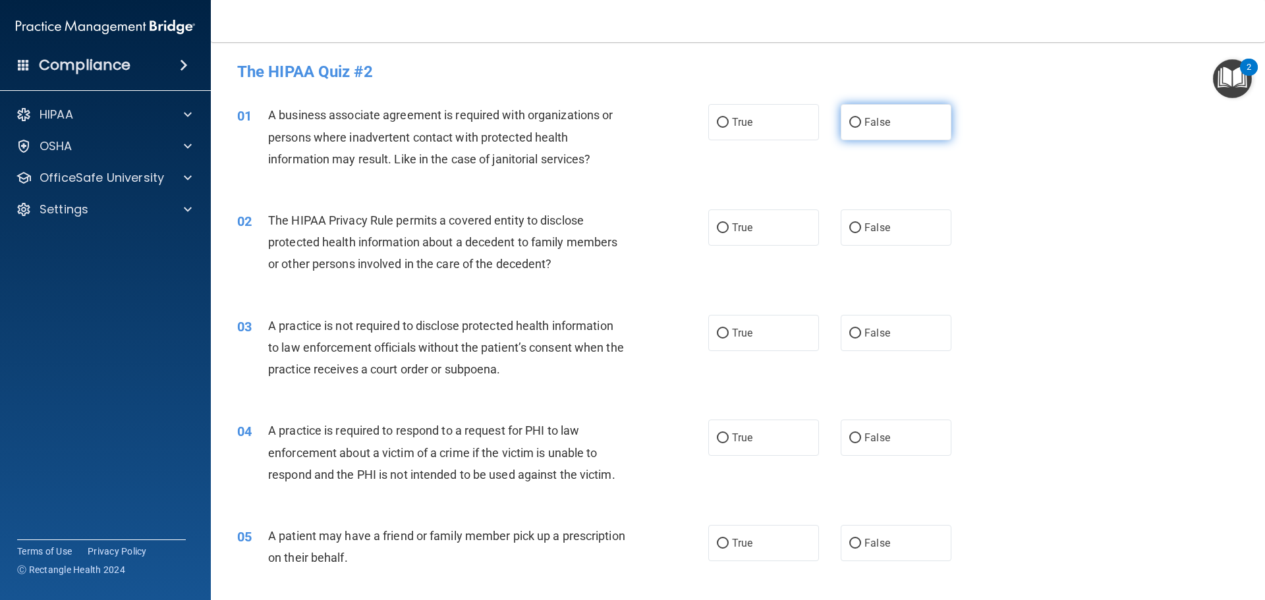
click at [852, 128] on input "False" at bounding box center [855, 123] width 12 height 10
radio input "true"
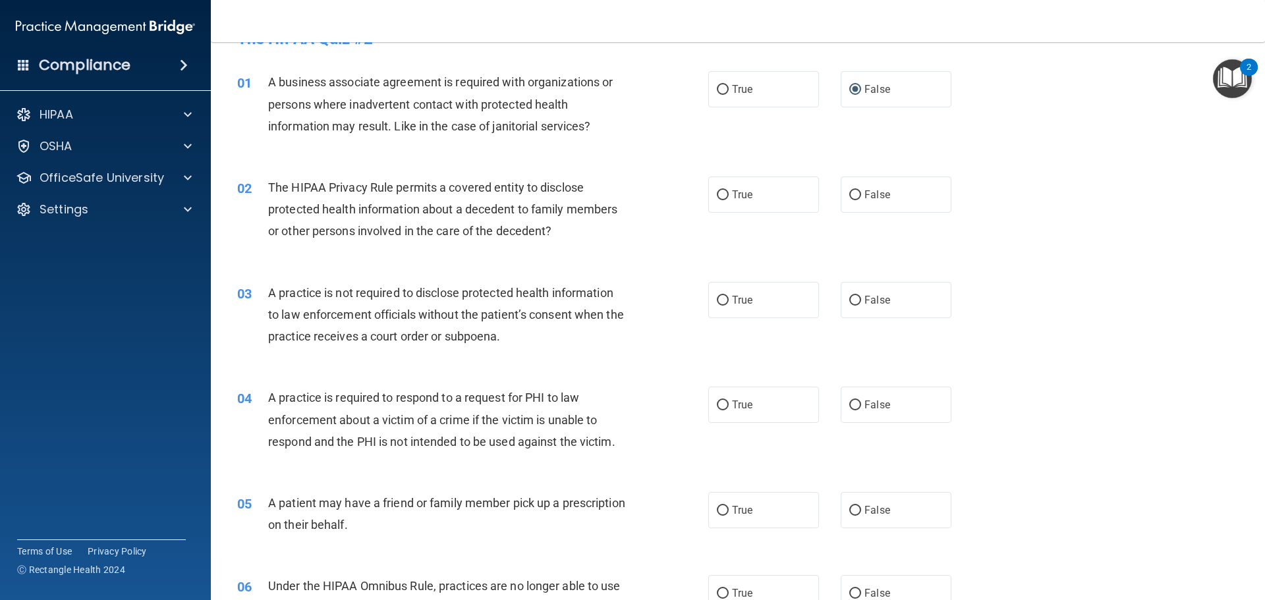
scroll to position [66, 0]
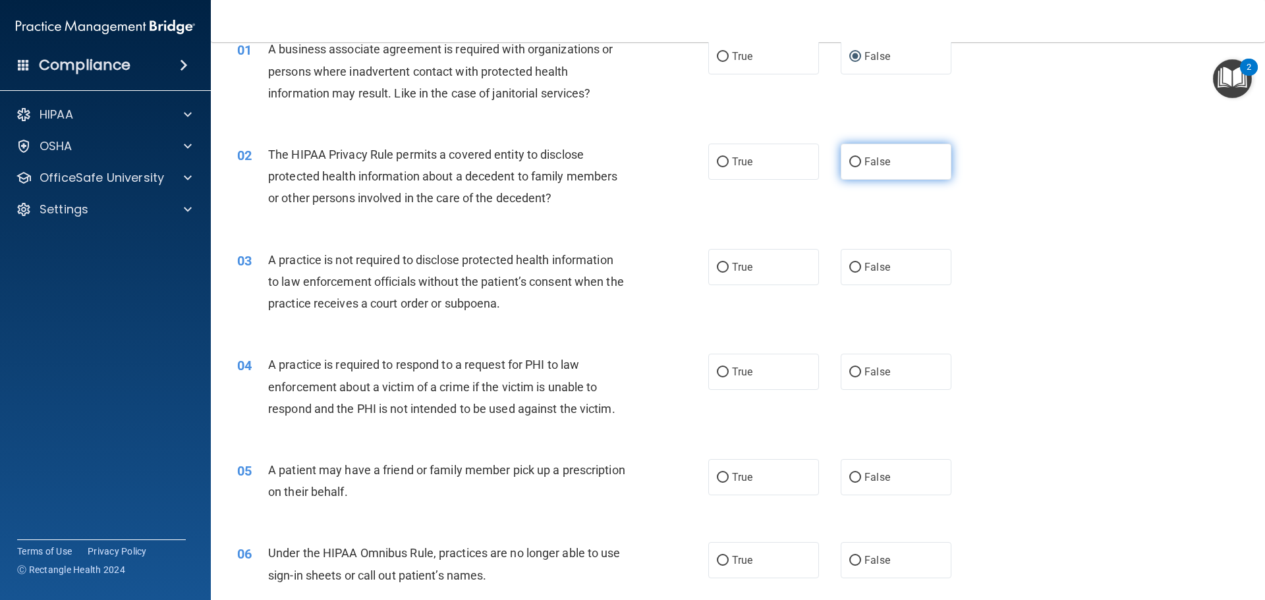
click at [883, 164] on span "False" at bounding box center [878, 162] width 26 height 13
click at [861, 164] on input "False" at bounding box center [855, 162] width 12 height 10
radio input "true"
click at [883, 164] on span "False" at bounding box center [878, 162] width 26 height 13
click at [861, 164] on input "False" at bounding box center [855, 162] width 12 height 10
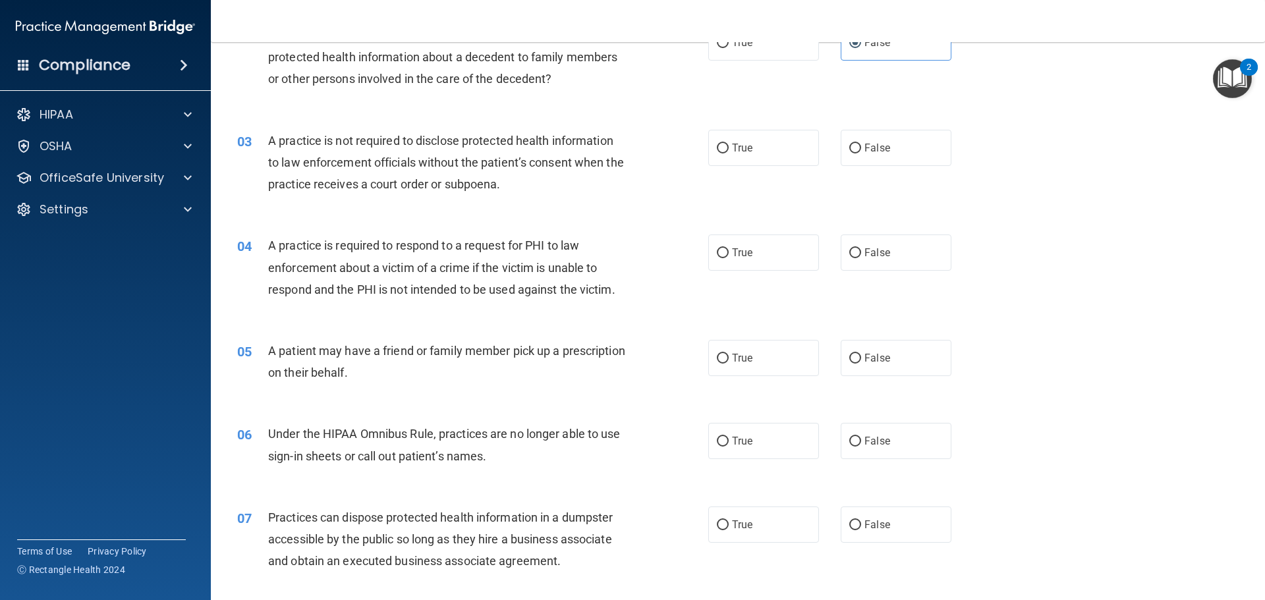
scroll to position [198, 0]
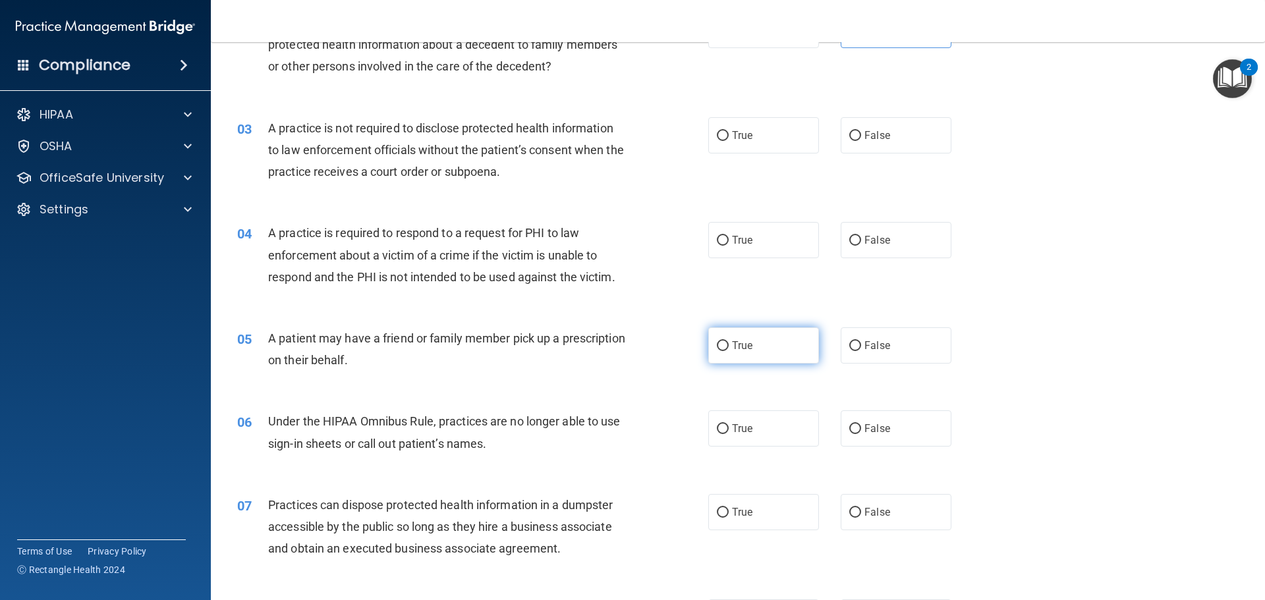
click at [725, 348] on label "True" at bounding box center [763, 346] width 111 height 36
click at [725, 348] on input "True" at bounding box center [723, 346] width 12 height 10
radio input "true"
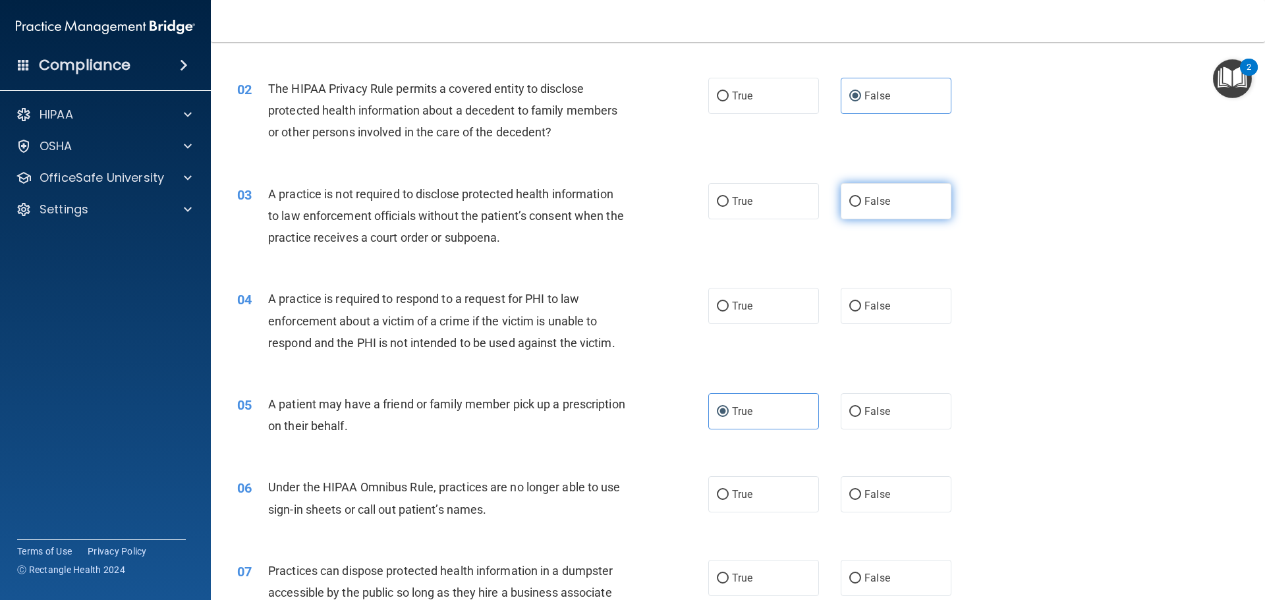
click at [853, 198] on input "False" at bounding box center [855, 202] width 12 height 10
radio input "true"
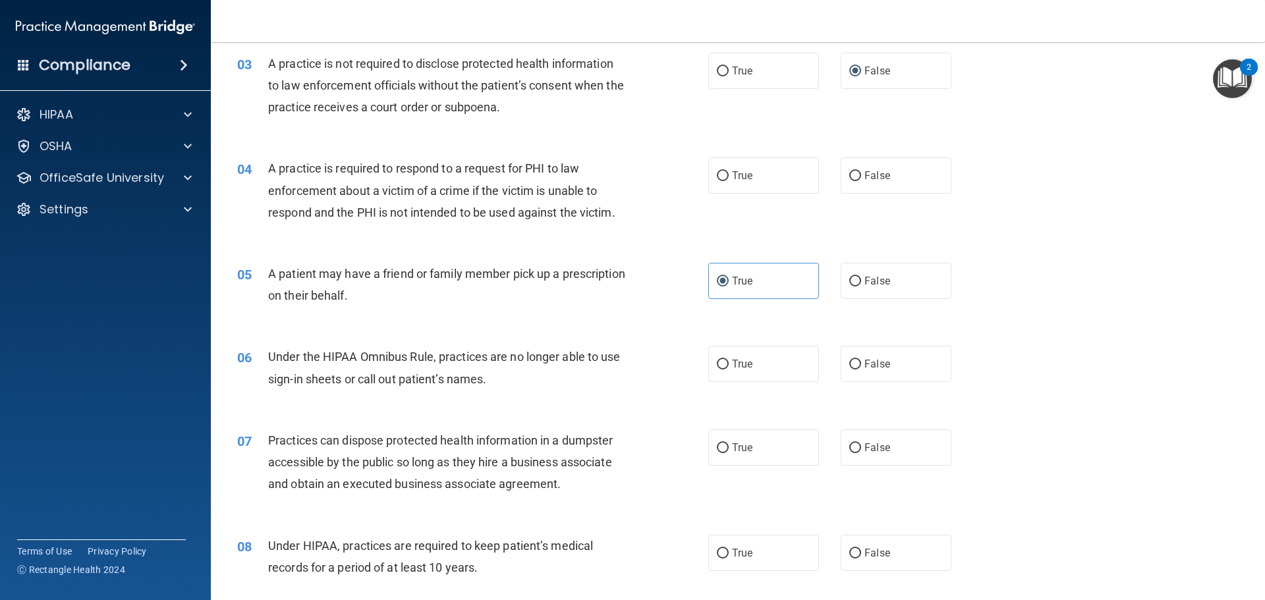
scroll to position [264, 0]
click at [739, 162] on label "True" at bounding box center [763, 174] width 111 height 36
click at [729, 170] on input "True" at bounding box center [723, 175] width 12 height 10
radio input "true"
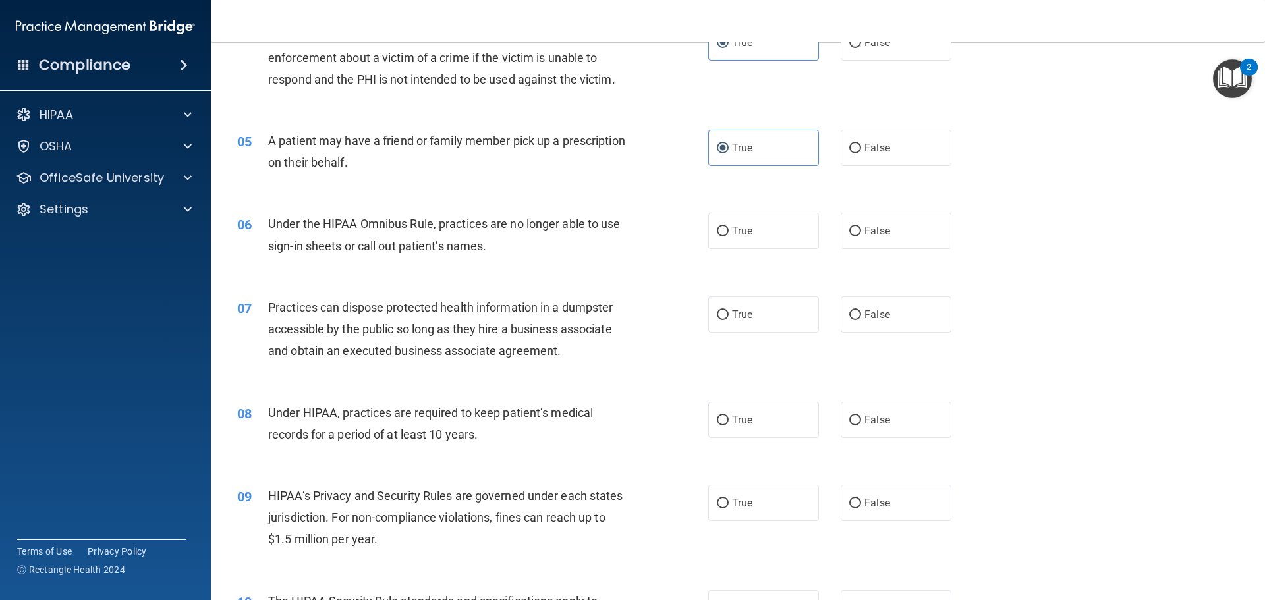
scroll to position [461, 0]
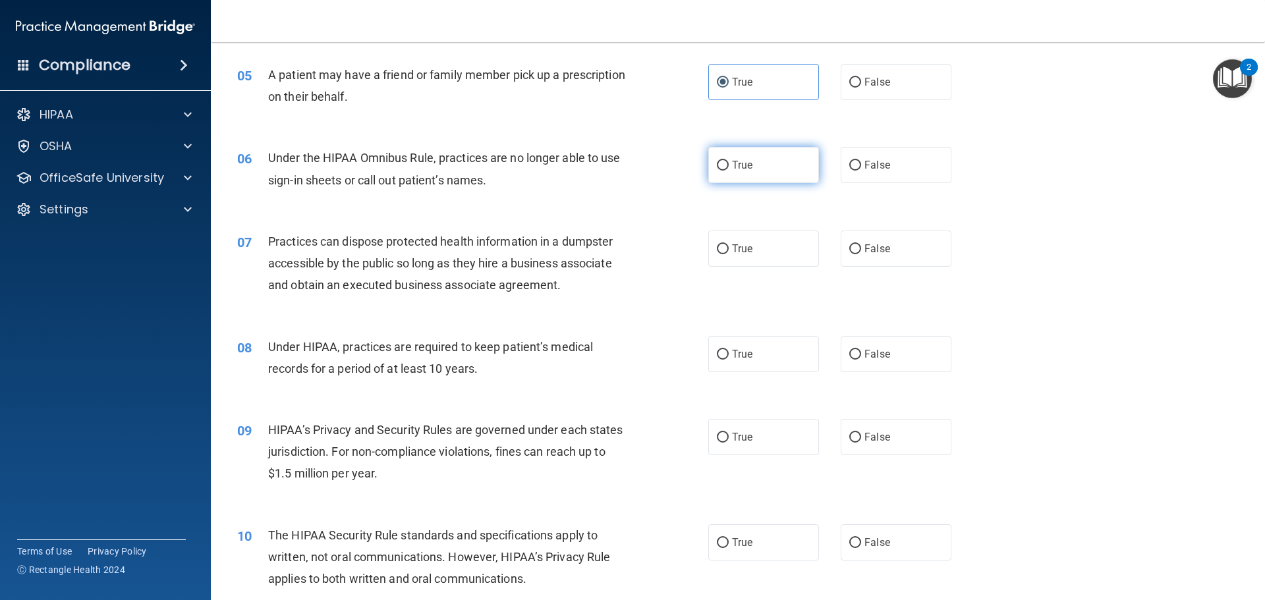
click at [760, 163] on label "True" at bounding box center [763, 165] width 111 height 36
click at [729, 163] on input "True" at bounding box center [723, 166] width 12 height 10
radio input "true"
click at [895, 170] on label "False" at bounding box center [896, 165] width 111 height 36
click at [861, 170] on input "False" at bounding box center [855, 166] width 12 height 10
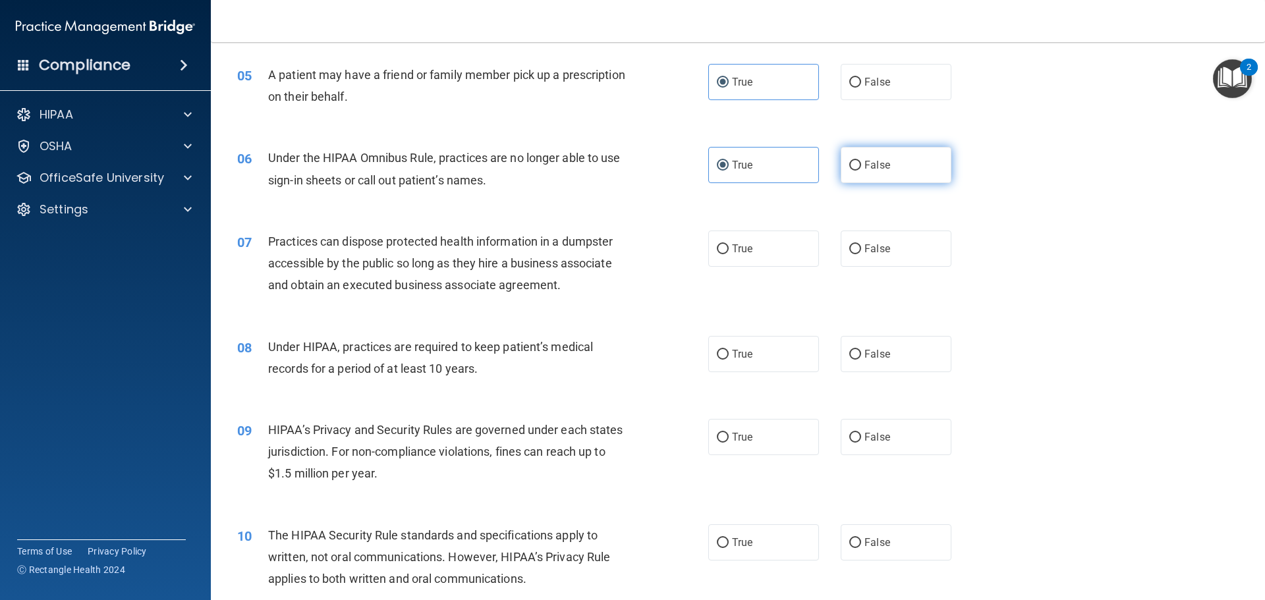
radio input "true"
radio input "false"
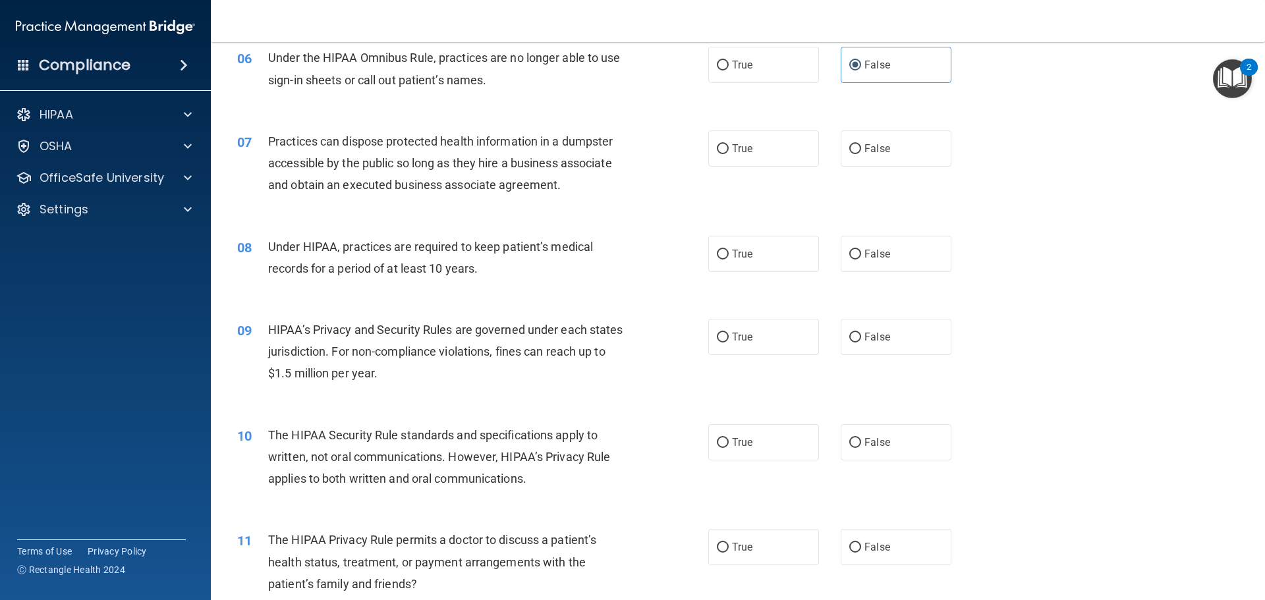
scroll to position [593, 0]
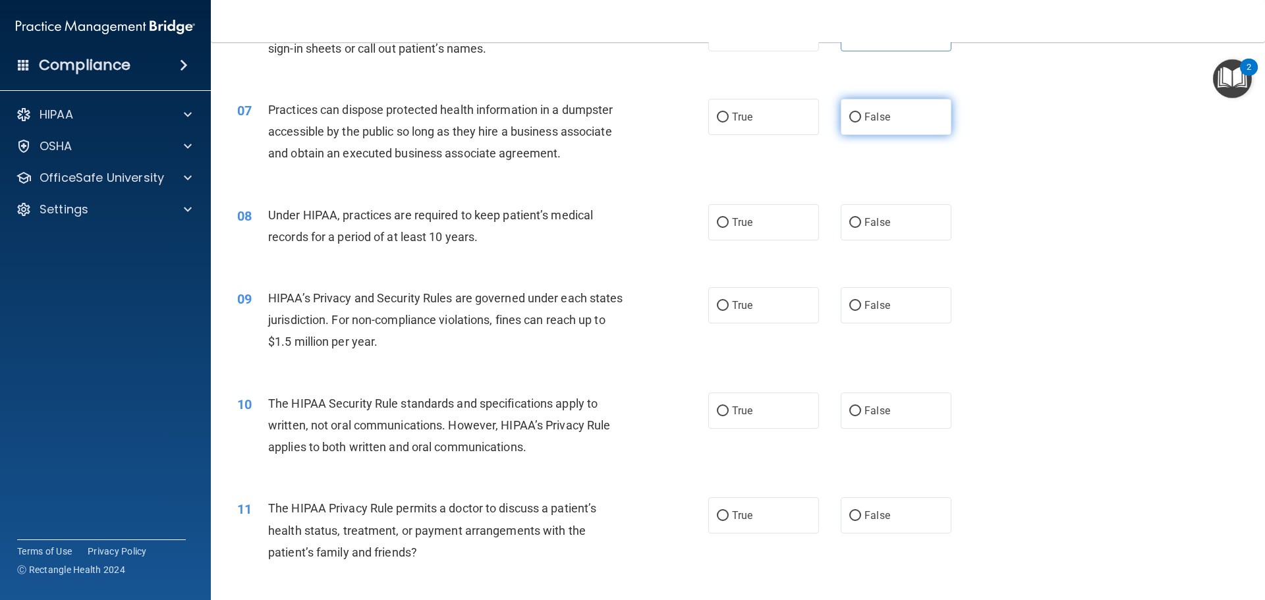
click at [882, 120] on span "False" at bounding box center [878, 117] width 26 height 13
click at [861, 120] on input "False" at bounding box center [855, 118] width 12 height 10
radio input "true"
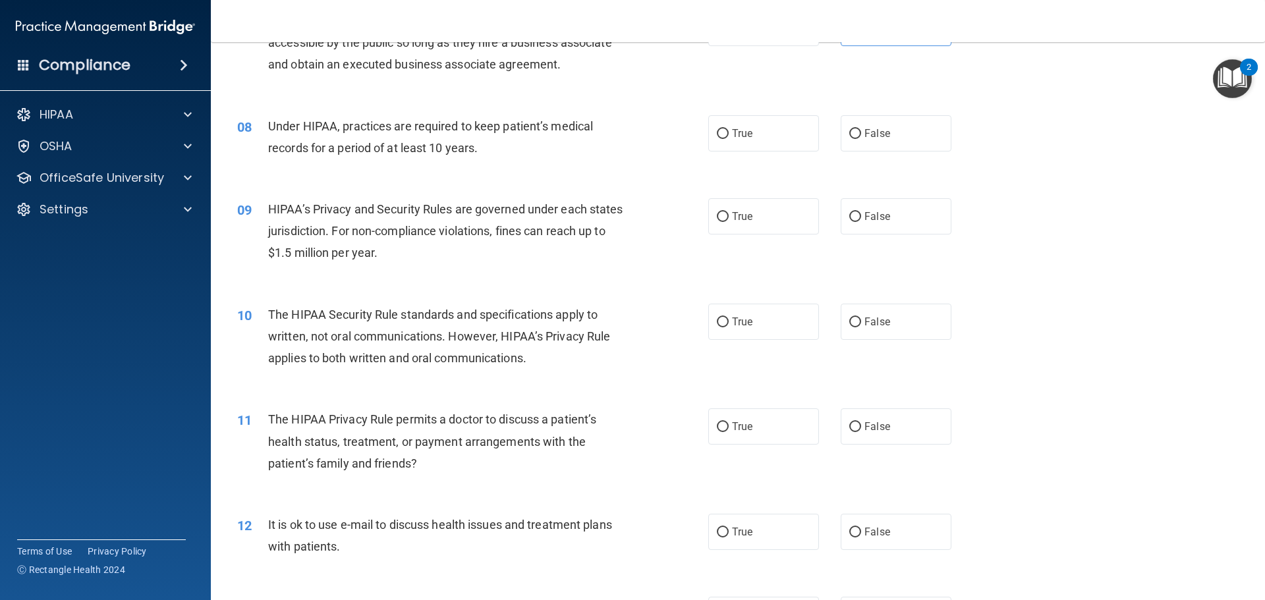
scroll to position [659, 0]
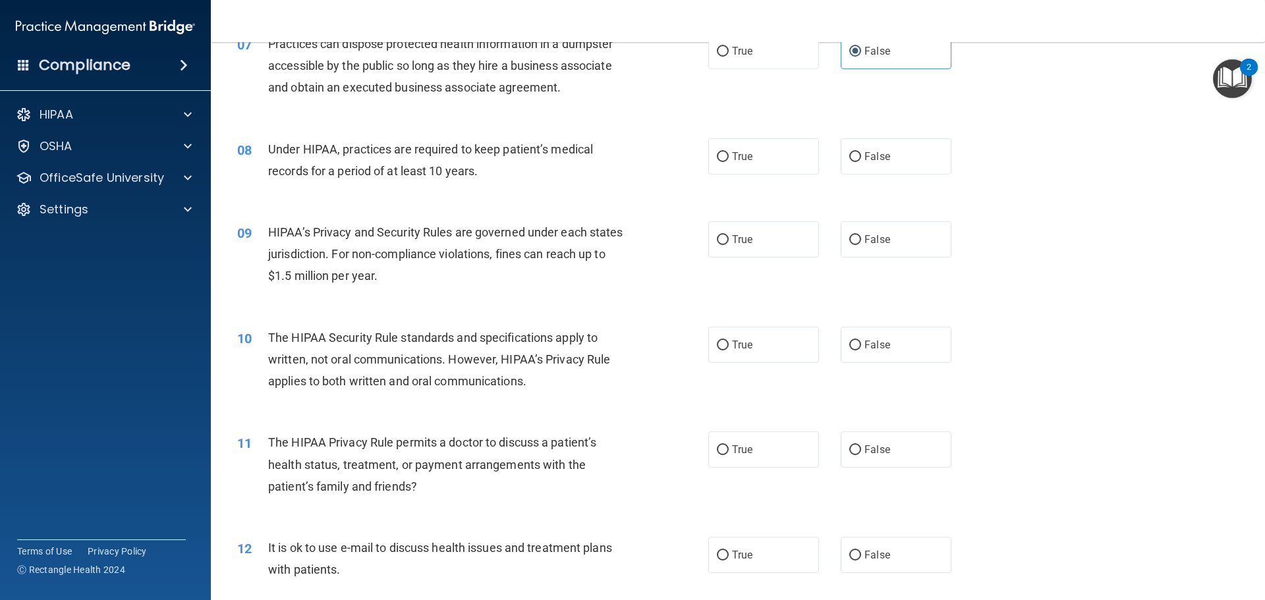
click at [877, 177] on div "08 Under HIPAA, practices are required to keep patient’s medical records for a …" at bounding box center [737, 163] width 1021 height 83
click at [865, 154] on span "False" at bounding box center [878, 156] width 26 height 13
click at [860, 154] on input "False" at bounding box center [855, 157] width 12 height 10
radio input "true"
drag, startPoint x: 856, startPoint y: 233, endPoint x: 845, endPoint y: 233, distance: 11.2
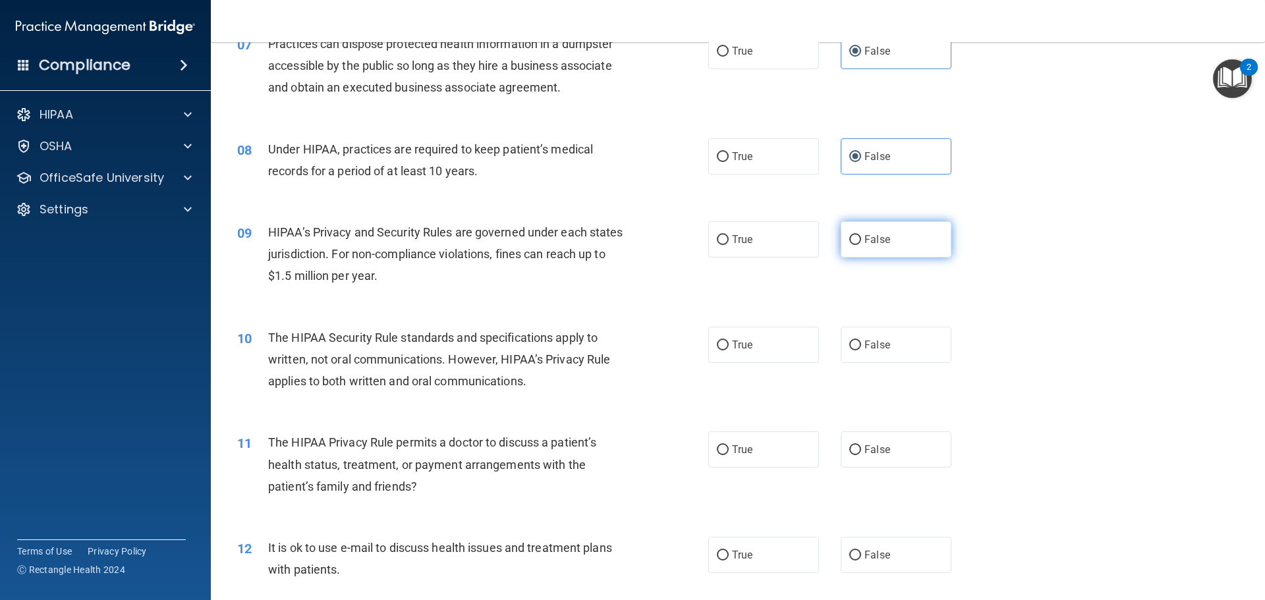
click at [855, 233] on label "False" at bounding box center [896, 239] width 111 height 36
click at [855, 235] on input "False" at bounding box center [855, 240] width 12 height 10
radio input "true"
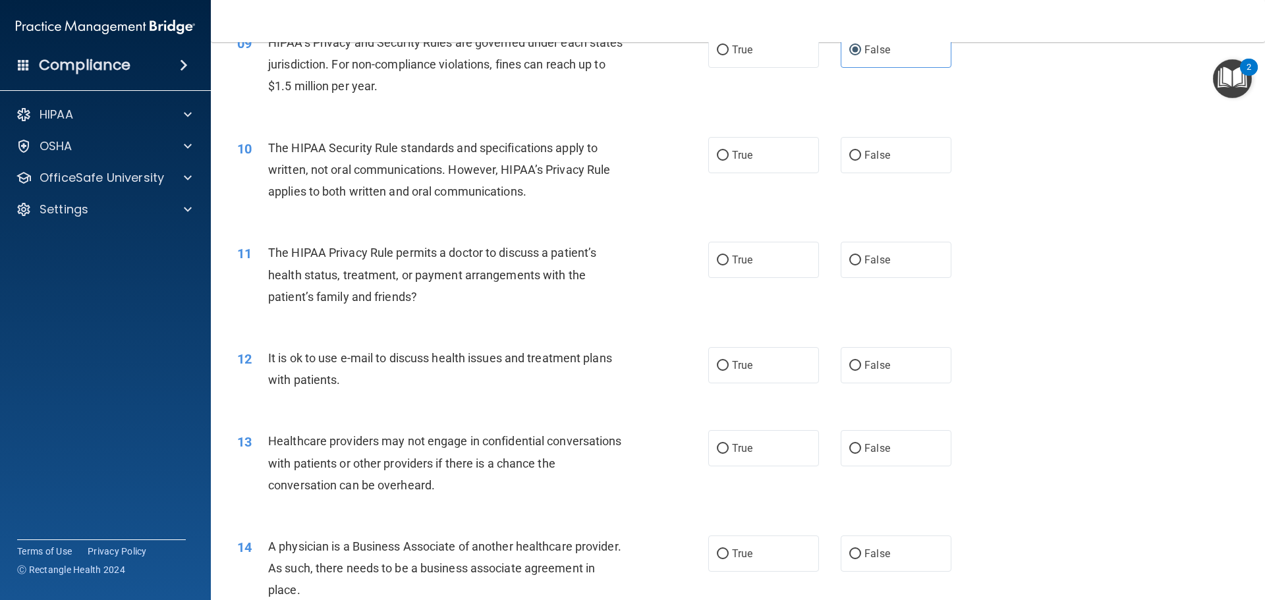
scroll to position [857, 0]
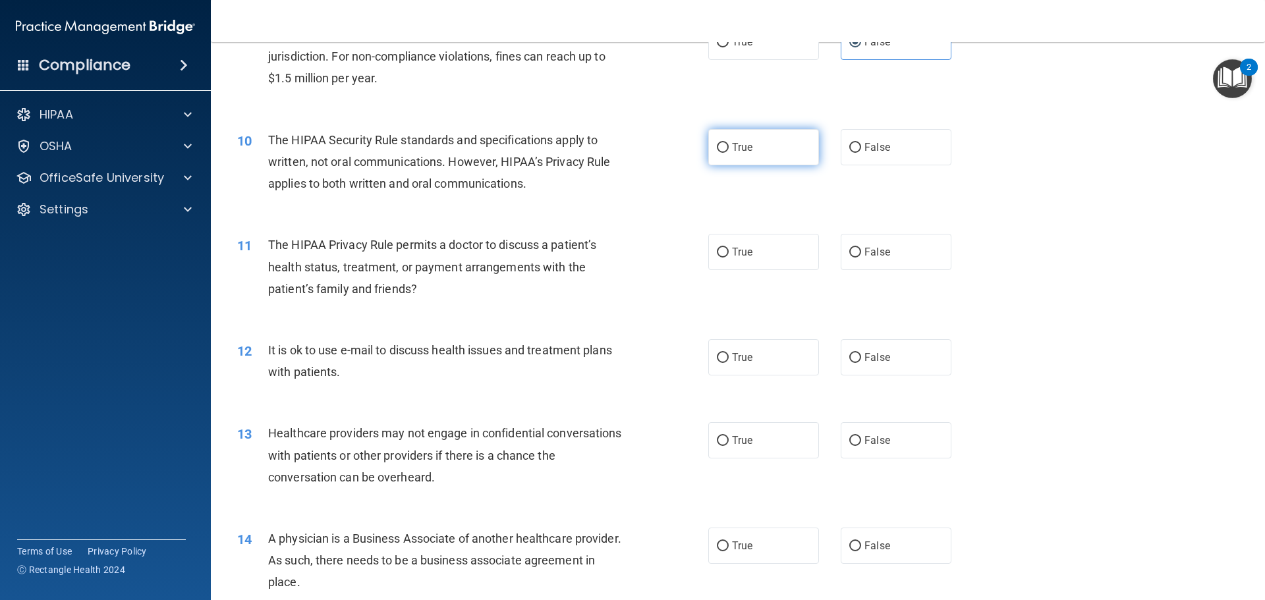
drag, startPoint x: 742, startPoint y: 159, endPoint x: 730, endPoint y: 147, distance: 17.2
click at [742, 177] on div "10 The HIPAA Security Rule standards and specifications apply to written, not o…" at bounding box center [737, 165] width 1021 height 105
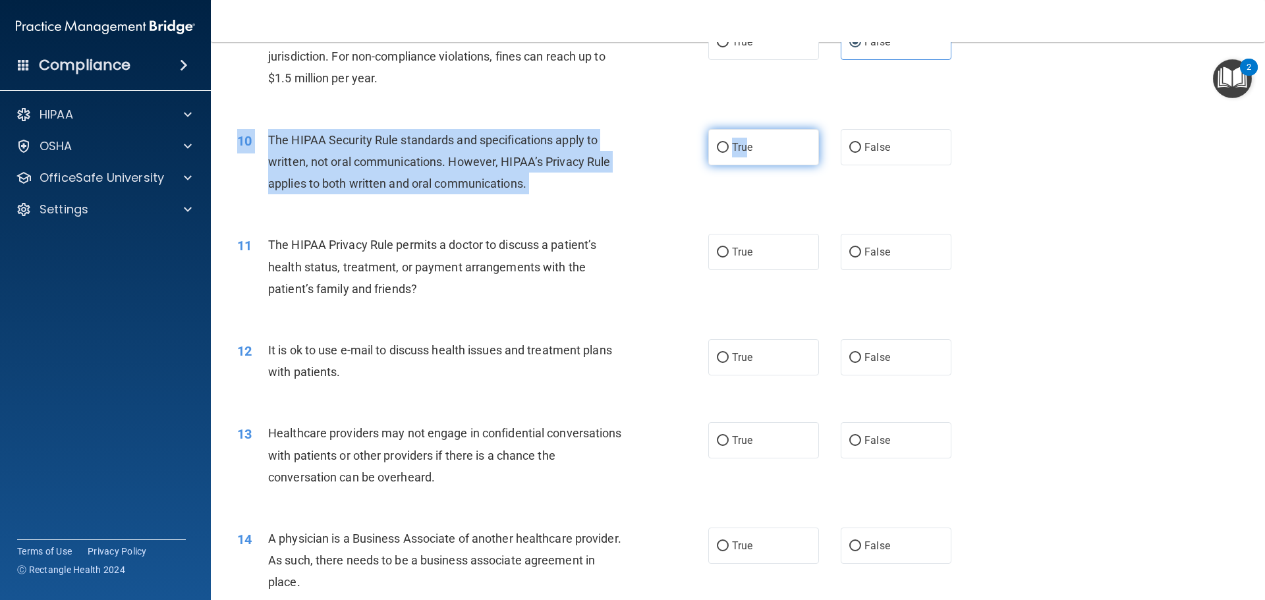
click at [724, 136] on label "True" at bounding box center [763, 147] width 111 height 36
click at [724, 143] on input "True" at bounding box center [723, 148] width 12 height 10
radio input "true"
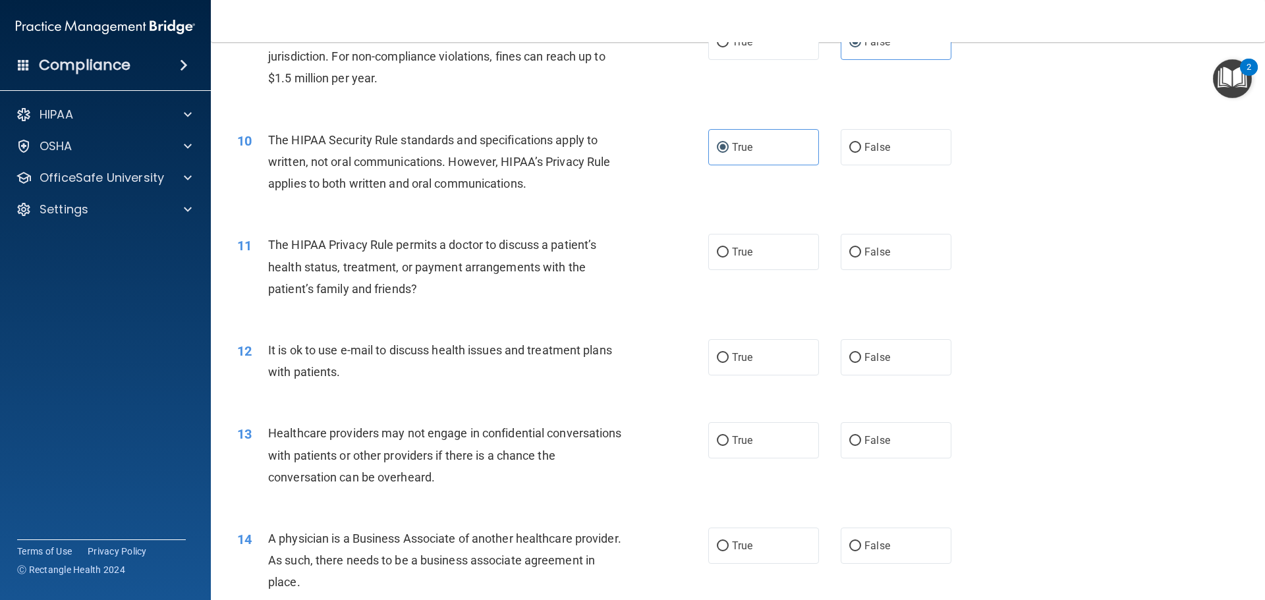
click at [594, 291] on div "The HIPAA Privacy Rule permits a doctor to discuss a patient’s health status, t…" at bounding box center [452, 267] width 368 height 66
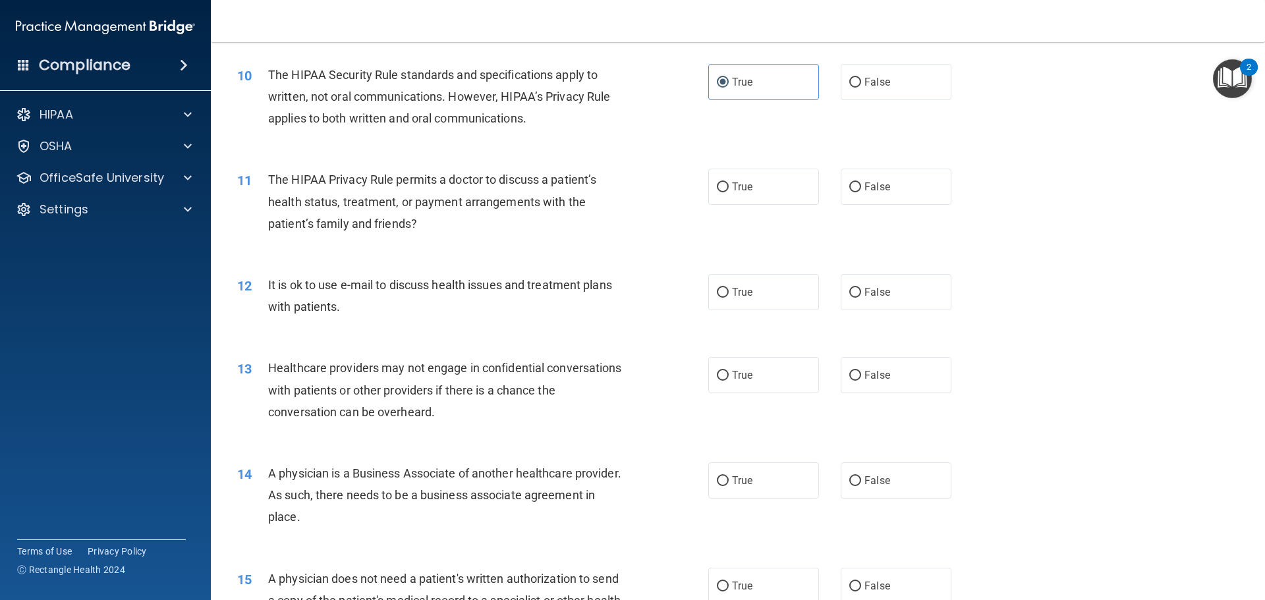
scroll to position [923, 0]
click at [723, 185] on input "True" at bounding box center [723, 187] width 12 height 10
radio input "true"
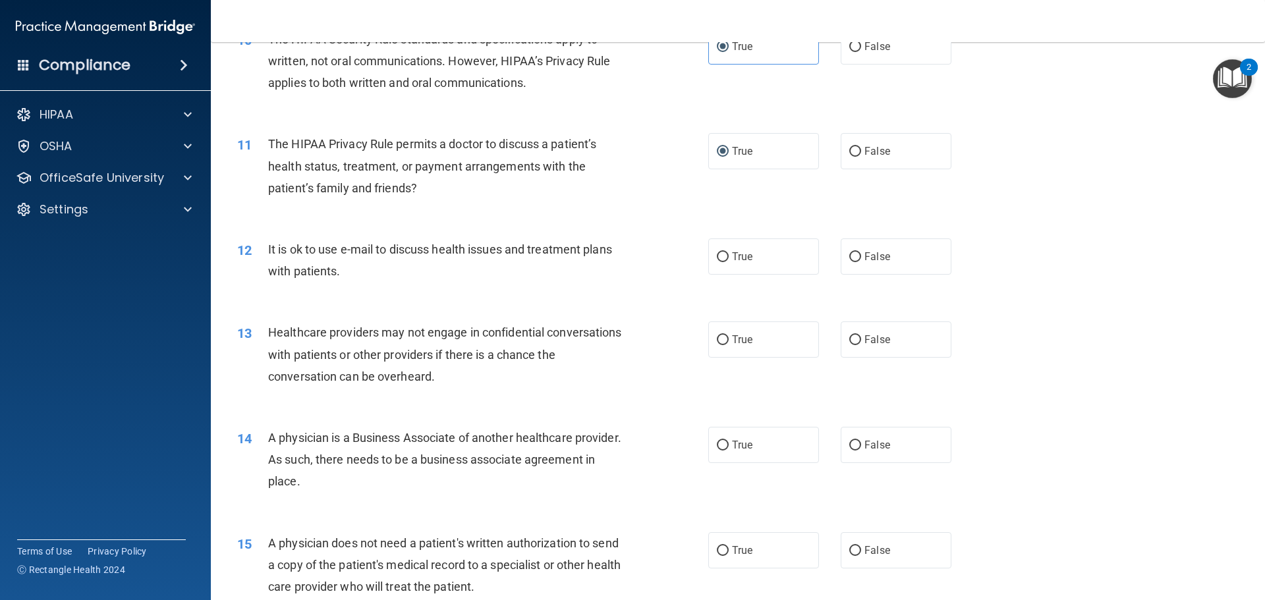
scroll to position [988, 0]
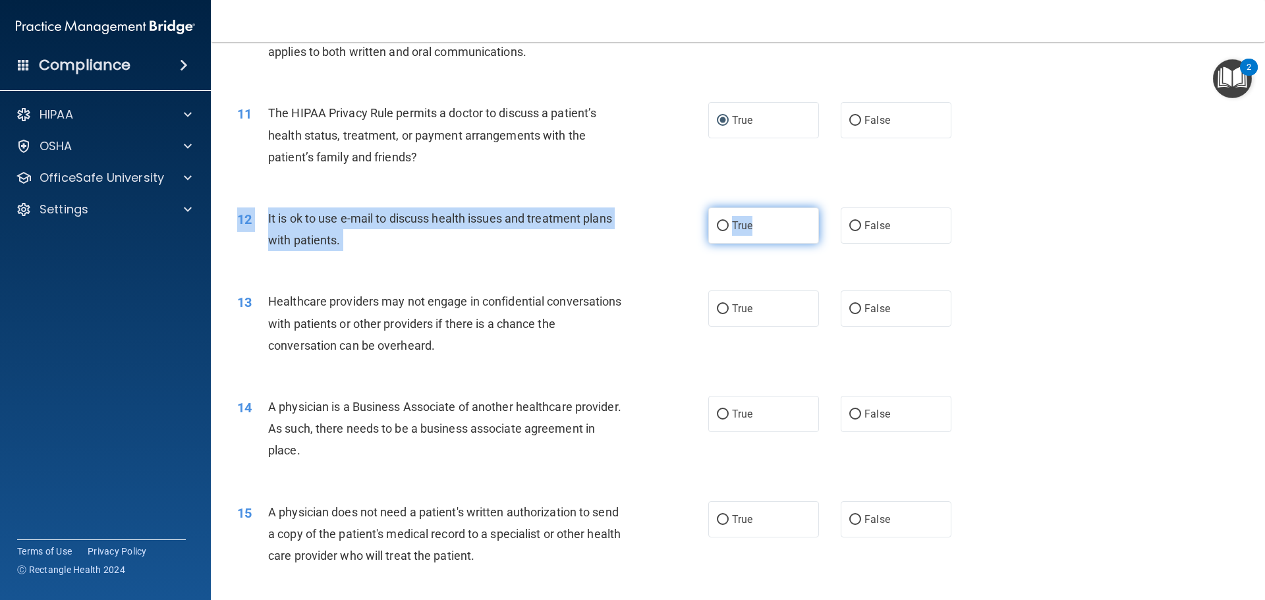
drag, startPoint x: 772, startPoint y: 243, endPoint x: 766, endPoint y: 239, distance: 7.1
click at [770, 246] on div "12 It is ok to use e-mail to discuss health issues and treatment plans with pat…" at bounding box center [737, 232] width 1021 height 83
click at [765, 233] on label "True" at bounding box center [763, 226] width 111 height 36
click at [729, 231] on input "True" at bounding box center [723, 226] width 12 height 10
radio input "true"
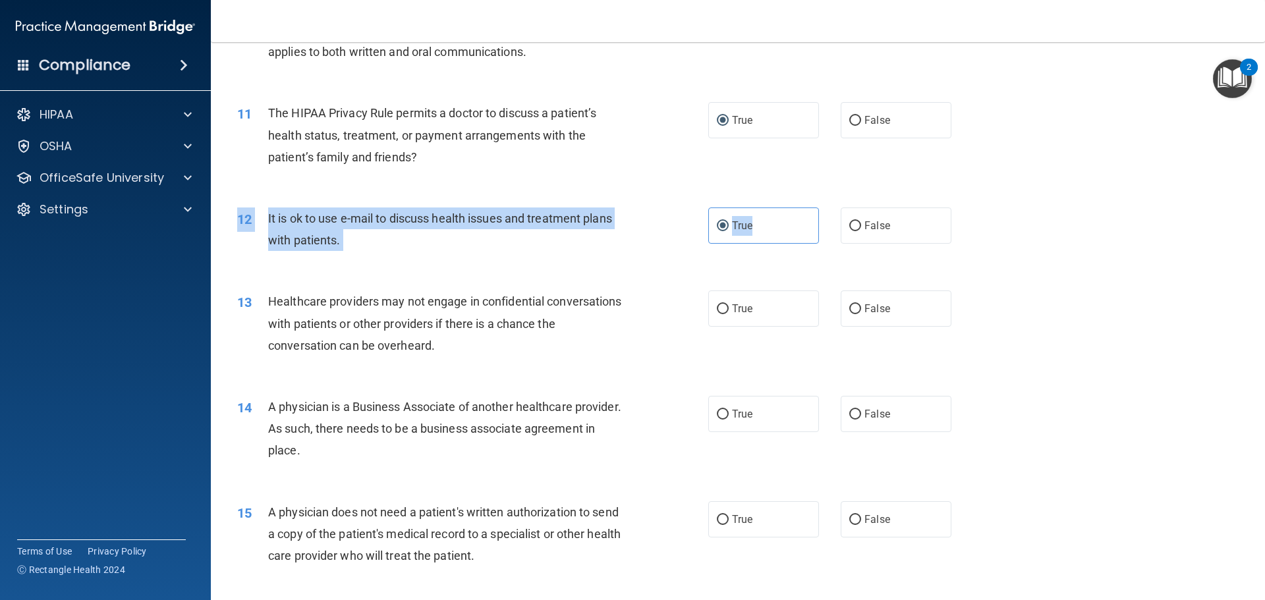
click at [537, 230] on div "It is ok to use e-mail to discuss health issues and treatment plans with patien…" at bounding box center [452, 229] width 368 height 43
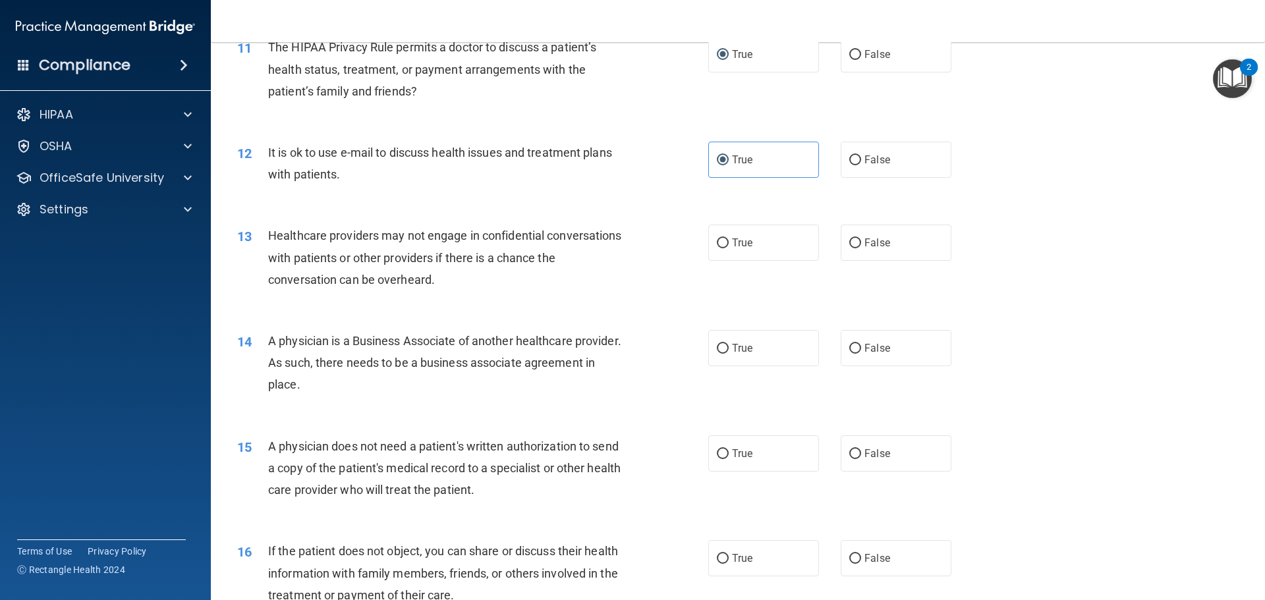
click at [498, 292] on div "13 Healthcare providers may not engage in confidential conversations with patie…" at bounding box center [472, 261] width 511 height 72
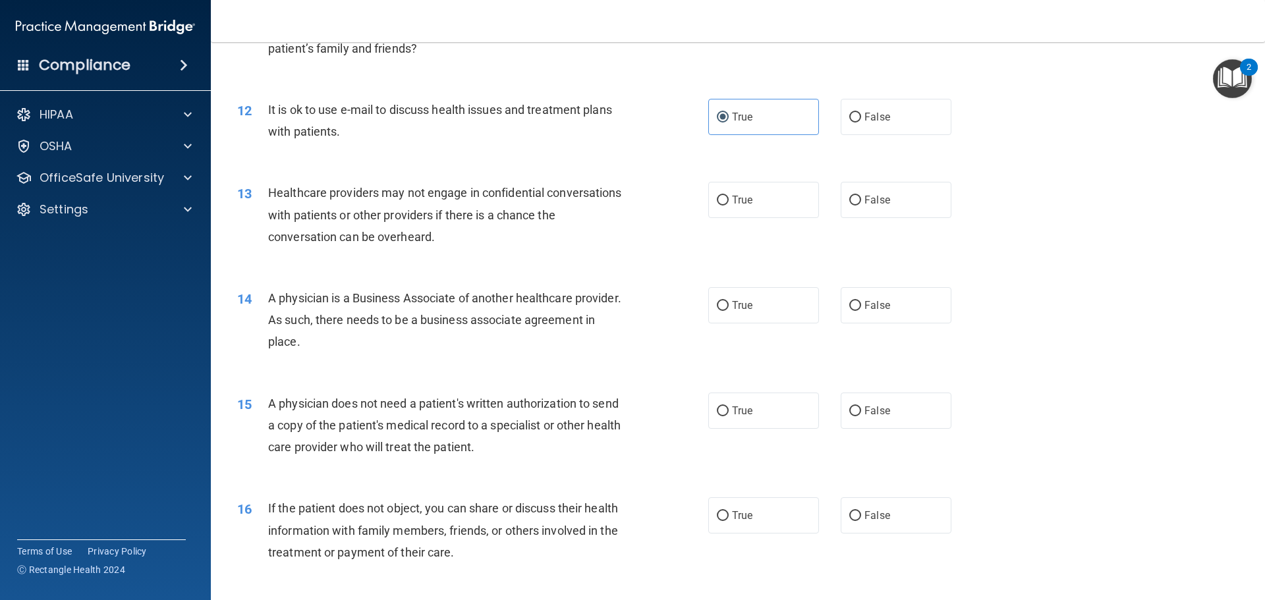
scroll to position [1120, 0]
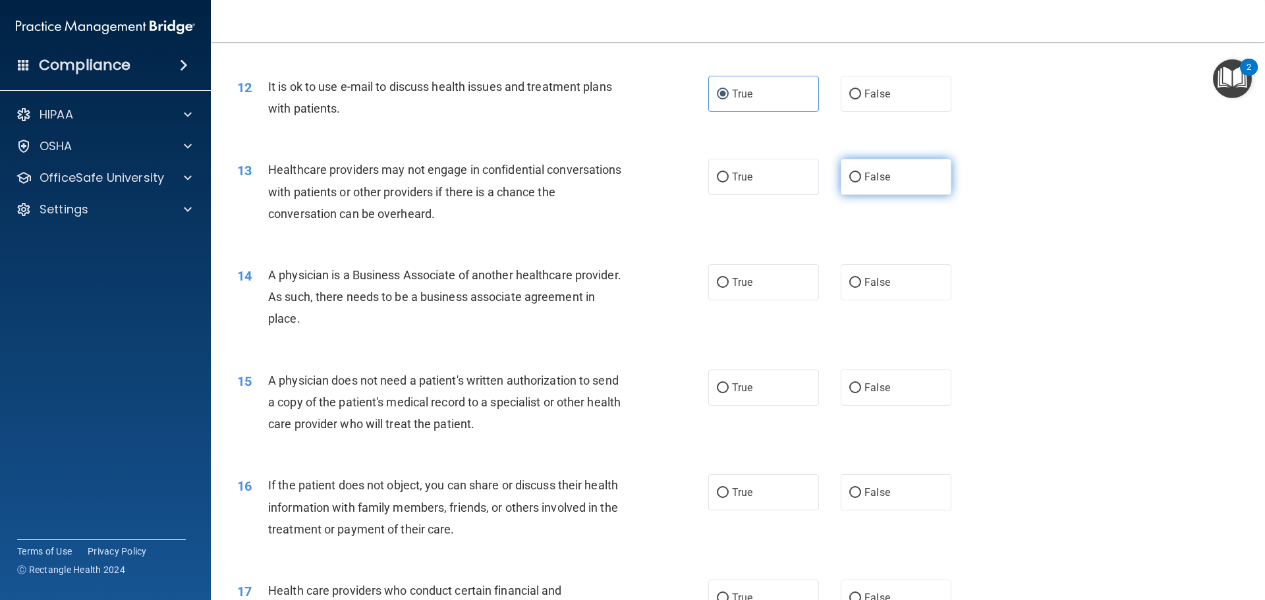
click at [864, 185] on label "False" at bounding box center [896, 177] width 111 height 36
click at [861, 183] on input "False" at bounding box center [855, 178] width 12 height 10
radio input "true"
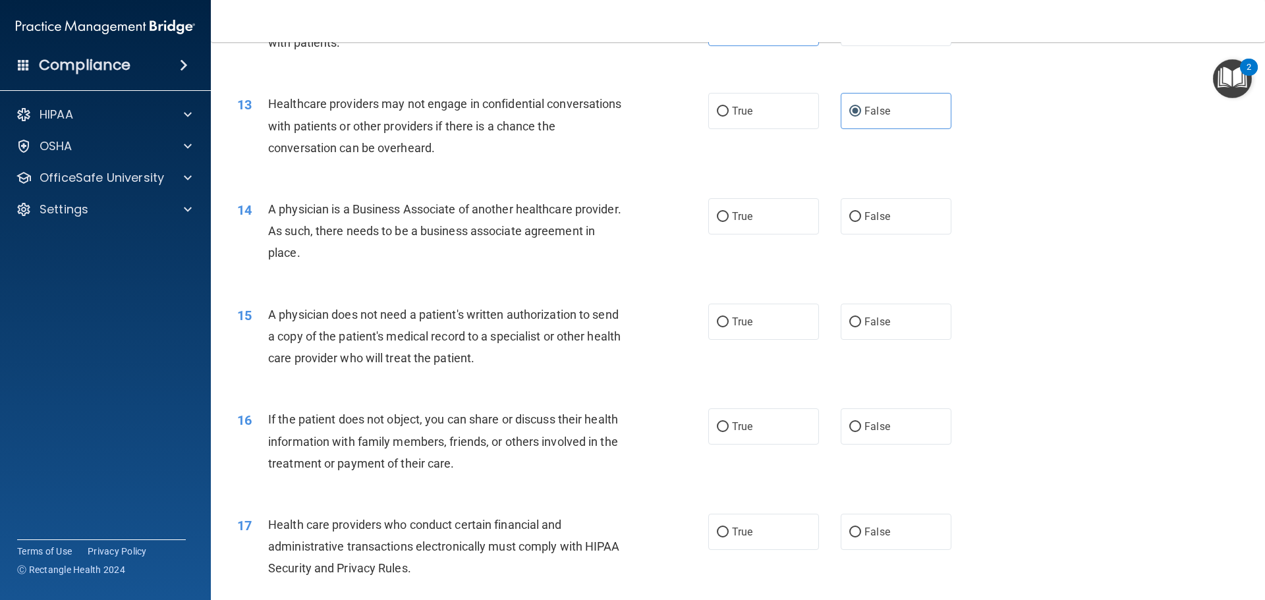
click at [546, 237] on span "A physician is a Business Associate of another healthcare provider. As such, th…" at bounding box center [444, 230] width 353 height 57
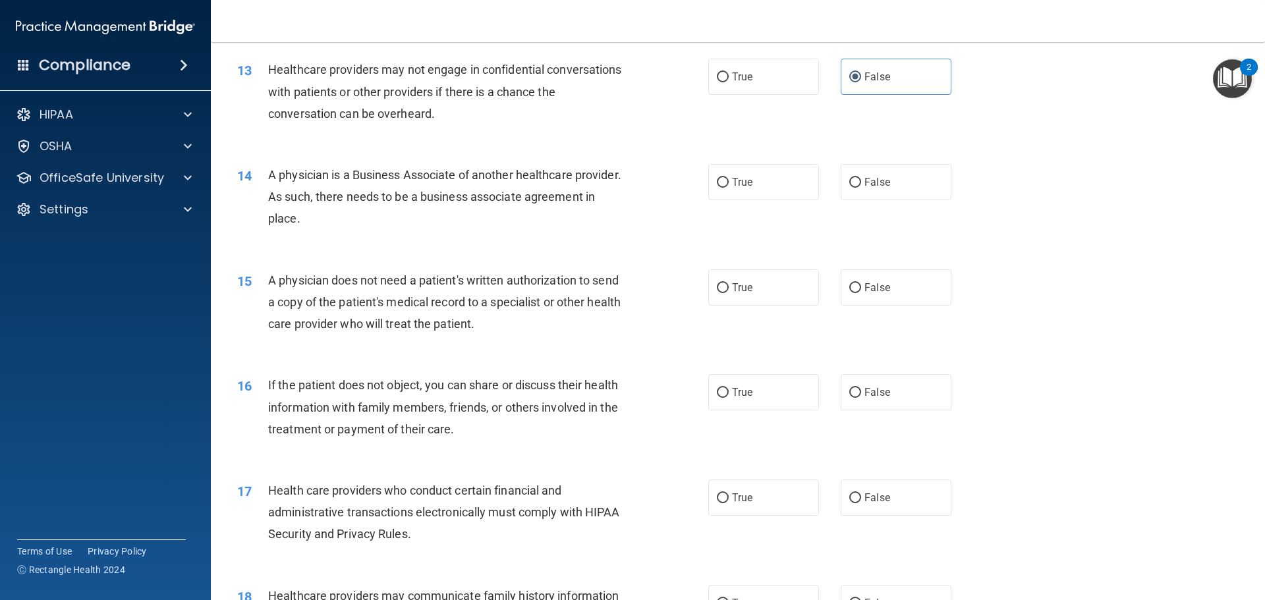
scroll to position [1252, 0]
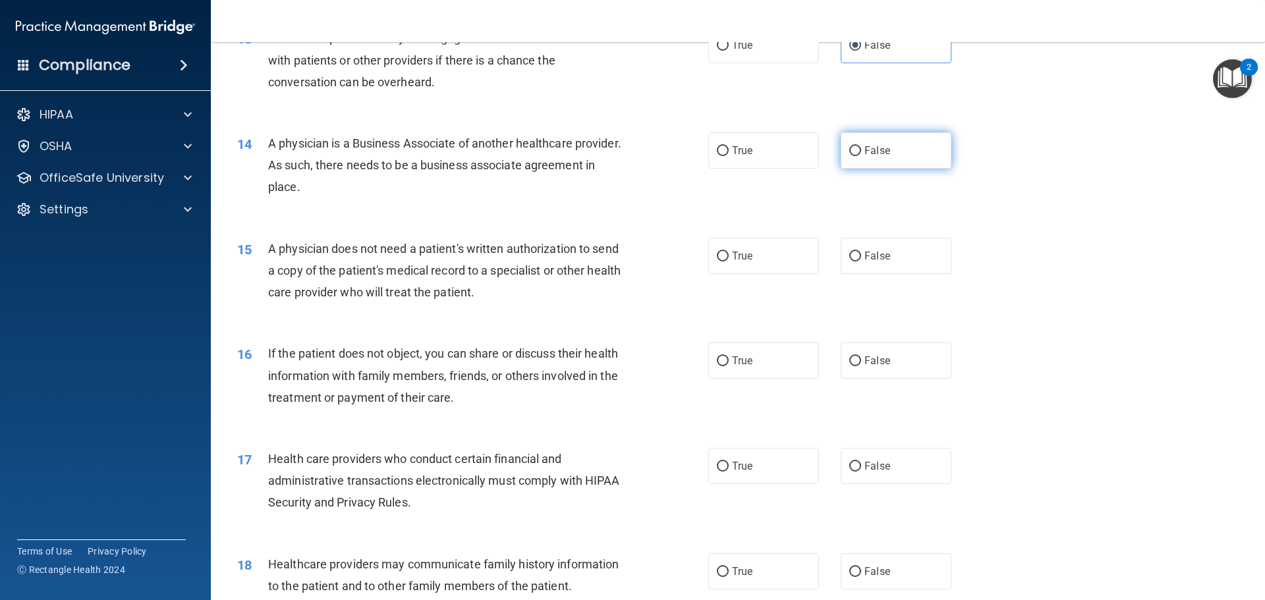
click at [865, 148] on span "False" at bounding box center [878, 150] width 26 height 13
click at [861, 148] on input "False" at bounding box center [855, 151] width 12 height 10
radio input "true"
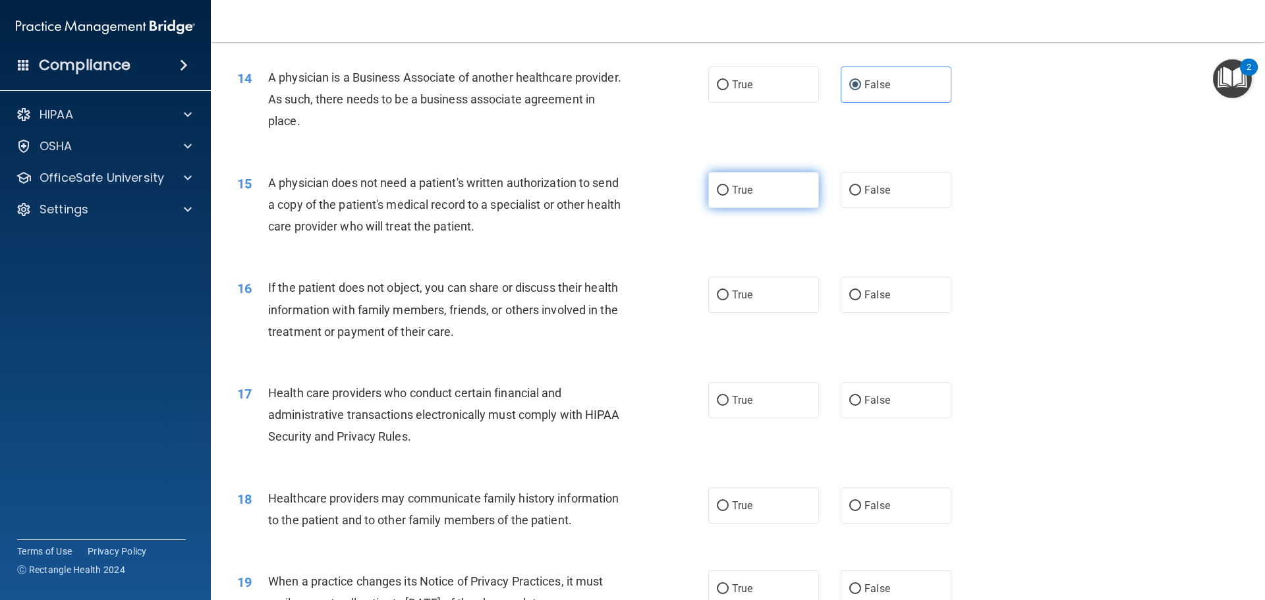
click at [708, 195] on label "True" at bounding box center [763, 190] width 111 height 36
click at [717, 195] on input "True" at bounding box center [723, 191] width 12 height 10
radio input "true"
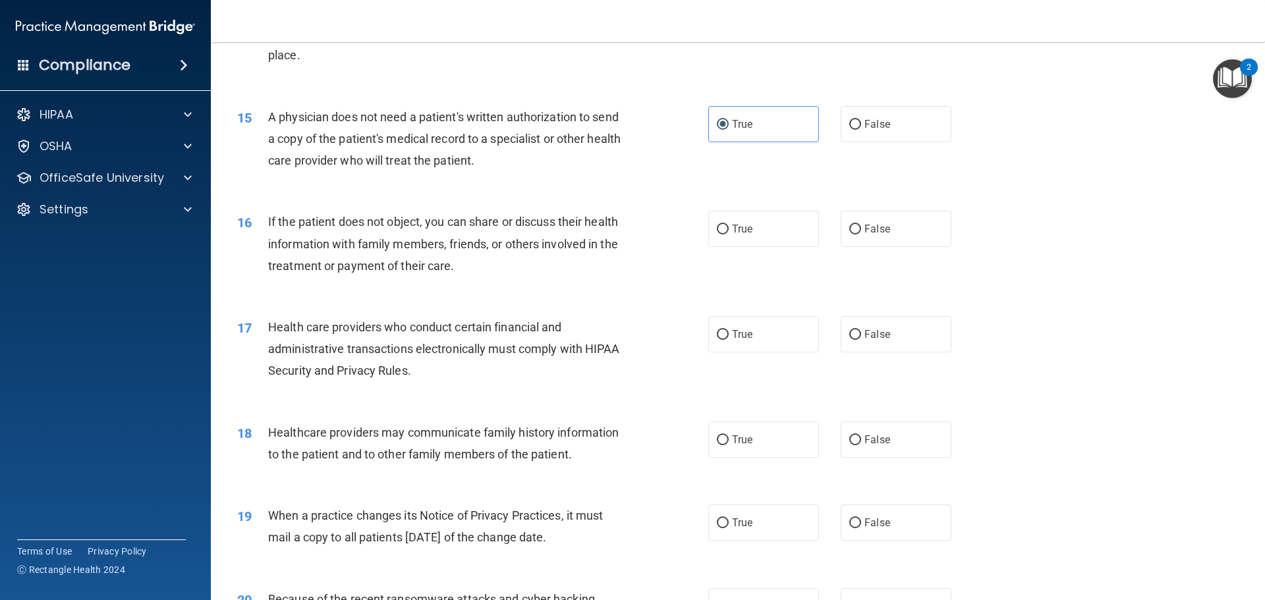
scroll to position [1450, 0]
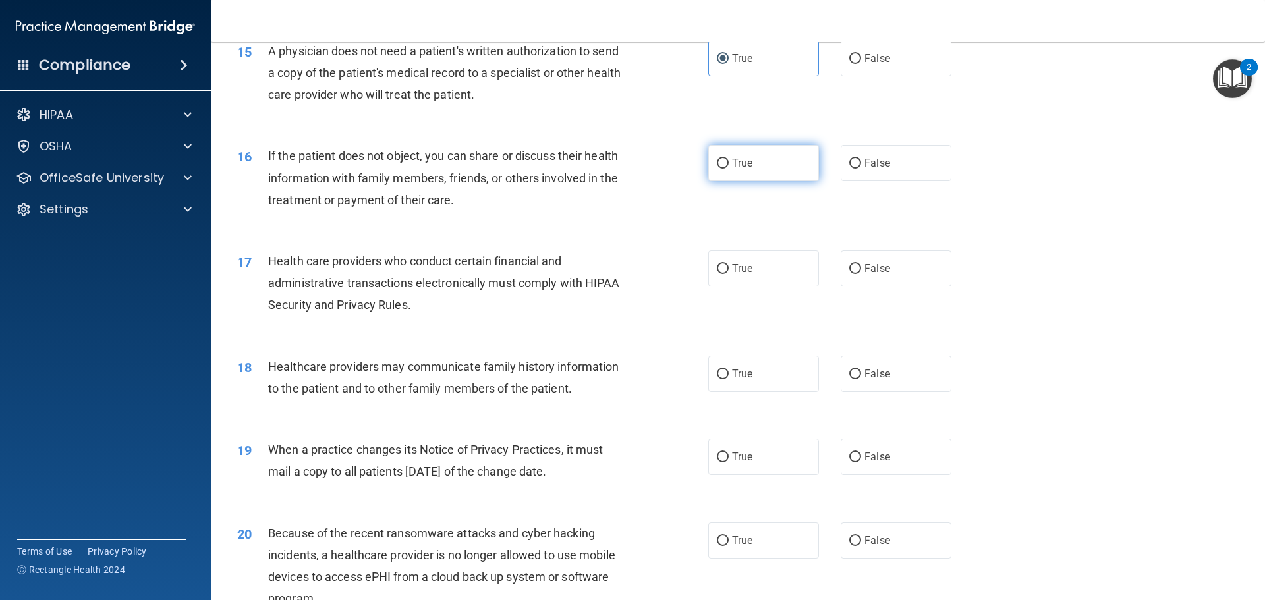
click at [747, 162] on span "True" at bounding box center [742, 163] width 20 height 13
click at [729, 162] on input "True" at bounding box center [723, 164] width 12 height 10
radio input "true"
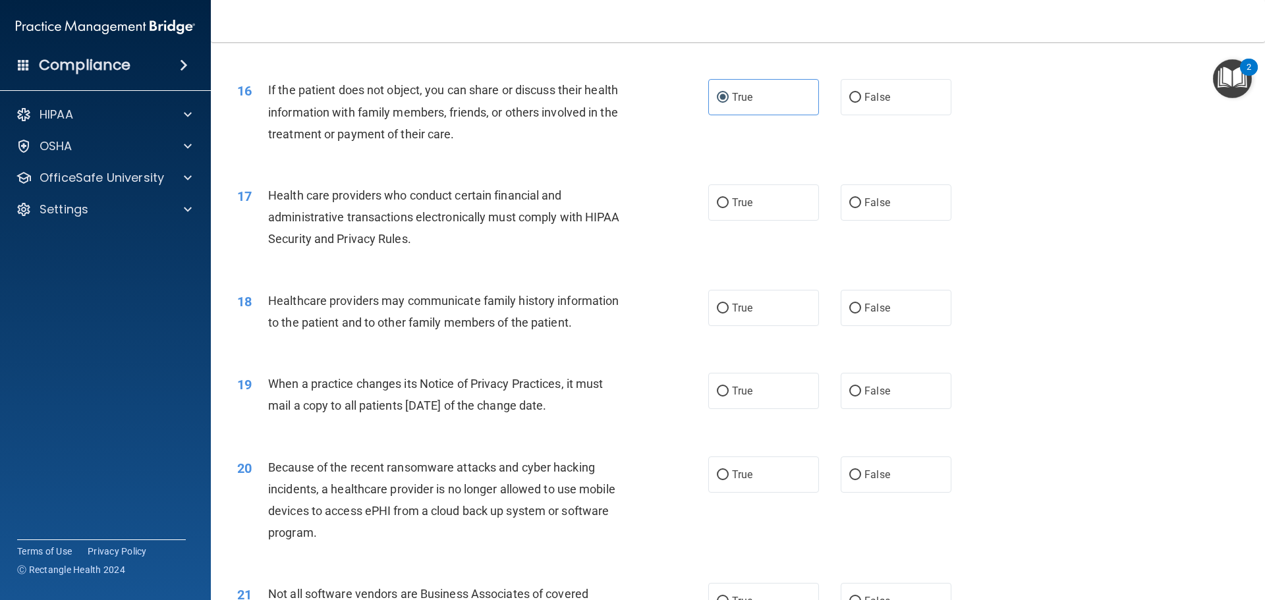
click at [546, 211] on span "Health care providers who conduct certain financial and administrative transact…" at bounding box center [444, 216] width 352 height 57
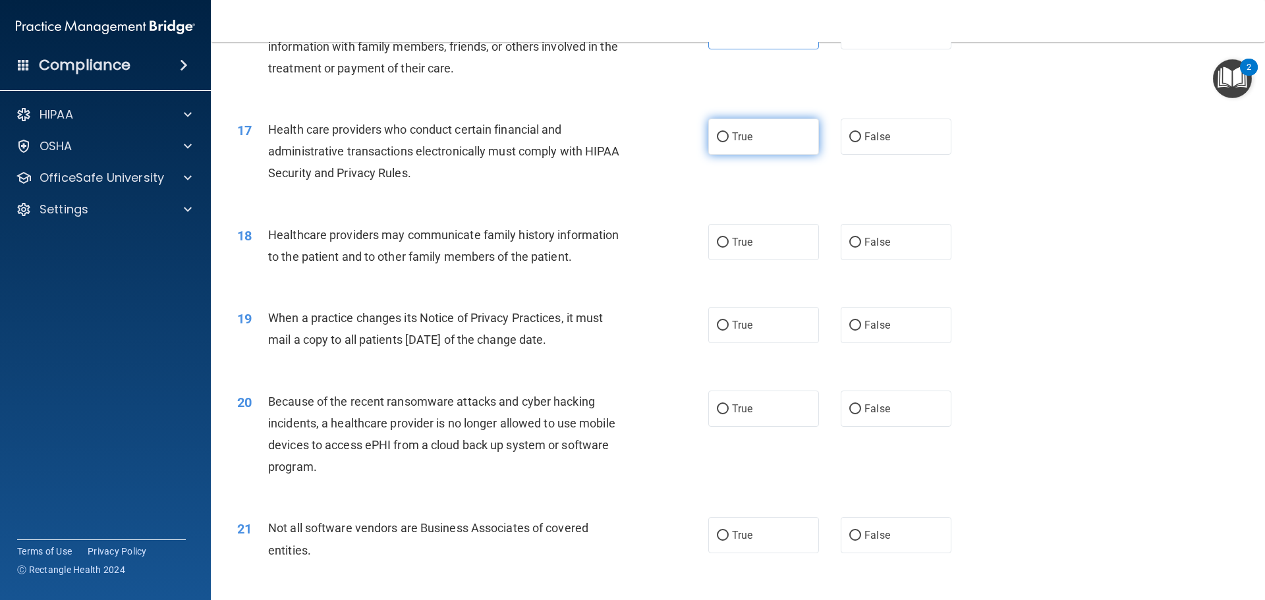
click at [751, 140] on label "True" at bounding box center [763, 137] width 111 height 36
click at [729, 140] on input "True" at bounding box center [723, 137] width 12 height 10
radio input "true"
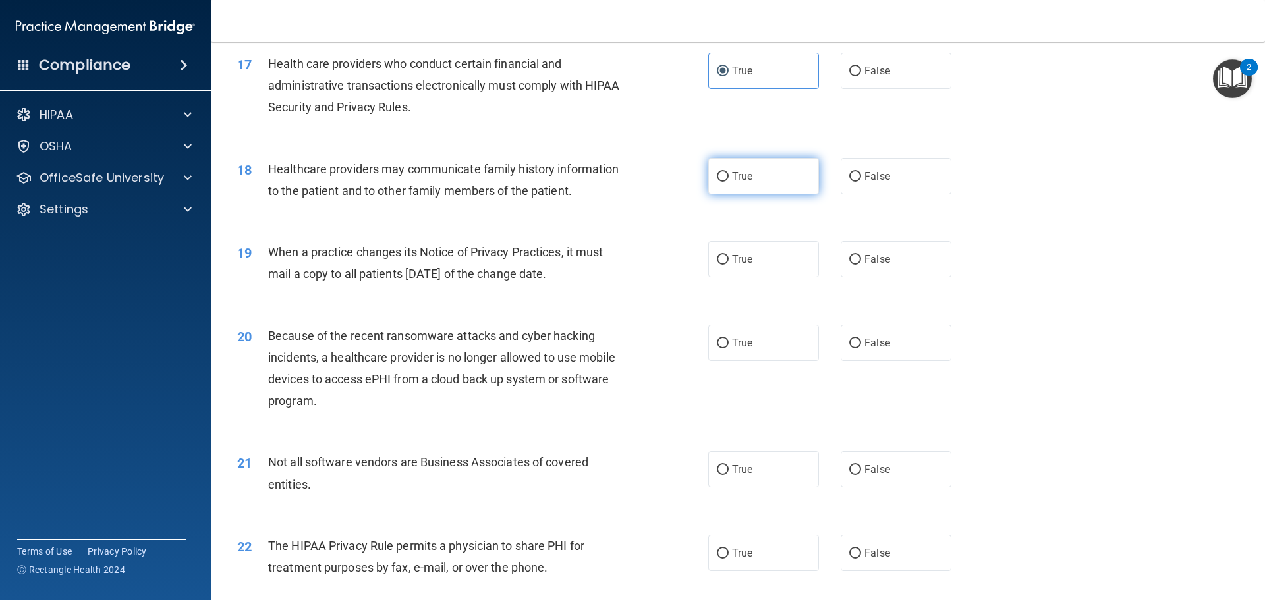
click at [782, 178] on label "True" at bounding box center [763, 176] width 111 height 36
click at [729, 178] on input "True" at bounding box center [723, 177] width 12 height 10
radio input "true"
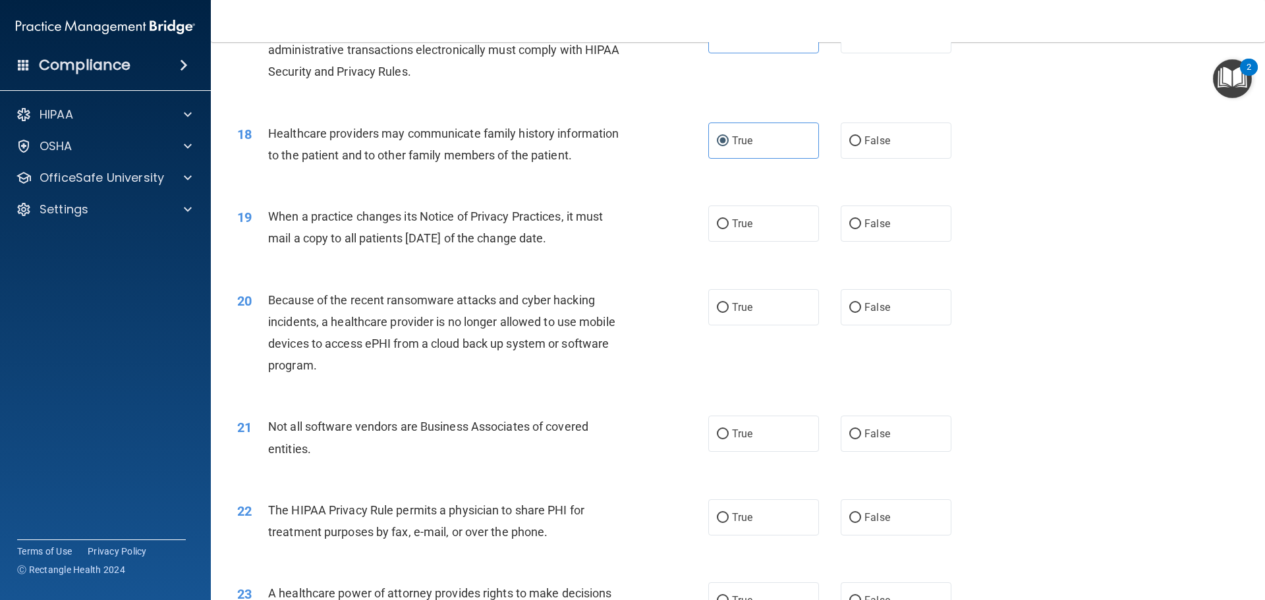
scroll to position [1713, 0]
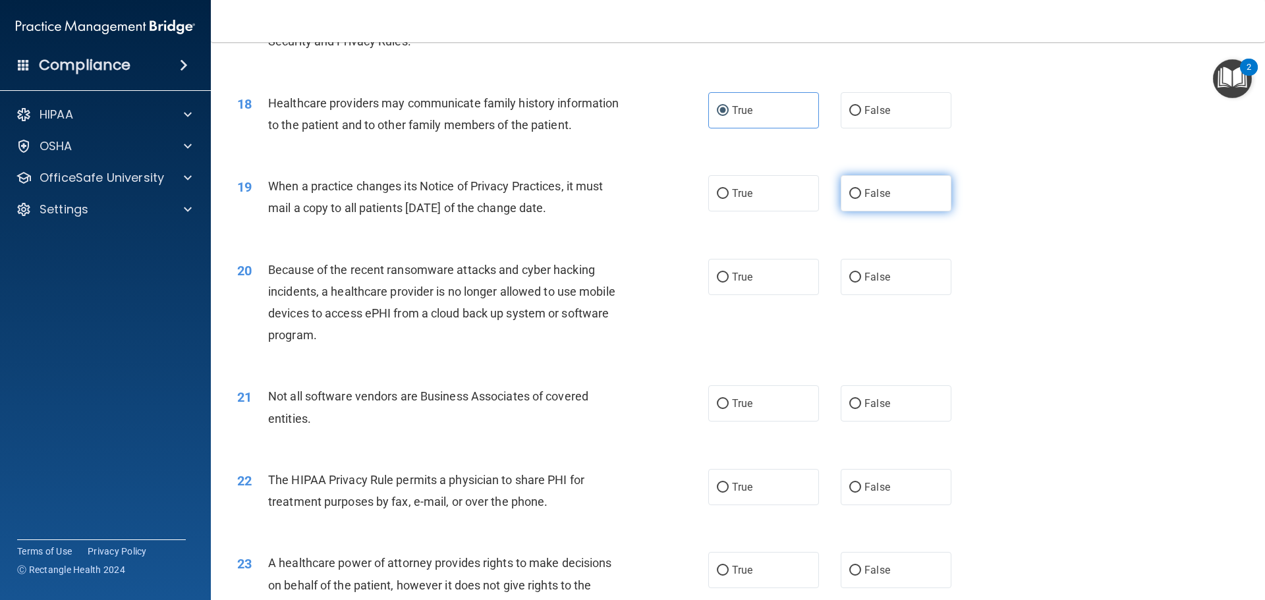
click at [858, 198] on label "False" at bounding box center [896, 193] width 111 height 36
click at [858, 198] on input "False" at bounding box center [855, 194] width 12 height 10
radio input "true"
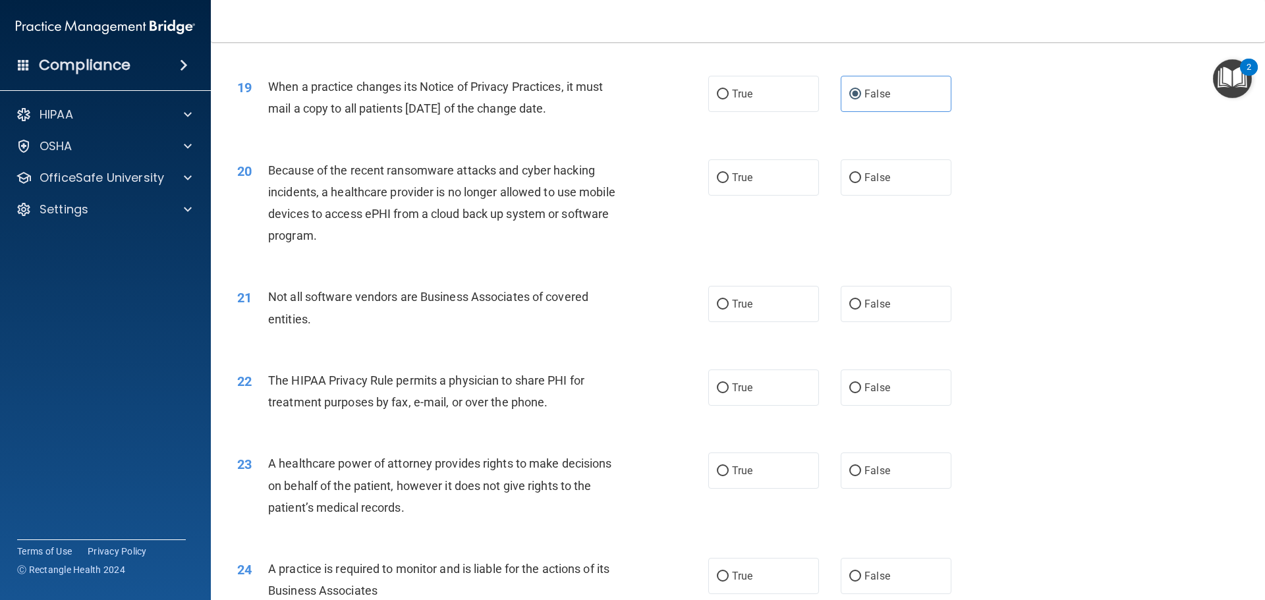
scroll to position [1845, 0]
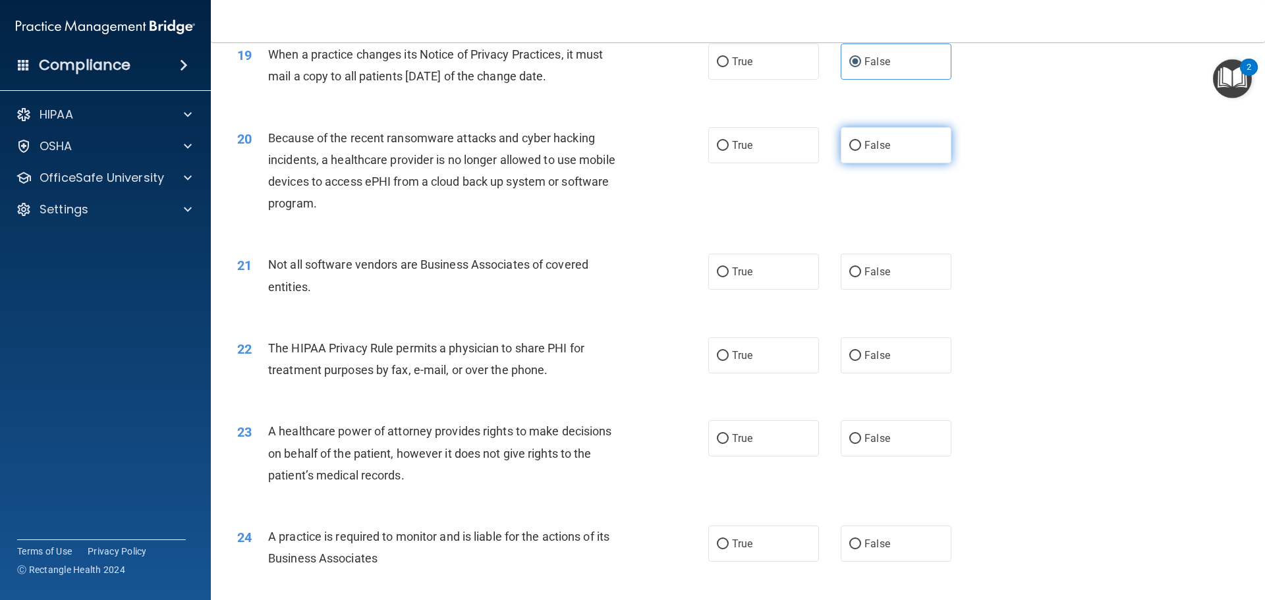
click at [888, 149] on label "False" at bounding box center [896, 145] width 111 height 36
click at [861, 149] on input "False" at bounding box center [855, 146] width 12 height 10
radio input "true"
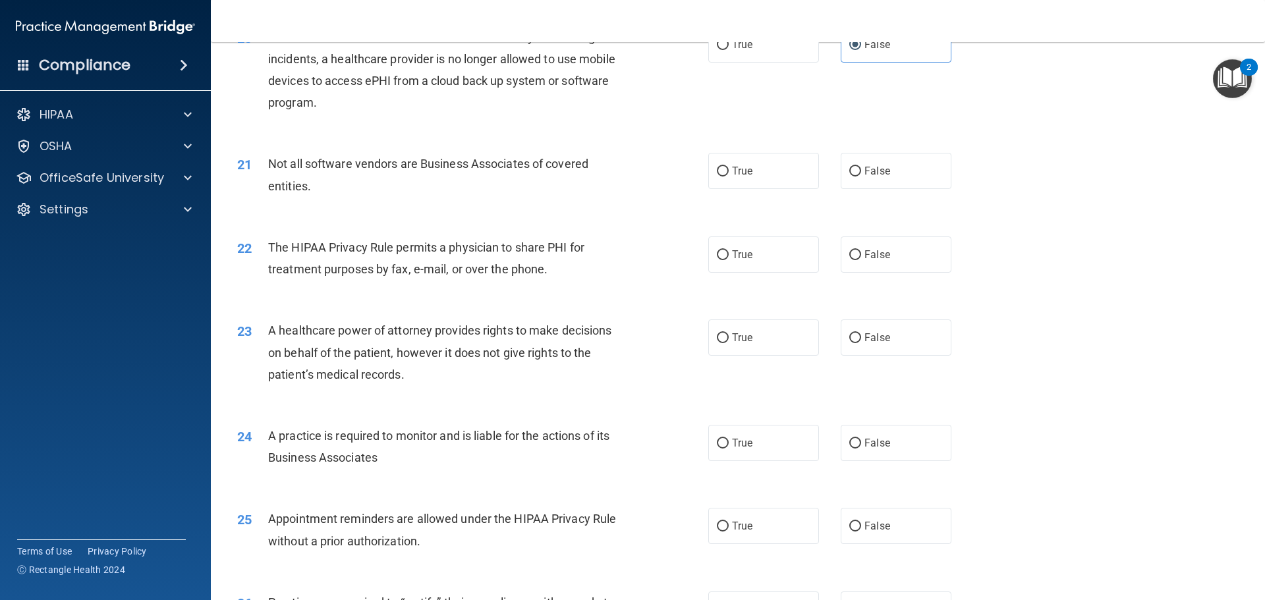
scroll to position [1977, 0]
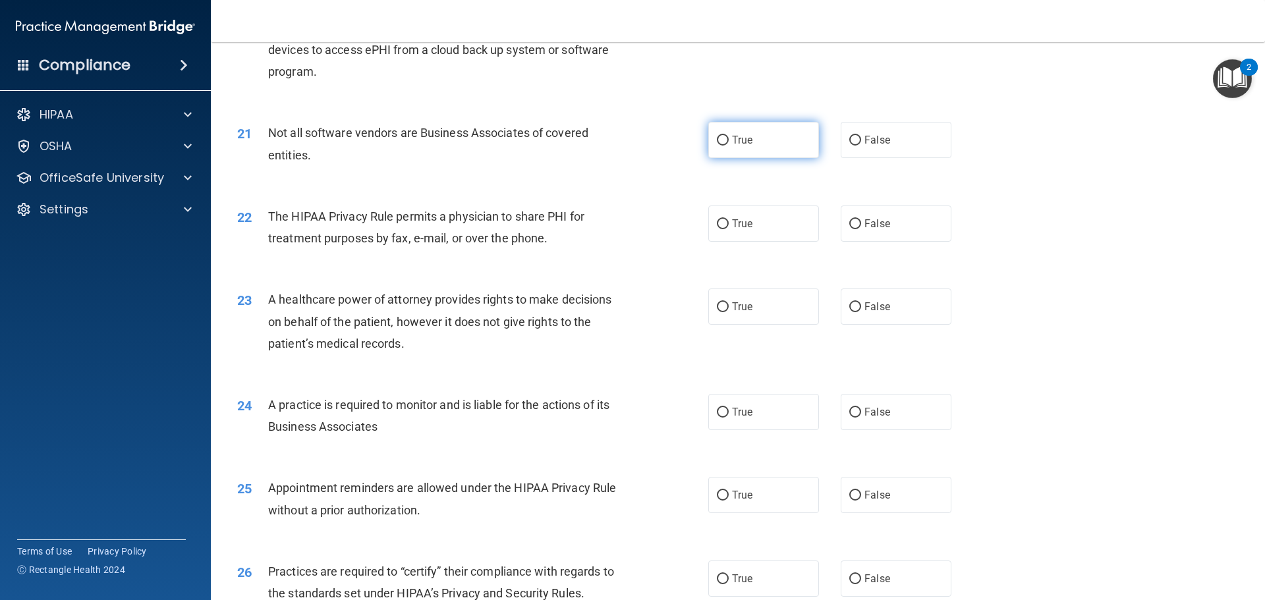
click at [744, 141] on span "True" at bounding box center [742, 140] width 20 height 13
click at [729, 141] on input "True" at bounding box center [723, 141] width 12 height 10
radio input "true"
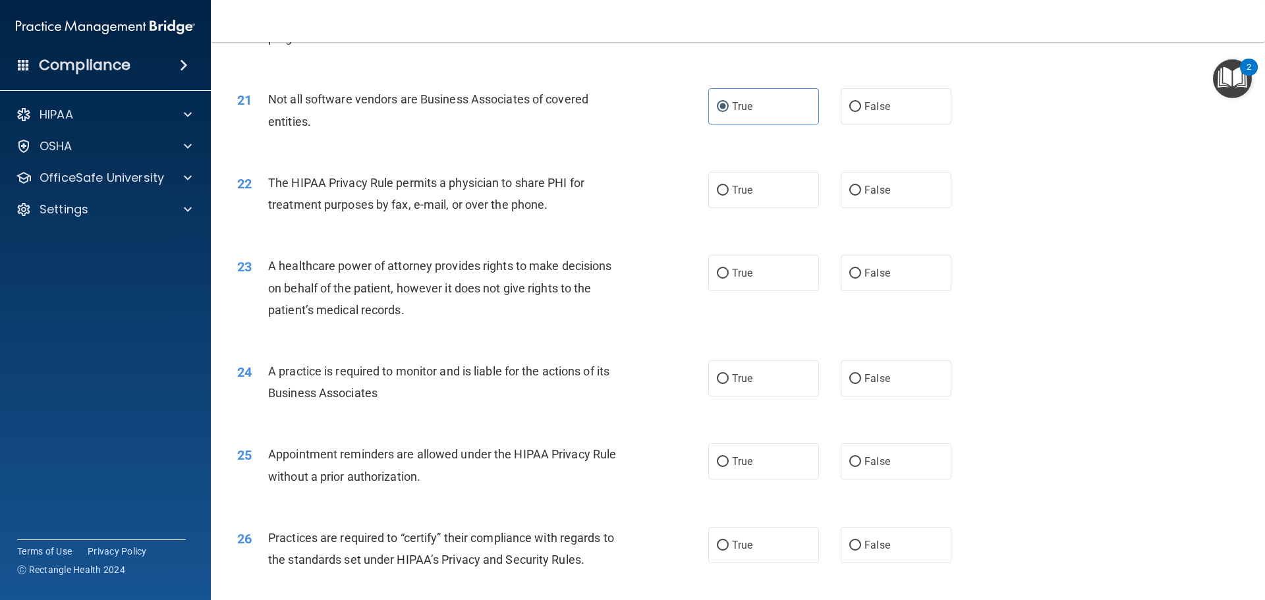
scroll to position [2043, 0]
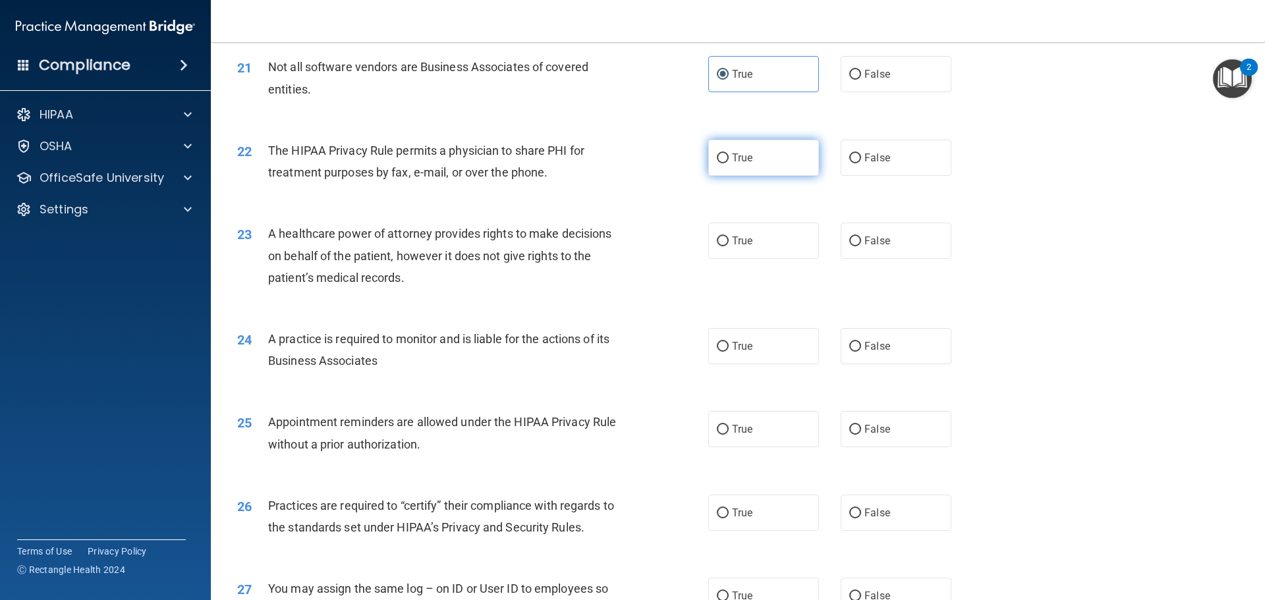
click at [755, 152] on label "True" at bounding box center [763, 158] width 111 height 36
click at [729, 154] on input "True" at bounding box center [723, 159] width 12 height 10
radio input "true"
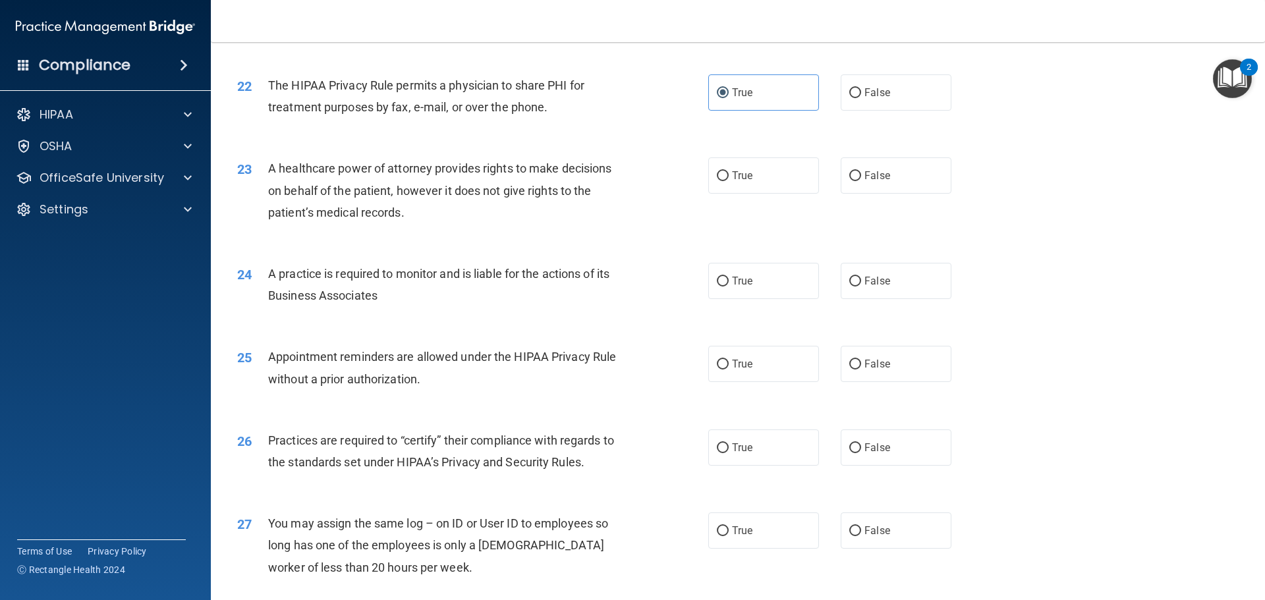
scroll to position [2109, 0]
click at [874, 456] on label "False" at bounding box center [896, 447] width 111 height 36
click at [861, 453] on input "False" at bounding box center [855, 448] width 12 height 10
radio input "true"
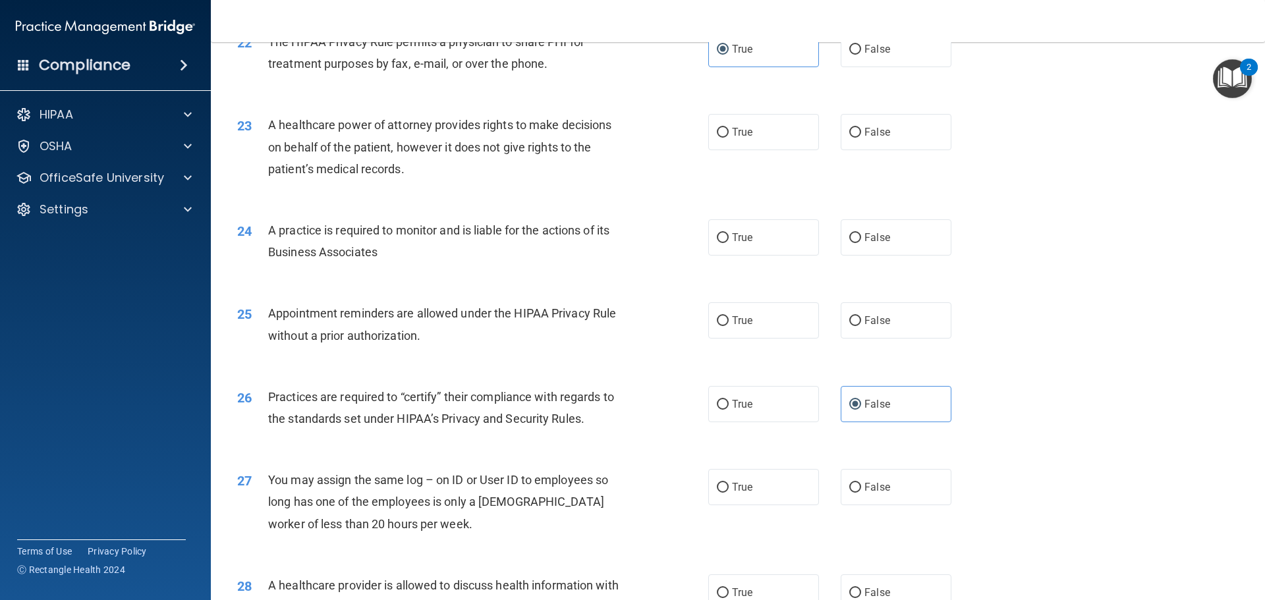
scroll to position [2175, 0]
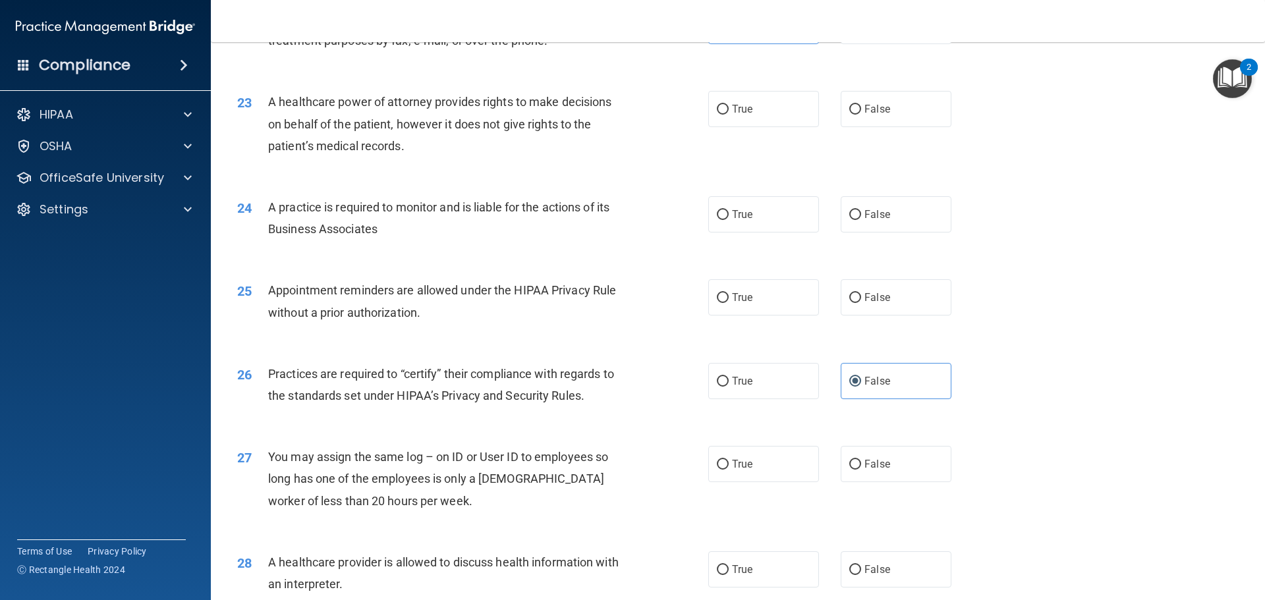
click at [693, 480] on div "27 You may assign the same log – on ID or User ID to employees so long has one …" at bounding box center [472, 482] width 511 height 72
click at [725, 467] on label "True" at bounding box center [763, 464] width 111 height 36
click at [725, 467] on input "True" at bounding box center [723, 465] width 12 height 10
radio input "true"
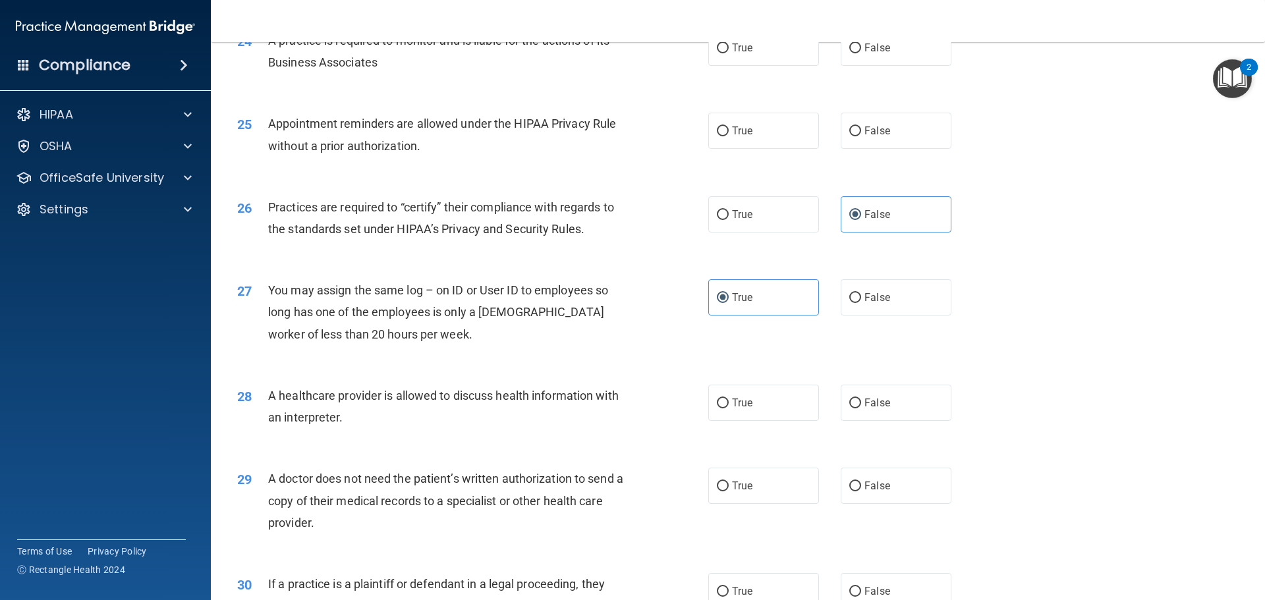
scroll to position [2372, 0]
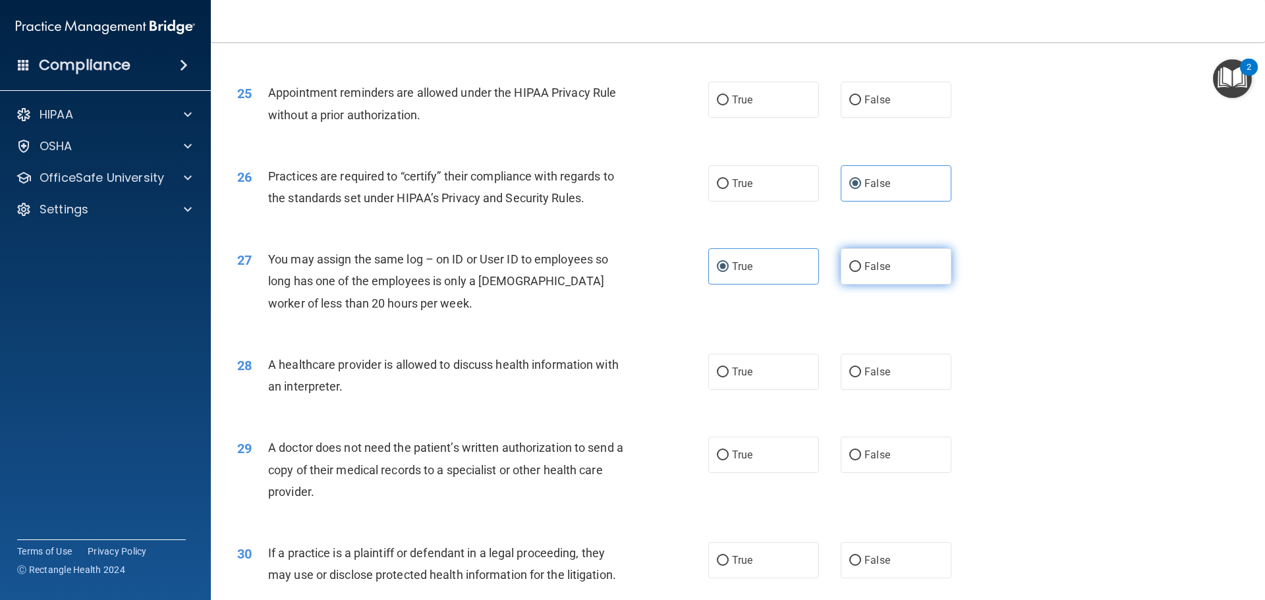
click at [867, 256] on label "False" at bounding box center [896, 266] width 111 height 36
click at [861, 262] on input "False" at bounding box center [855, 267] width 12 height 10
radio input "true"
radio input "false"
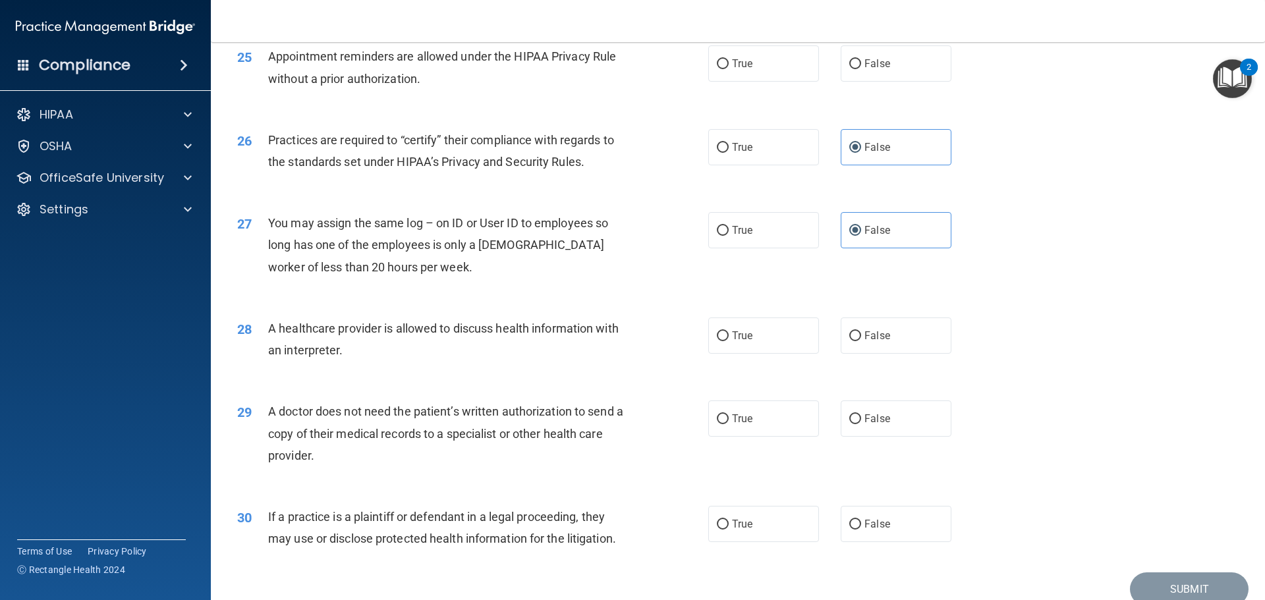
scroll to position [2438, 0]
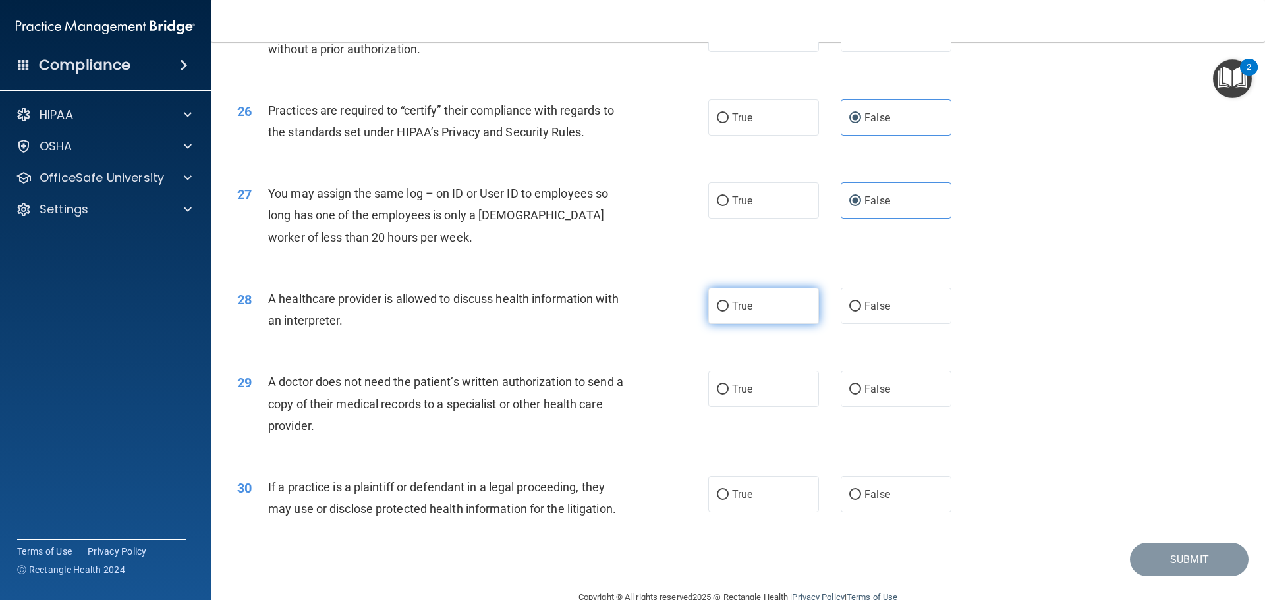
click at [741, 305] on span "True" at bounding box center [742, 306] width 20 height 13
click at [729, 305] on input "True" at bounding box center [723, 307] width 12 height 10
radio input "true"
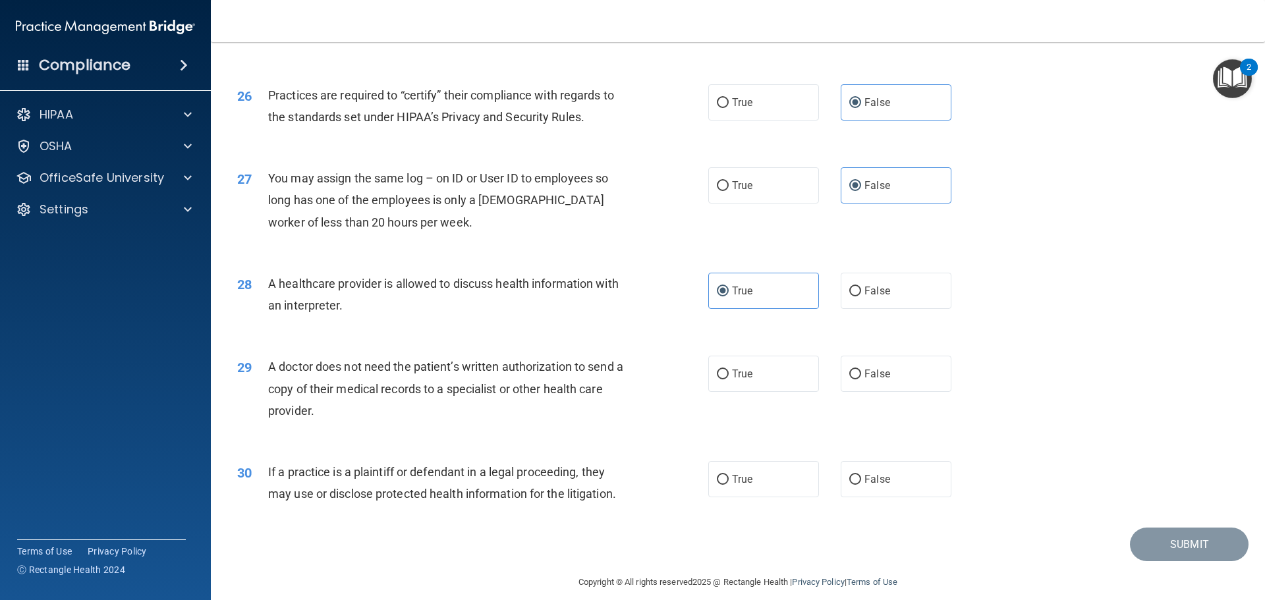
scroll to position [2467, 0]
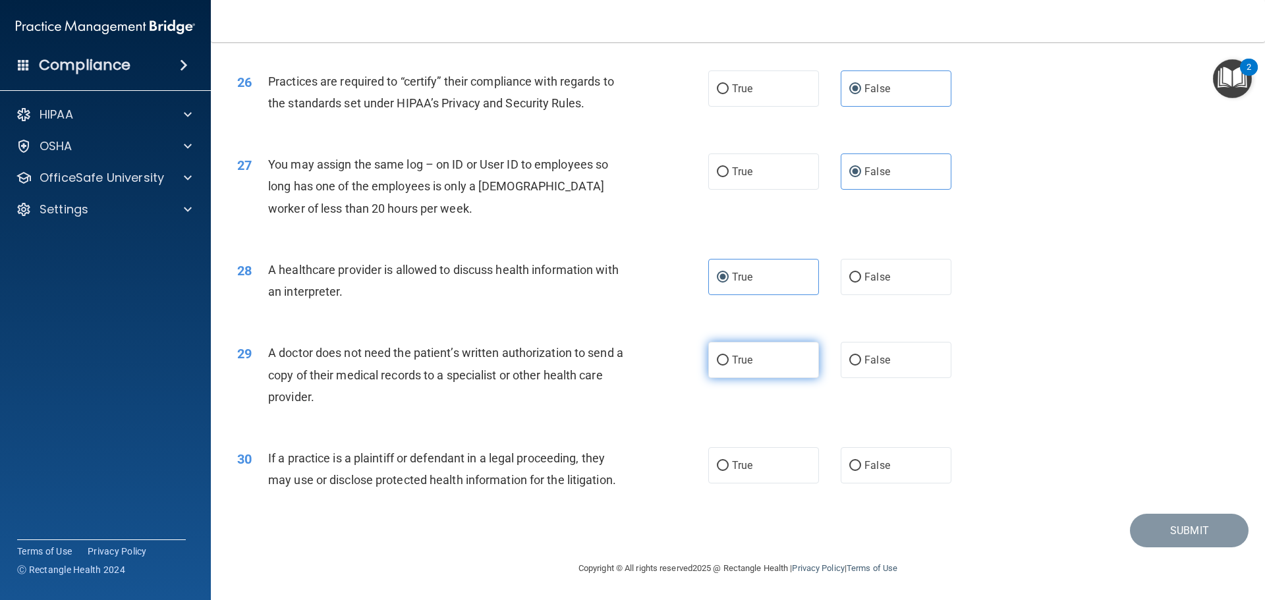
click at [752, 365] on label "True" at bounding box center [763, 360] width 111 height 36
click at [729, 365] on input "True" at bounding box center [723, 361] width 12 height 10
radio input "true"
click at [689, 476] on div "30 If a practice is a plaintiff or defendant in a legal proceeding, they may us…" at bounding box center [472, 472] width 511 height 50
click at [701, 463] on div "30 If a practice is a plaintiff or defendant in a legal proceeding, they may us…" at bounding box center [472, 472] width 511 height 50
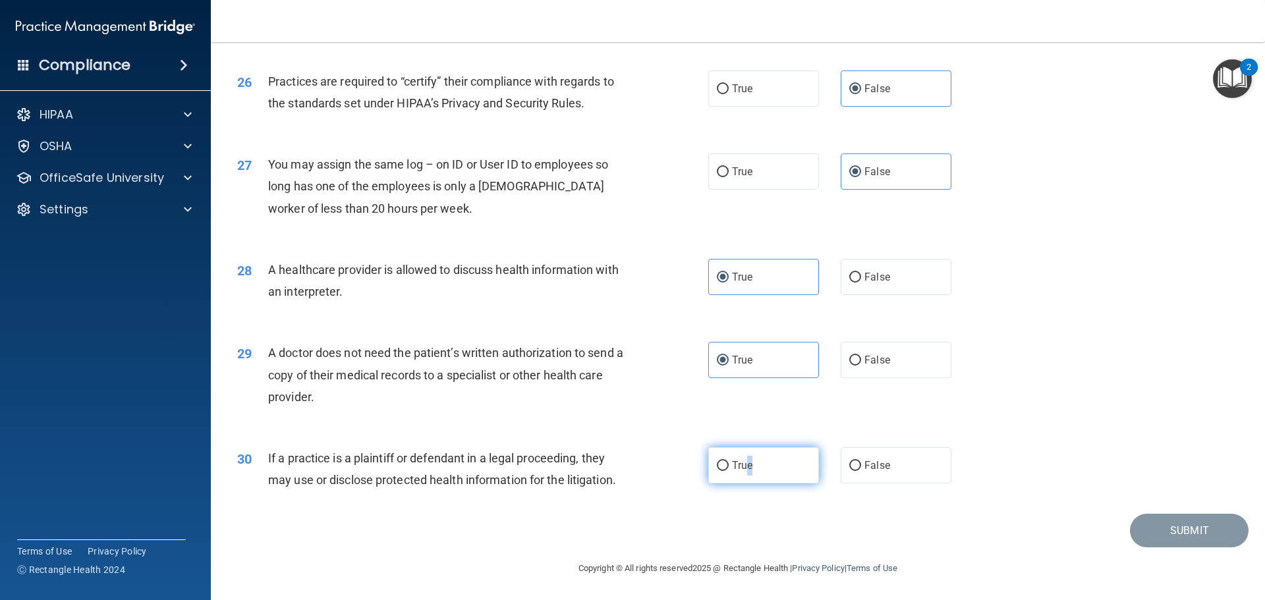
click at [749, 471] on label "True" at bounding box center [763, 465] width 111 height 36
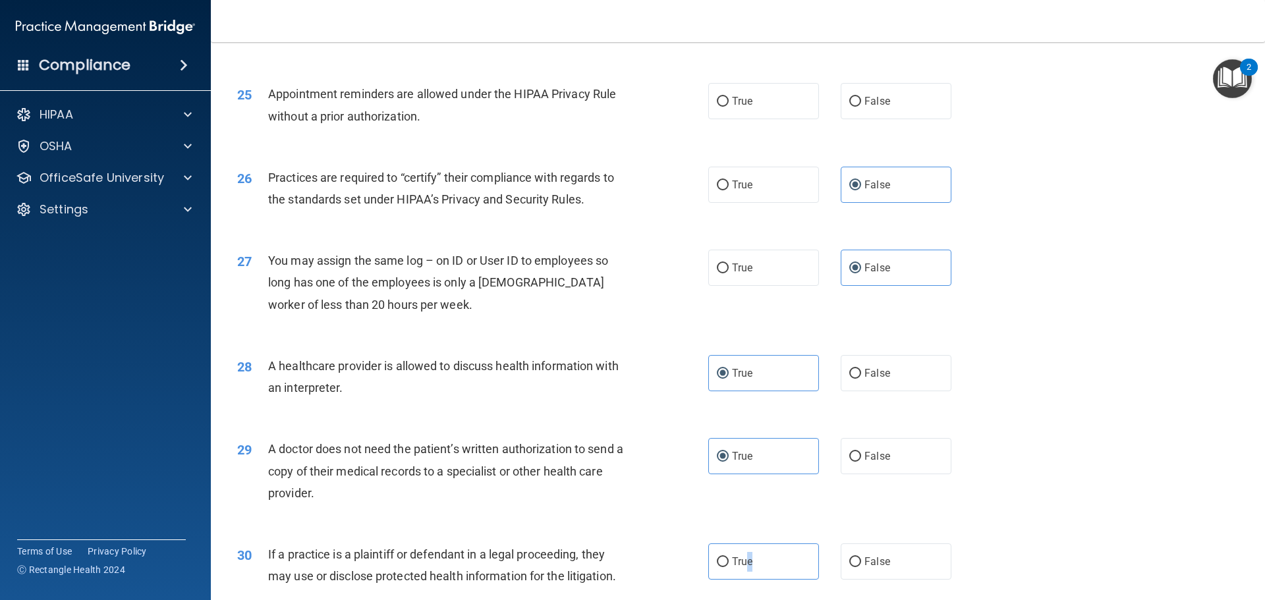
scroll to position [2401, 0]
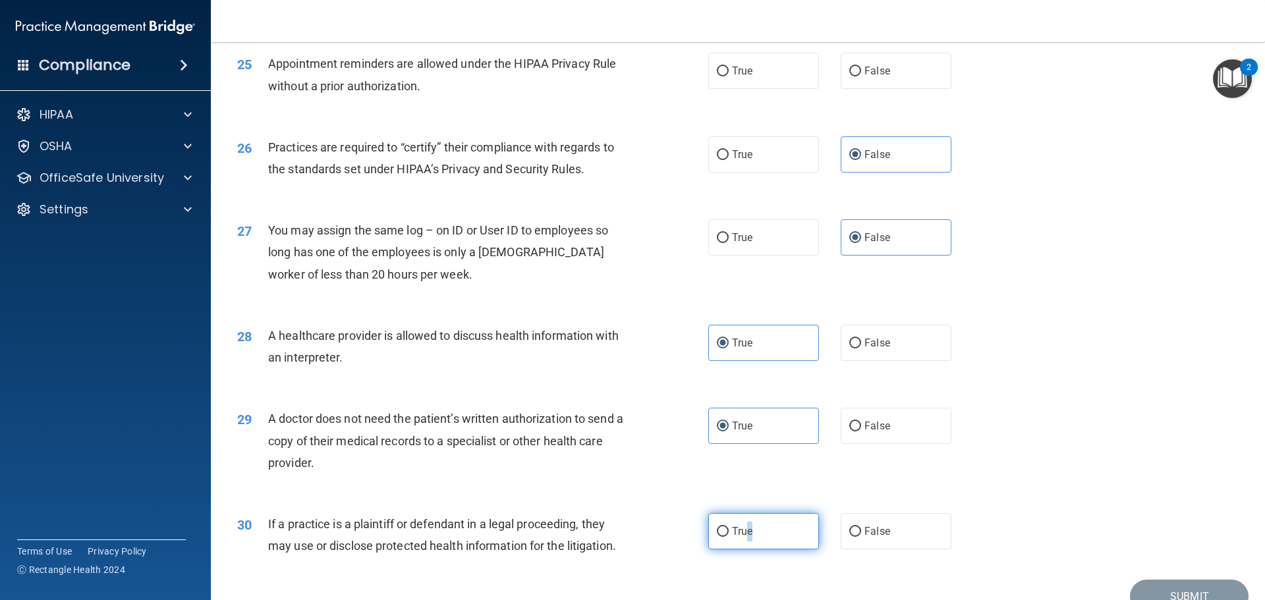
click at [723, 535] on input "True" at bounding box center [723, 532] width 12 height 10
radio input "true"
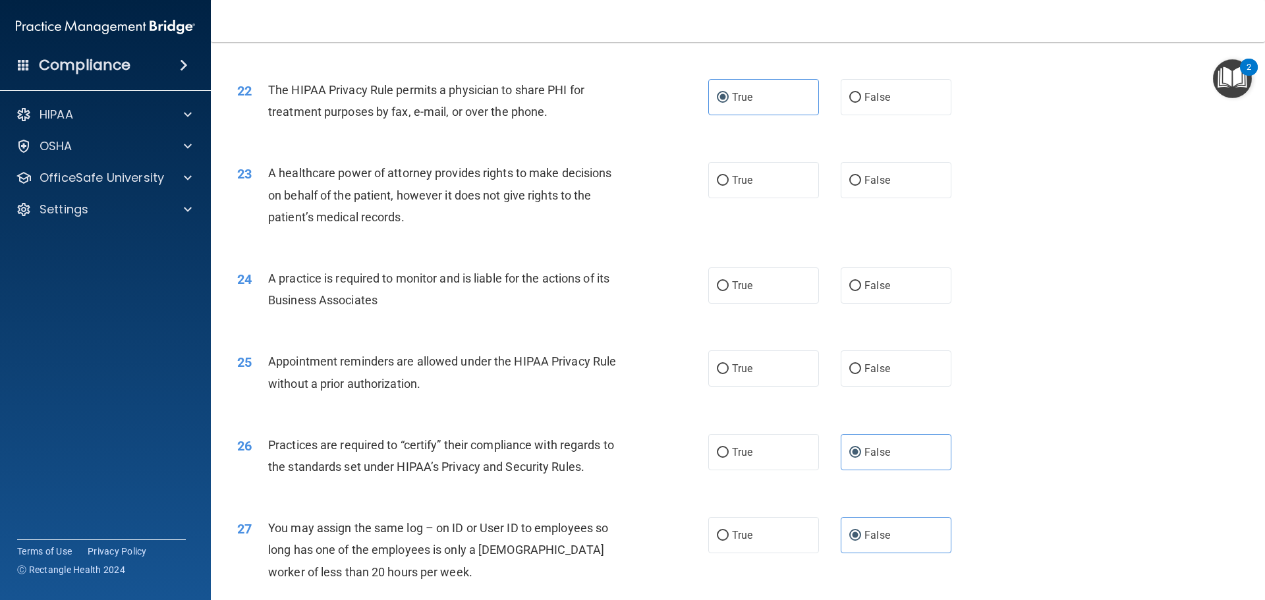
scroll to position [2072, 0]
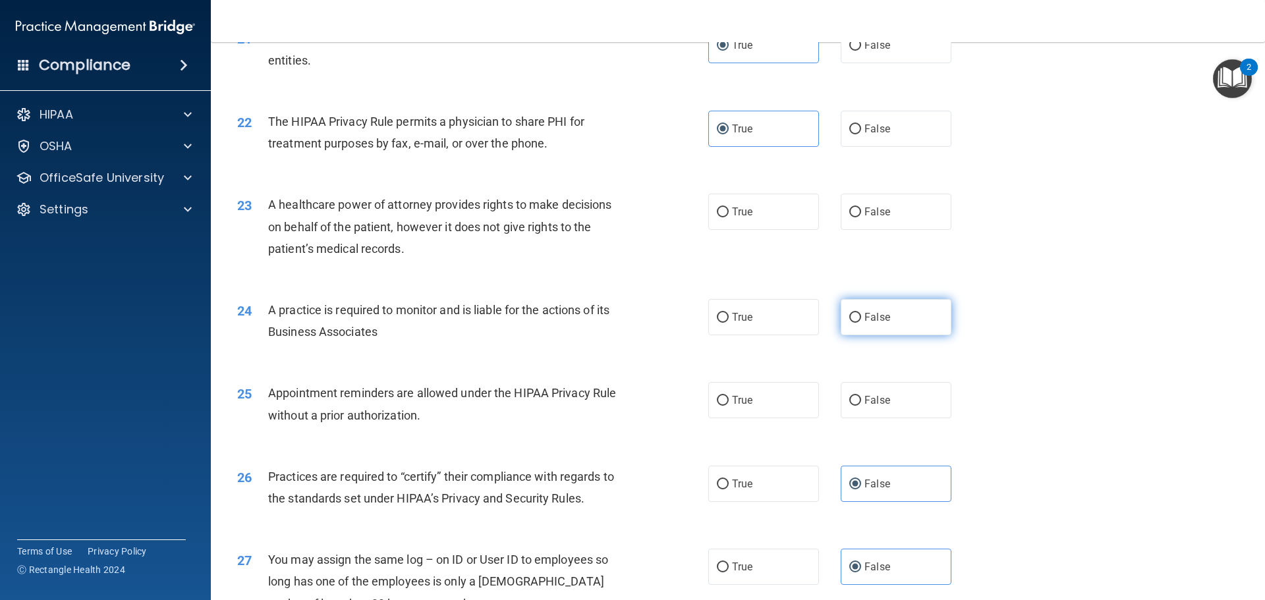
click at [867, 320] on span "False" at bounding box center [878, 317] width 26 height 13
click at [861, 320] on input "False" at bounding box center [855, 318] width 12 height 10
radio input "true"
click at [735, 393] on label "True" at bounding box center [763, 400] width 111 height 36
click at [729, 396] on input "True" at bounding box center [723, 401] width 12 height 10
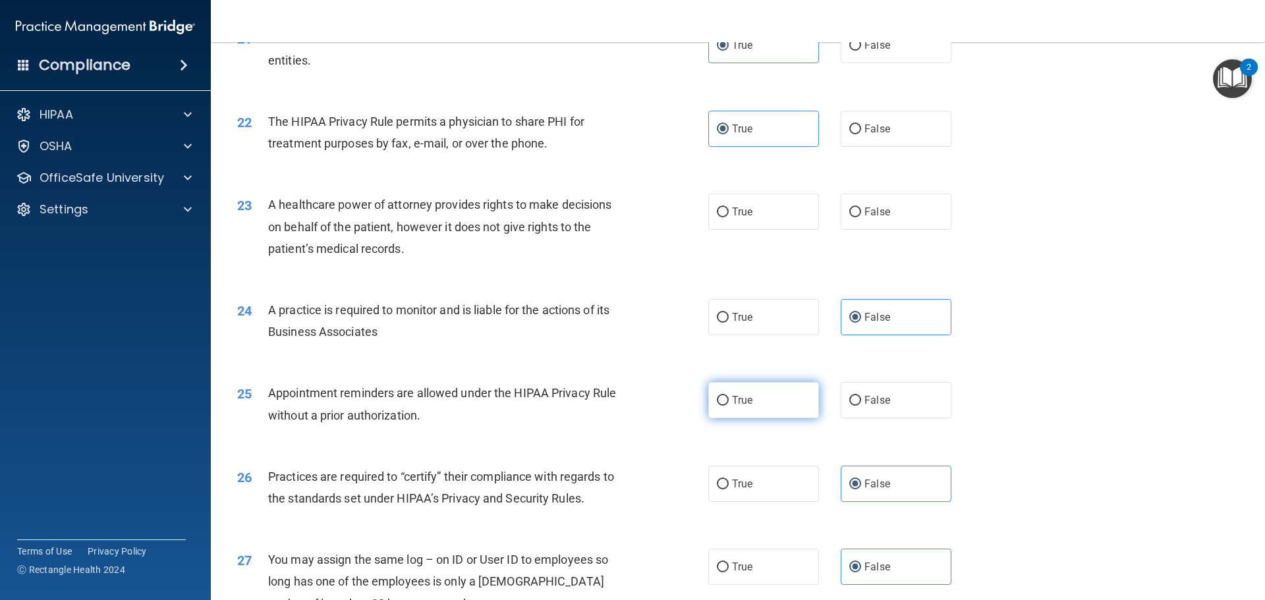
radio input "true"
click at [1054, 412] on div "25 Appointment reminders are allowed under the HIPAA Privacy Rule without a pri…" at bounding box center [737, 407] width 1021 height 83
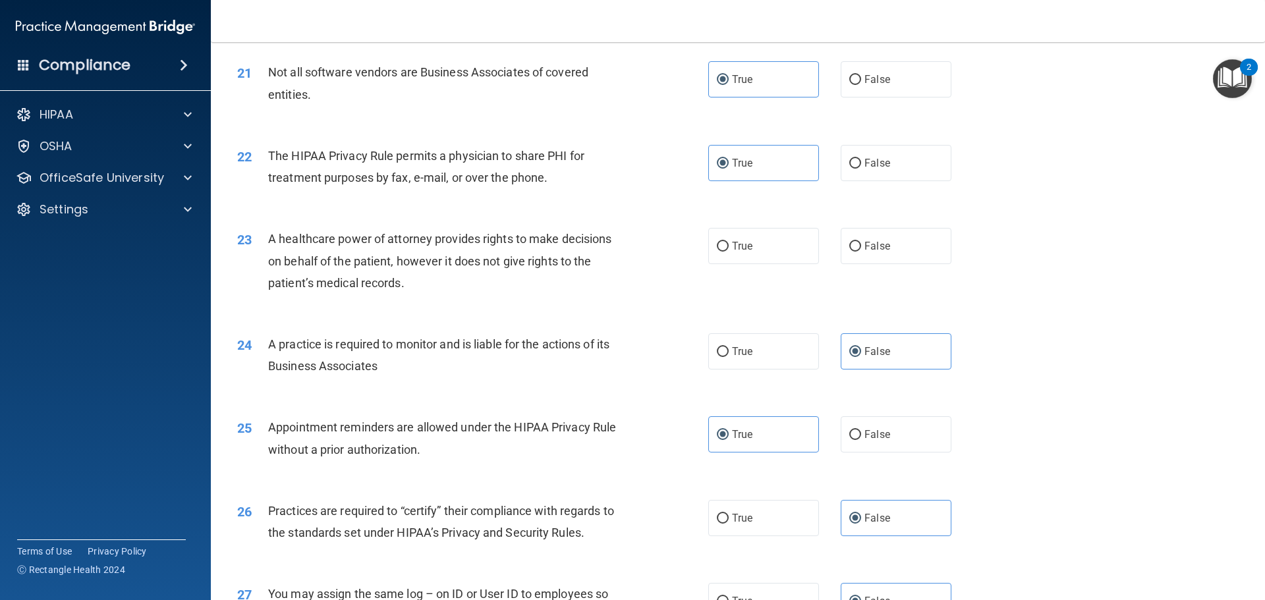
scroll to position [2006, 0]
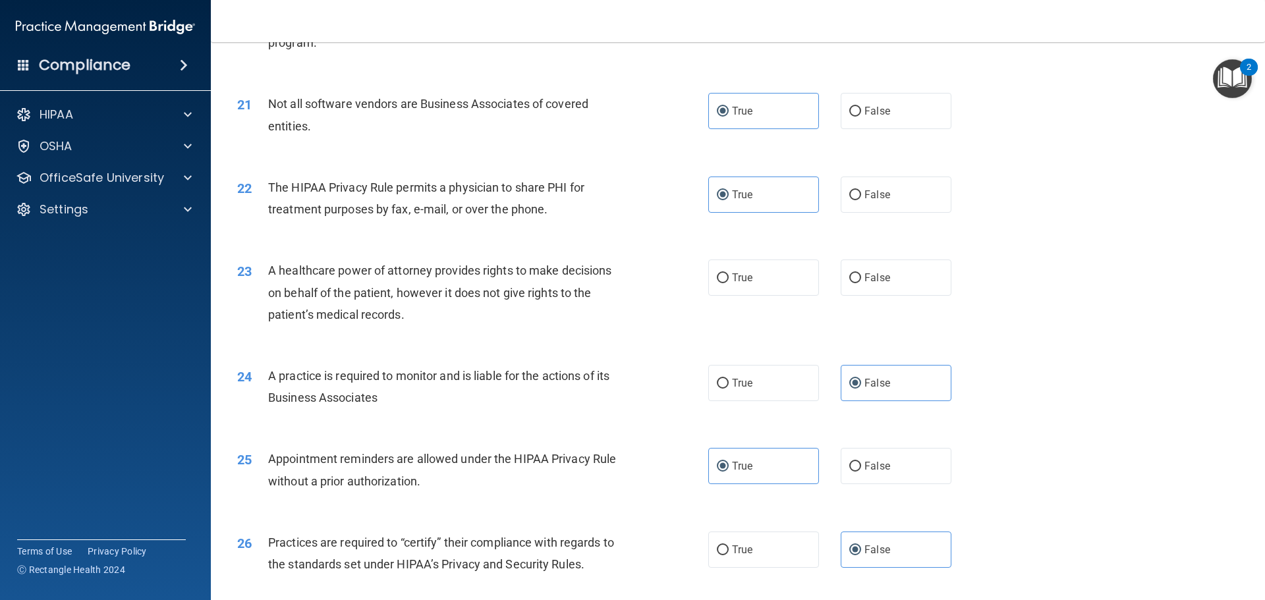
click at [668, 313] on div "23 A healthcare power of attorney provides rights to make decisions on behalf o…" at bounding box center [472, 296] width 511 height 72
click at [749, 274] on label "True" at bounding box center [763, 278] width 111 height 36
click at [729, 274] on input "True" at bounding box center [723, 278] width 12 height 10
radio input "true"
click at [988, 297] on div "23 A healthcare power of attorney provides rights to make decisions on behalf o…" at bounding box center [737, 295] width 1021 height 105
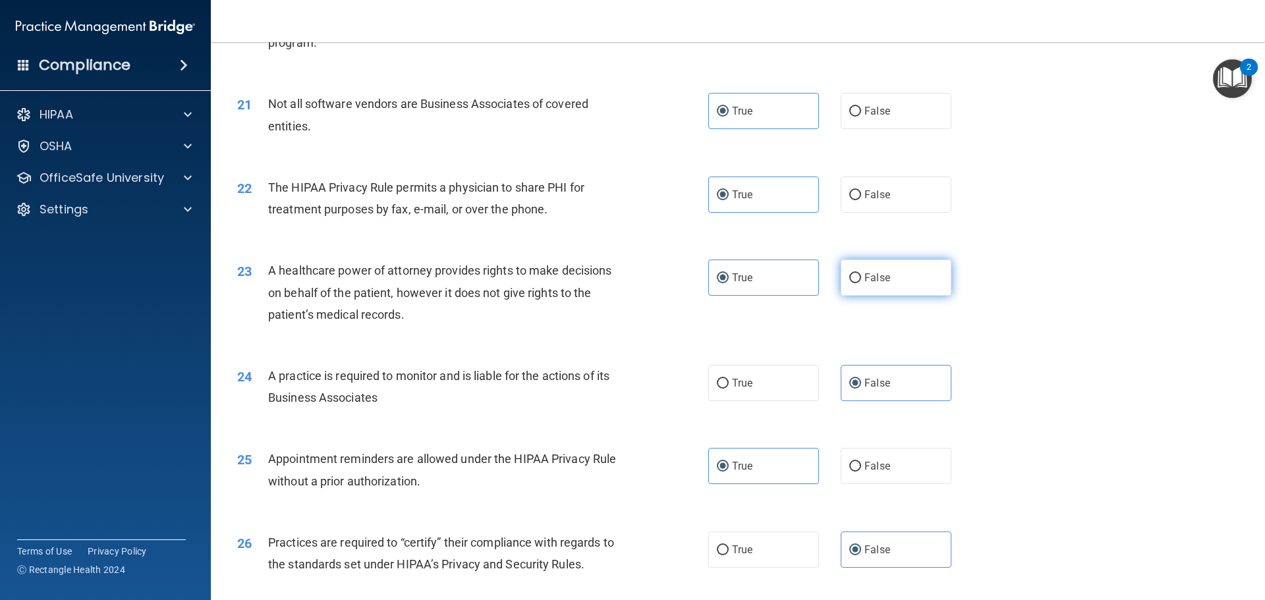
click at [907, 272] on label "False" at bounding box center [896, 278] width 111 height 36
click at [861, 273] on input "False" at bounding box center [855, 278] width 12 height 10
radio input "true"
click at [787, 249] on div "23 A healthcare power of attorney provides rights to make decisions on behalf o…" at bounding box center [737, 295] width 1021 height 105
click at [784, 262] on label "True" at bounding box center [763, 278] width 111 height 36
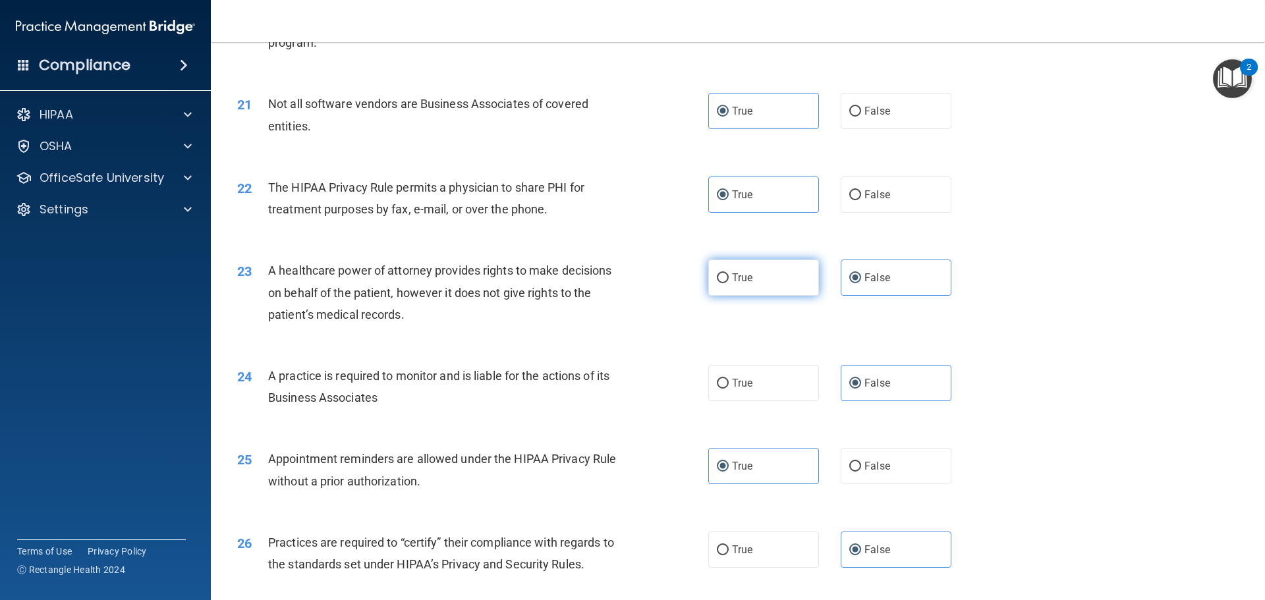
click at [729, 273] on input "True" at bounding box center [723, 278] width 12 height 10
radio input "true"
radio input "false"
click at [1054, 360] on div "24 A practice is required to monitor and is liable for the actions of its Busin…" at bounding box center [737, 390] width 1021 height 83
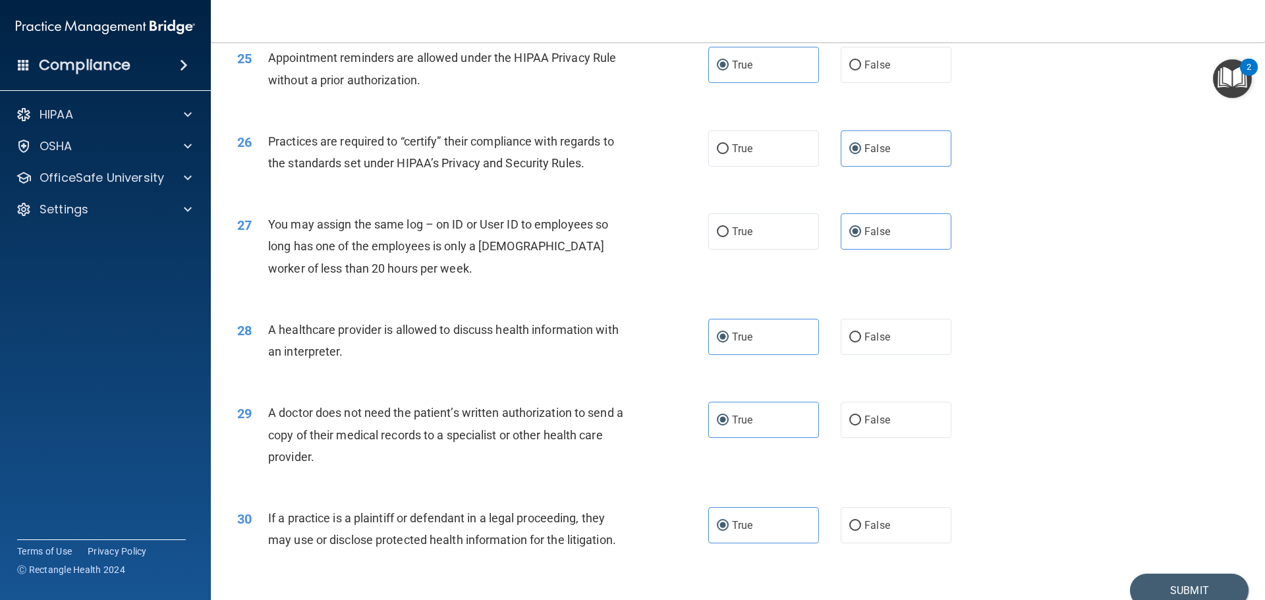
scroll to position [2467, 0]
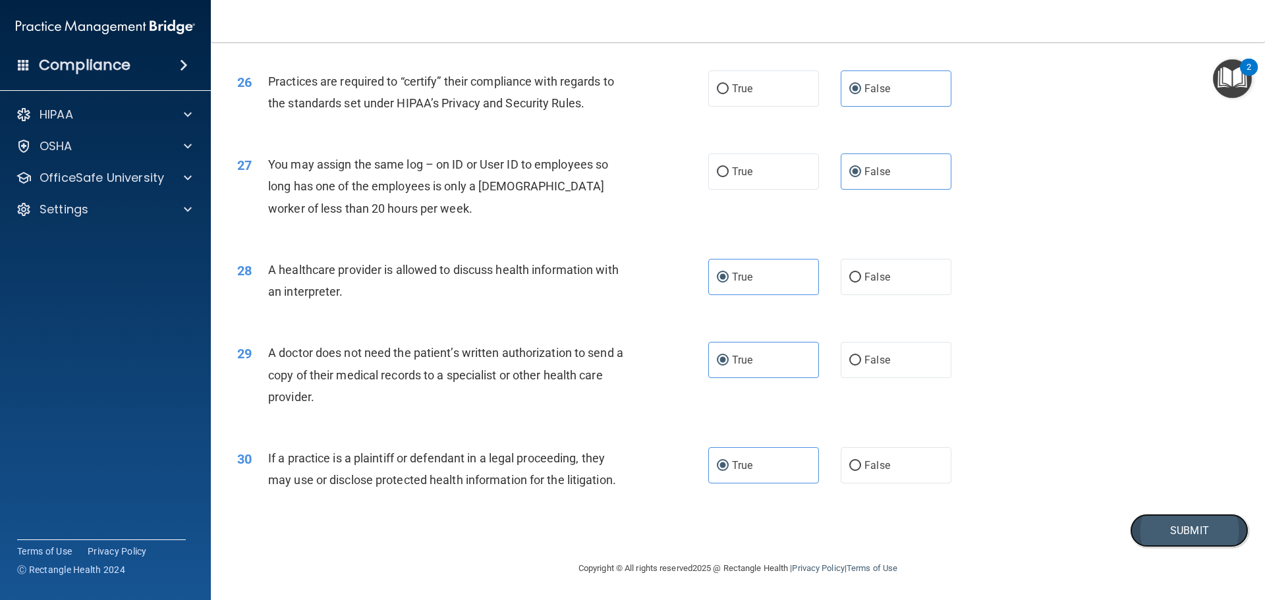
click at [1157, 528] on button "Submit" at bounding box center [1189, 531] width 119 height 34
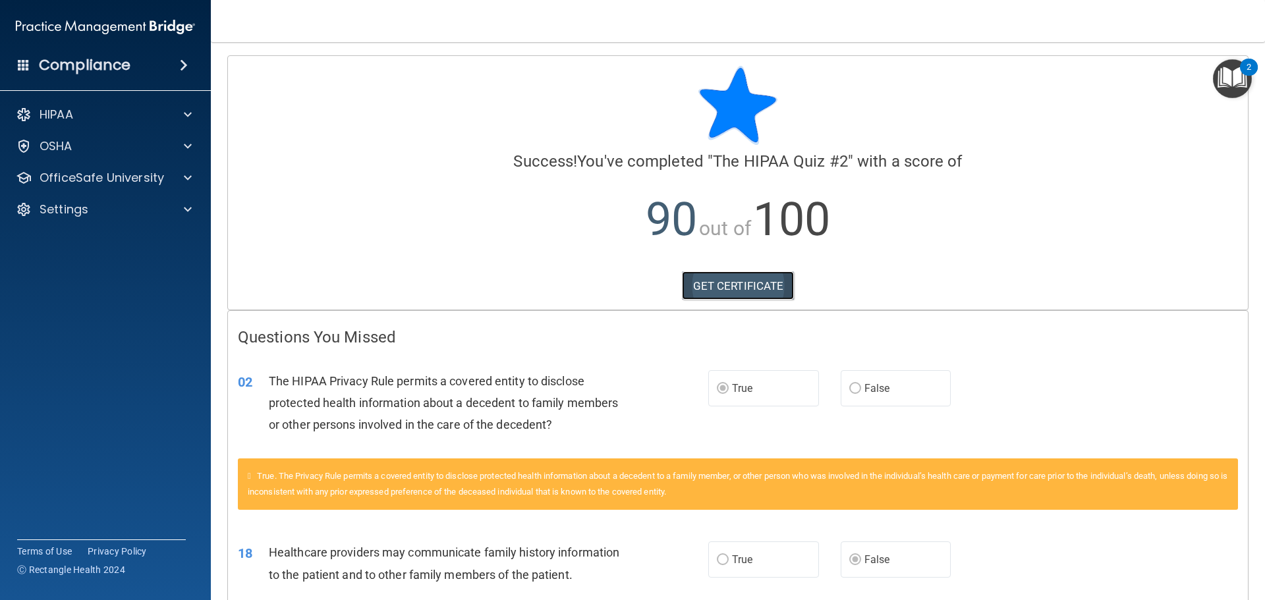
click at [704, 290] on link "GET CERTIFICATE" at bounding box center [738, 286] width 113 height 29
click at [141, 175] on p "OfficeSafe University" at bounding box center [102, 178] width 125 height 16
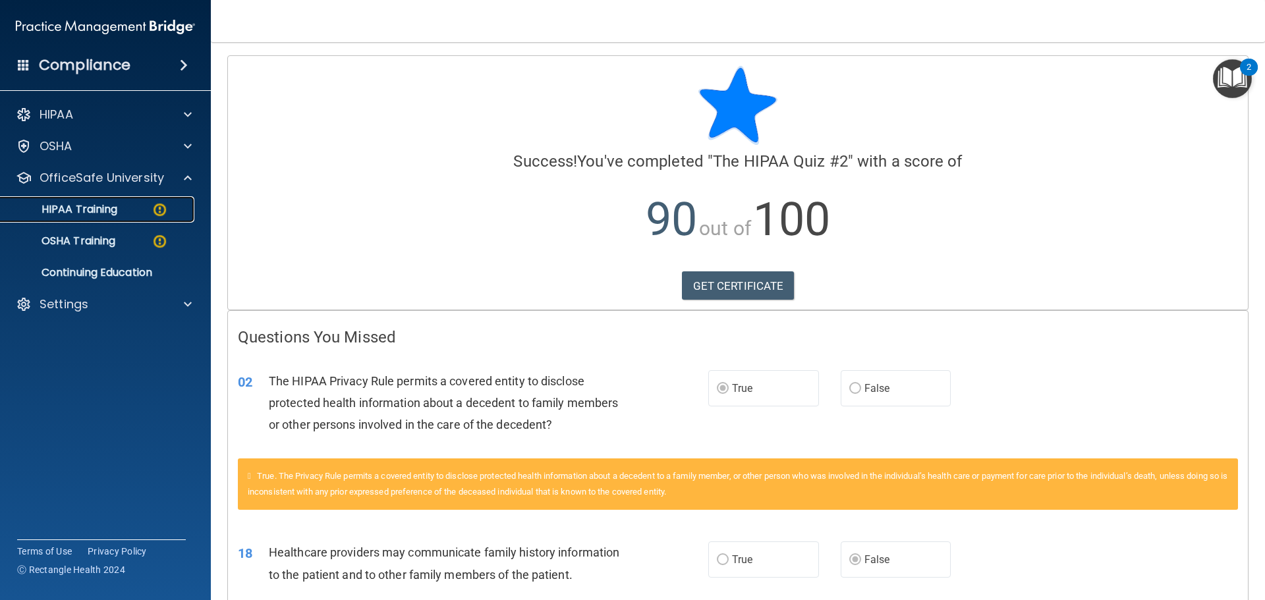
click at [151, 207] on div "HIPAA Training" at bounding box center [99, 209] width 180 height 13
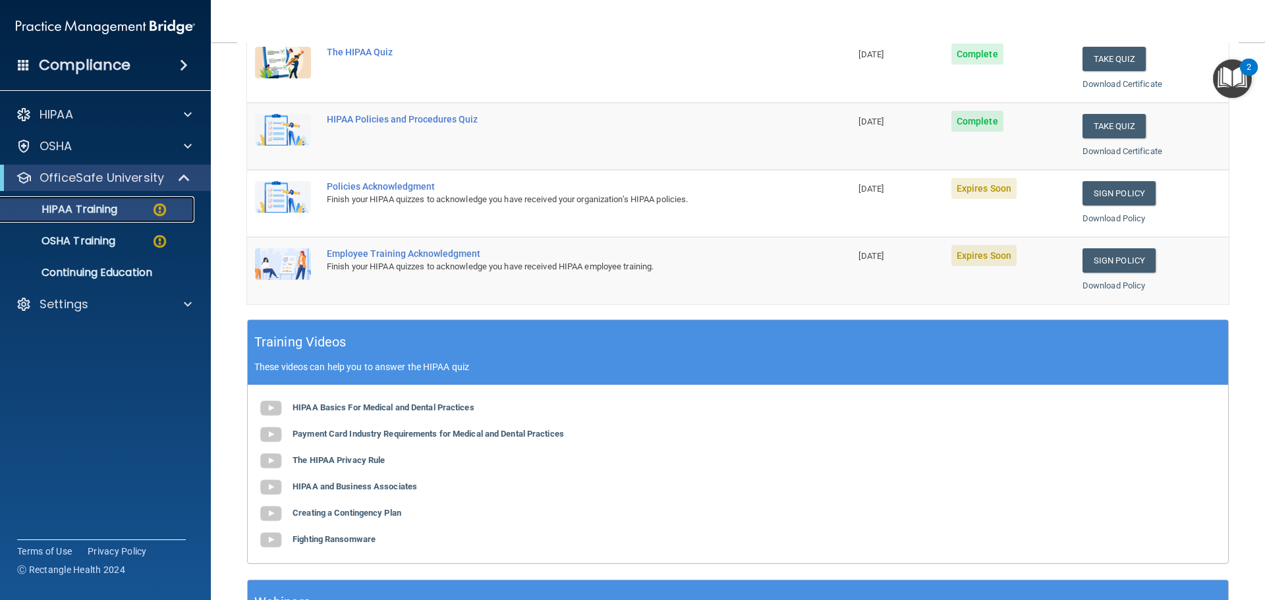
scroll to position [198, 0]
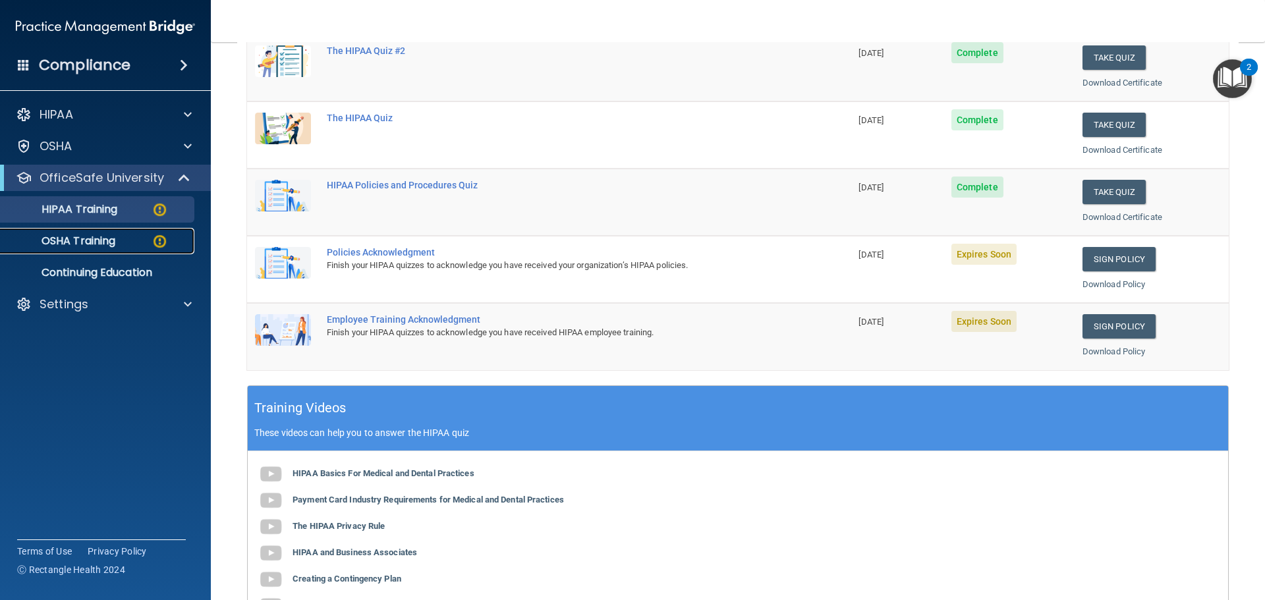
click at [90, 238] on p "OSHA Training" at bounding box center [62, 241] width 107 height 13
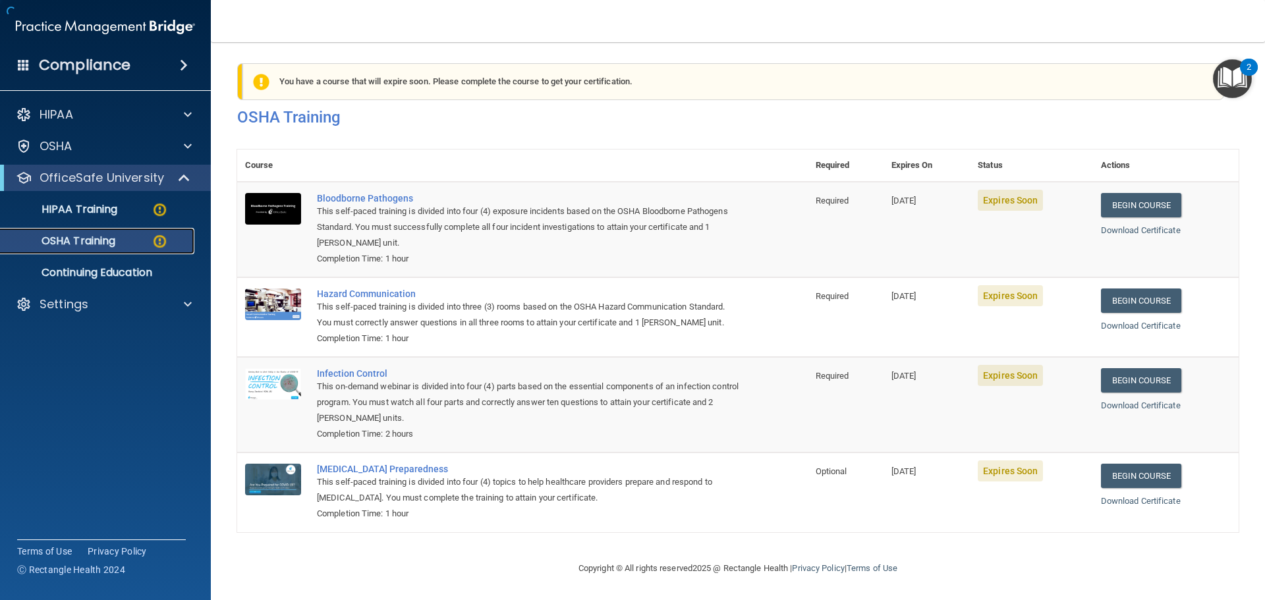
scroll to position [22, 0]
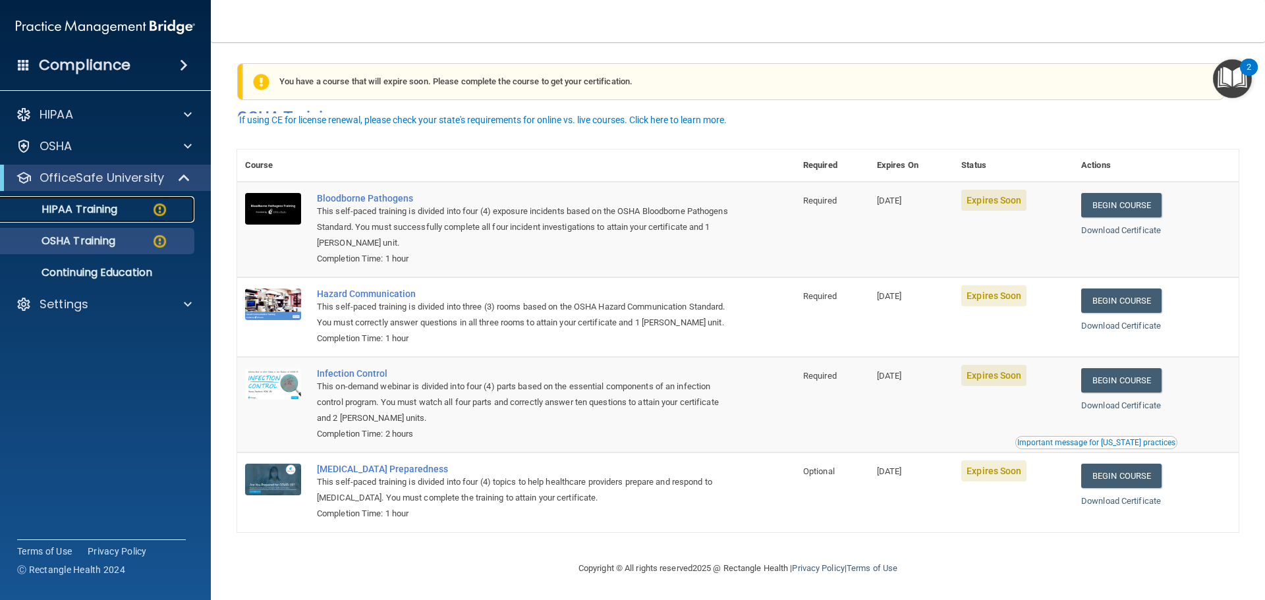
click at [103, 212] on p "HIPAA Training" at bounding box center [63, 209] width 109 height 13
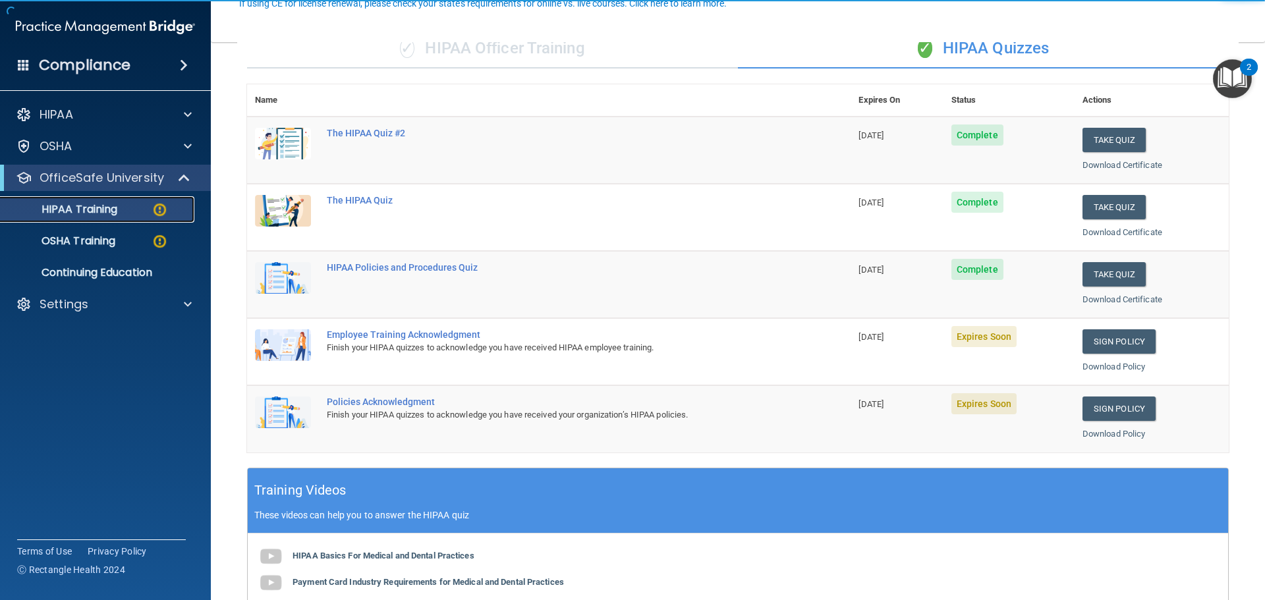
scroll to position [194, 0]
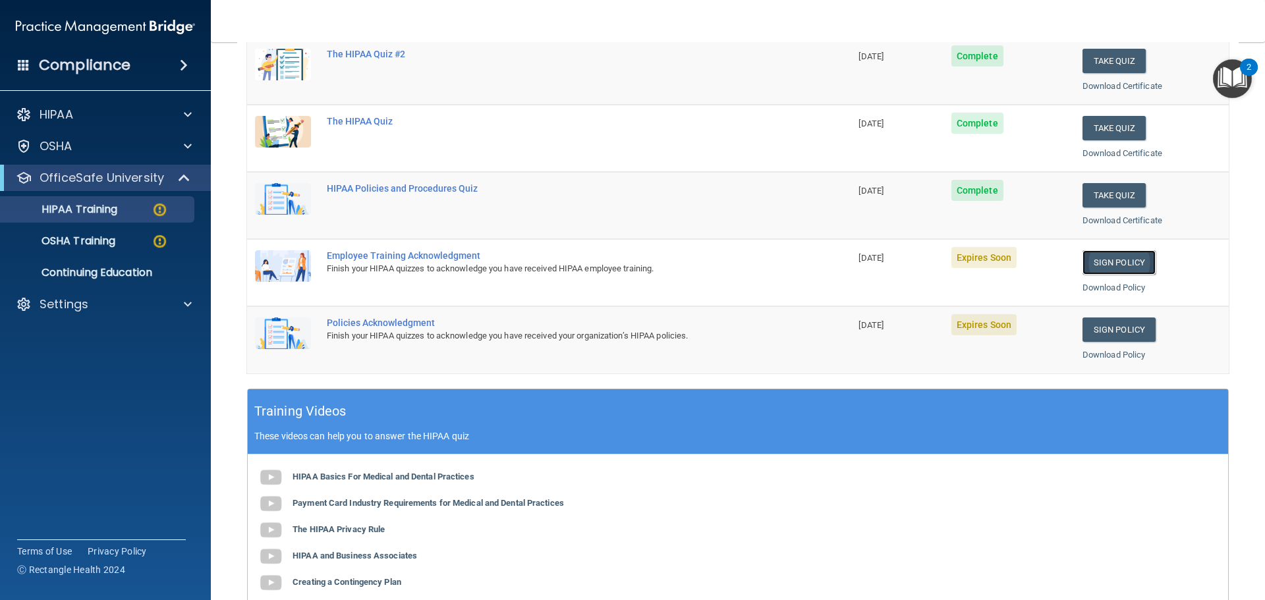
click at [1101, 262] on link "Sign Policy" at bounding box center [1119, 262] width 73 height 24
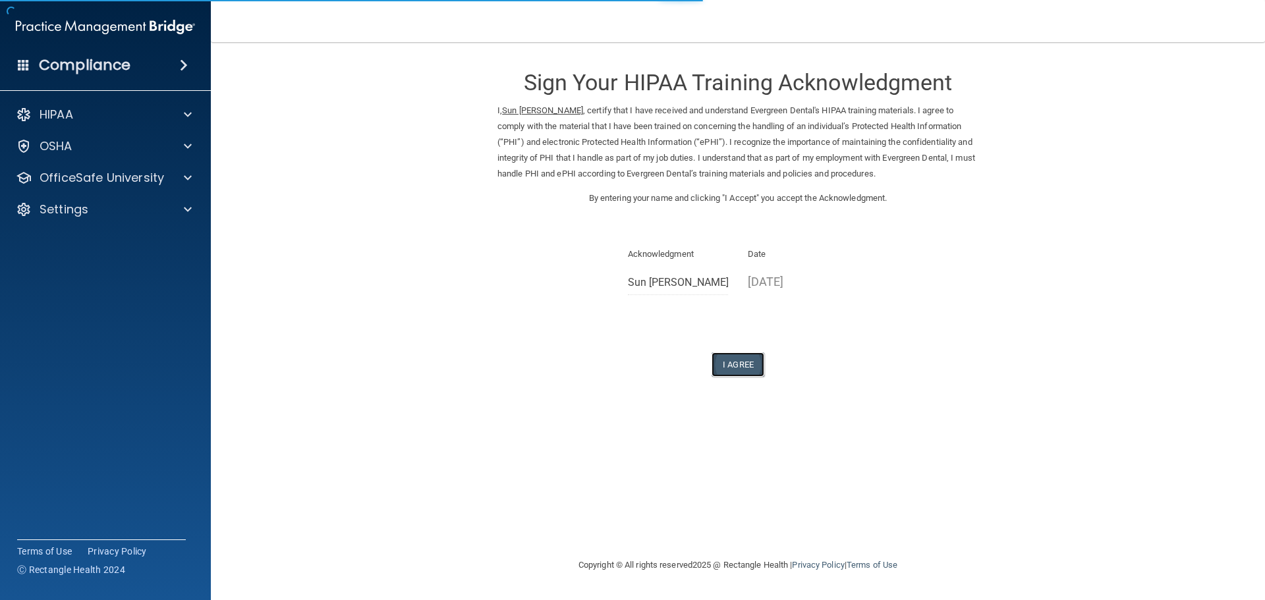
click at [743, 362] on button "I Agree" at bounding box center [738, 365] width 53 height 24
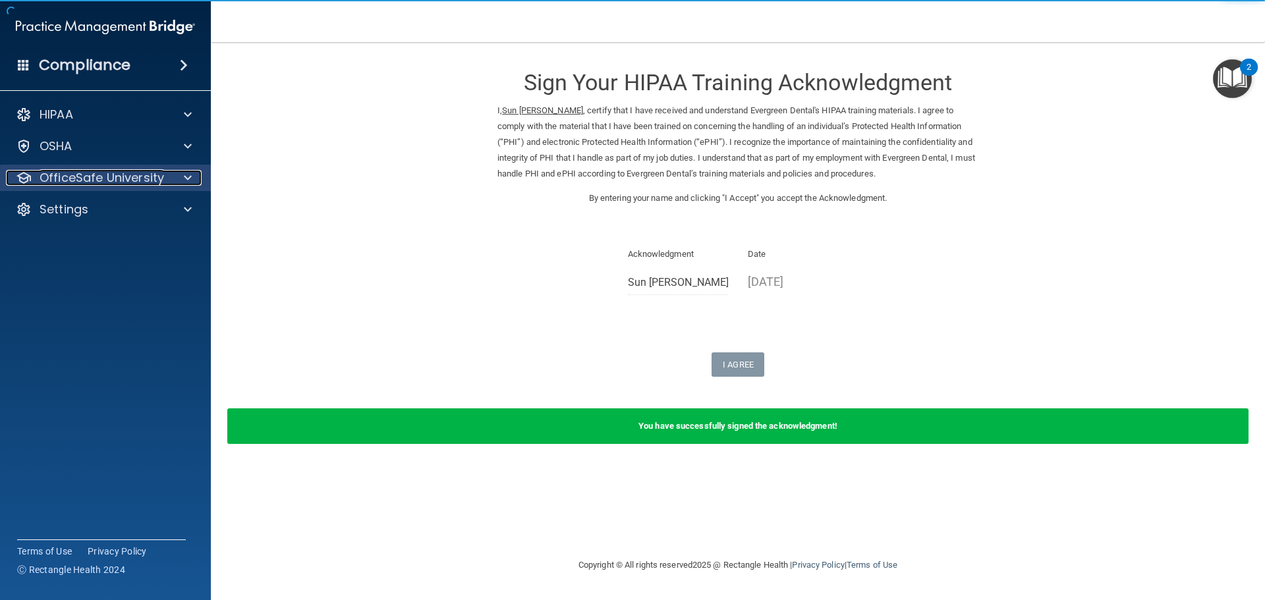
click at [154, 177] on p "OfficeSafe University" at bounding box center [102, 178] width 125 height 16
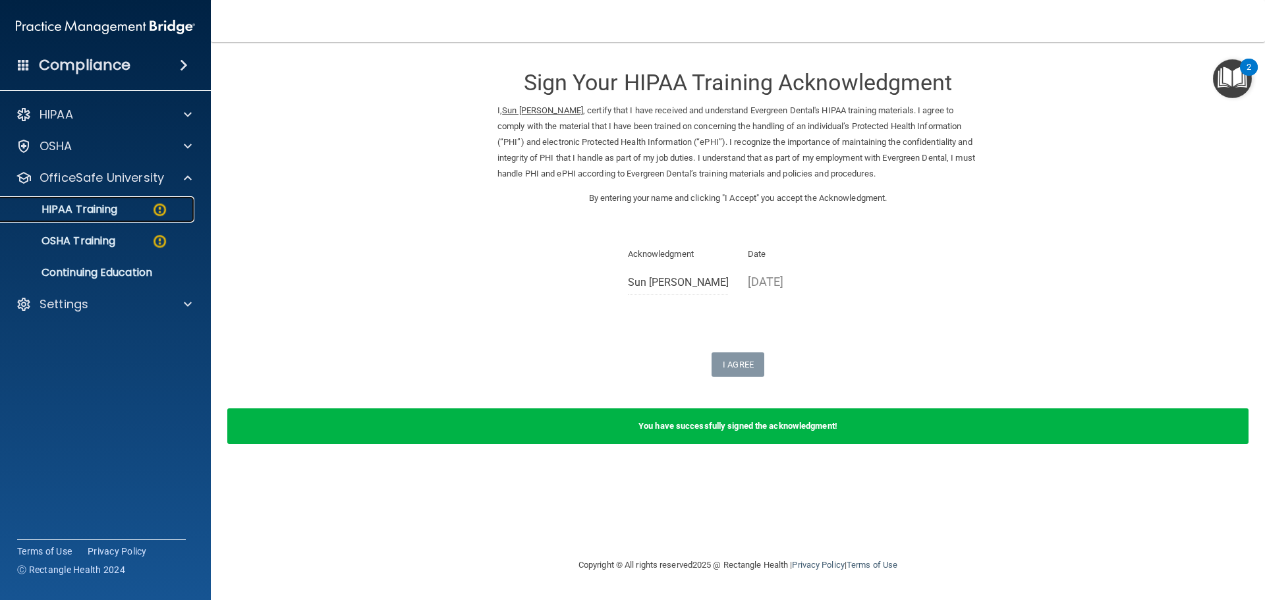
click at [139, 207] on div "HIPAA Training" at bounding box center [99, 209] width 180 height 13
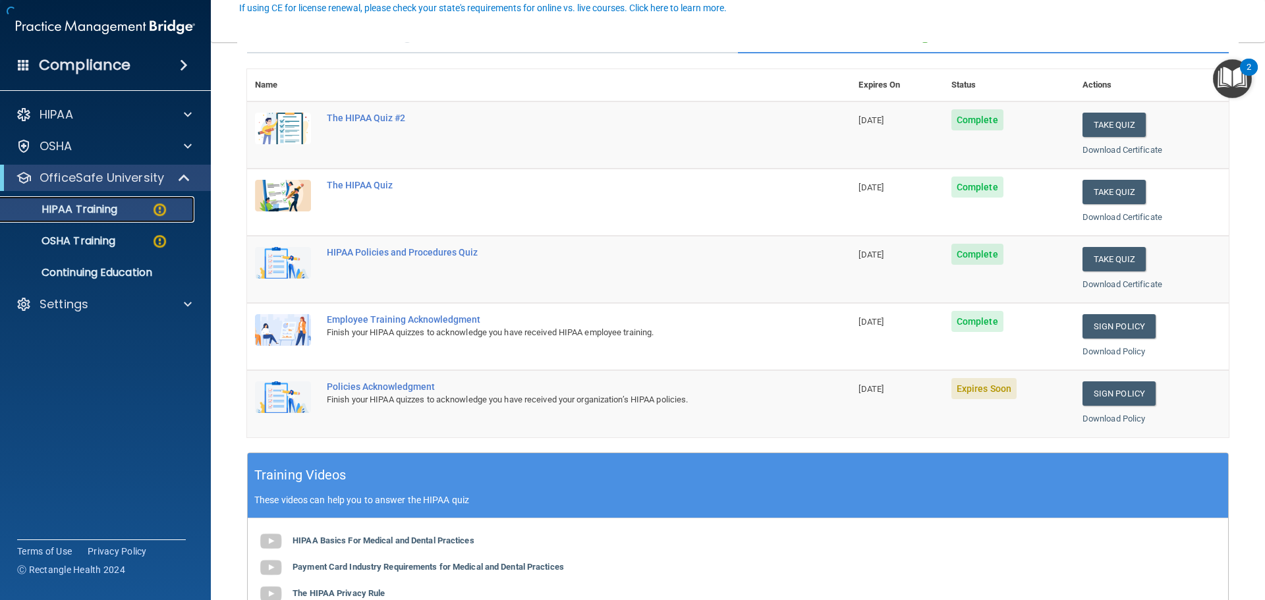
scroll to position [132, 0]
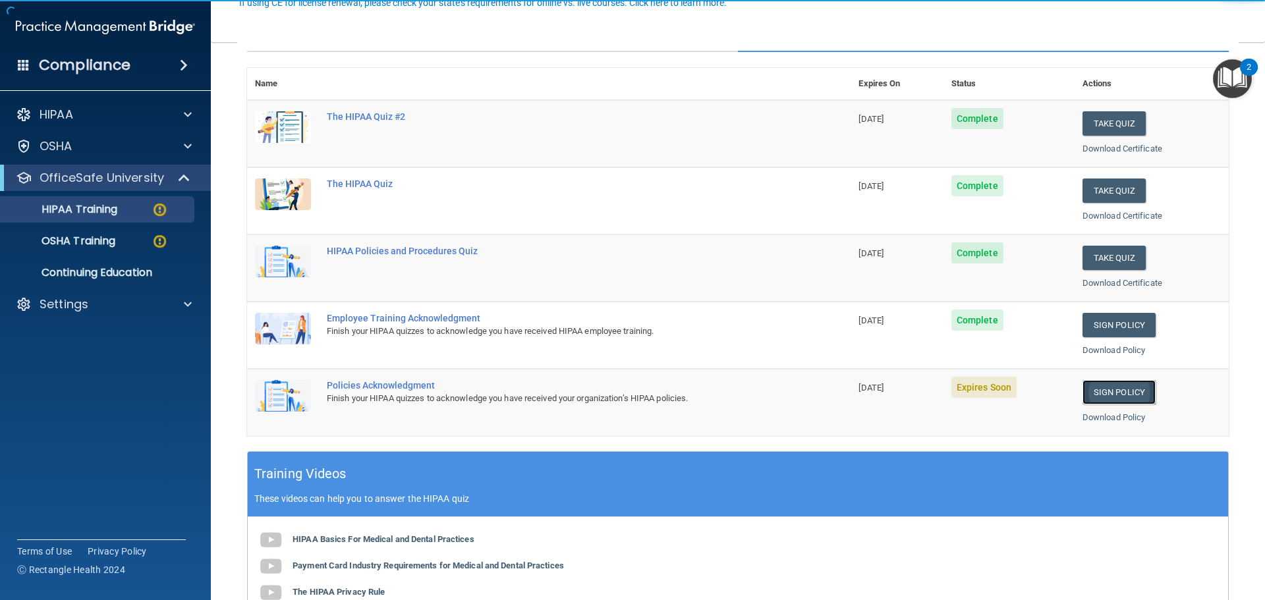
click at [1105, 389] on link "Sign Policy" at bounding box center [1119, 392] width 73 height 24
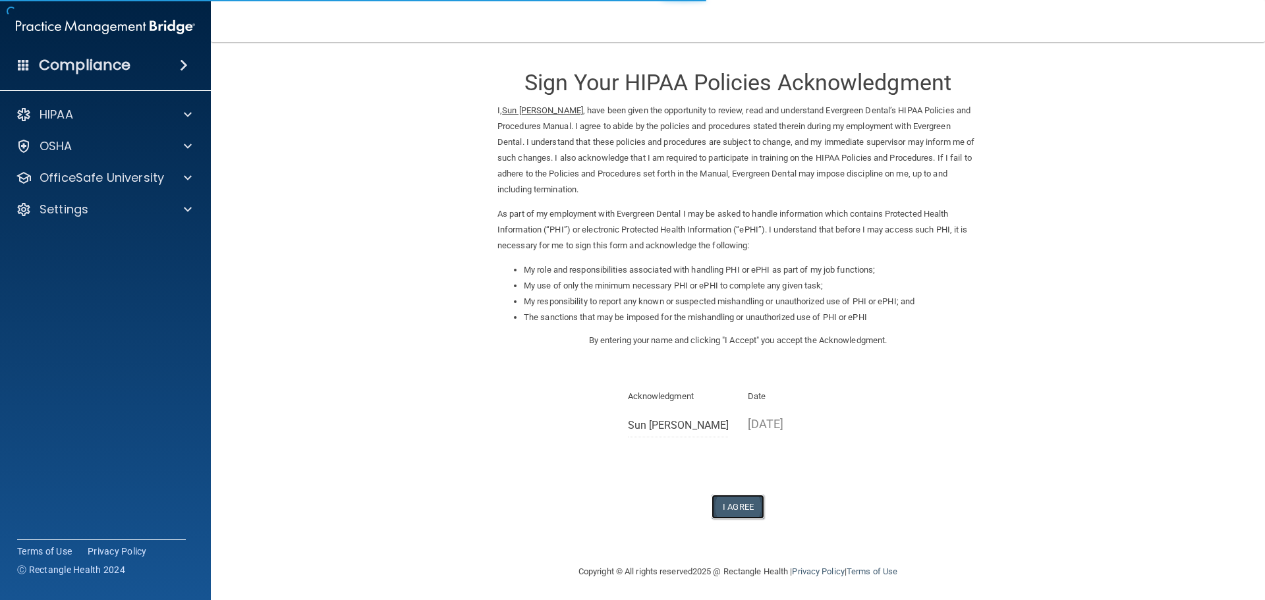
click at [729, 505] on button "I Agree" at bounding box center [738, 507] width 53 height 24
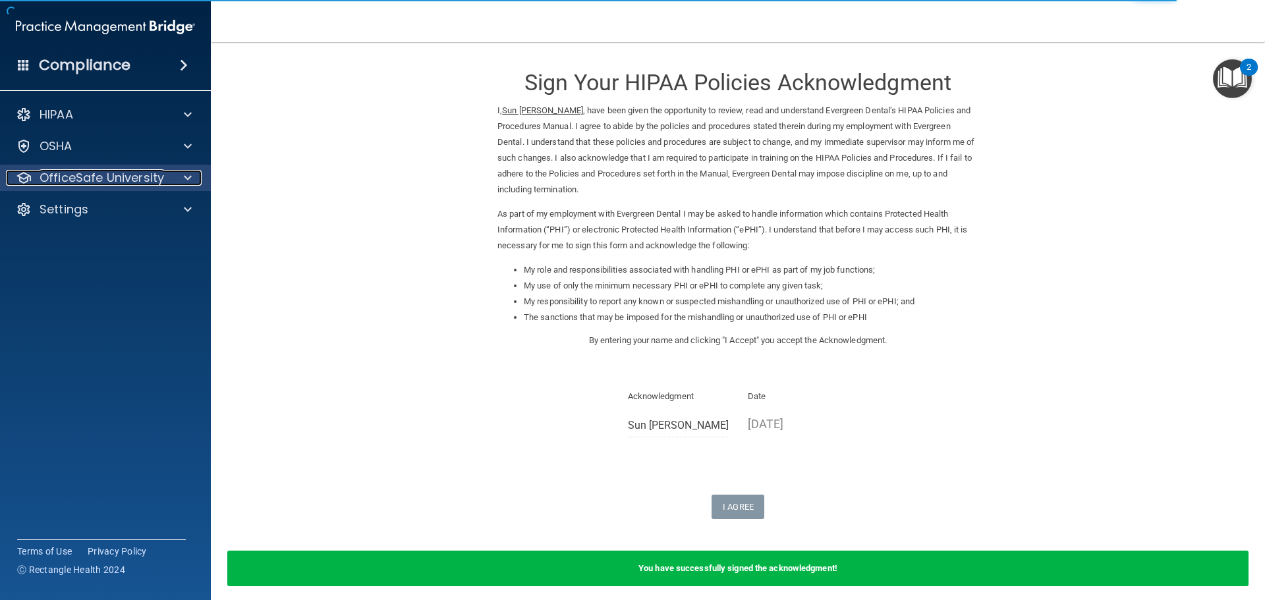
click at [192, 176] on div at bounding box center [185, 178] width 33 height 16
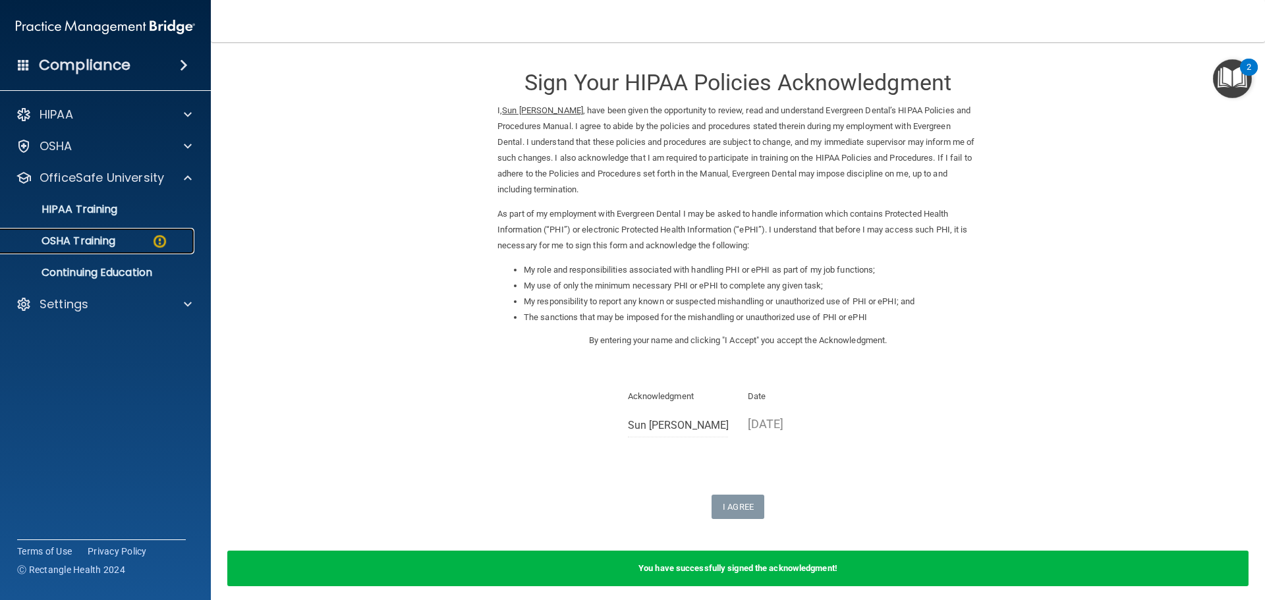
click at [136, 235] on div "OSHA Training" at bounding box center [99, 241] width 180 height 13
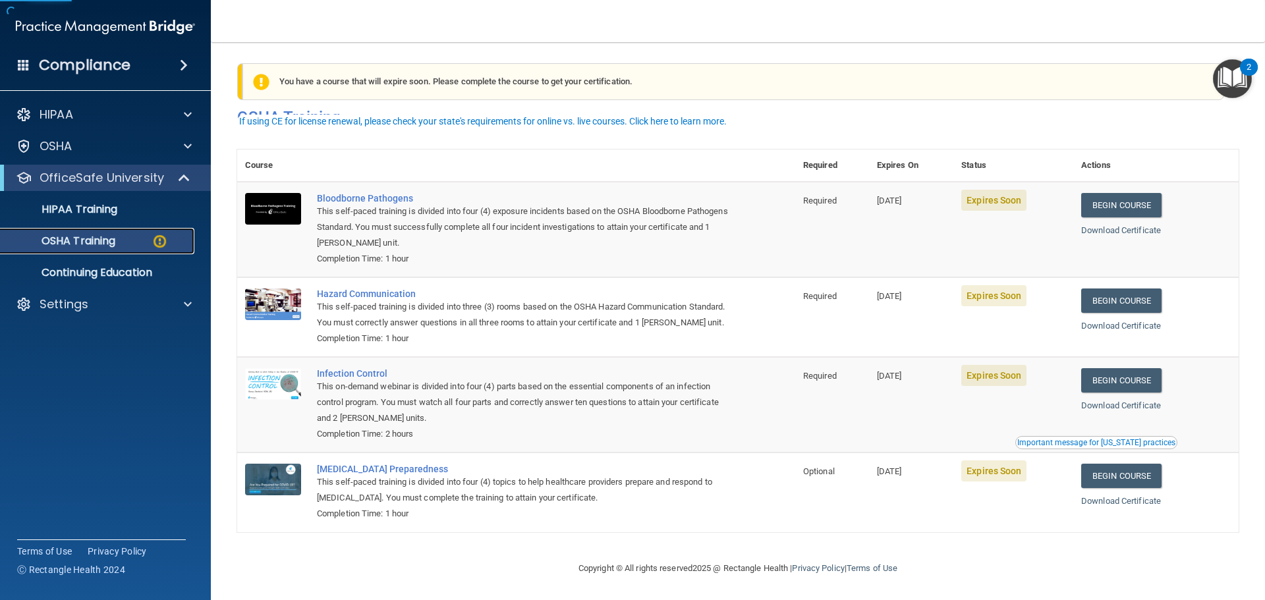
scroll to position [22, 0]
click at [1117, 193] on link "Begin Course" at bounding box center [1121, 205] width 80 height 24
click at [1110, 193] on link "Begin Course" at bounding box center [1121, 205] width 80 height 24
click at [167, 231] on link "OSHA Training" at bounding box center [91, 241] width 208 height 26
click at [159, 231] on link "OSHA Training" at bounding box center [91, 241] width 208 height 26
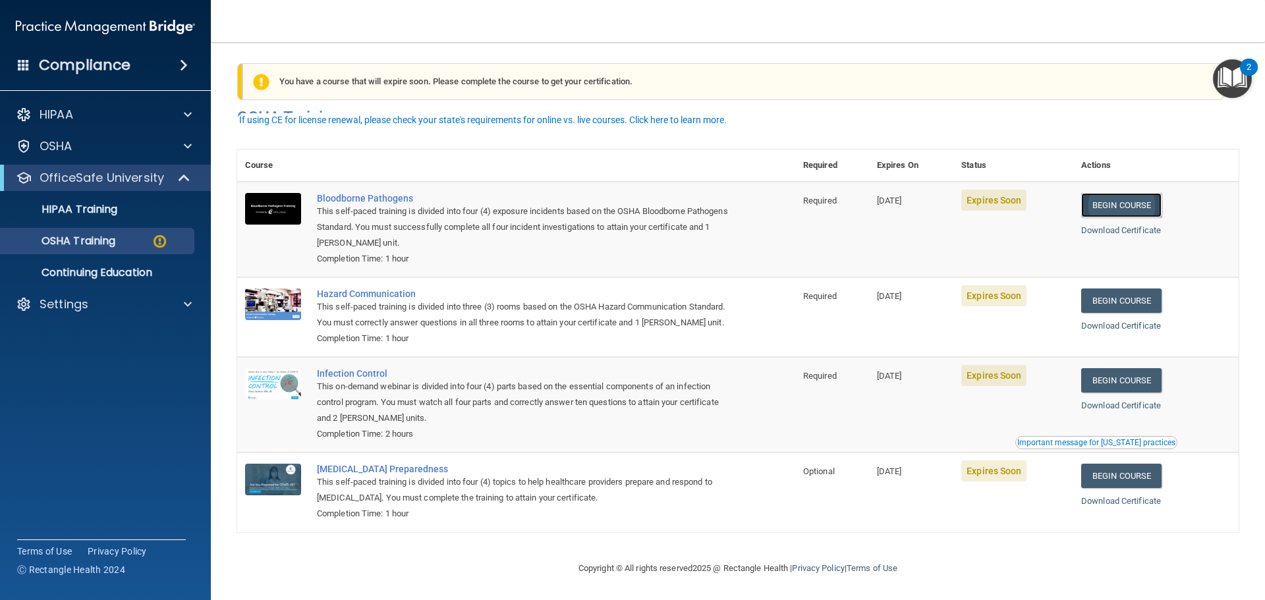
click at [1134, 193] on link "Begin Course" at bounding box center [1121, 205] width 80 height 24
click at [1147, 289] on link "Begin Course" at bounding box center [1121, 301] width 80 height 24
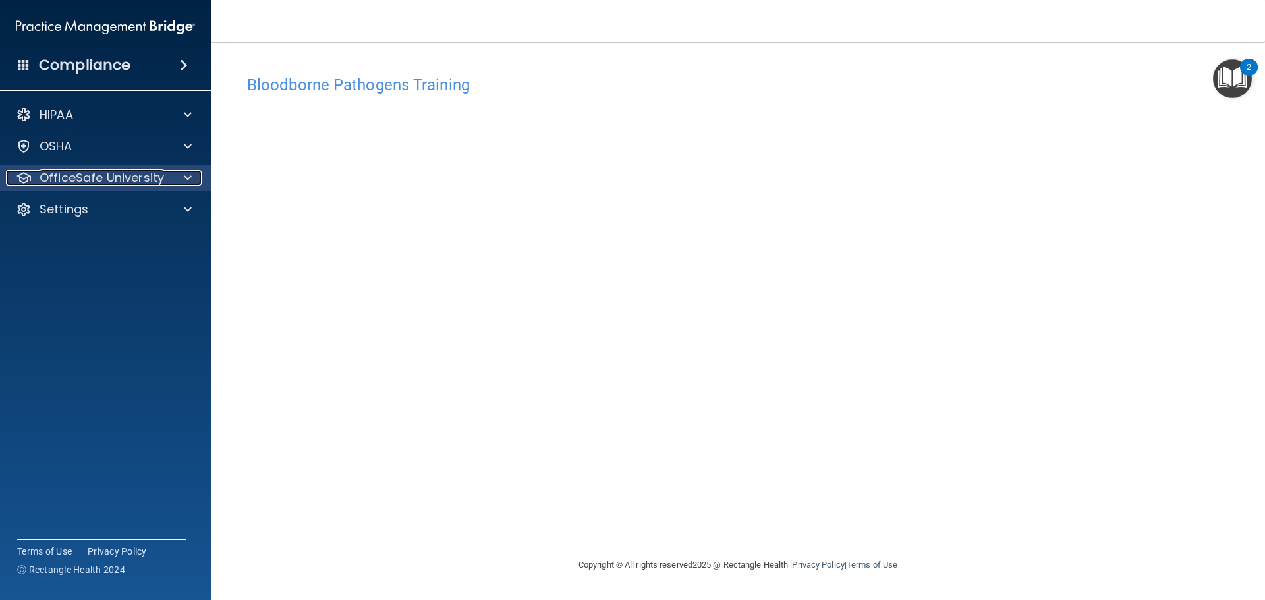
click at [171, 175] on div at bounding box center [185, 178] width 33 height 16
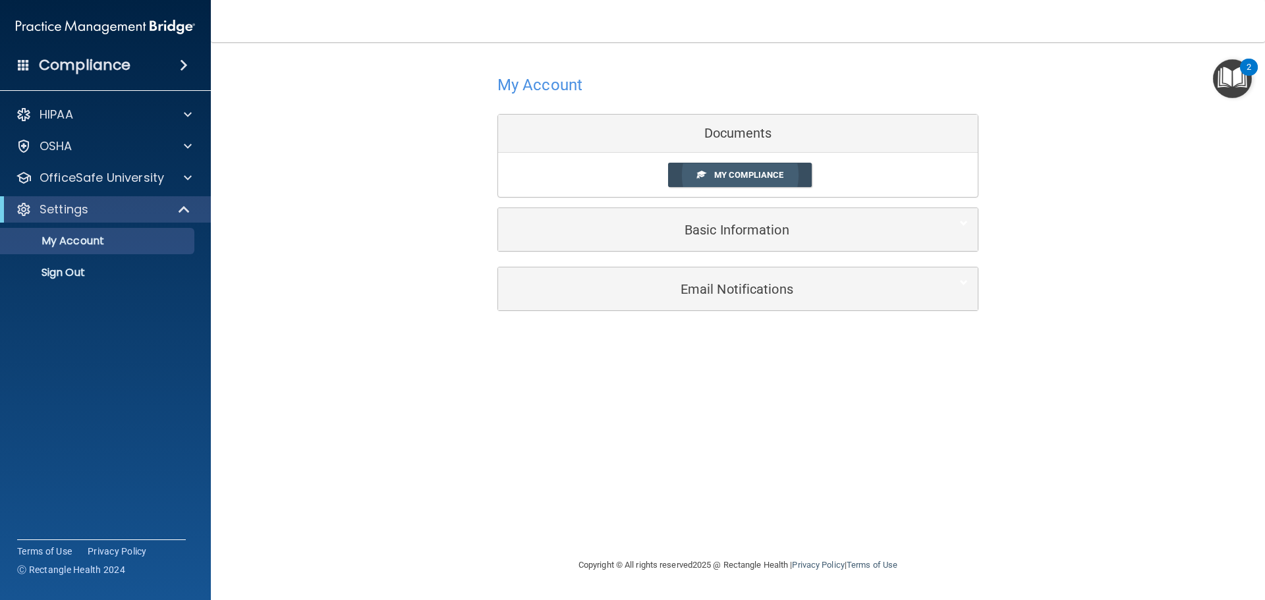
click at [692, 175] on link "My Compliance" at bounding box center [740, 175] width 144 height 24
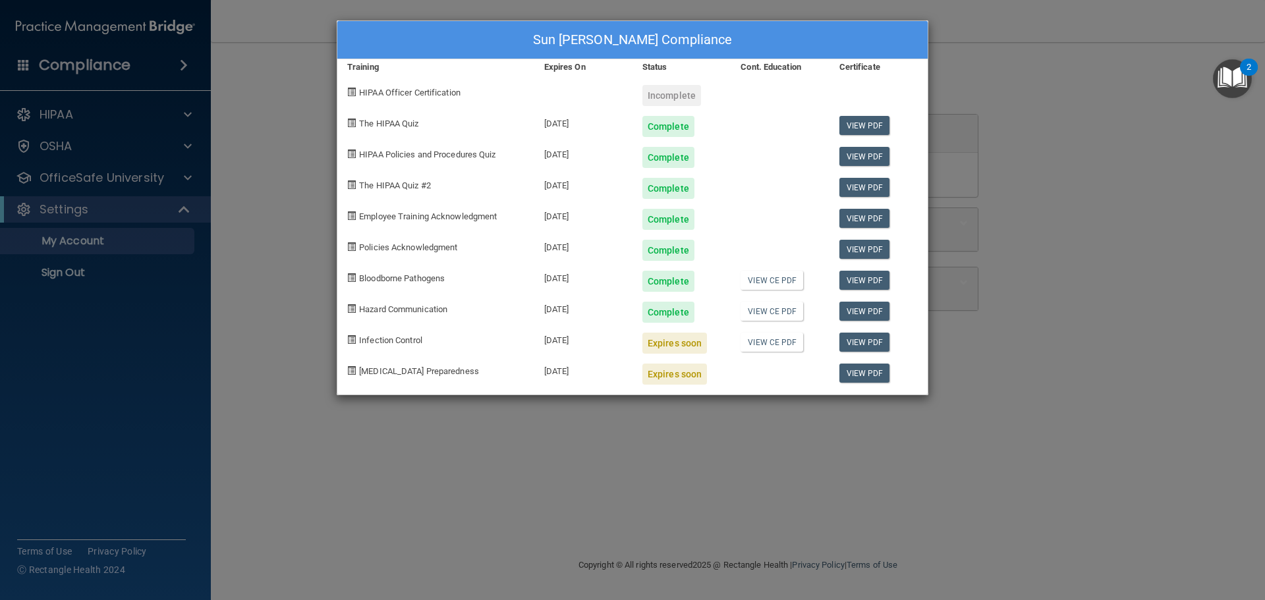
click at [282, 345] on div "Sun [PERSON_NAME] Compliance Training Expires On Status Cont. Education Certifi…" at bounding box center [632, 300] width 1265 height 600
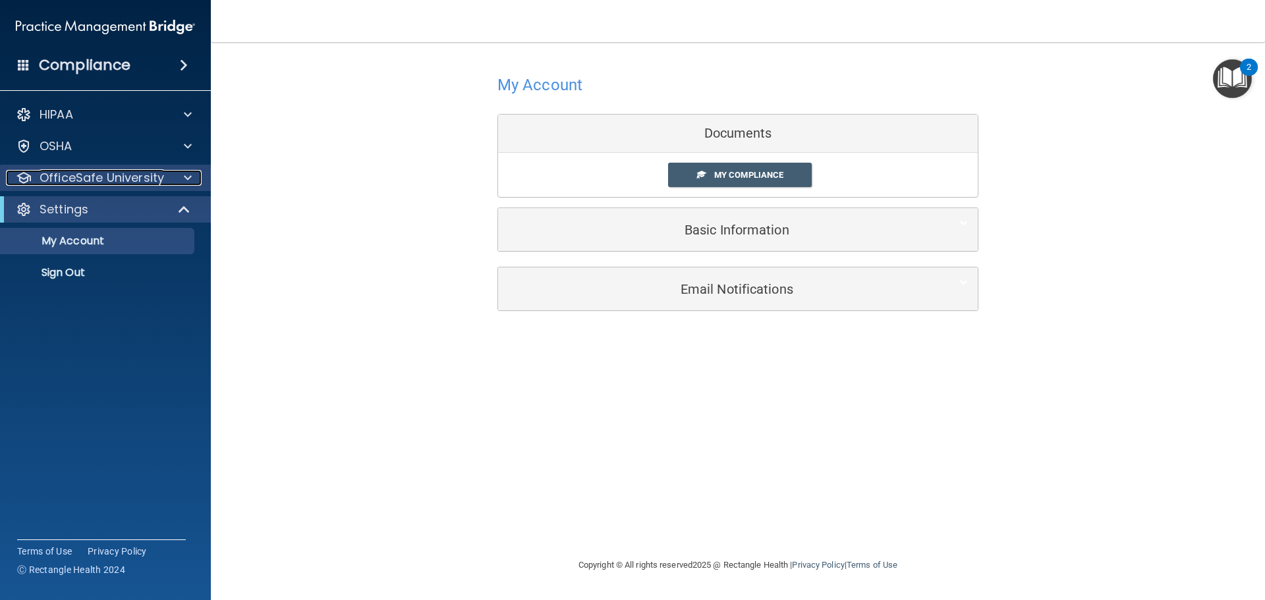
click at [179, 176] on div at bounding box center [185, 178] width 33 height 16
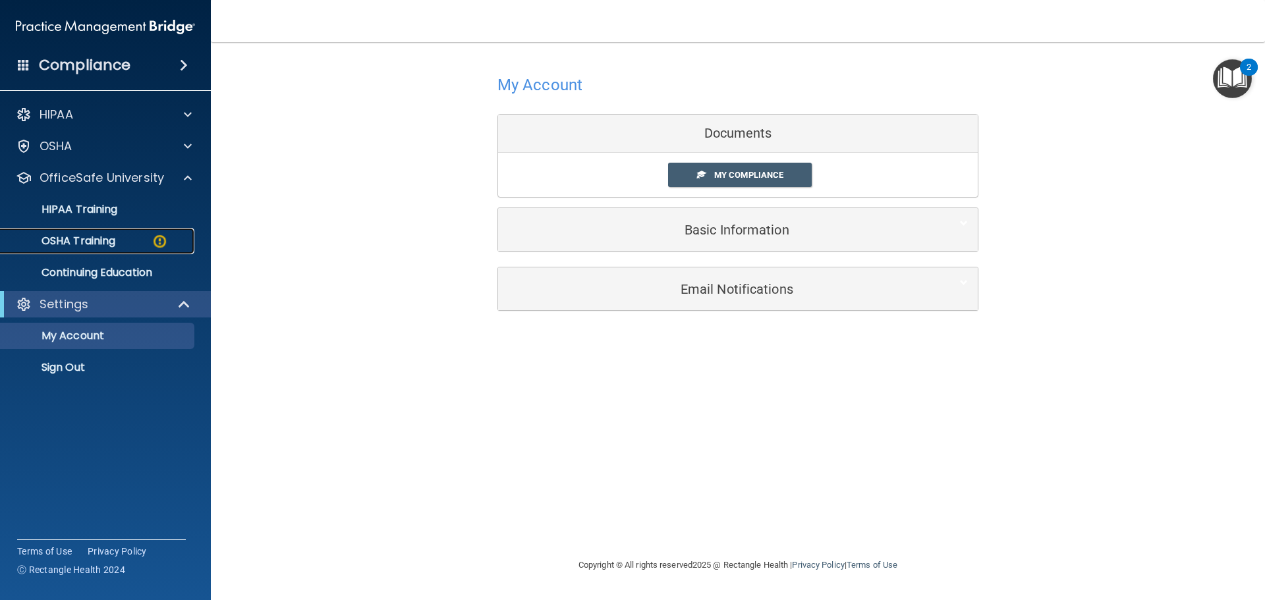
click at [125, 231] on link "OSHA Training" at bounding box center [91, 241] width 208 height 26
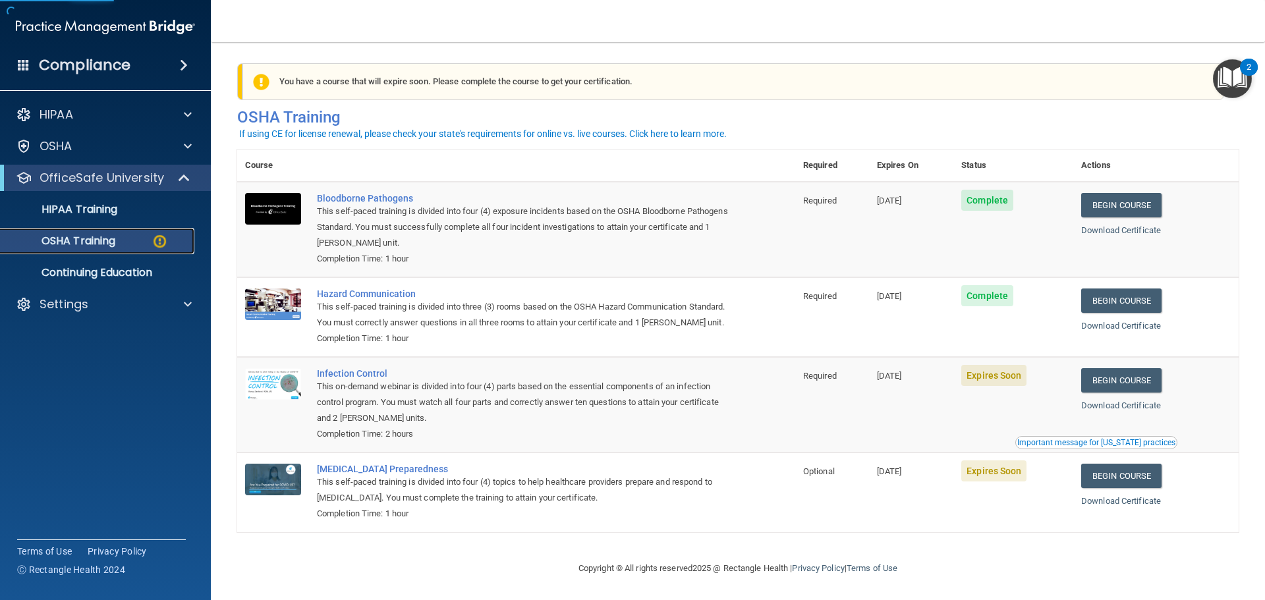
scroll to position [22, 0]
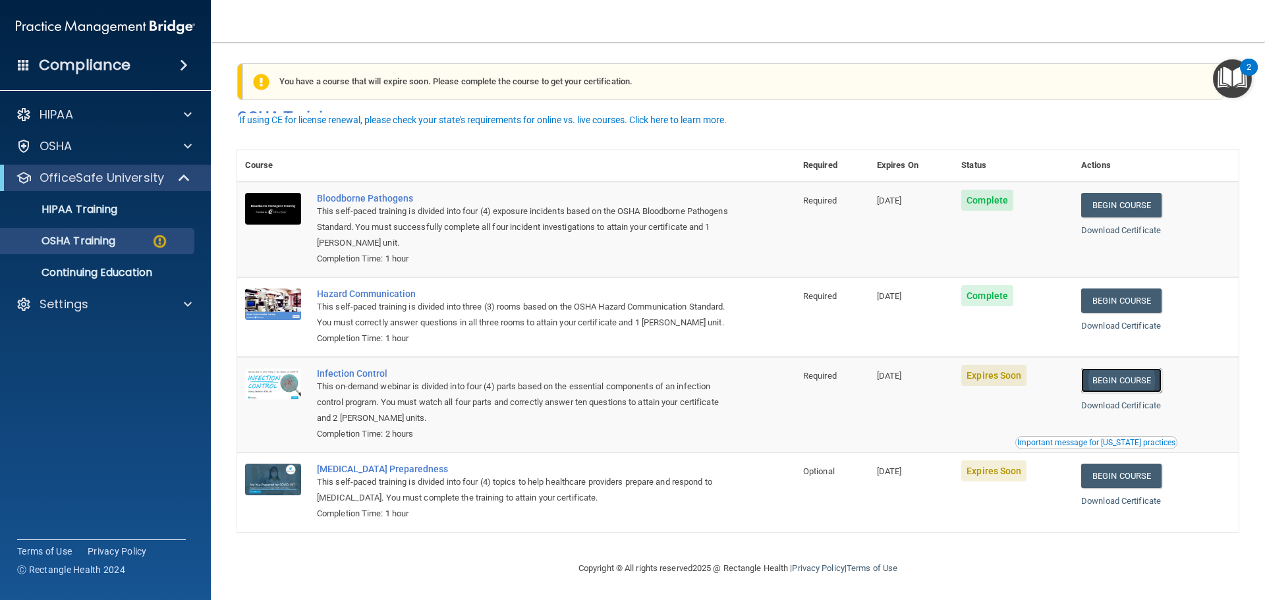
click at [1122, 376] on link "Begin Course" at bounding box center [1121, 380] width 80 height 24
click at [391, 66] on div "You have a course that will expire soon. Please complete the course to get your…" at bounding box center [734, 81] width 982 height 37
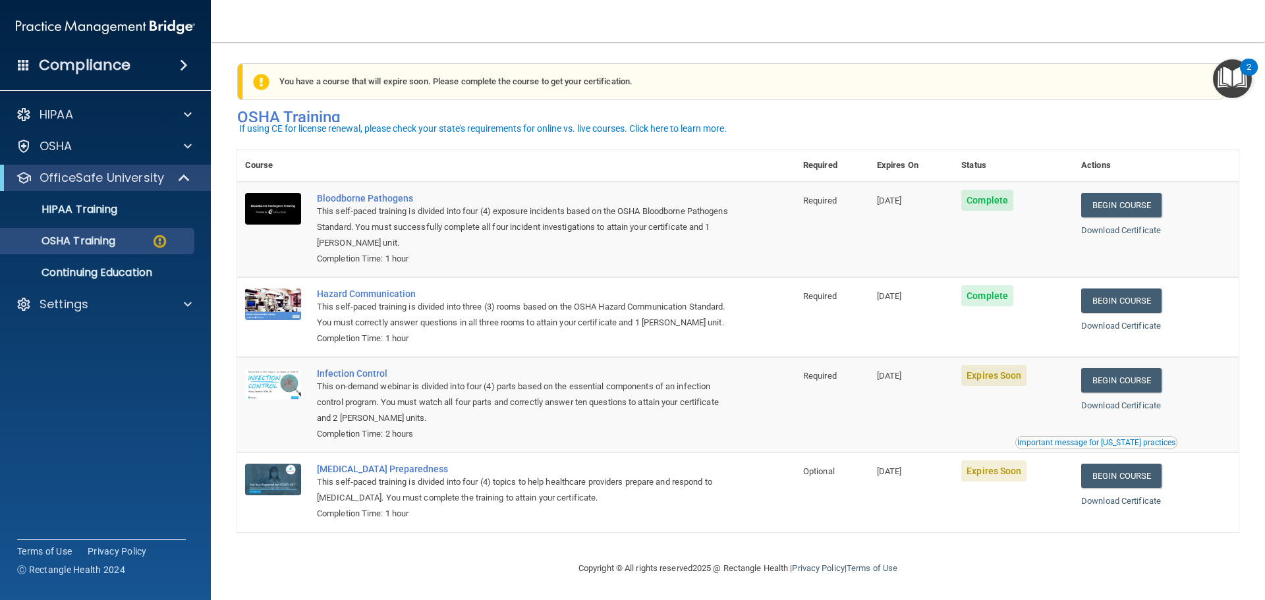
scroll to position [0, 0]
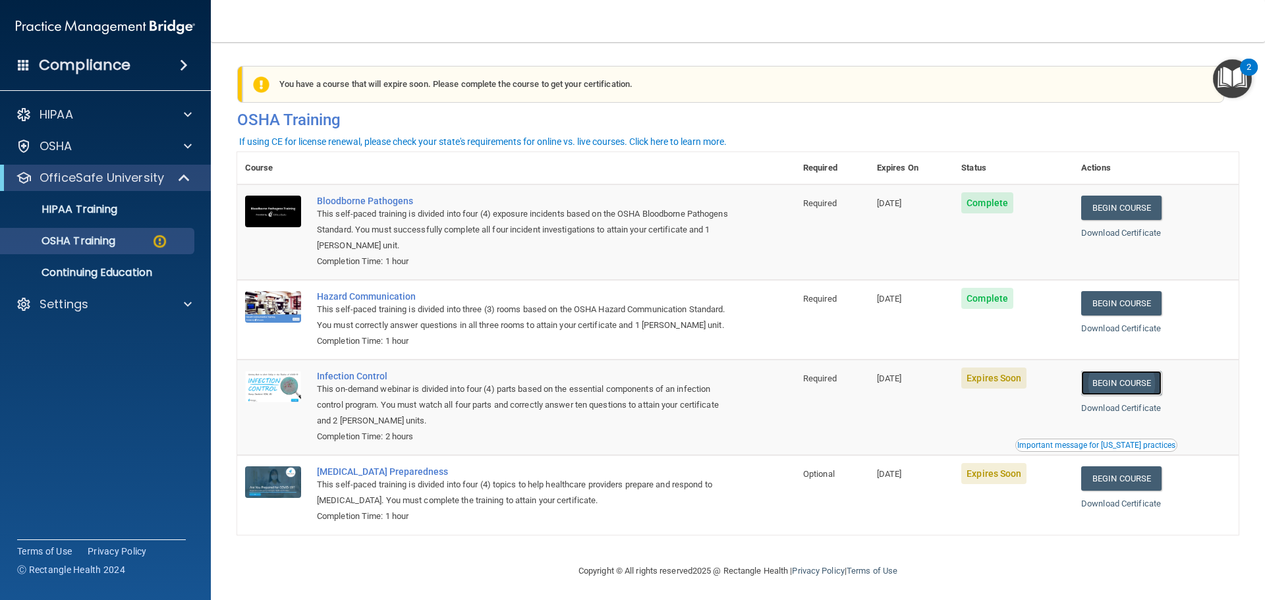
click at [1126, 395] on link "Begin Course" at bounding box center [1121, 383] width 80 height 24
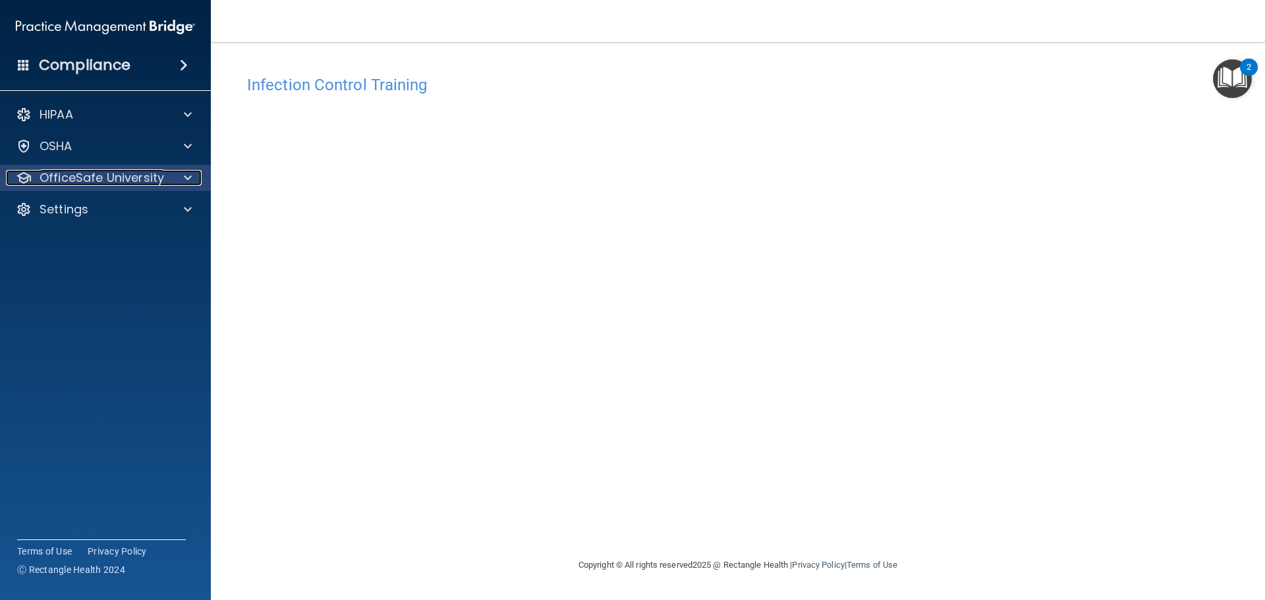
click at [136, 181] on p "OfficeSafe University" at bounding box center [102, 178] width 125 height 16
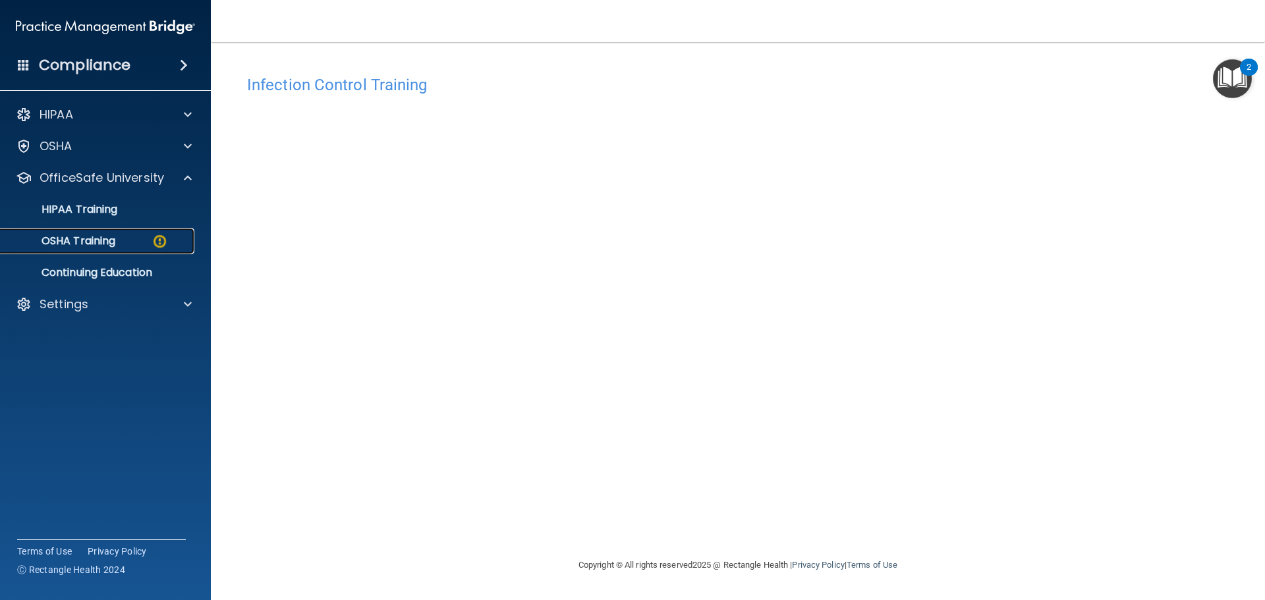
click at [156, 234] on img at bounding box center [160, 241] width 16 height 16
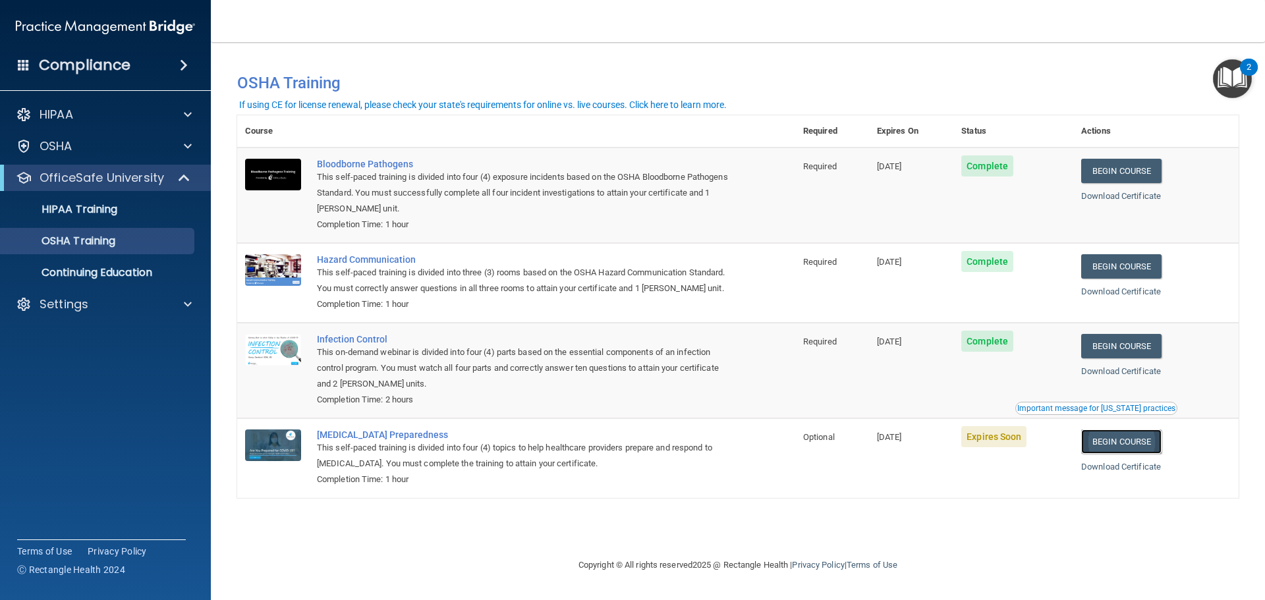
click at [1113, 454] on link "Begin Course" at bounding box center [1121, 442] width 80 height 24
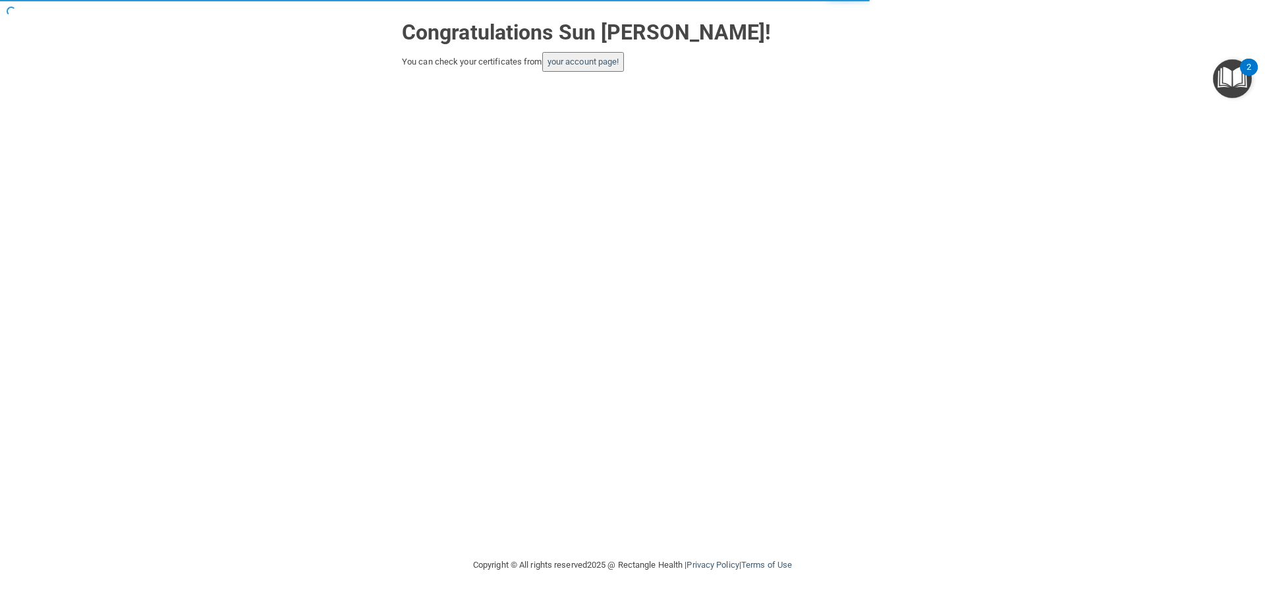
click at [604, 55] on button "your account page!" at bounding box center [583, 62] width 82 height 20
click at [568, 59] on link "your account page!" at bounding box center [584, 62] width 72 height 10
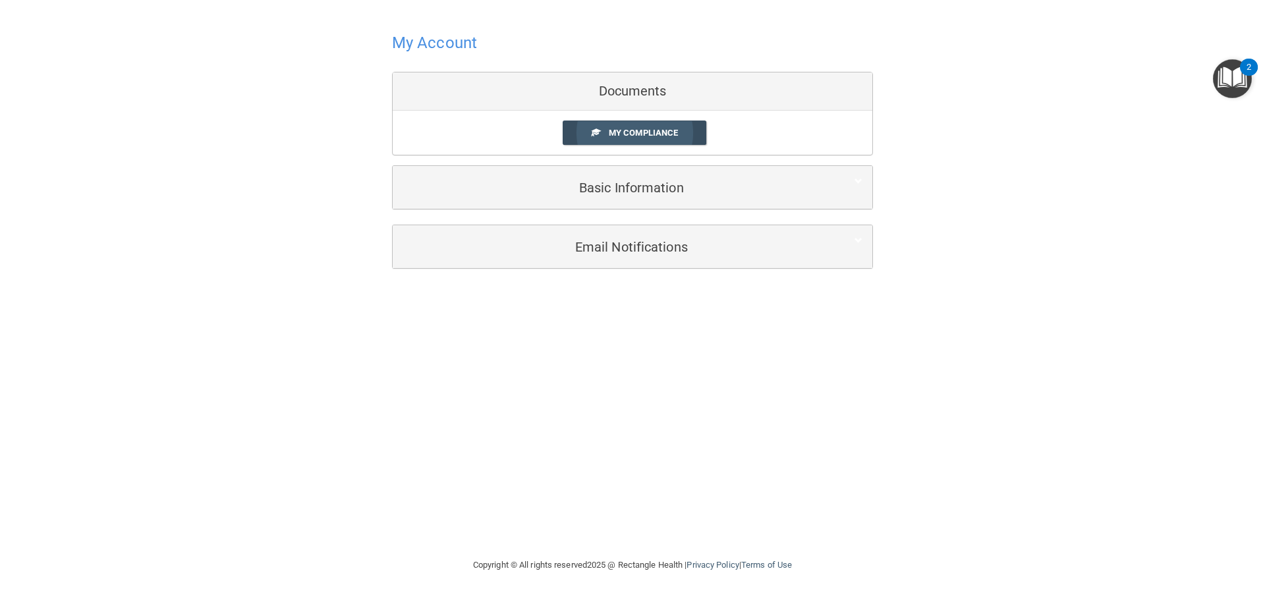
click at [571, 139] on link "My Compliance" at bounding box center [635, 133] width 144 height 24
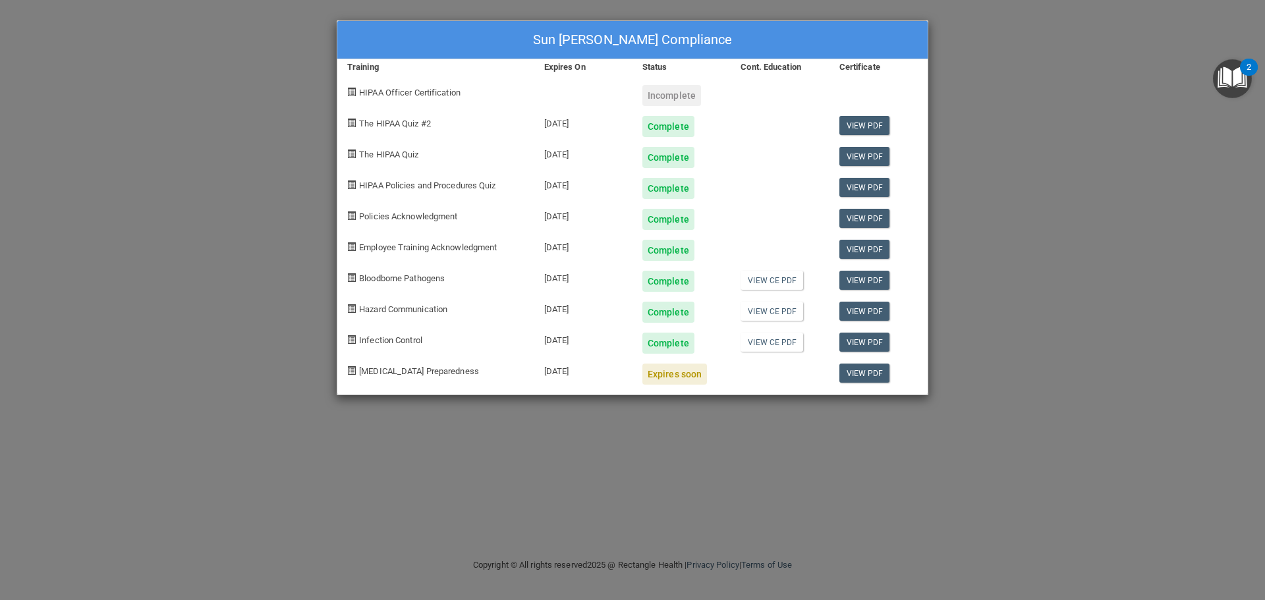
click at [403, 372] on span "[MEDICAL_DATA] Preparedness" at bounding box center [419, 371] width 120 height 10
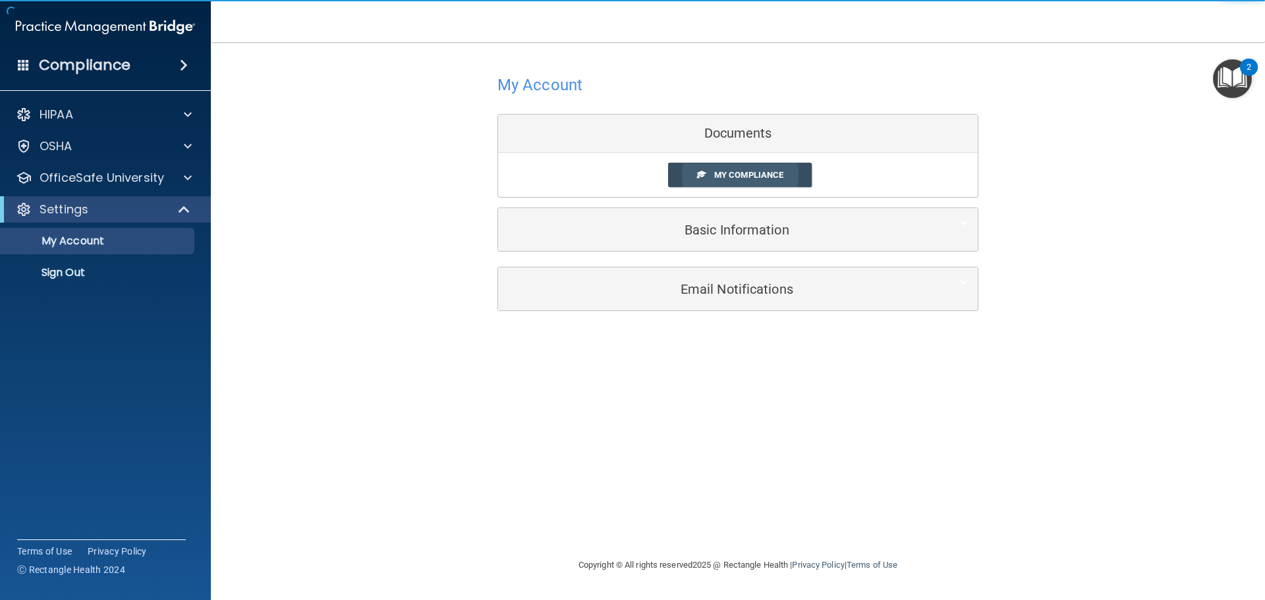
click at [705, 177] on span at bounding box center [701, 174] width 9 height 9
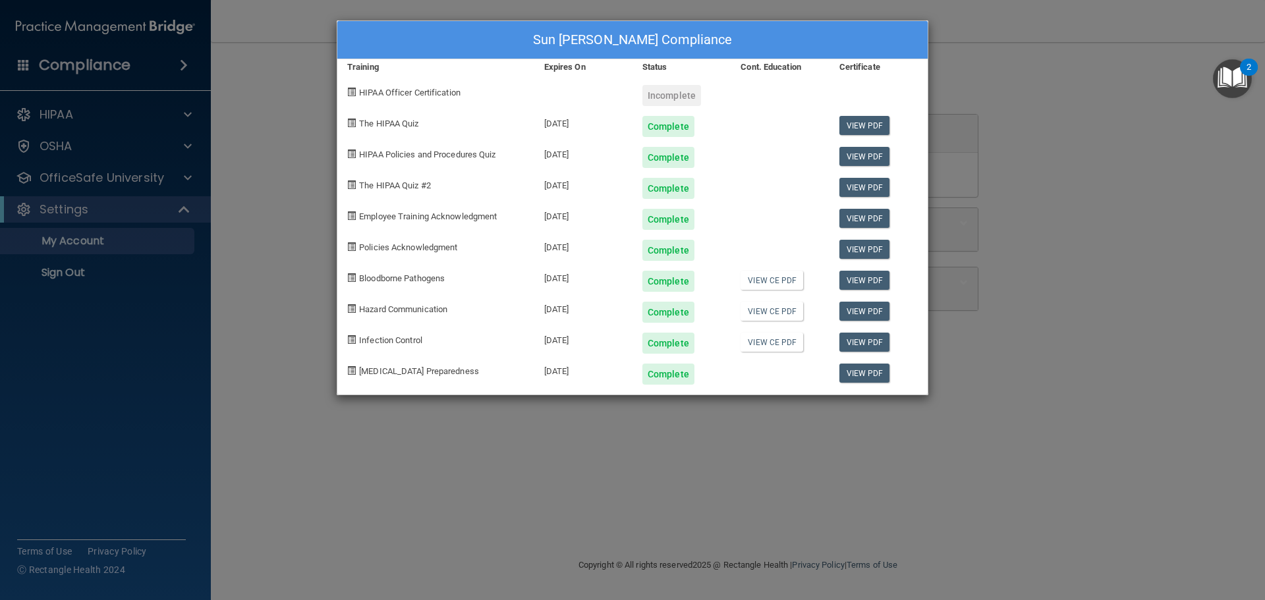
click at [441, 92] on span "HIPAA Officer Certification" at bounding box center [409, 93] width 101 height 10
click at [272, 179] on div "Sun Youn Bae's Compliance Training Expires On Status Cont. Education Certificat…" at bounding box center [632, 300] width 1265 height 600
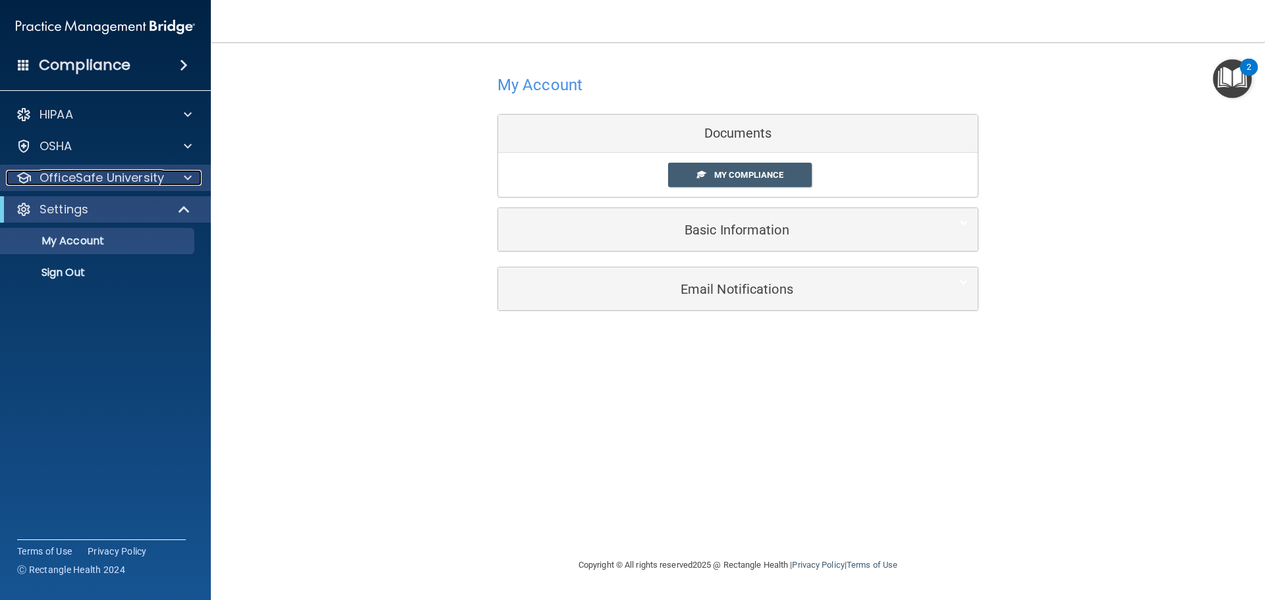
click at [127, 173] on p "OfficeSafe University" at bounding box center [102, 178] width 125 height 16
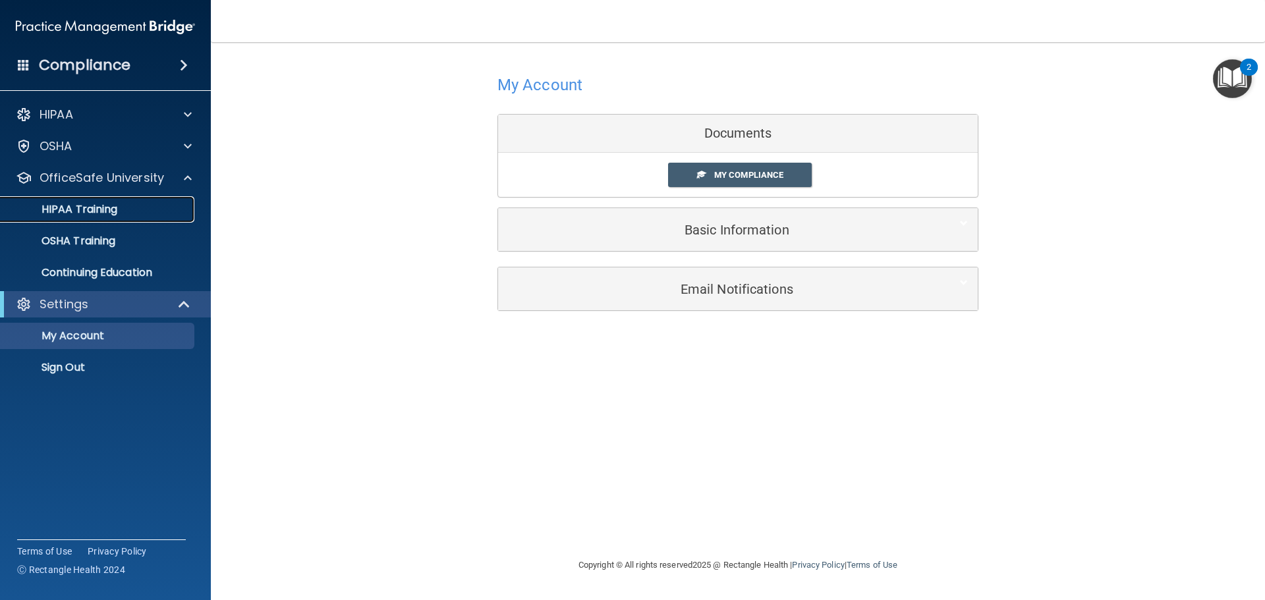
click at [124, 198] on link "HIPAA Training" at bounding box center [91, 209] width 208 height 26
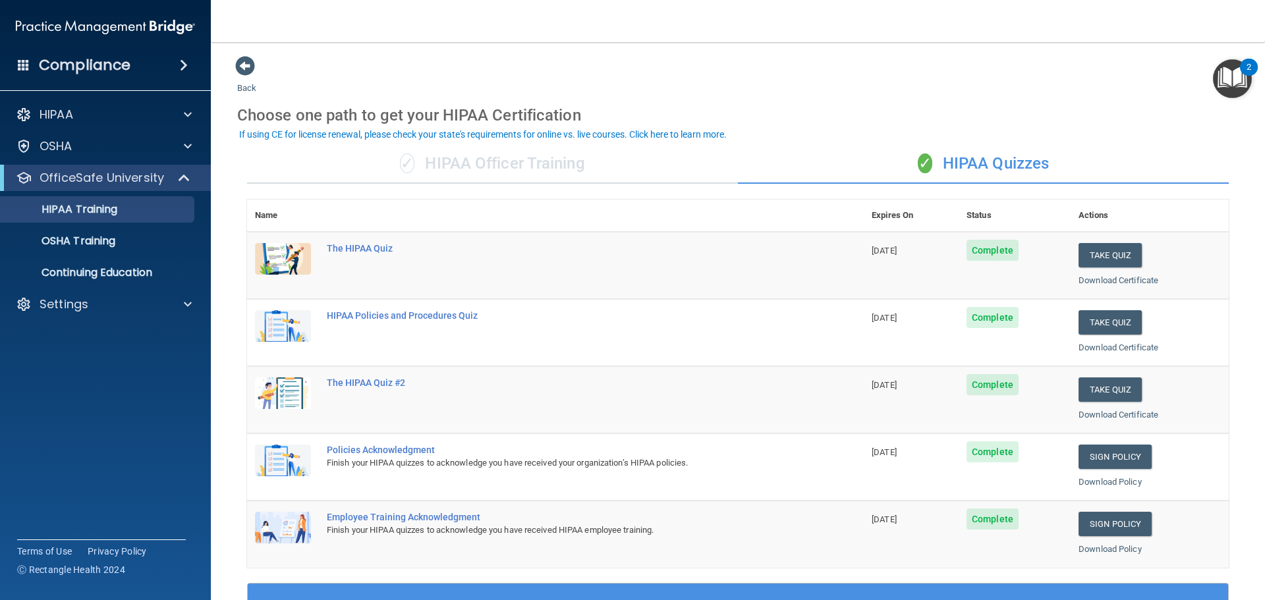
click at [481, 169] on div "✓ HIPAA Officer Training" at bounding box center [492, 164] width 491 height 40
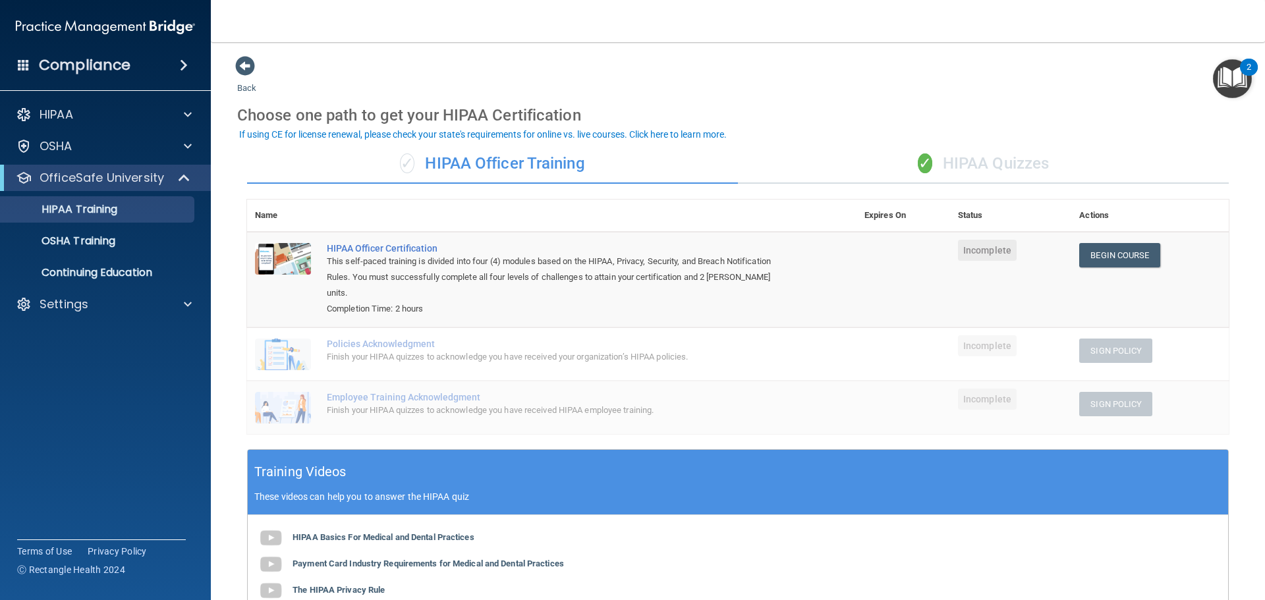
click at [486, 165] on div "✓ HIPAA Officer Training" at bounding box center [492, 164] width 491 height 40
click at [82, 210] on p "HIPAA Training" at bounding box center [63, 209] width 109 height 13
click at [75, 230] on link "OSHA Training" at bounding box center [91, 241] width 208 height 26
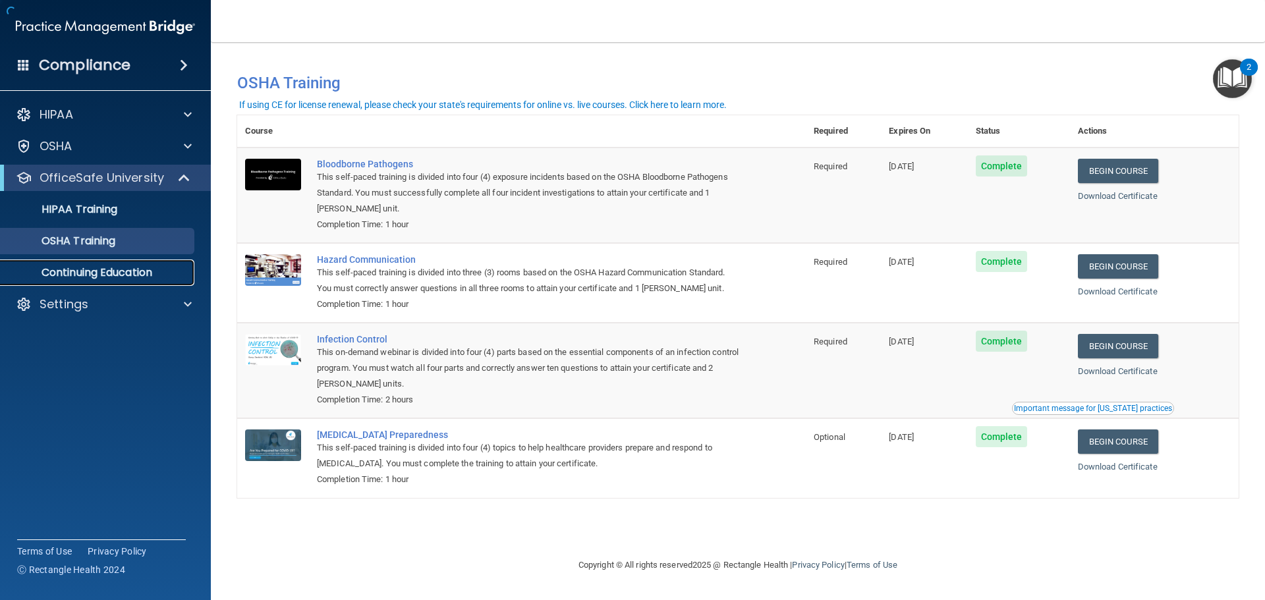
click at [69, 266] on p "Continuing Education" at bounding box center [99, 272] width 180 height 13
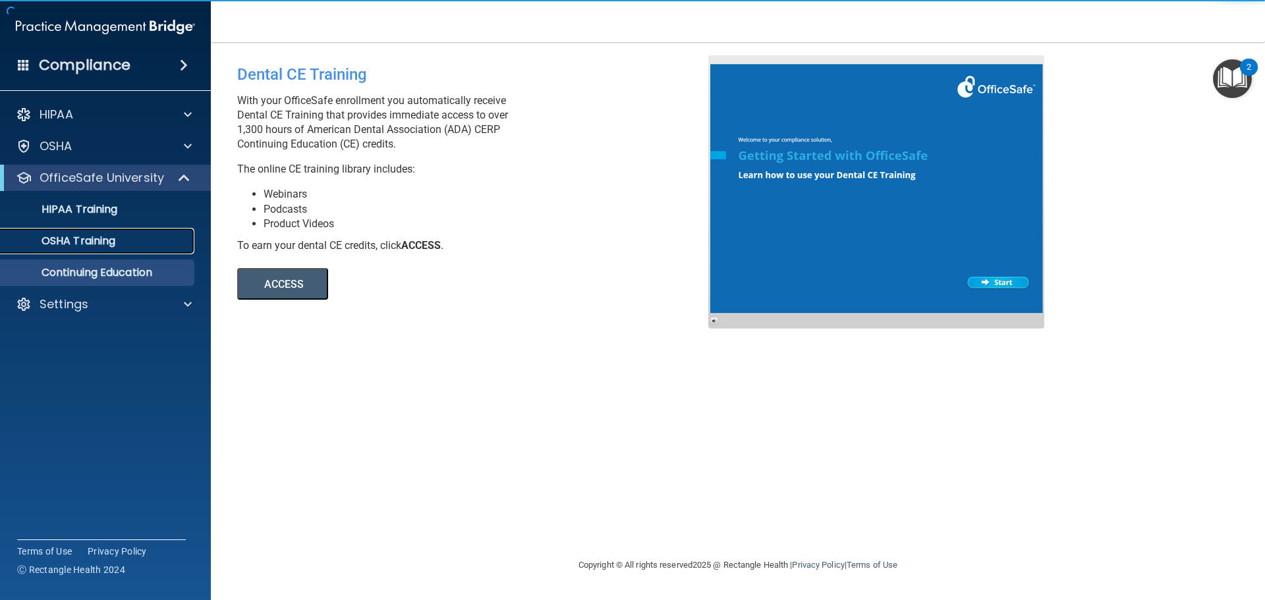
click at [68, 243] on p "OSHA Training" at bounding box center [62, 241] width 107 height 13
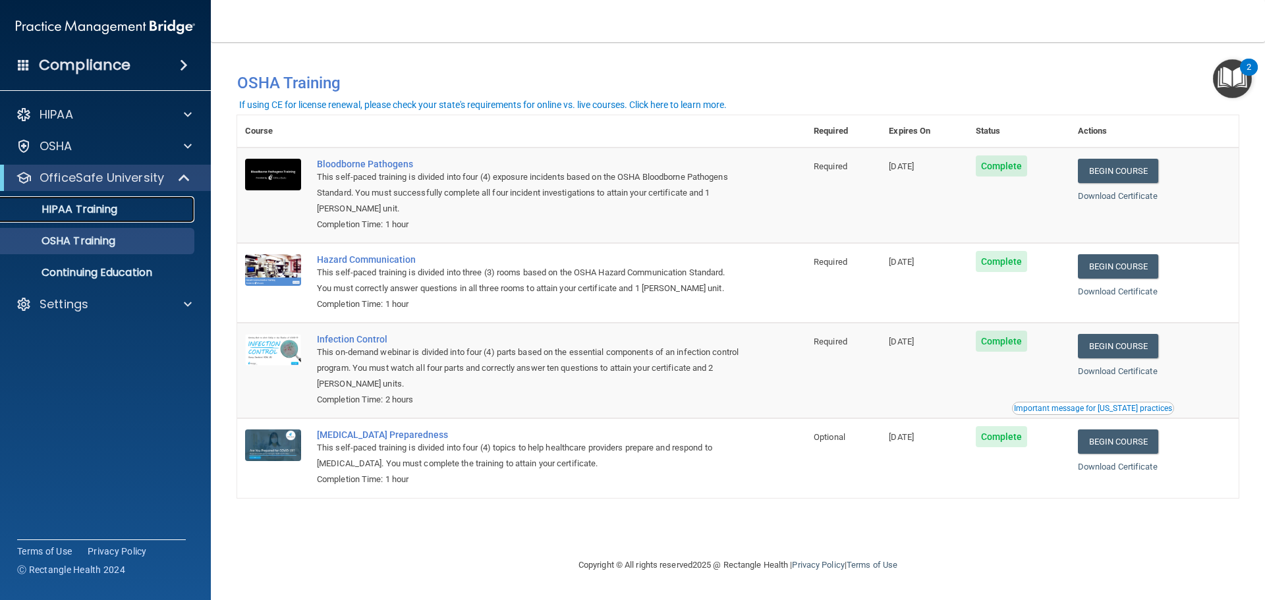
click at [77, 212] on p "HIPAA Training" at bounding box center [63, 209] width 109 height 13
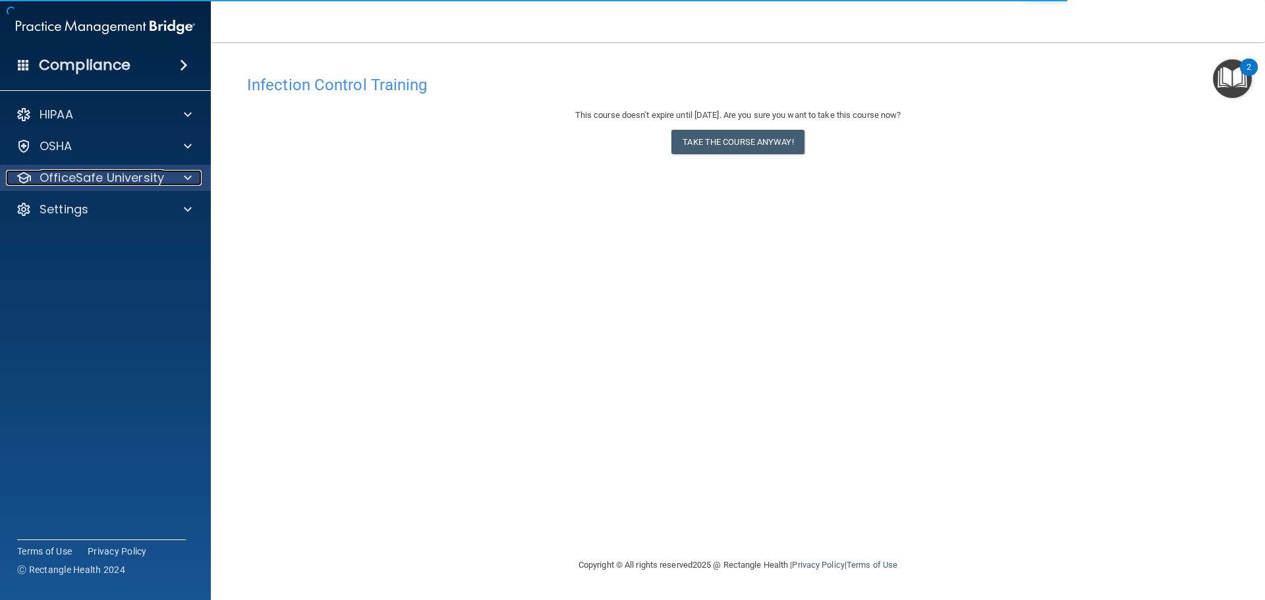
click at [103, 171] on p "OfficeSafe University" at bounding box center [102, 178] width 125 height 16
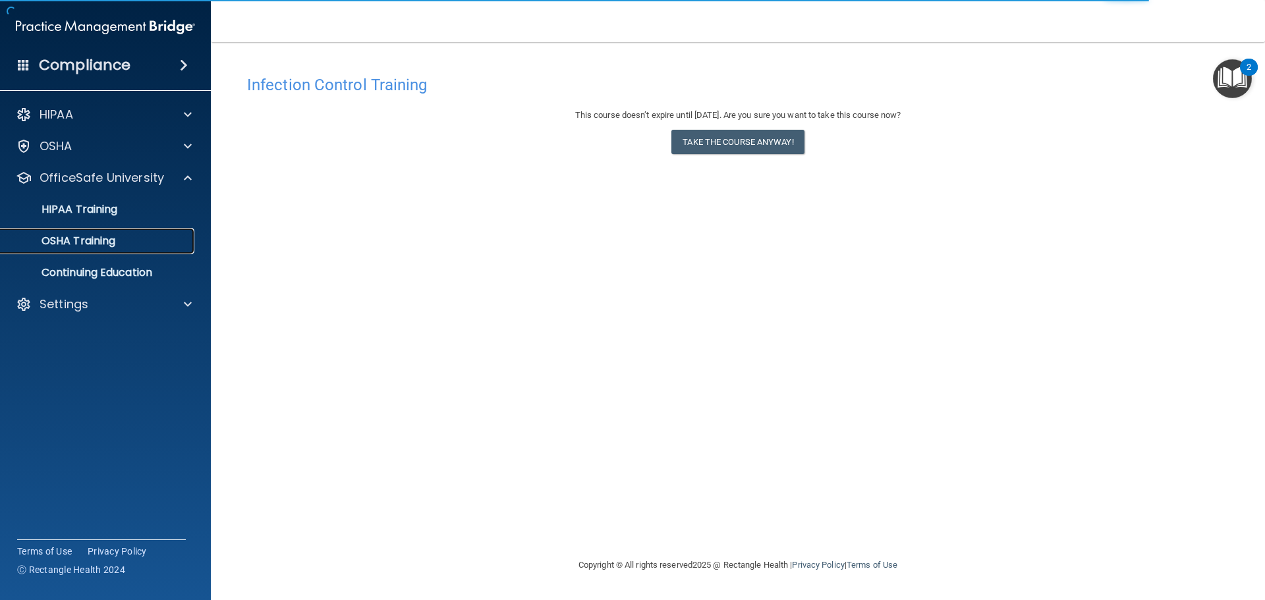
click at [94, 239] on p "OSHA Training" at bounding box center [62, 241] width 107 height 13
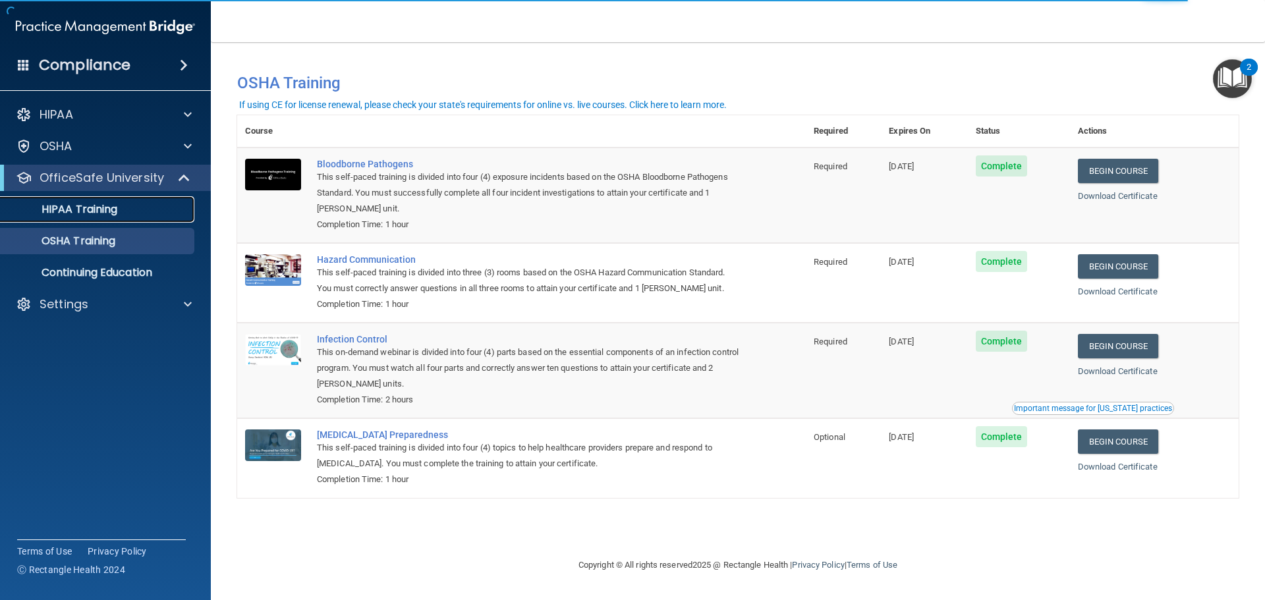
click at [82, 204] on p "HIPAA Training" at bounding box center [63, 209] width 109 height 13
